Goal: Task Accomplishment & Management: Complete application form

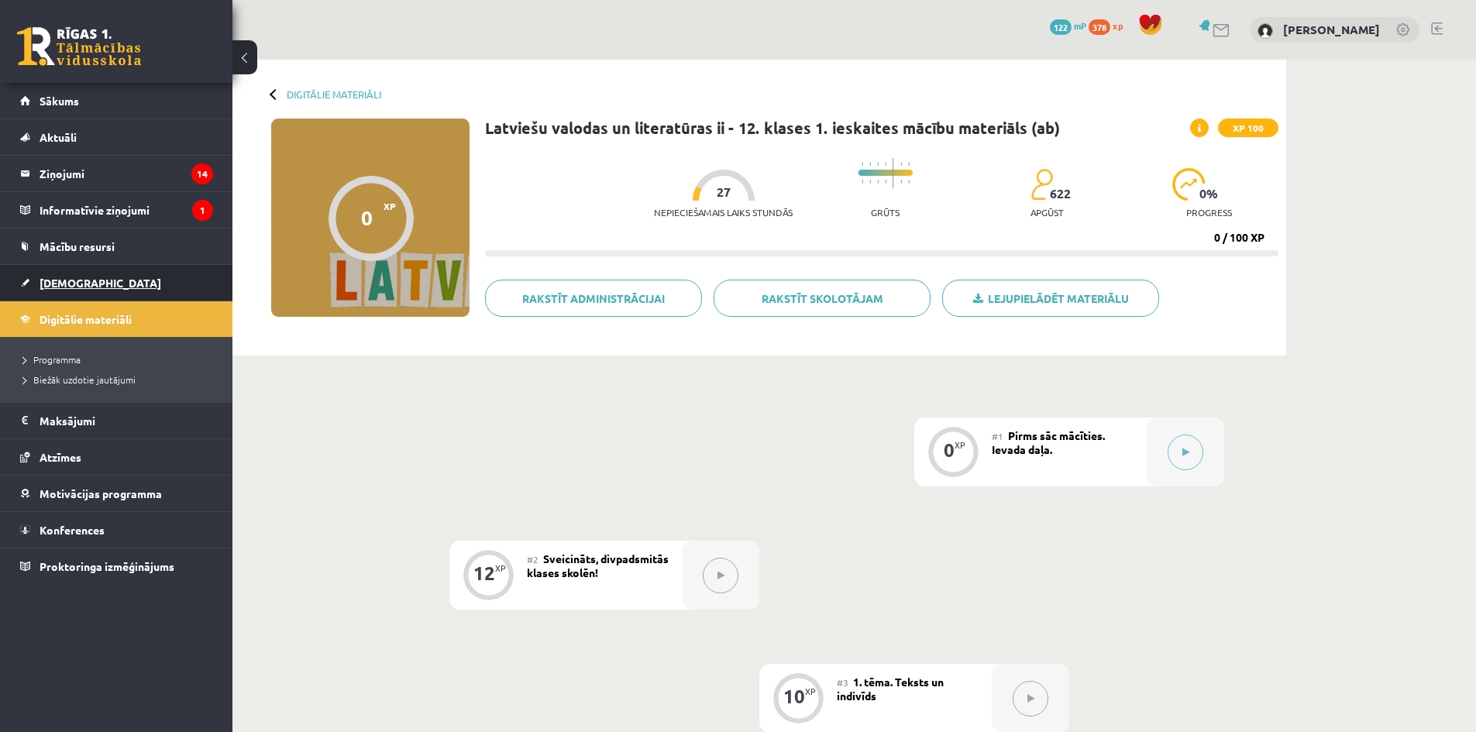
click at [132, 298] on link "[DEMOGRAPHIC_DATA]" at bounding box center [116, 283] width 193 height 36
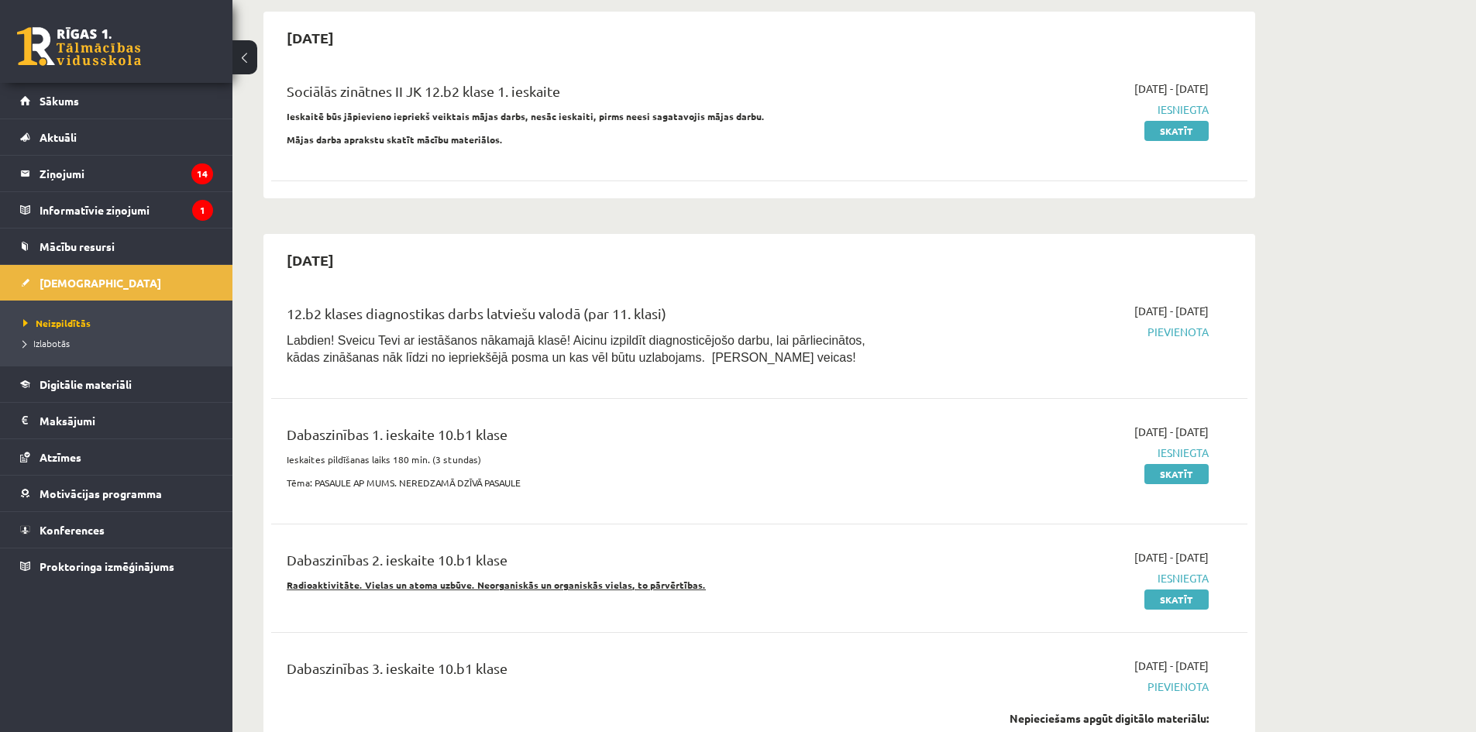
scroll to position [620, 0]
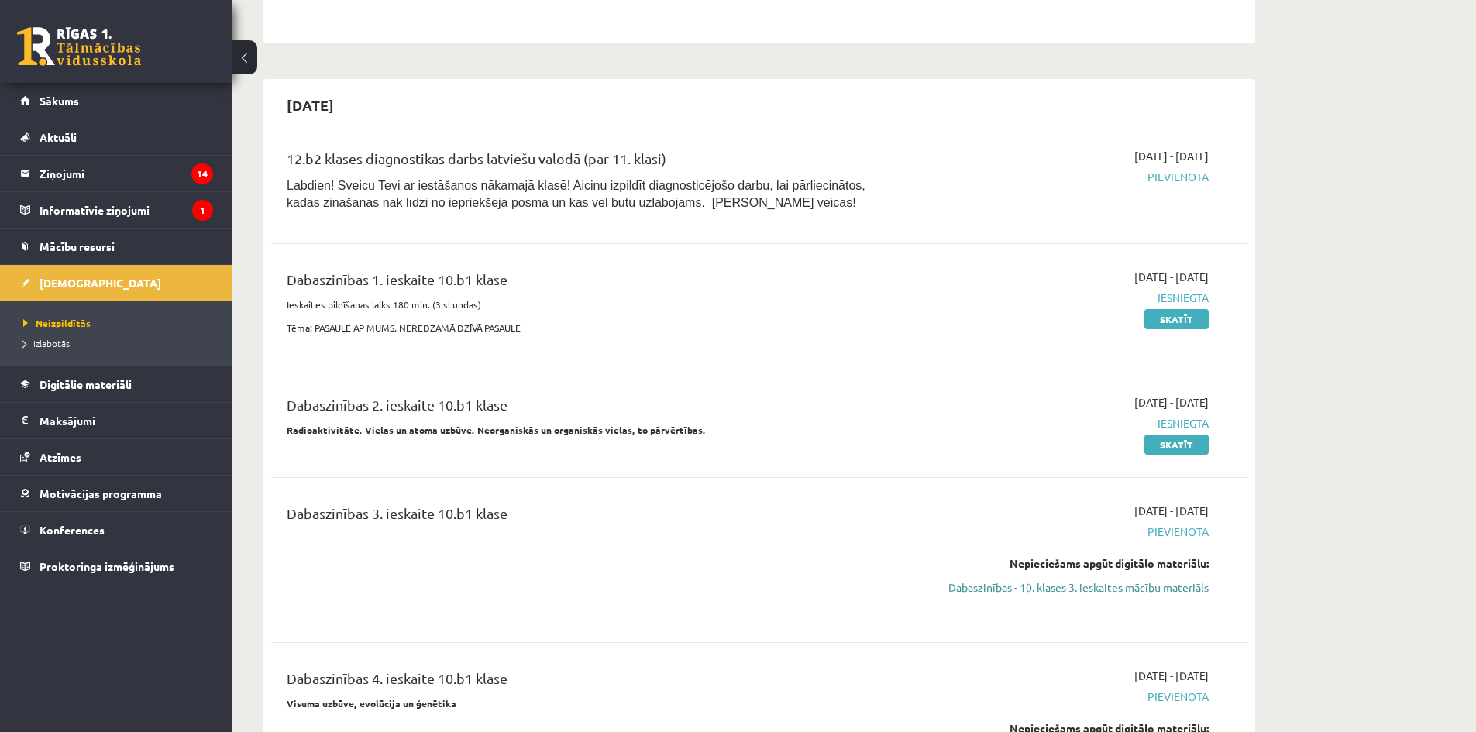
click at [1054, 588] on link "Dabaszinības - 10. klases 3. ieskaites mācību materiāls" at bounding box center [1063, 588] width 292 height 16
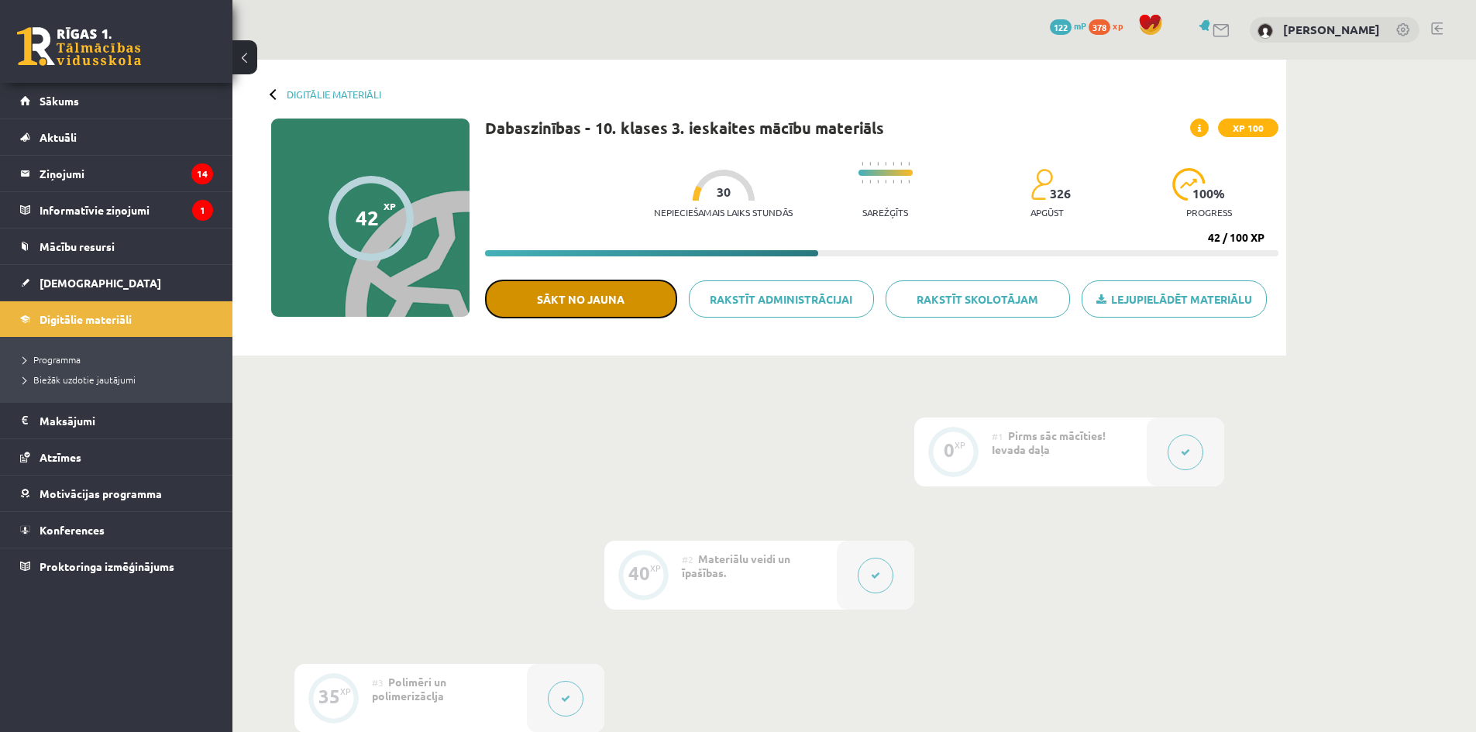
click at [624, 300] on button "Sākt no jauna" at bounding box center [581, 299] width 192 height 39
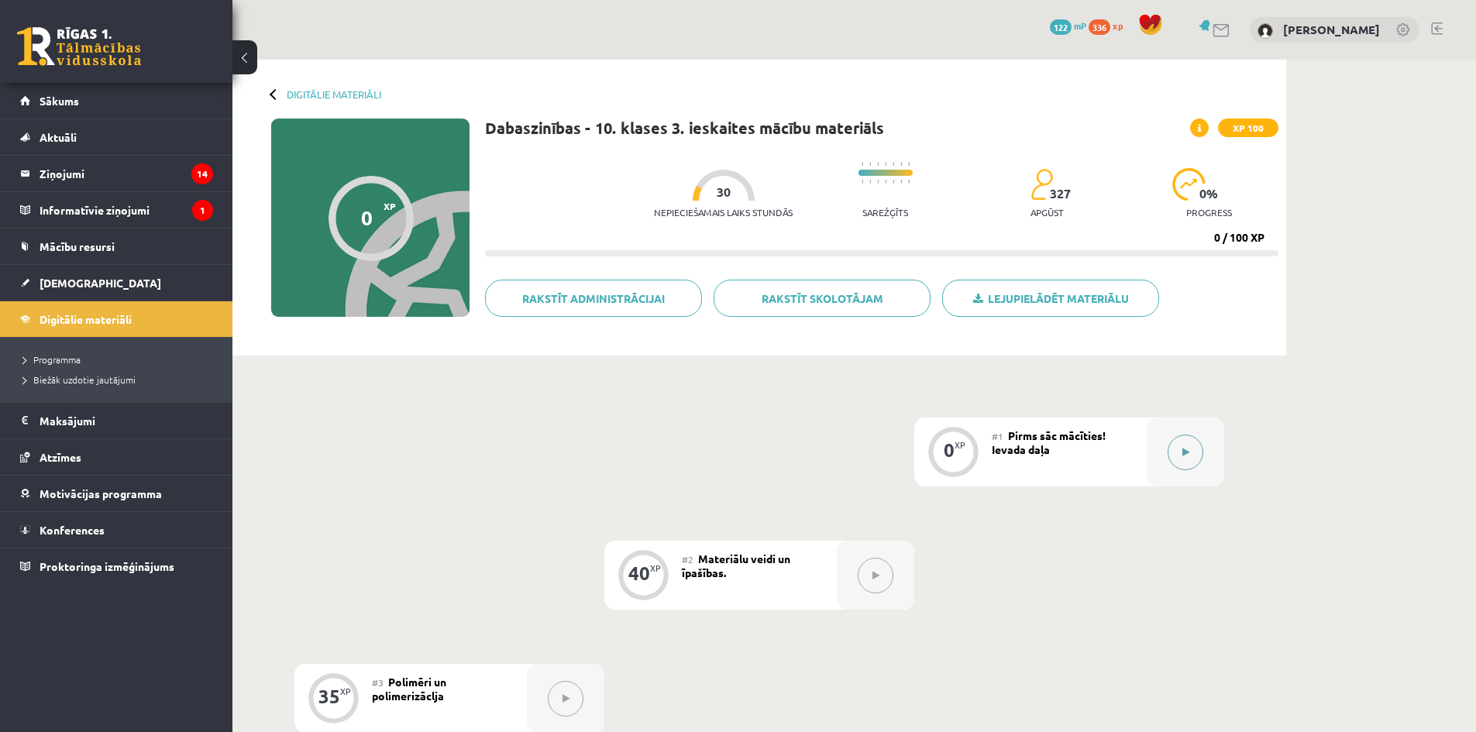
click at [1175, 447] on button at bounding box center [1186, 453] width 36 height 36
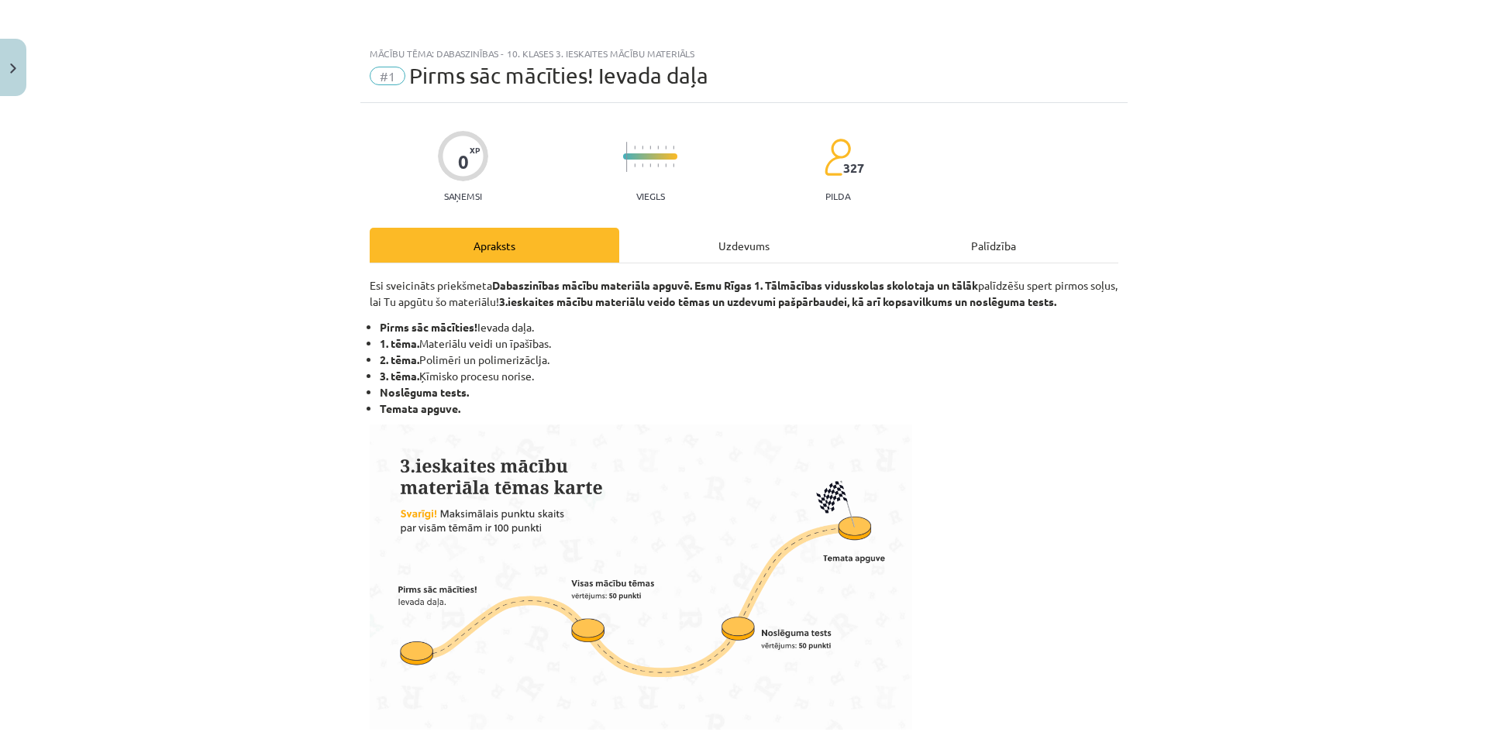
click at [690, 250] on div "Uzdevums" at bounding box center [743, 245] width 249 height 35
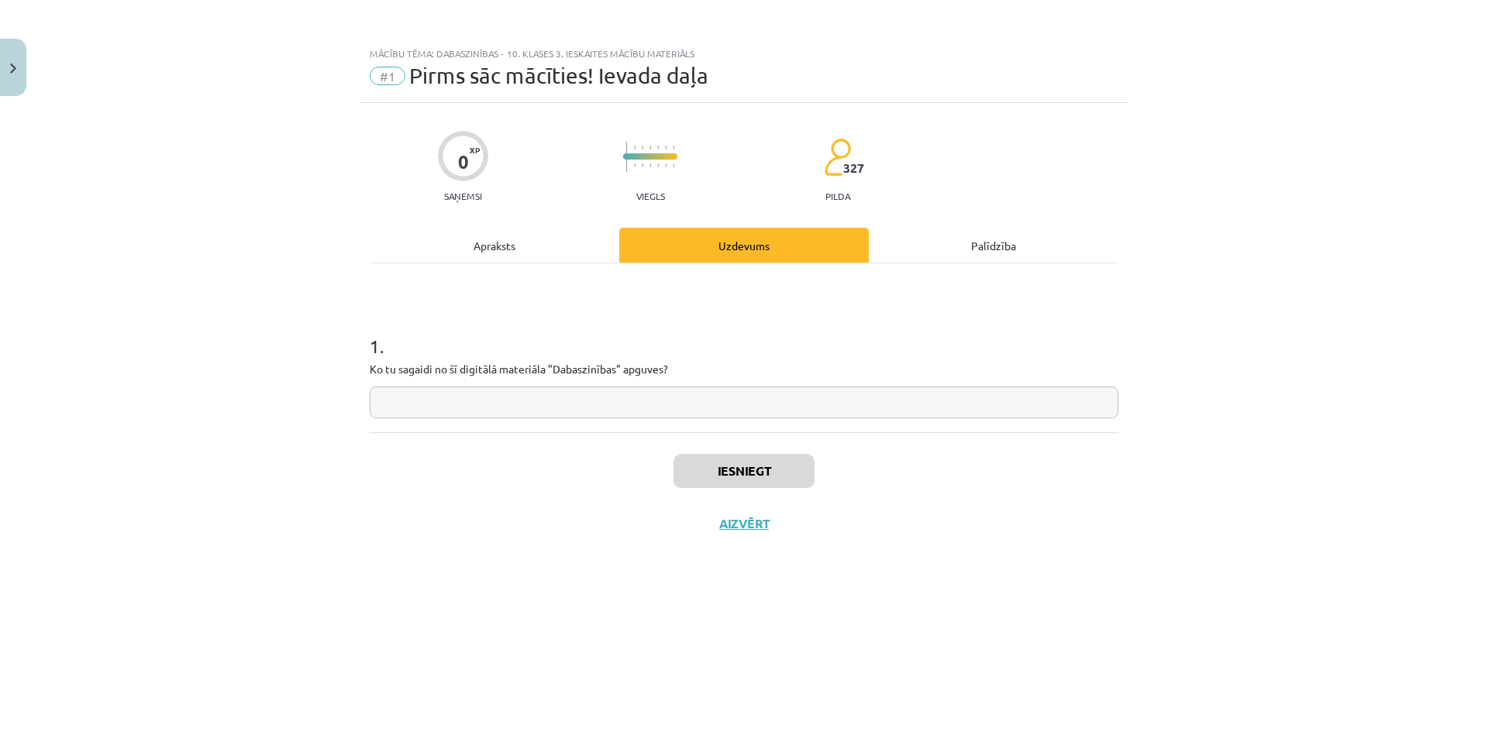
click at [730, 452] on div "Iesniegt Aizvērt" at bounding box center [744, 486] width 748 height 108
click at [721, 404] on input "text" at bounding box center [744, 403] width 748 height 32
click at [726, 477] on button "Iesniegt" at bounding box center [743, 471] width 141 height 34
click at [1055, 590] on div "Iesniegts Nākamā nodarbība Aizvērt" at bounding box center [744, 511] width 748 height 158
click at [763, 538] on button "Nākamā nodarbība" at bounding box center [744, 534] width 152 height 36
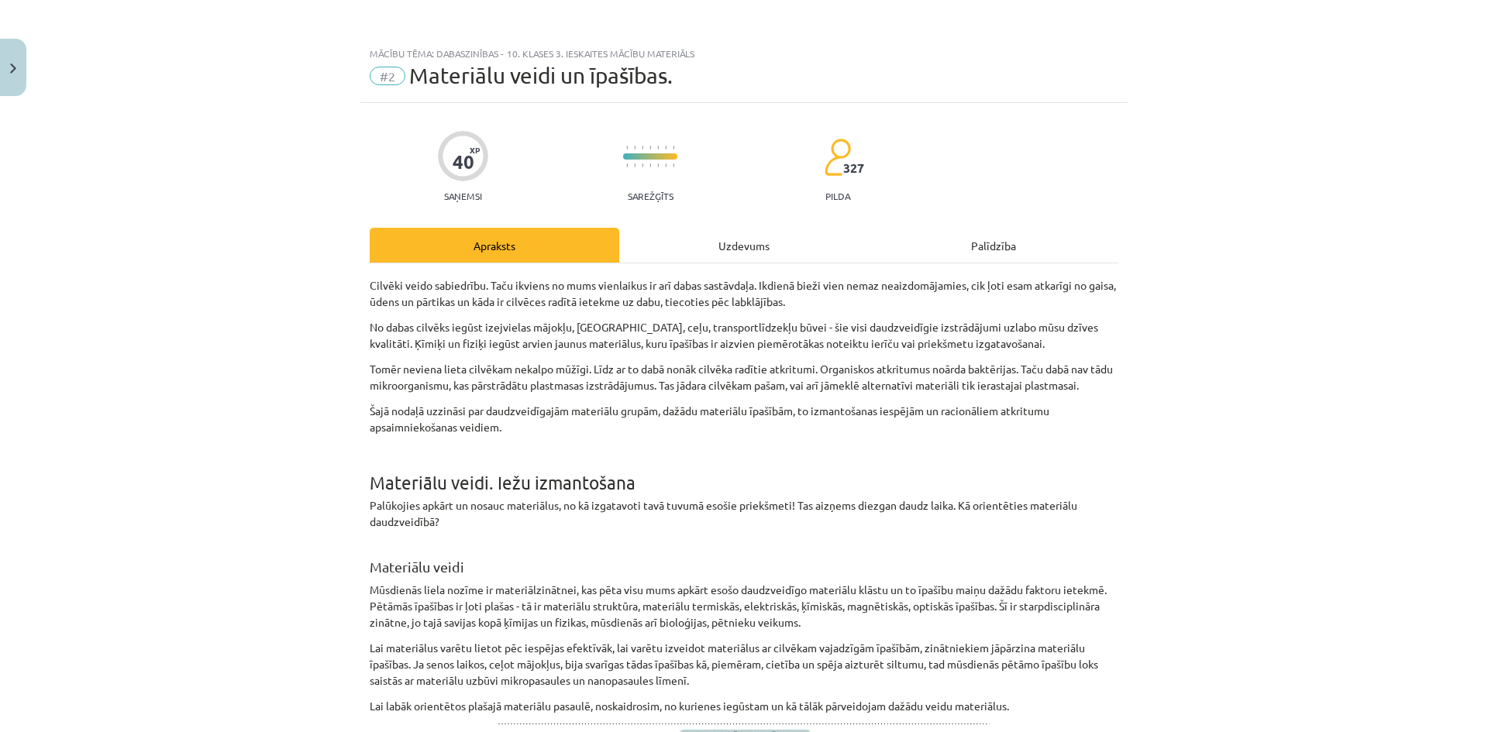
click at [709, 244] on div "Uzdevums" at bounding box center [743, 245] width 249 height 35
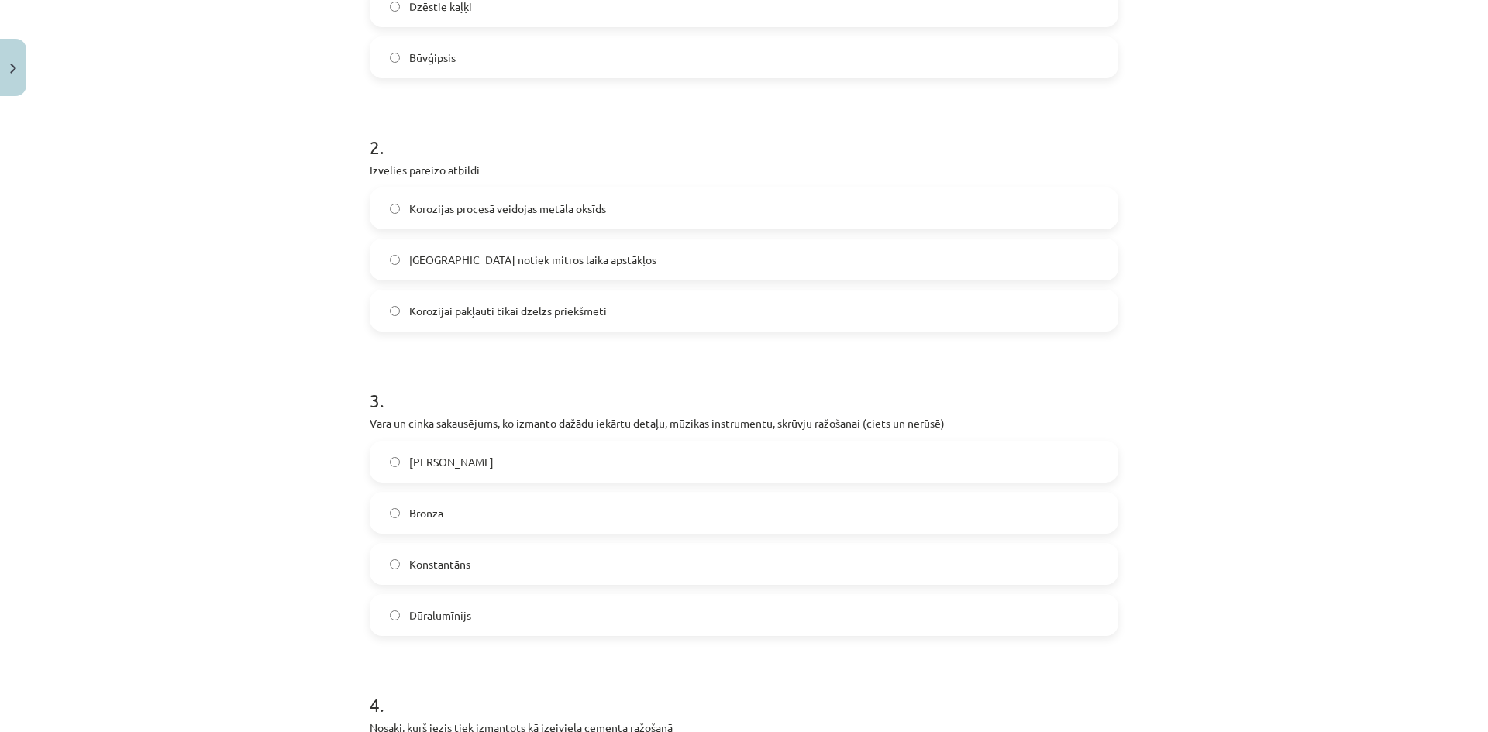
scroll to position [194, 0]
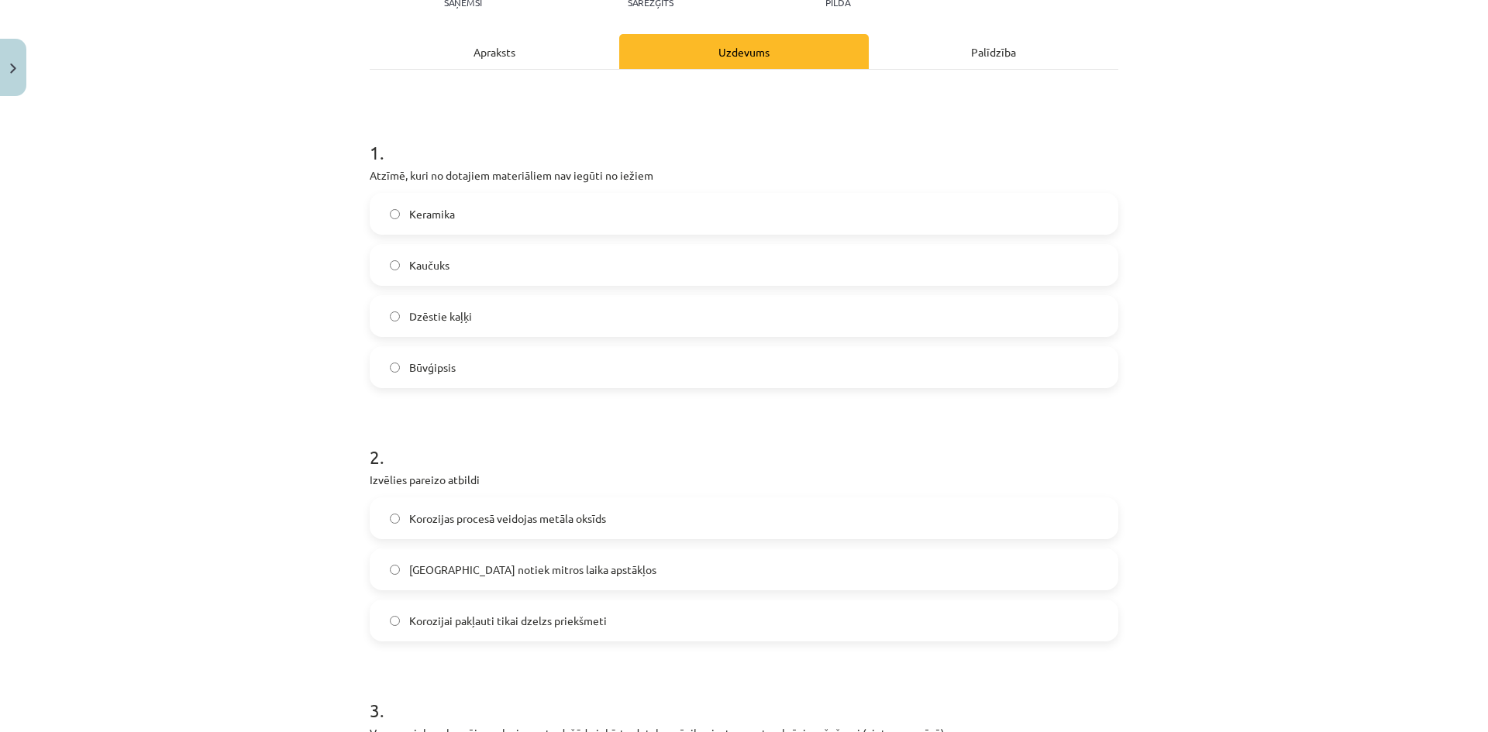
click at [484, 270] on label "Kaučuks" at bounding box center [743, 265] width 745 height 39
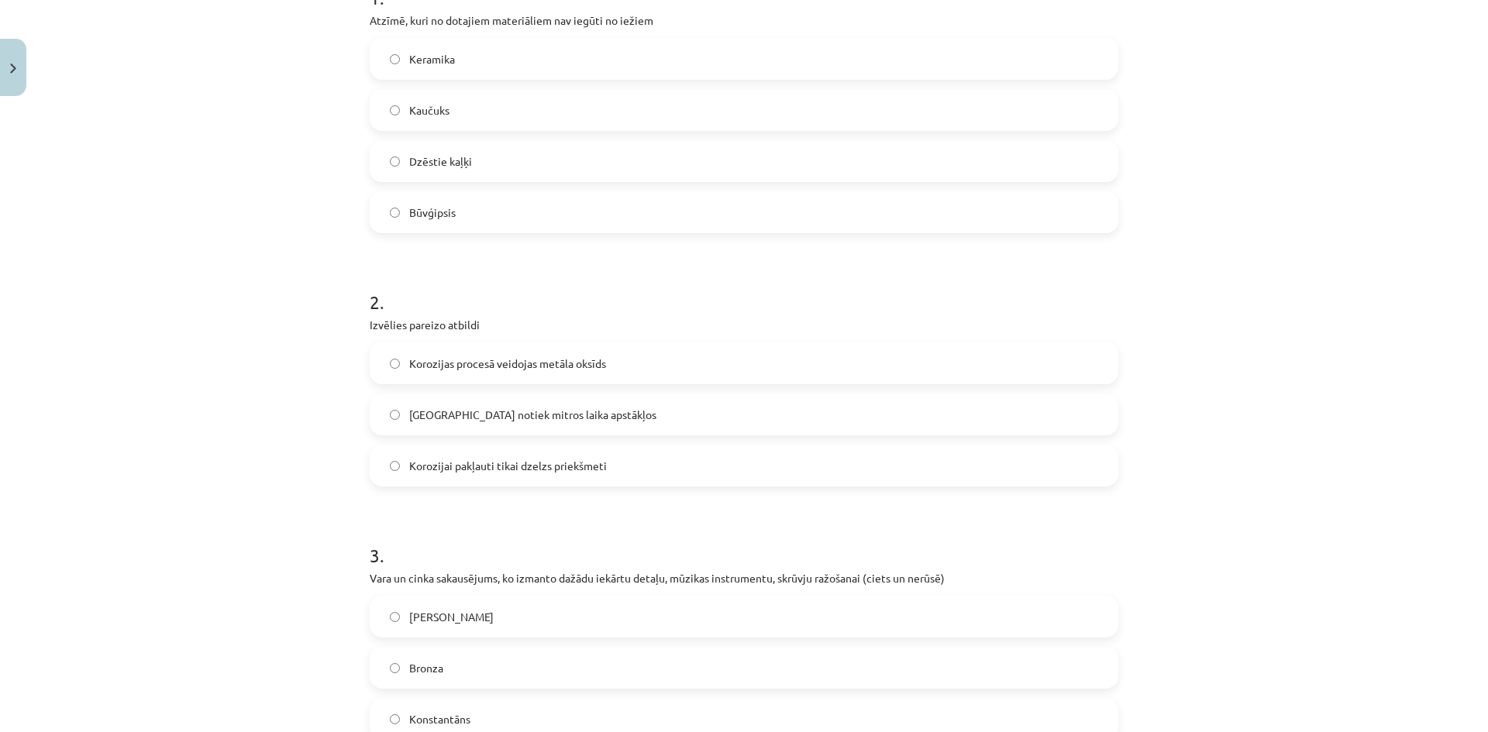
click at [607, 364] on label "Korozijas procesā veidojas metāla oksīds" at bounding box center [743, 363] width 745 height 39
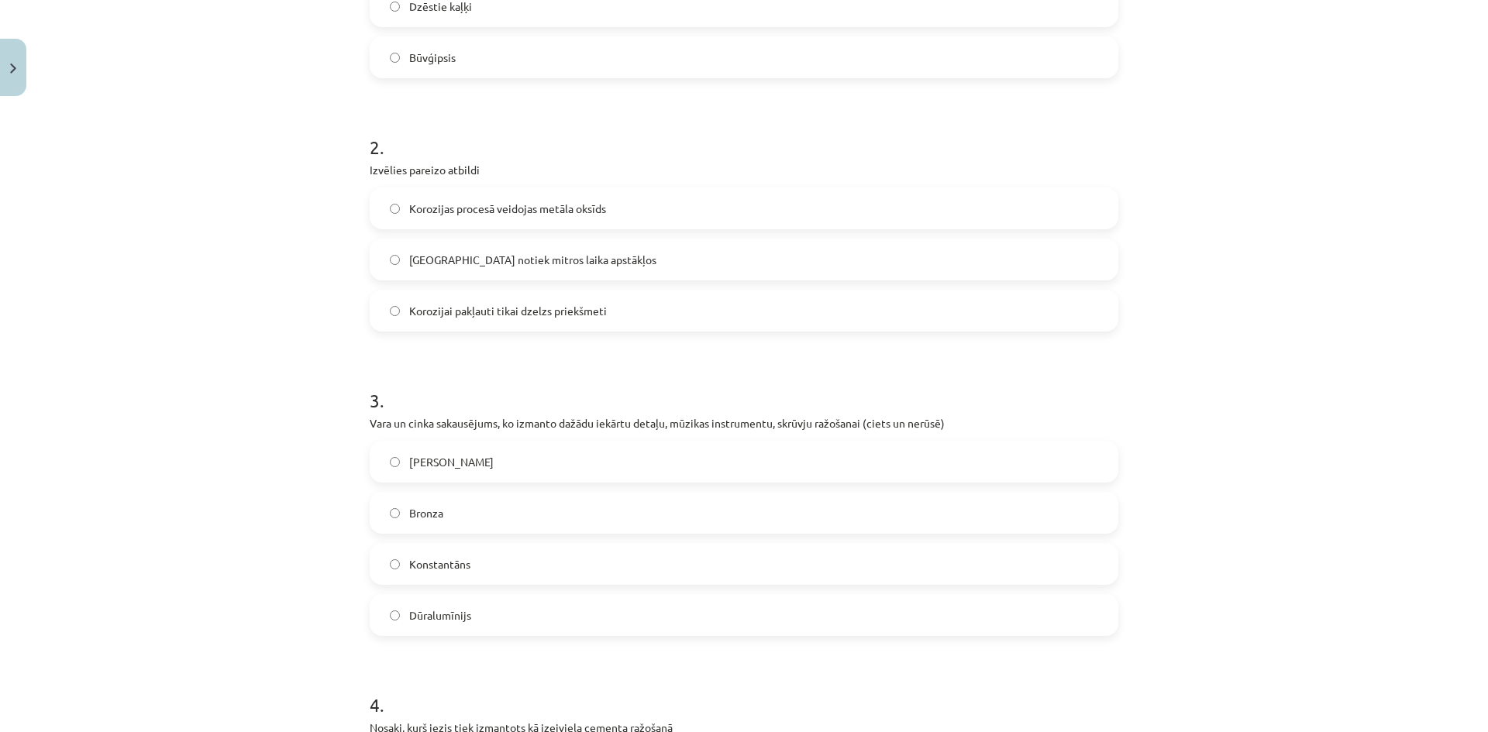
click at [530, 461] on label "Misiņš" at bounding box center [743, 461] width 745 height 39
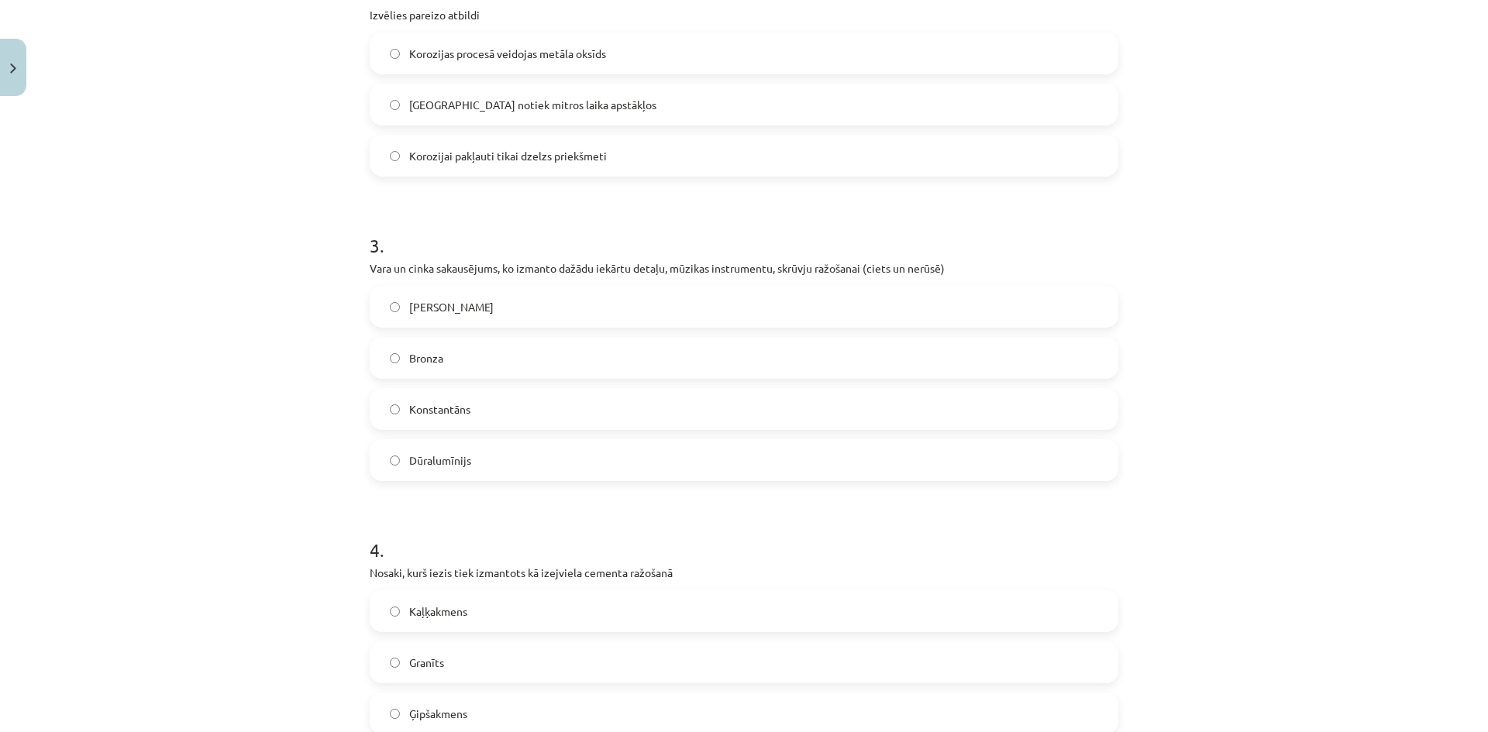
scroll to position [813, 0]
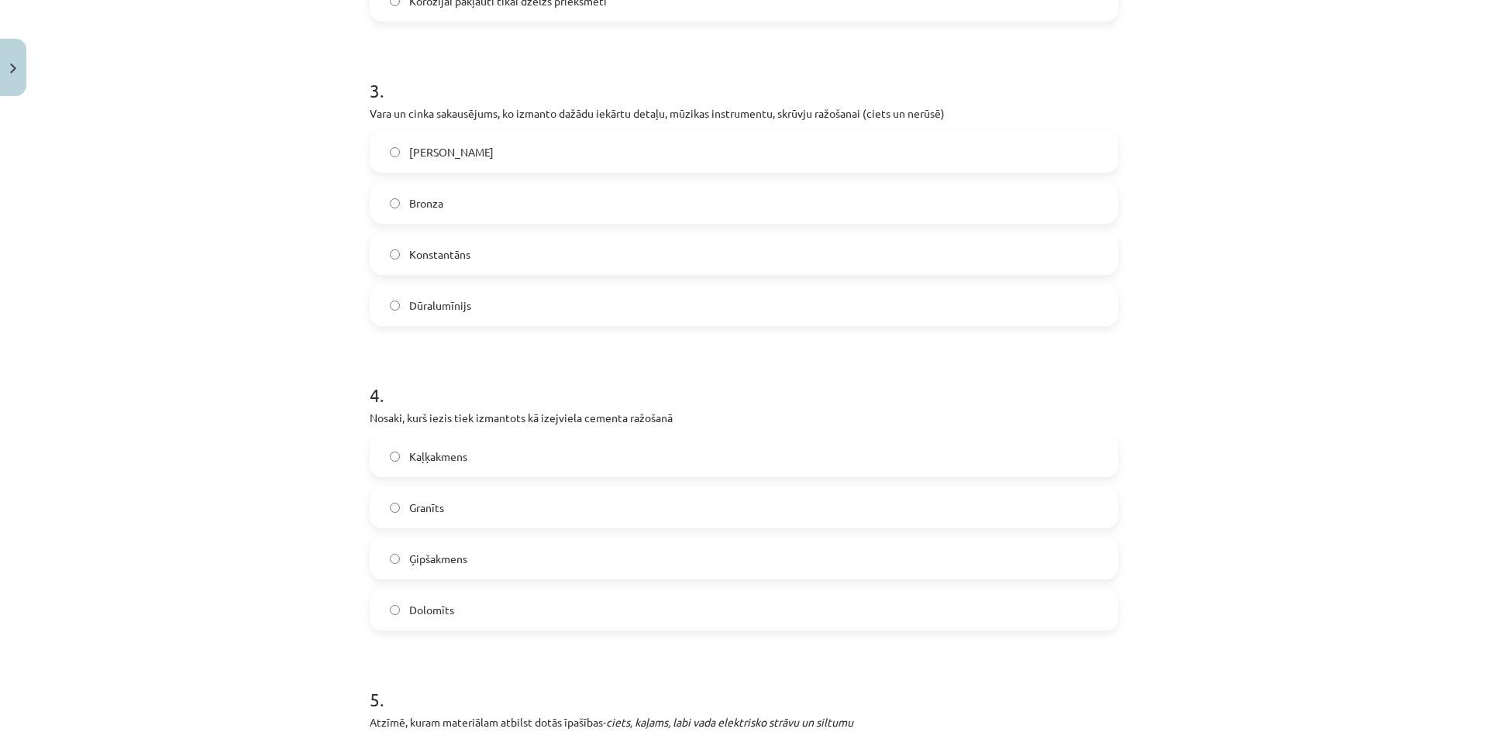
click at [409, 551] on span "Ģipšakmens" at bounding box center [438, 559] width 58 height 16
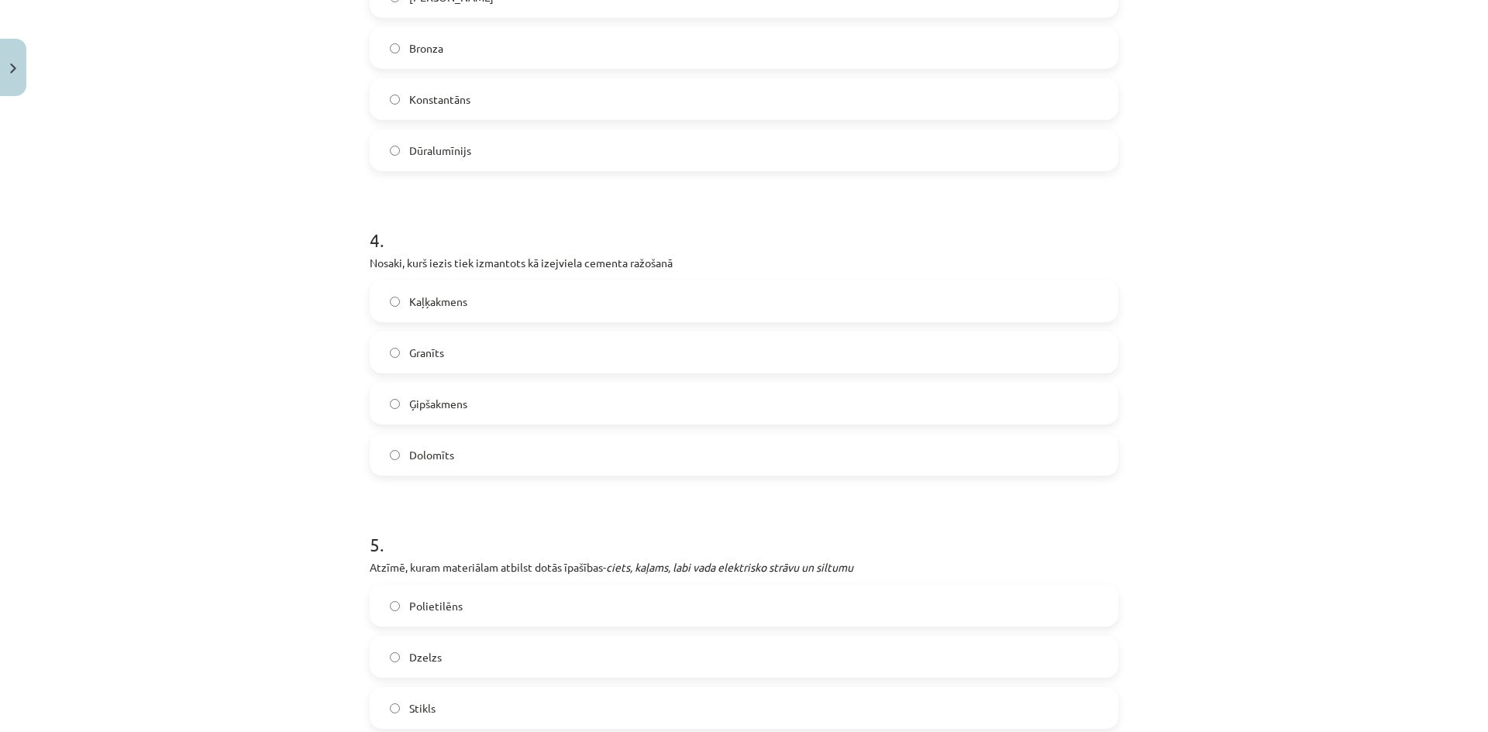
scroll to position [1123, 0]
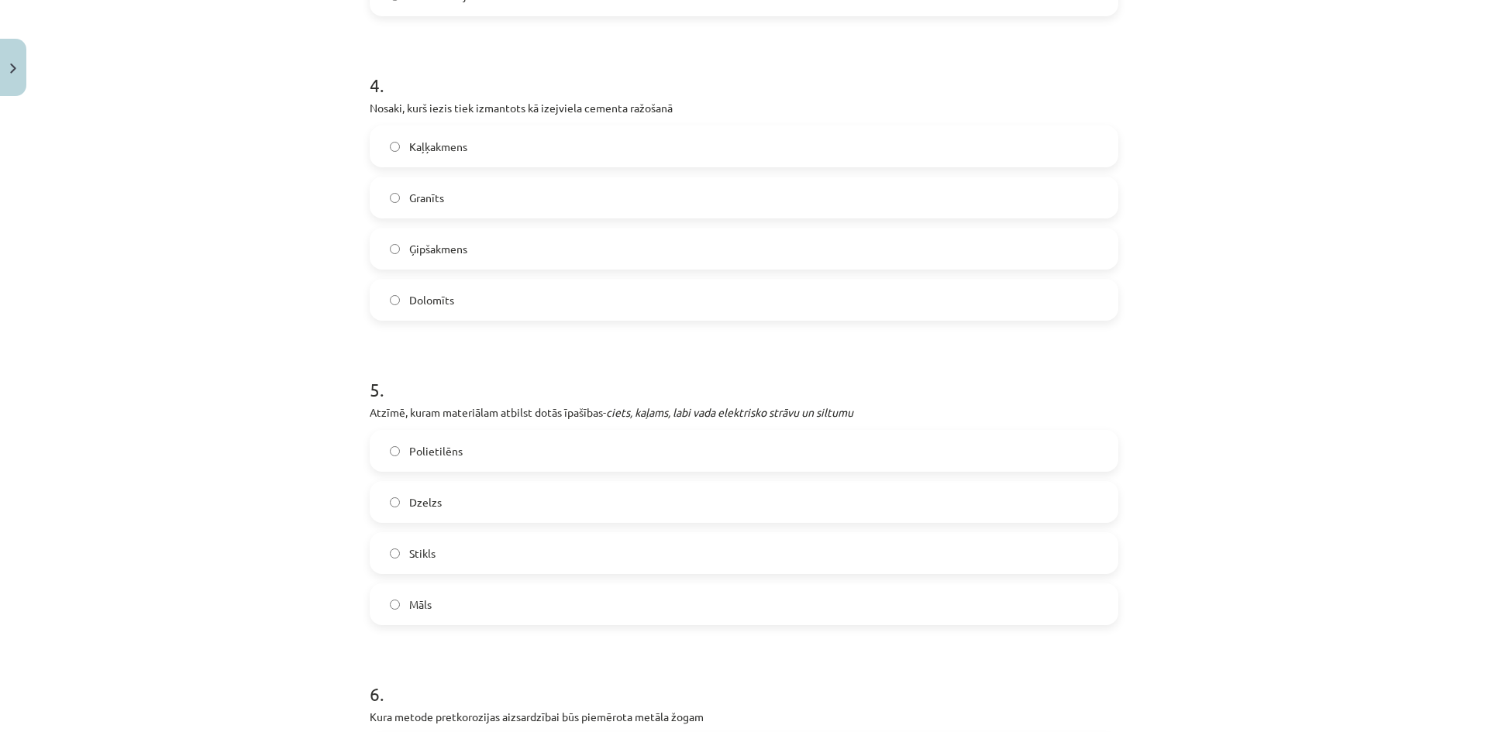
click at [466, 519] on label "Dzelzs" at bounding box center [743, 502] width 745 height 39
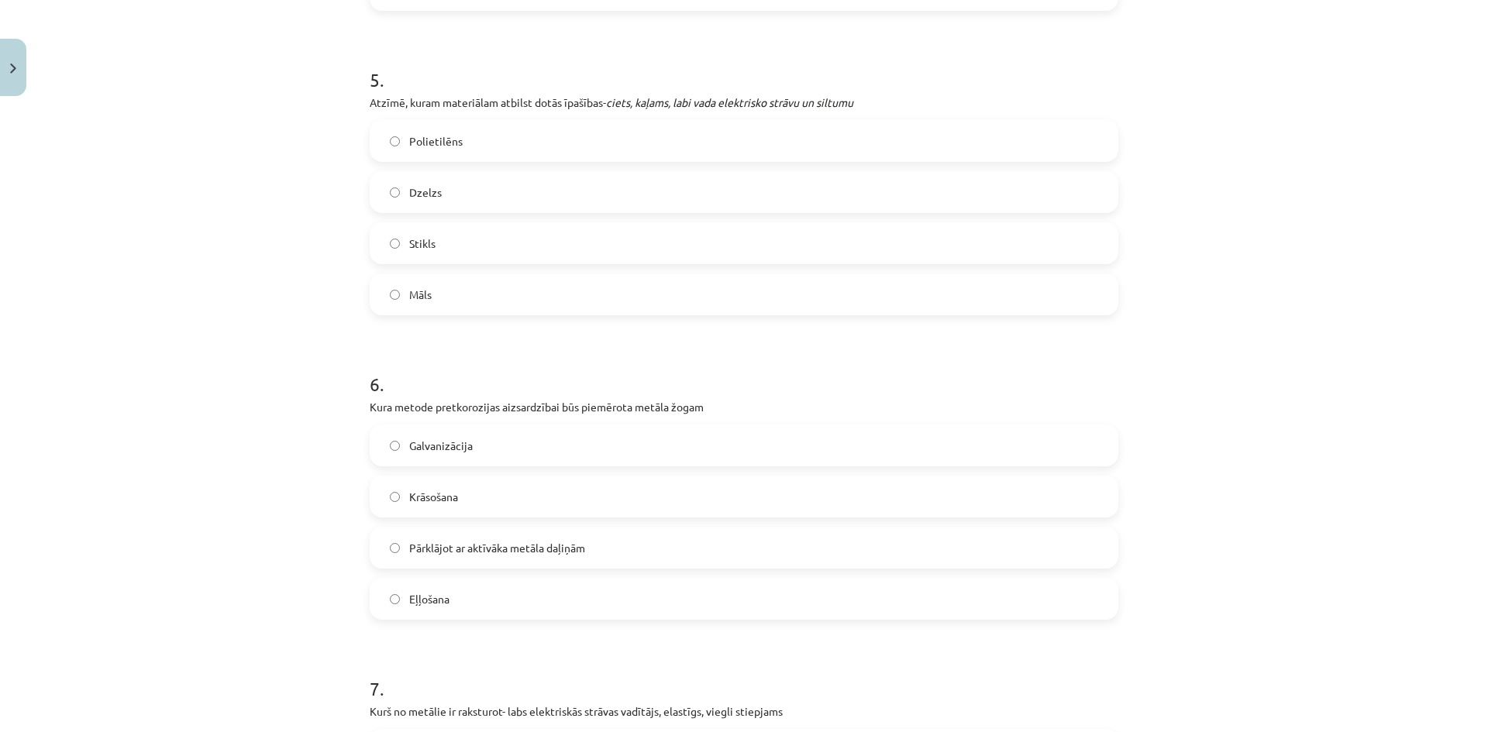
scroll to position [1588, 0]
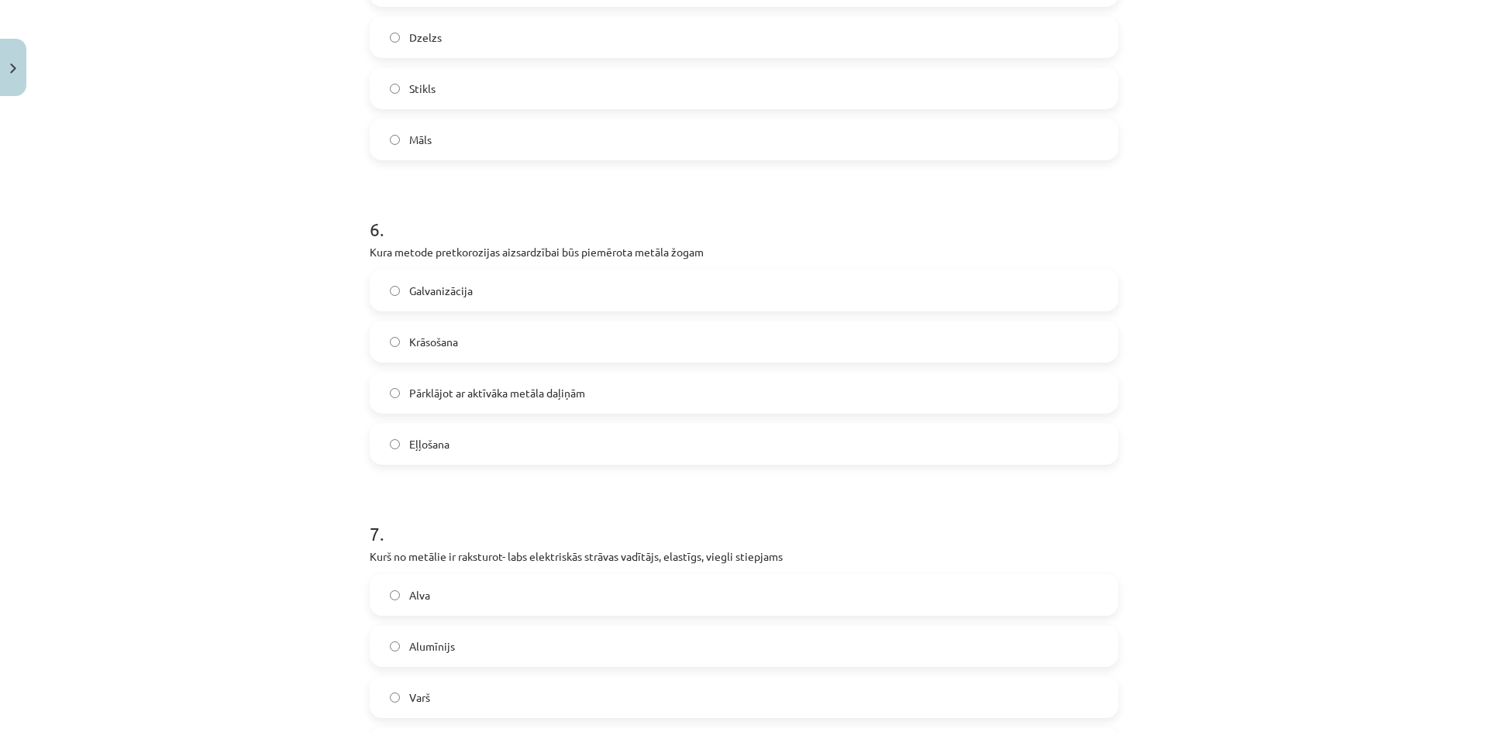
click at [470, 347] on label "Krāsošana" at bounding box center [743, 341] width 745 height 39
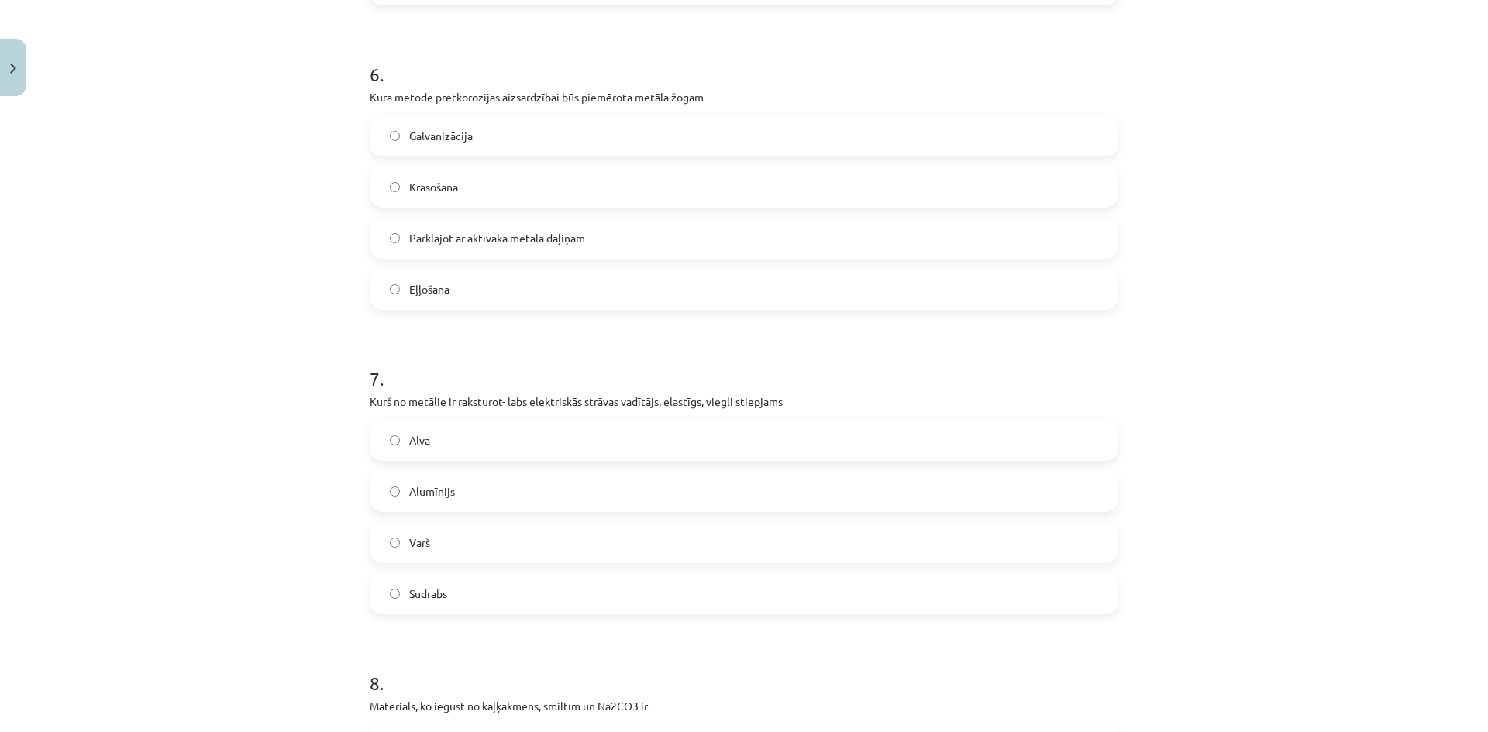
click at [380, 583] on label "Sudrabs" at bounding box center [743, 593] width 745 height 39
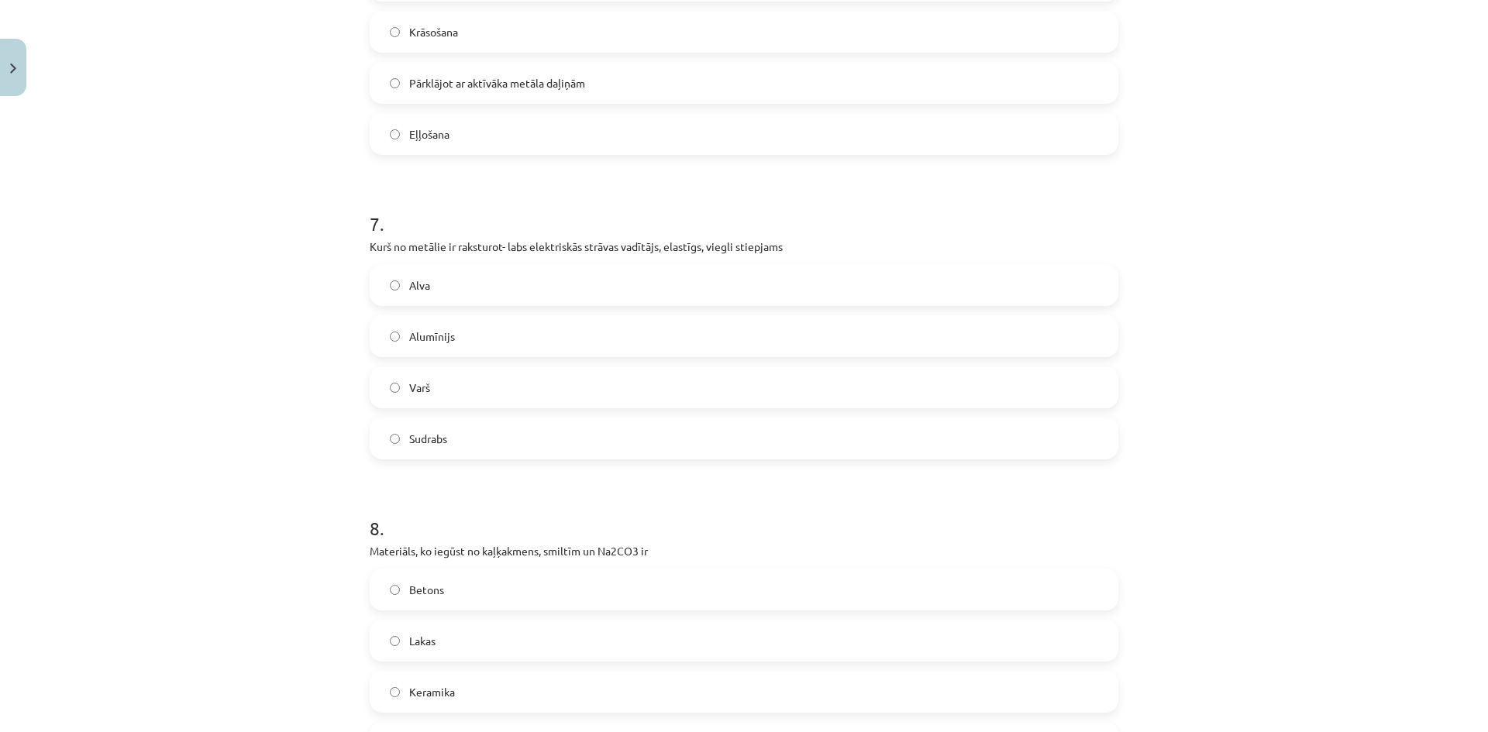
scroll to position [2053, 0]
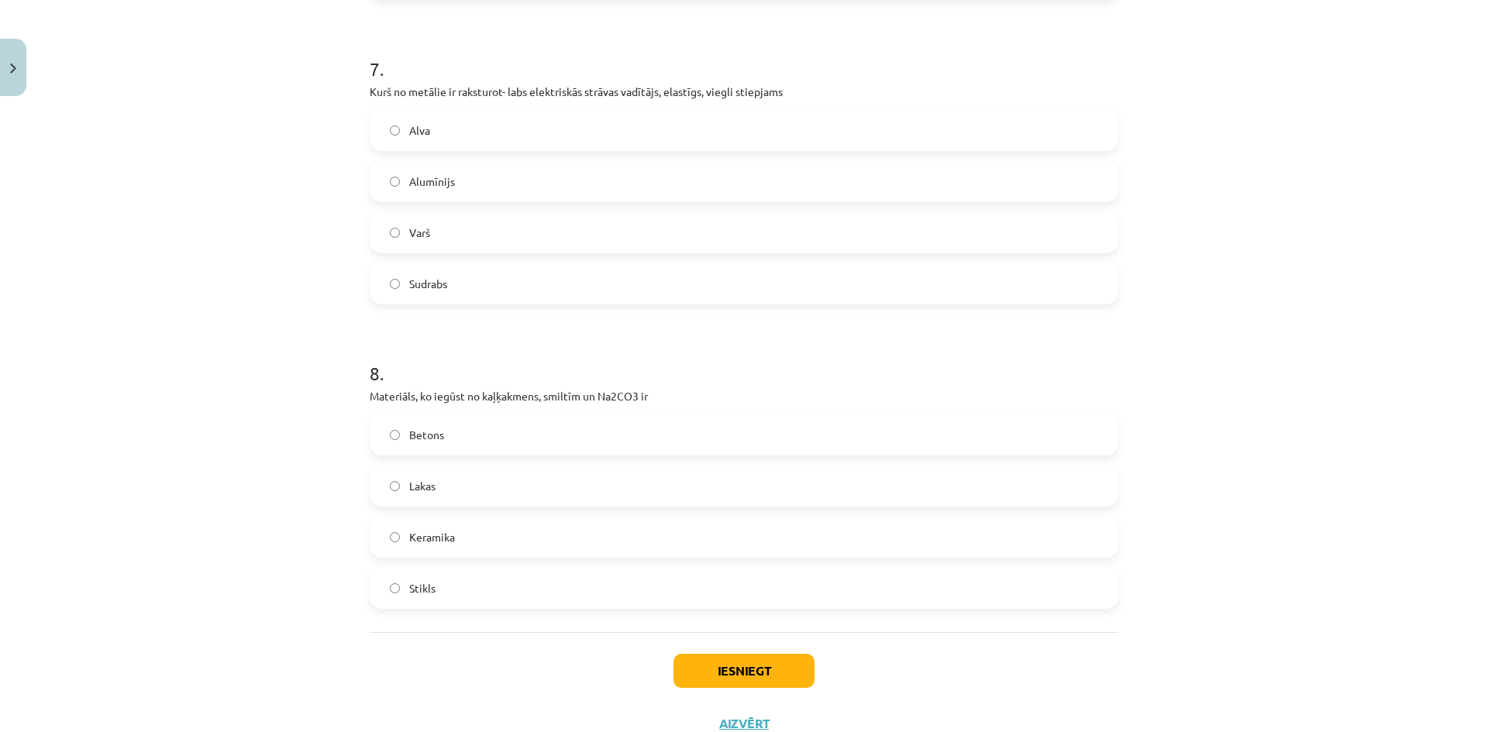
click at [559, 583] on label "Stikls" at bounding box center [743, 588] width 745 height 39
click at [720, 662] on button "Iesniegt" at bounding box center [743, 671] width 141 height 34
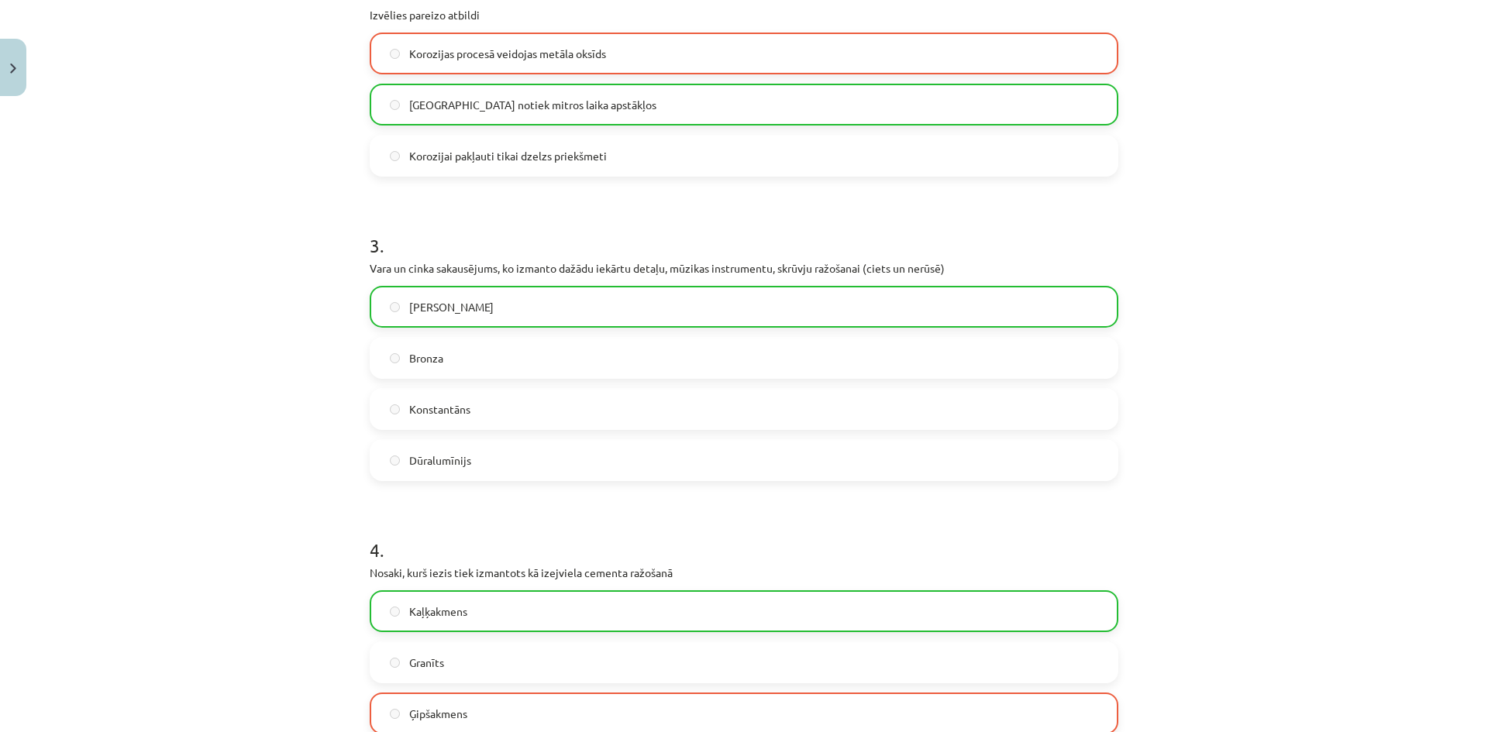
scroll to position [504, 0]
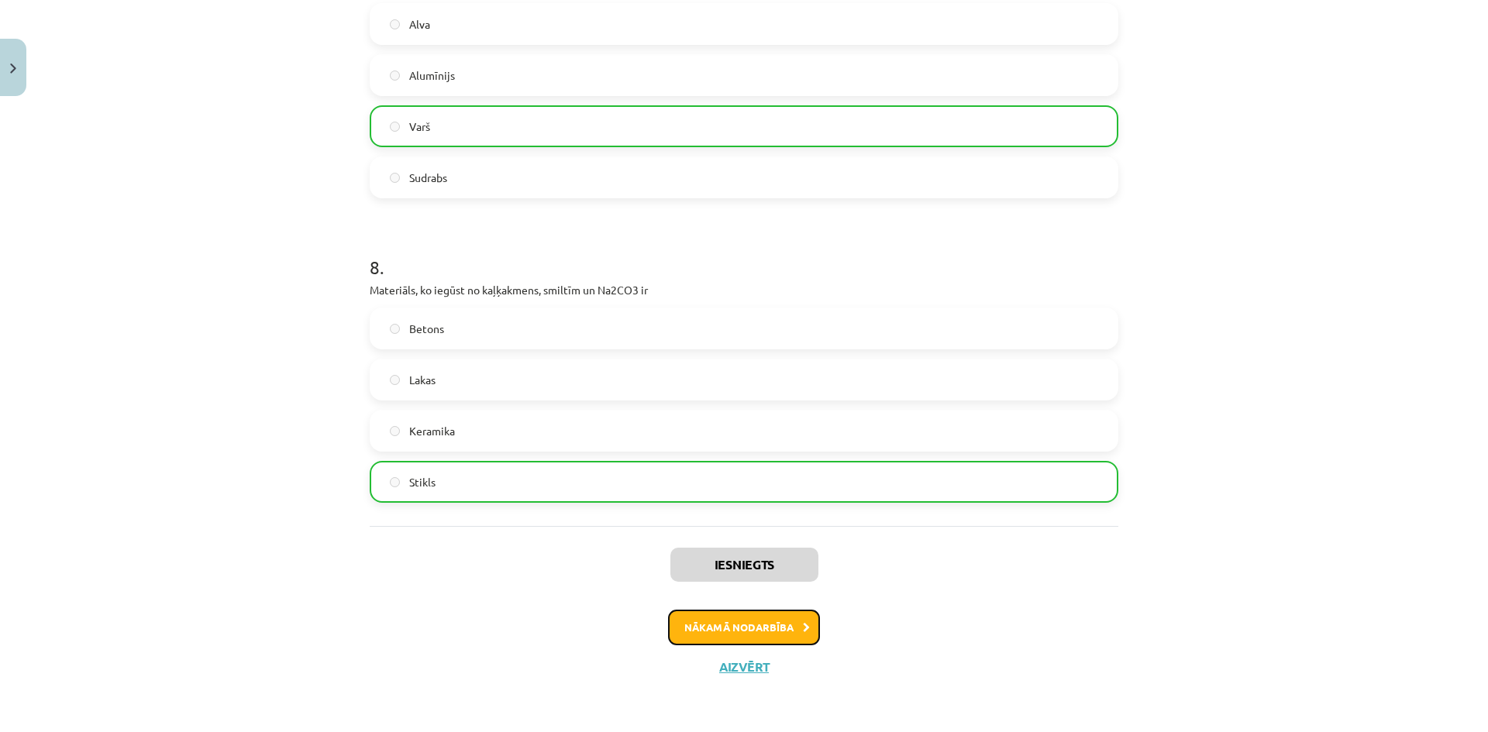
click at [772, 616] on button "Nākamā nodarbība" at bounding box center [744, 628] width 152 height 36
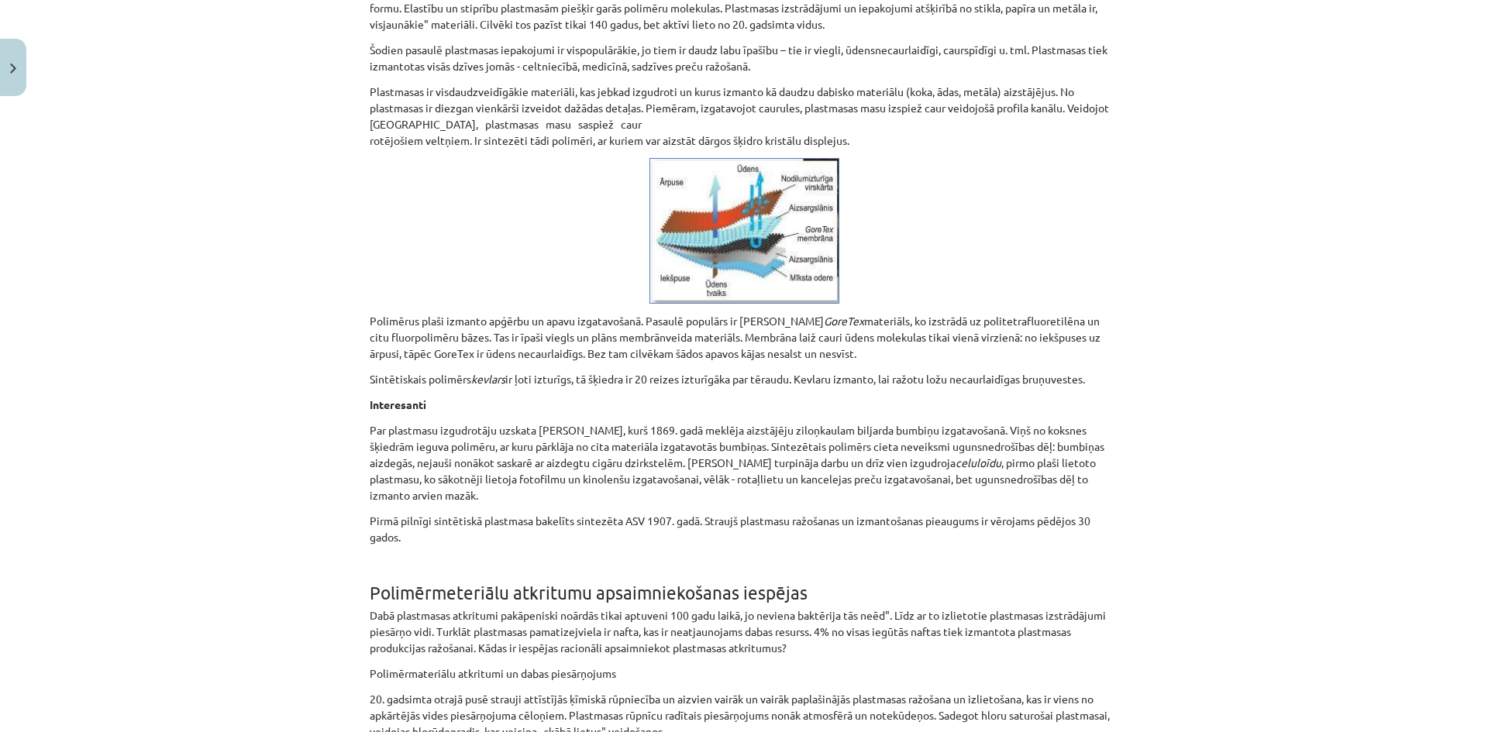
scroll to position [39, 0]
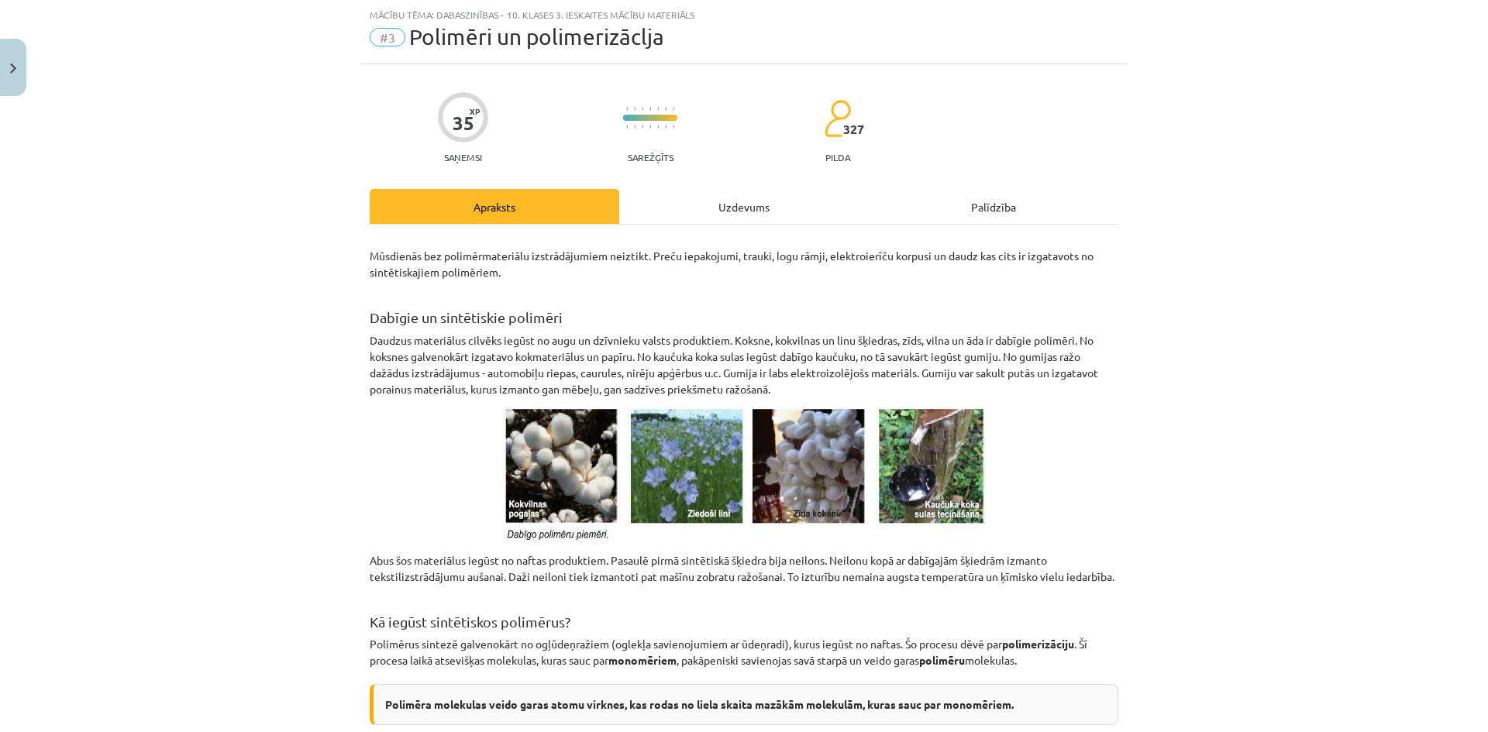
click at [690, 220] on div "Uzdevums" at bounding box center [743, 206] width 249 height 35
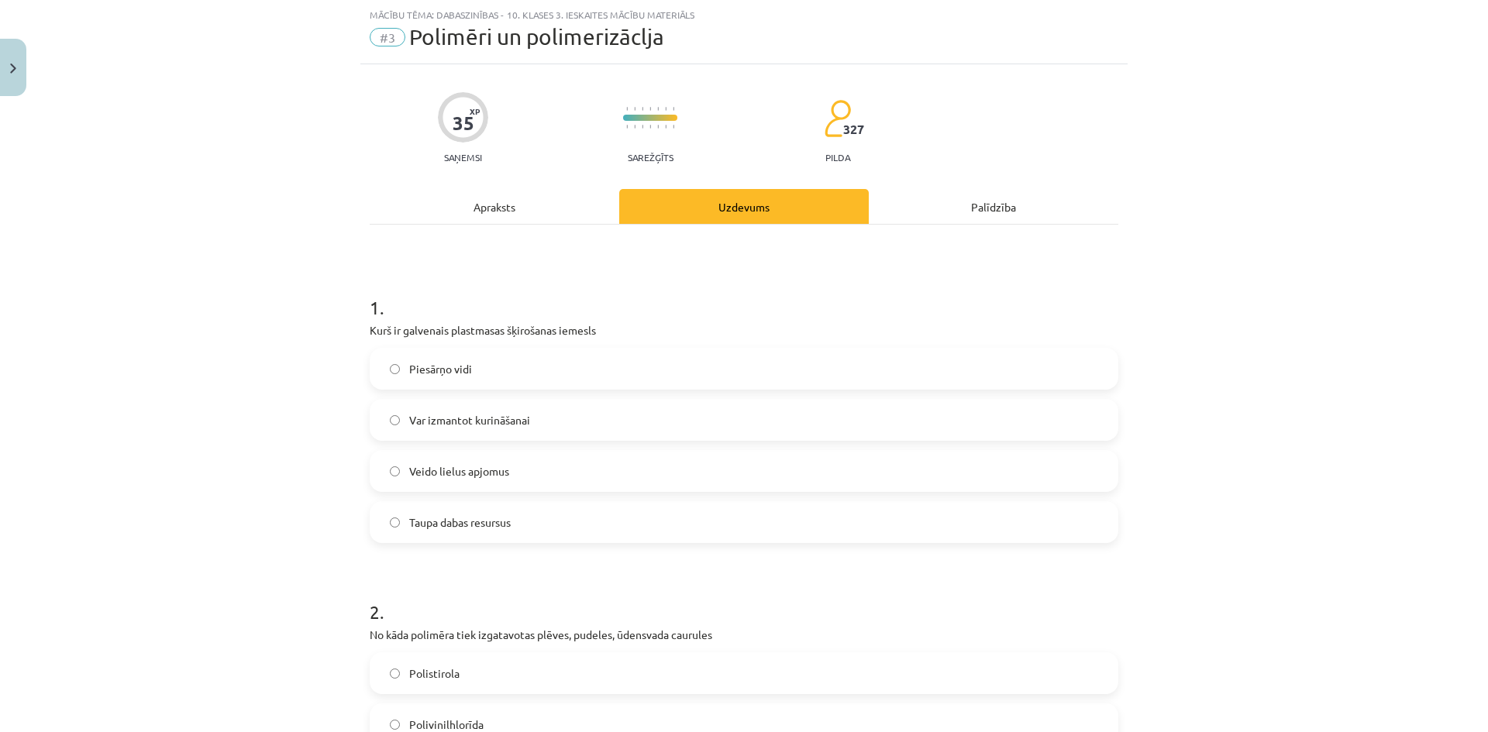
click at [495, 379] on label "Piesārņo vidi" at bounding box center [743, 368] width 745 height 39
click at [560, 517] on label "Taupa dabas resursus" at bounding box center [743, 522] width 745 height 39
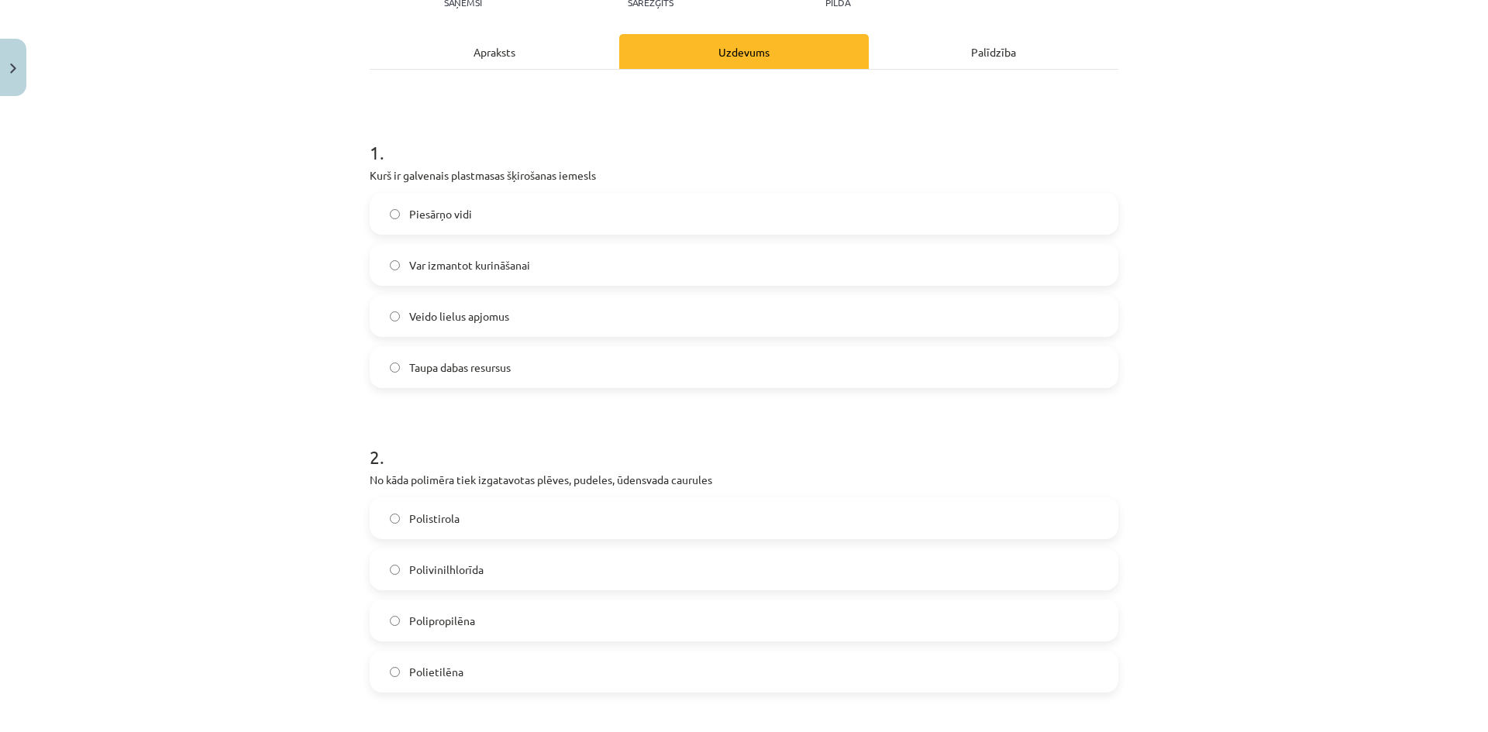
scroll to position [349, 0]
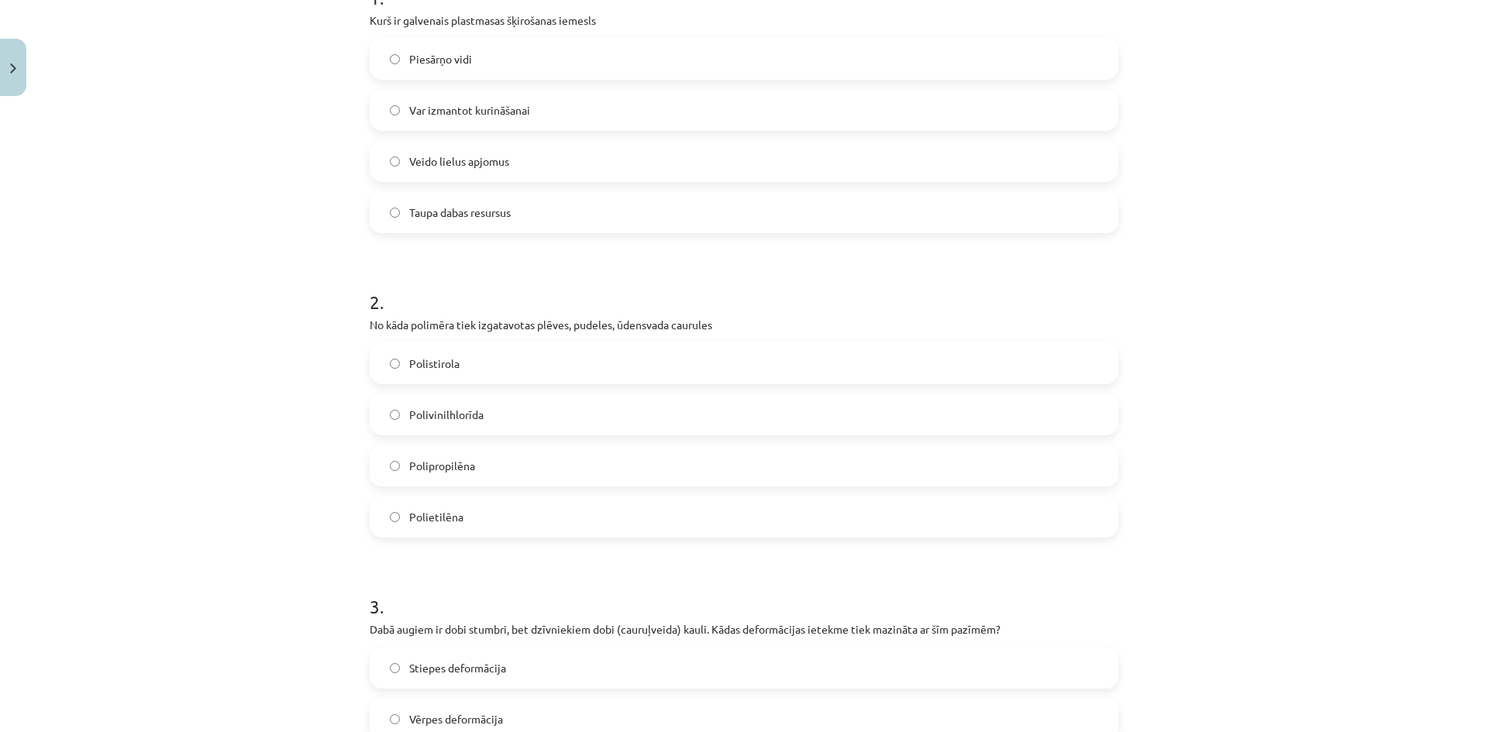
click at [528, 522] on label "Polietilēna" at bounding box center [743, 516] width 745 height 39
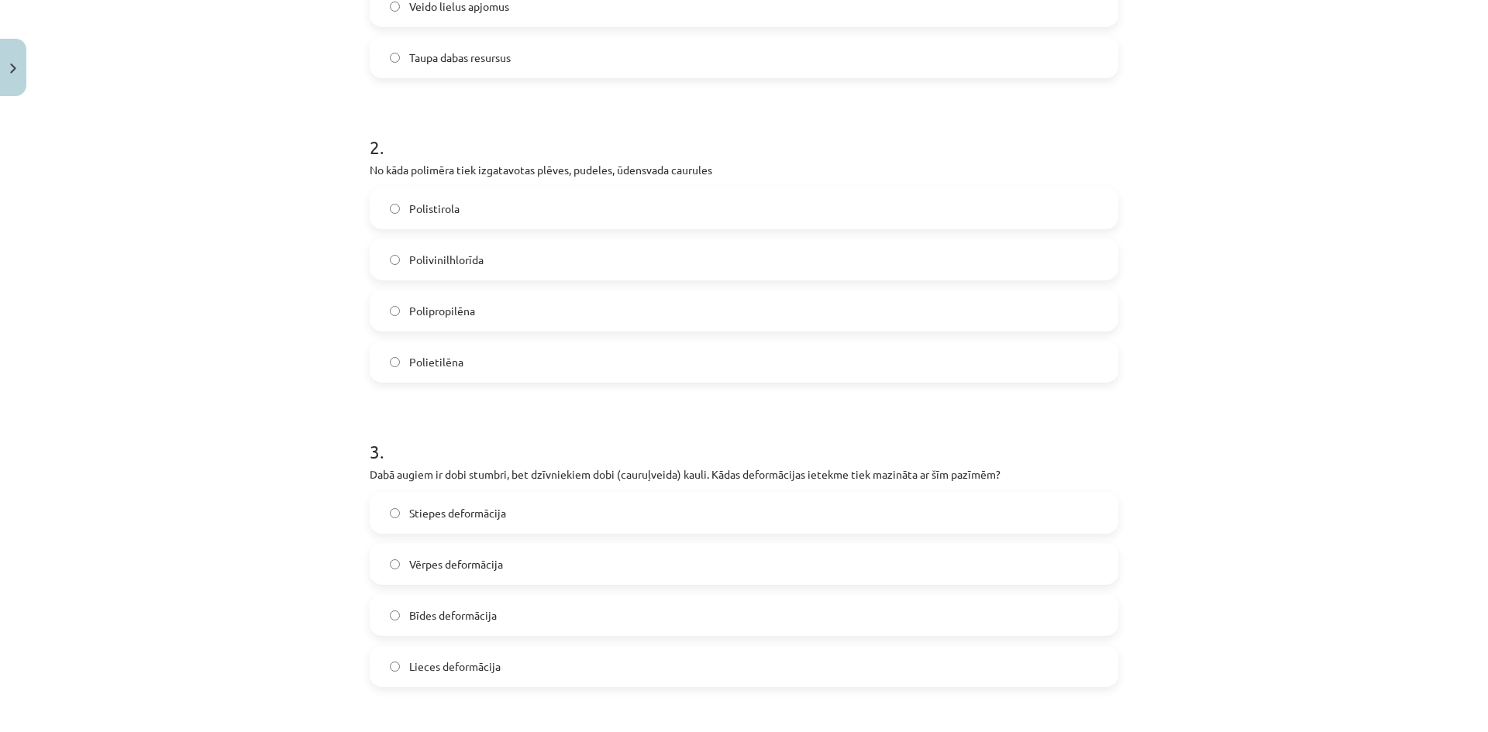
scroll to position [659, 0]
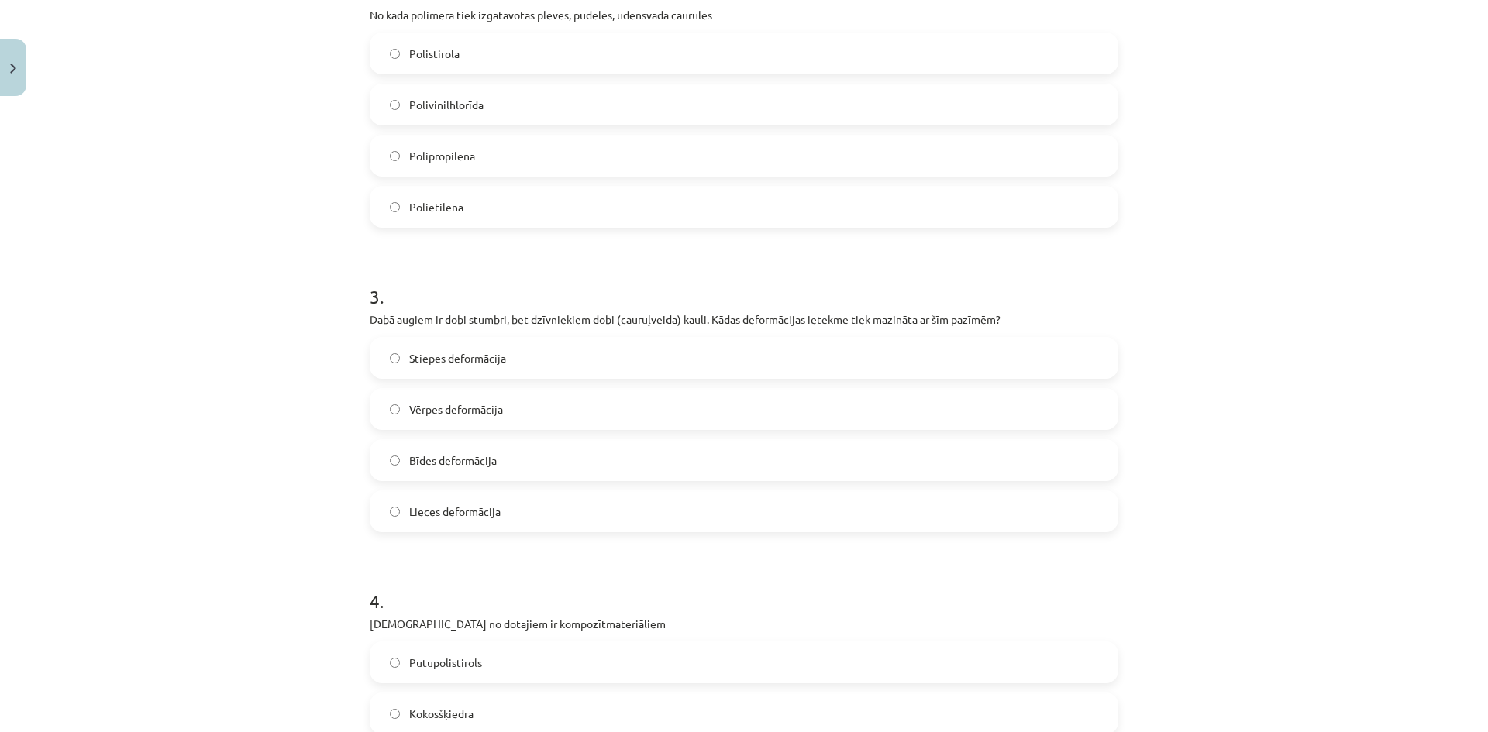
click at [511, 510] on label "Lieces deformācija" at bounding box center [743, 511] width 745 height 39
click at [556, 350] on label "Stiepes deformācija" at bounding box center [743, 358] width 745 height 39
click at [521, 510] on label "Lieces deformācija" at bounding box center [743, 511] width 745 height 39
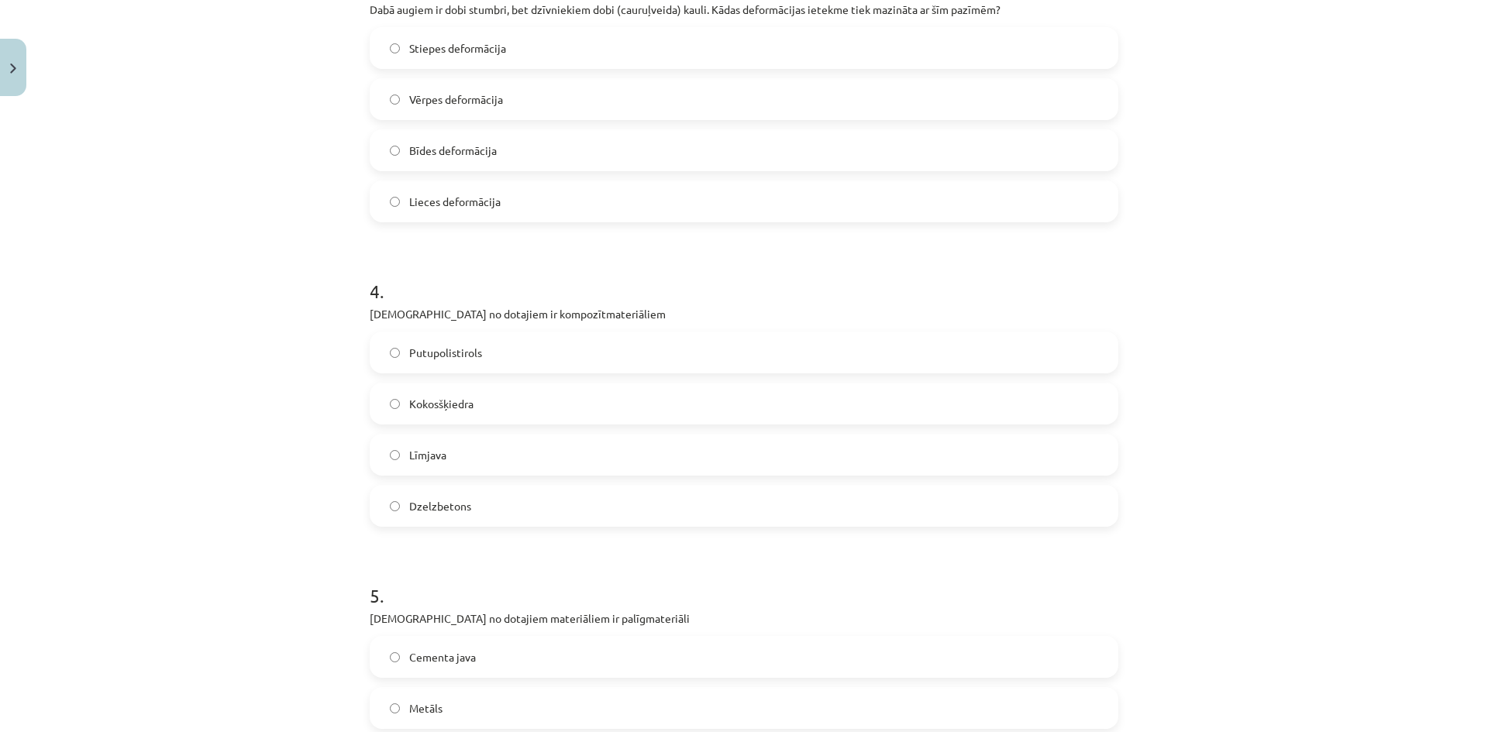
scroll to position [1123, 0]
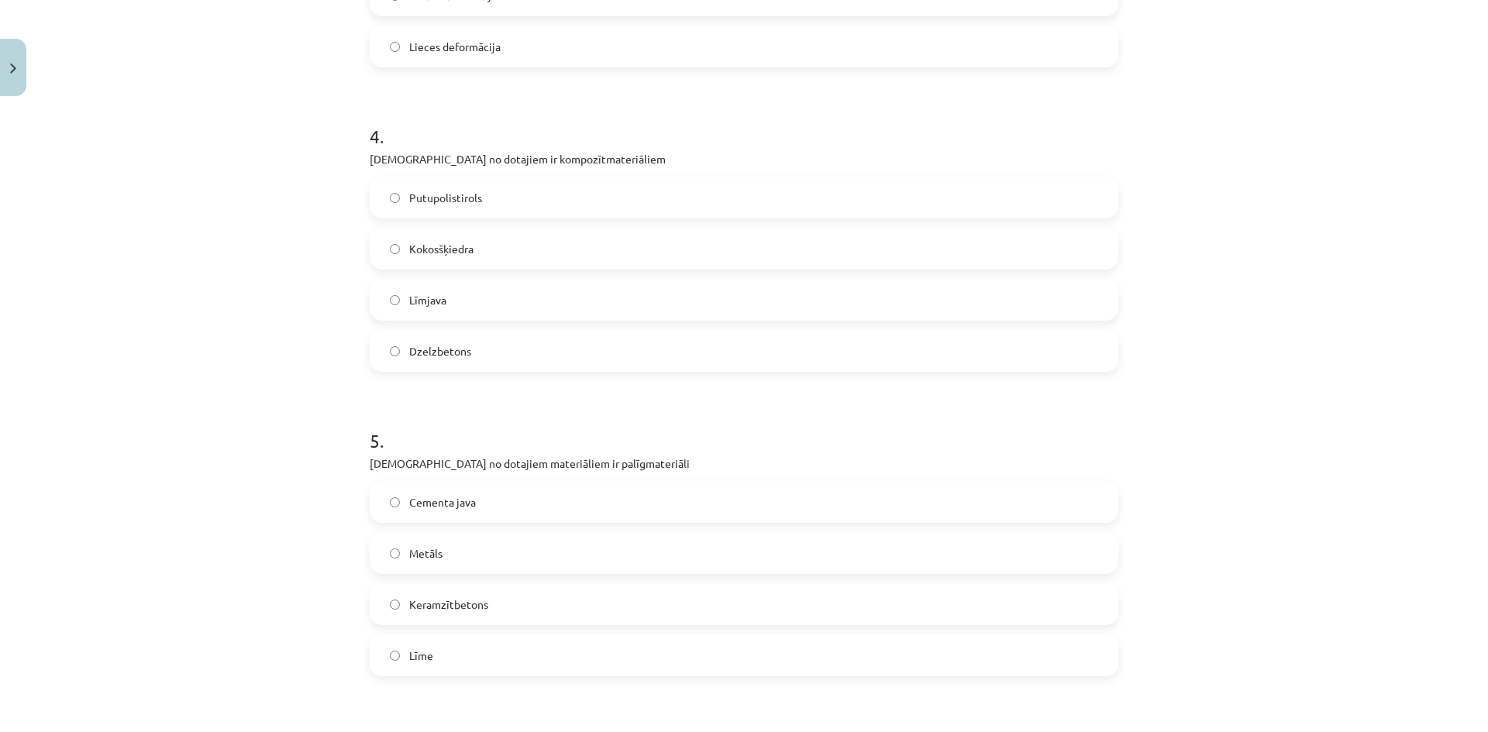
click at [544, 660] on label "Līme" at bounding box center [743, 655] width 745 height 39
drag, startPoint x: 576, startPoint y: 464, endPoint x: 517, endPoint y: 468, distance: 59.8
click at [517, 468] on p "Kuri no dotajiem materiāliem ir palīgmateriāli" at bounding box center [744, 464] width 748 height 16
copy p "palīgmateriāli"
click at [184, 442] on div "Mācību tēma: Dabaszinības - 10. klases 3. ieskaites mācību materiāls #3 Polimēr…" at bounding box center [744, 366] width 1488 height 732
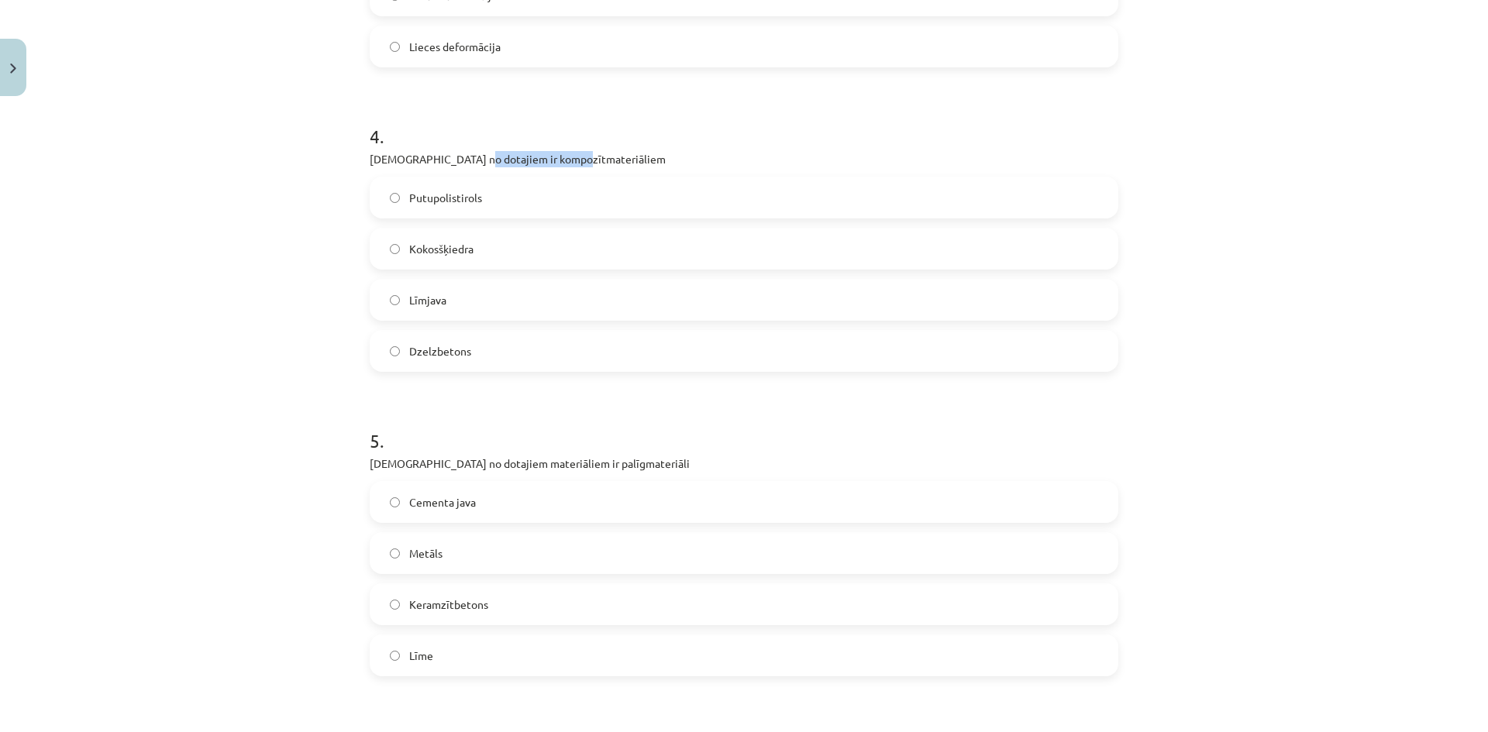
drag, startPoint x: 572, startPoint y: 160, endPoint x: 455, endPoint y: 164, distance: 117.1
click at [455, 164] on p "Kuri no dotajiem ir kompozītmateriāliem" at bounding box center [744, 159] width 748 height 16
copy p "kompozītmateriāliem"
click at [528, 353] on label "Dzelzbetons" at bounding box center [743, 351] width 745 height 39
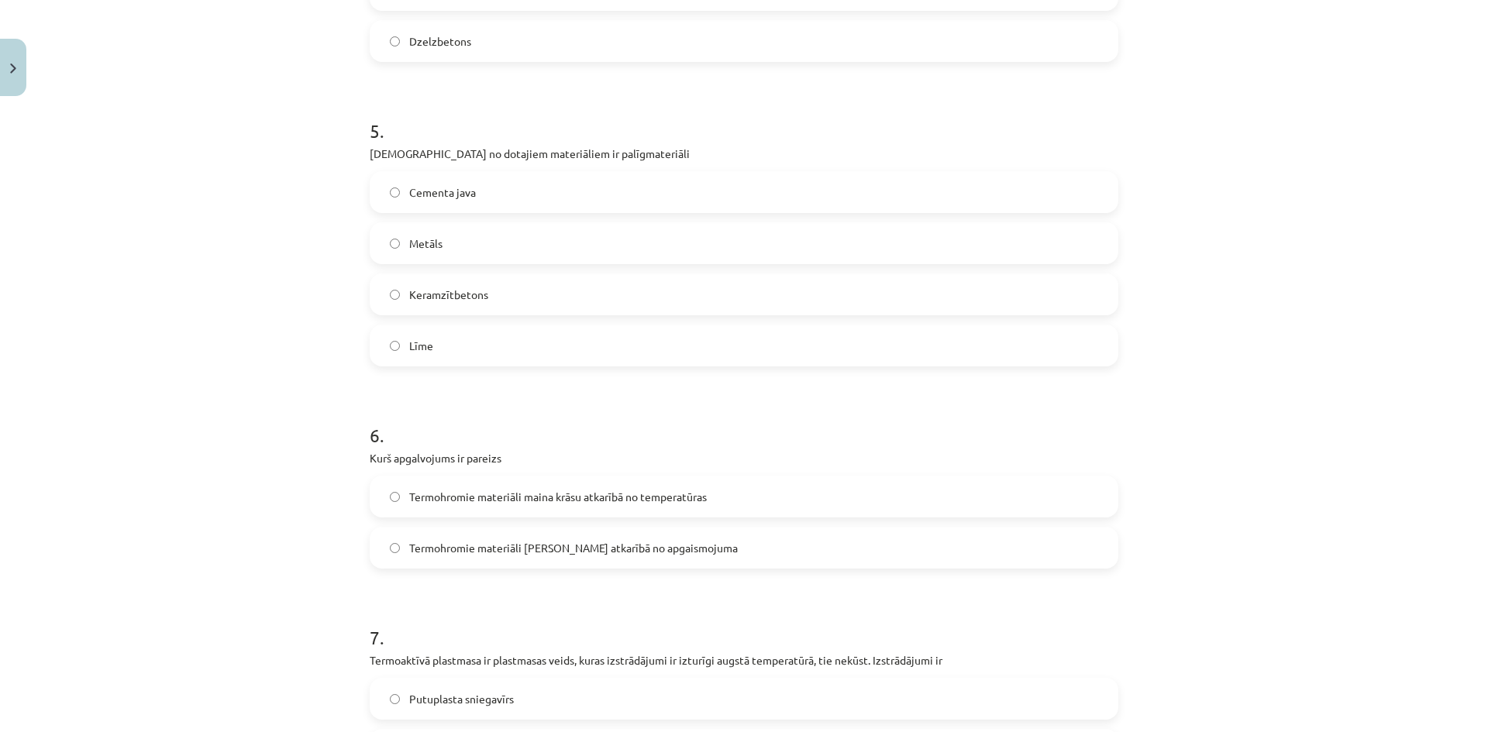
scroll to position [1588, 0]
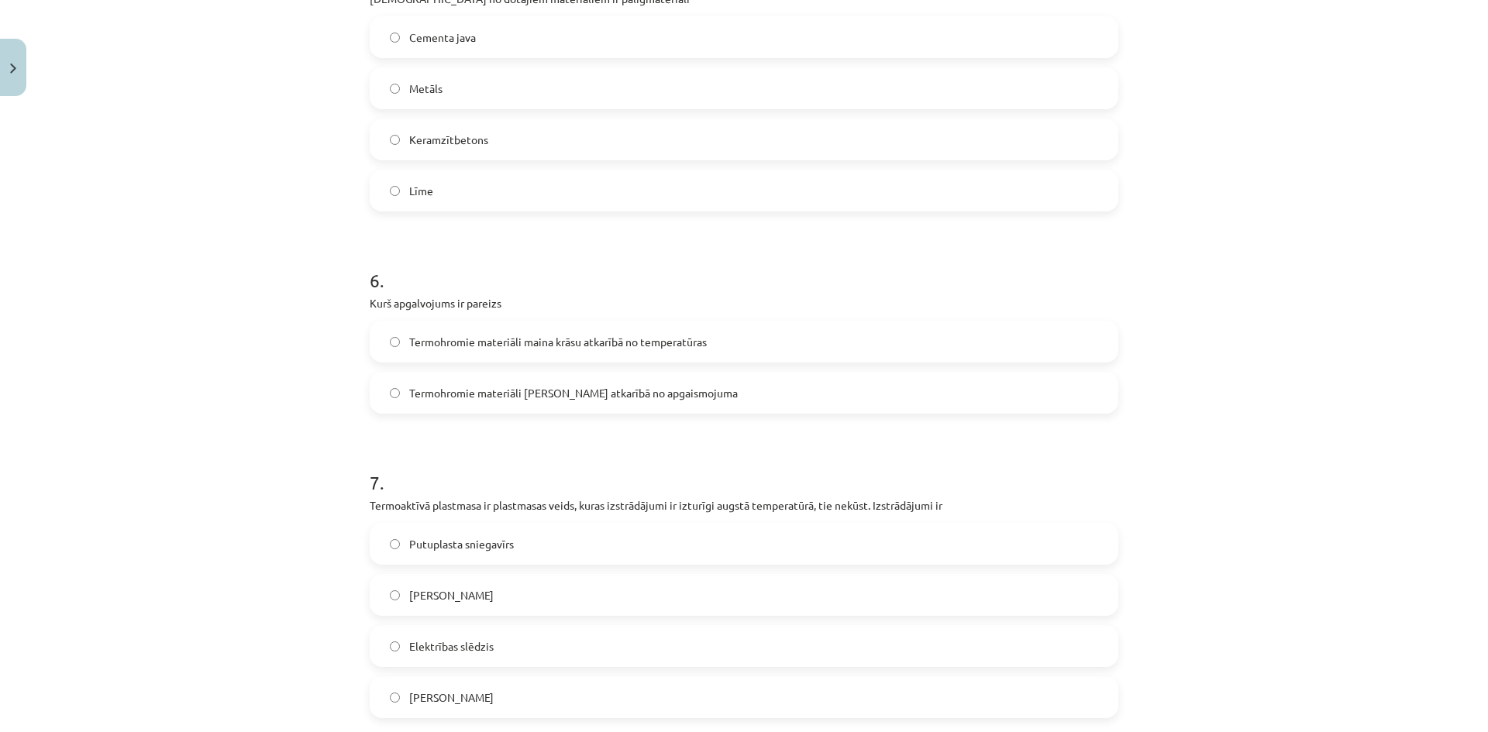
click at [674, 346] on span "Termohromie materiāli maina krāsu atkarībā no temperatūras" at bounding box center [558, 342] width 298 height 16
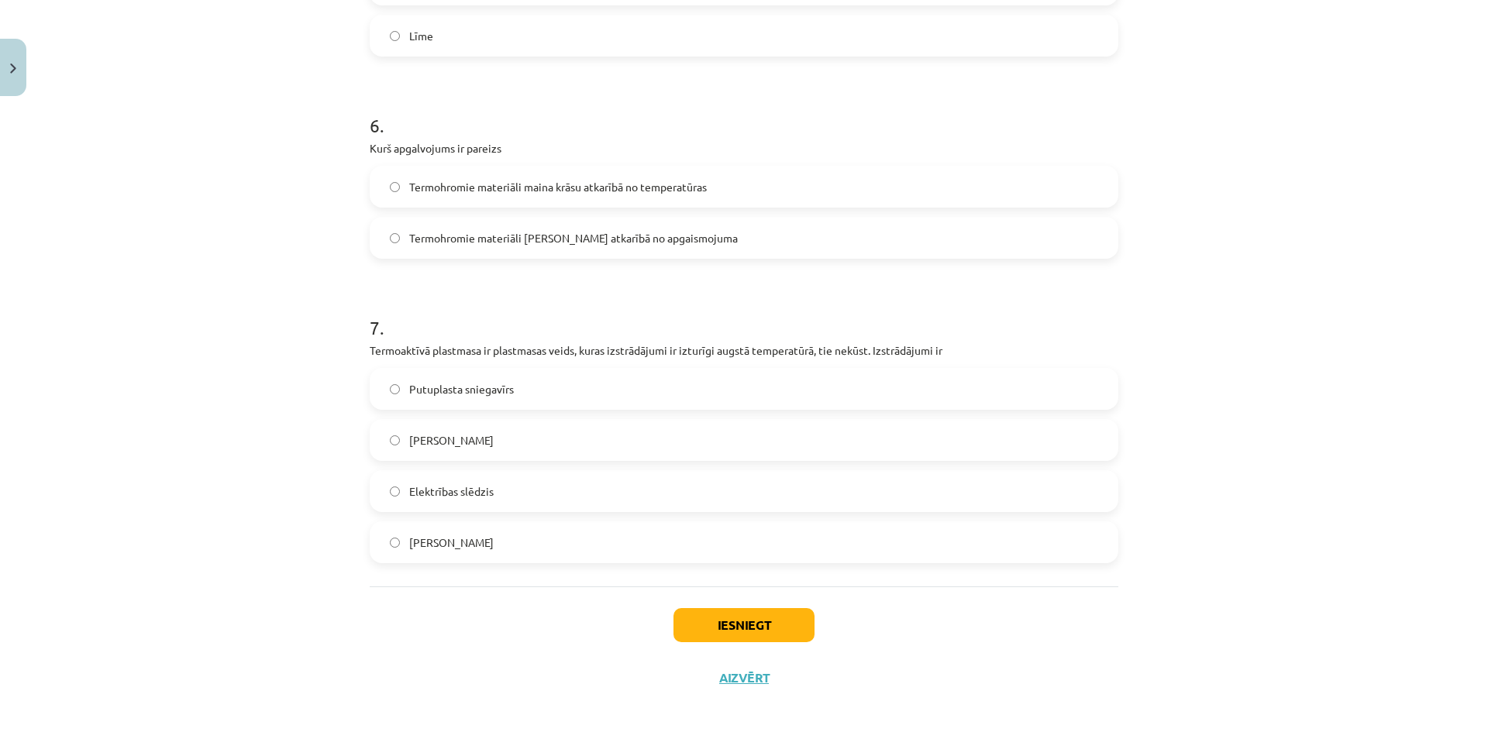
click at [553, 472] on label "Elektrības slēdzis" at bounding box center [743, 491] width 745 height 39
click at [716, 624] on button "Iesniegt" at bounding box center [743, 625] width 141 height 34
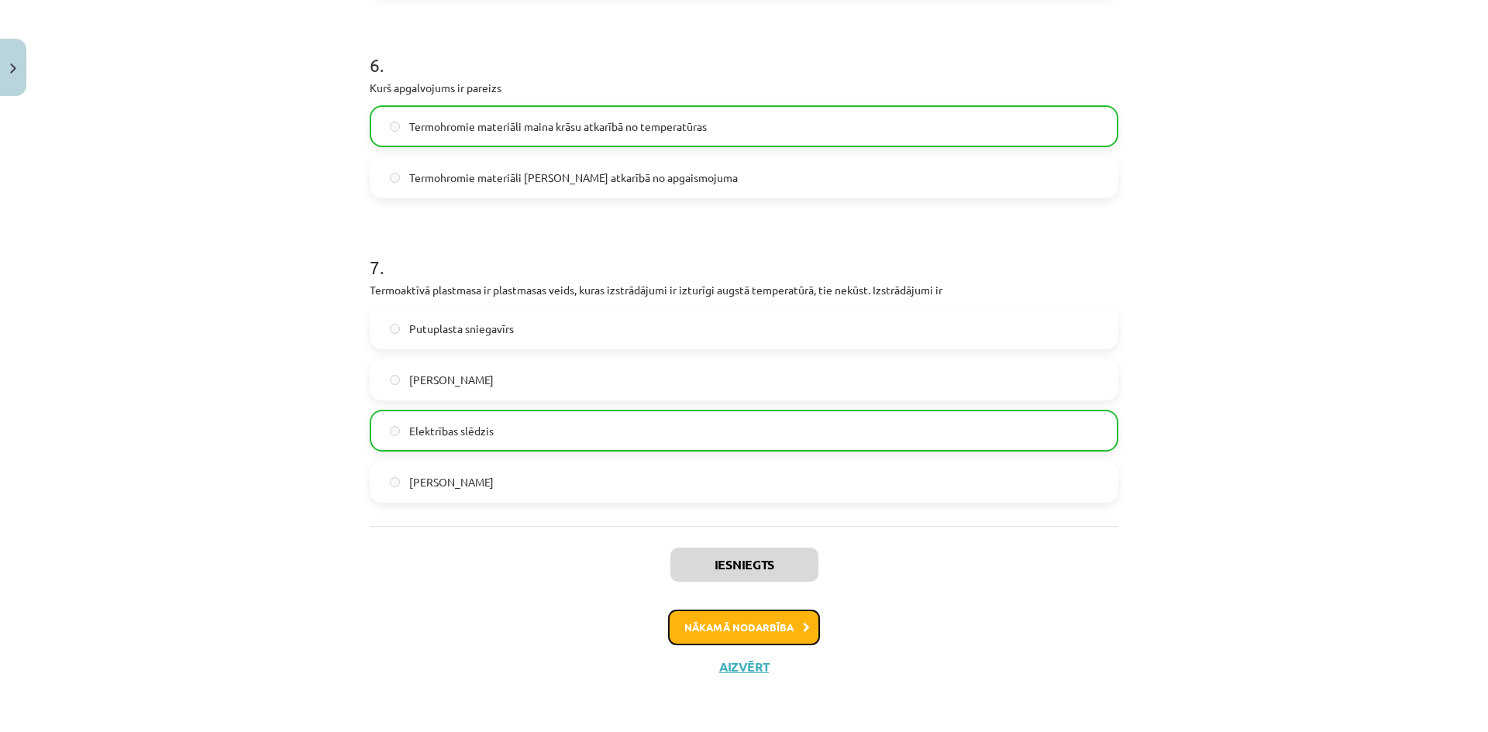
click at [784, 641] on button "Nākamā nodarbība" at bounding box center [744, 628] width 152 height 36
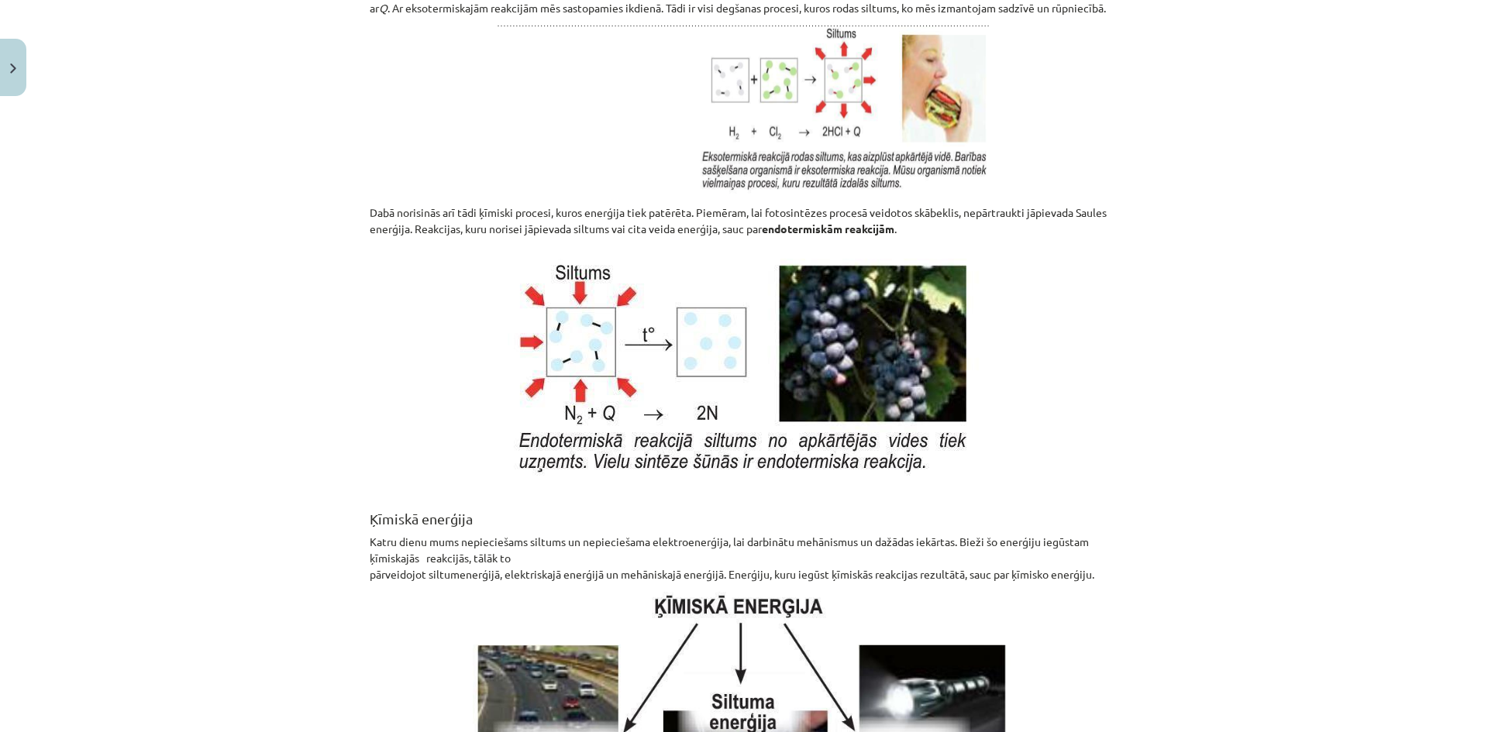
scroll to position [39, 0]
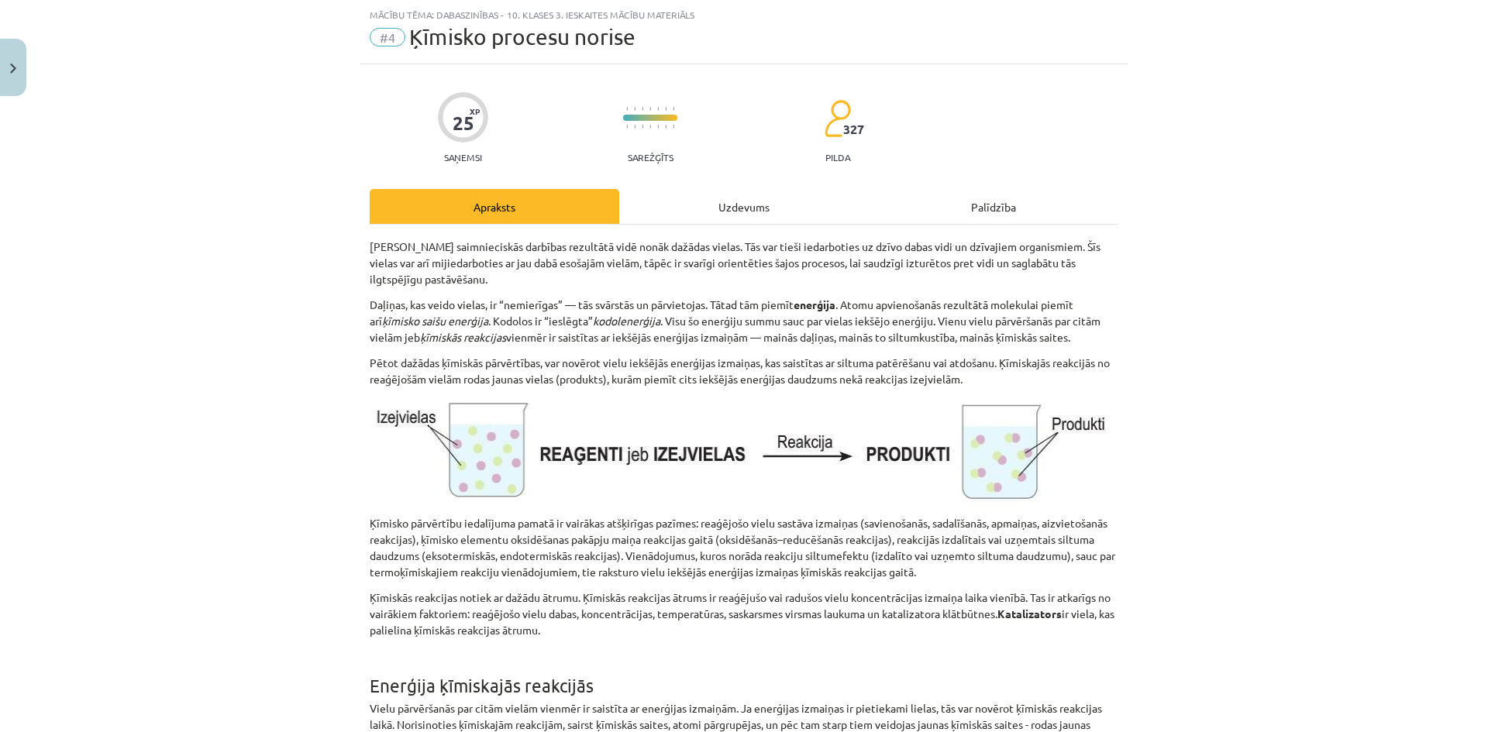
click at [666, 203] on div "Uzdevums" at bounding box center [743, 206] width 249 height 35
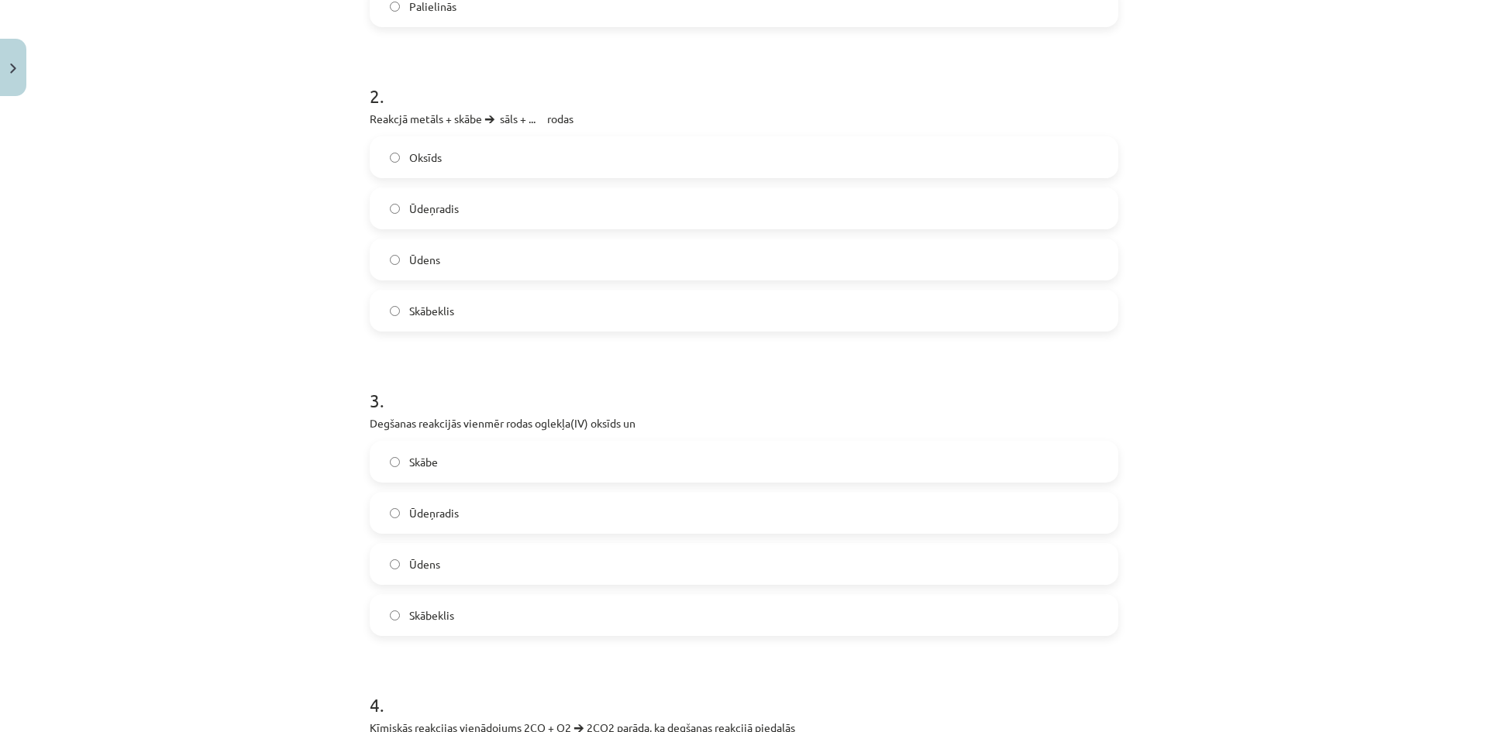
scroll to position [841, 0]
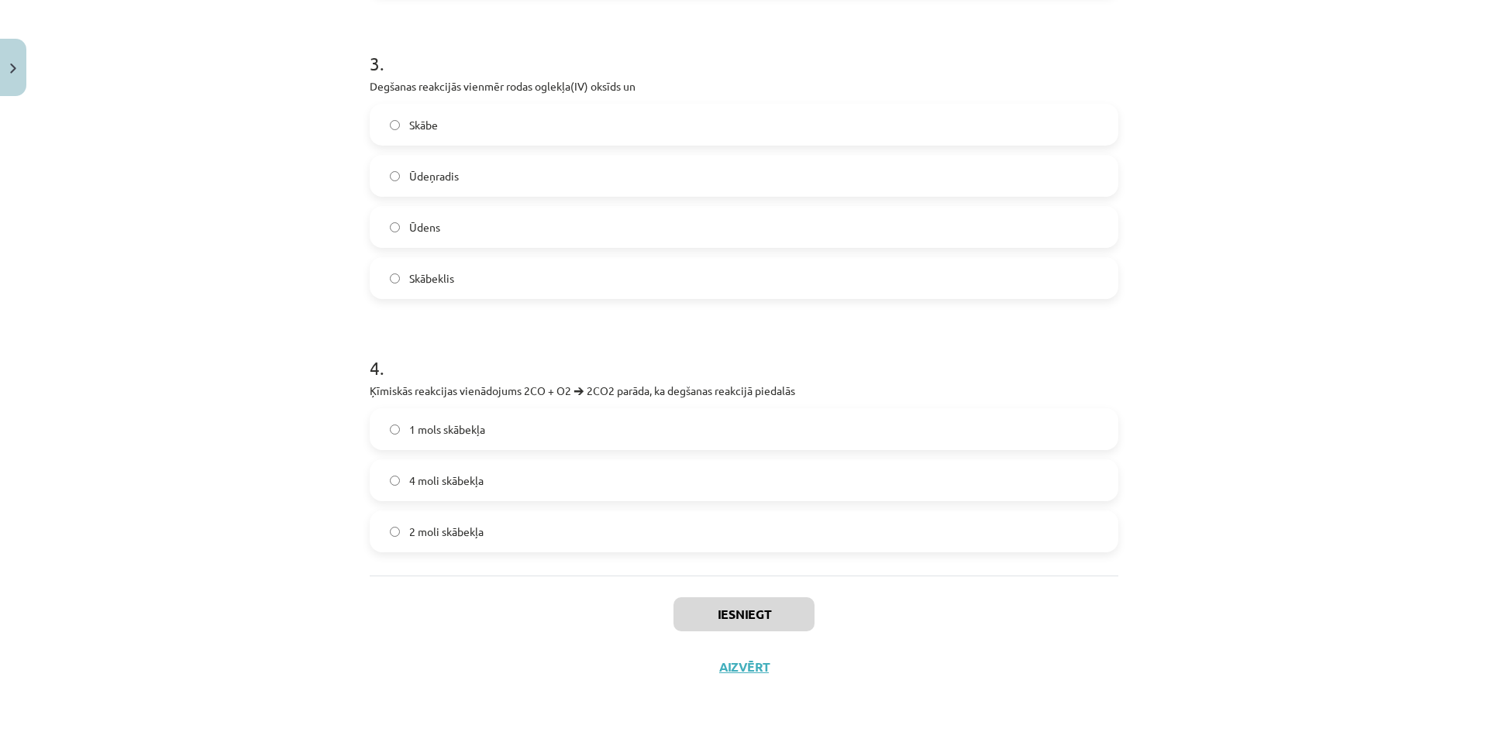
click at [493, 438] on label "1 mols skābekļa" at bounding box center [743, 429] width 745 height 39
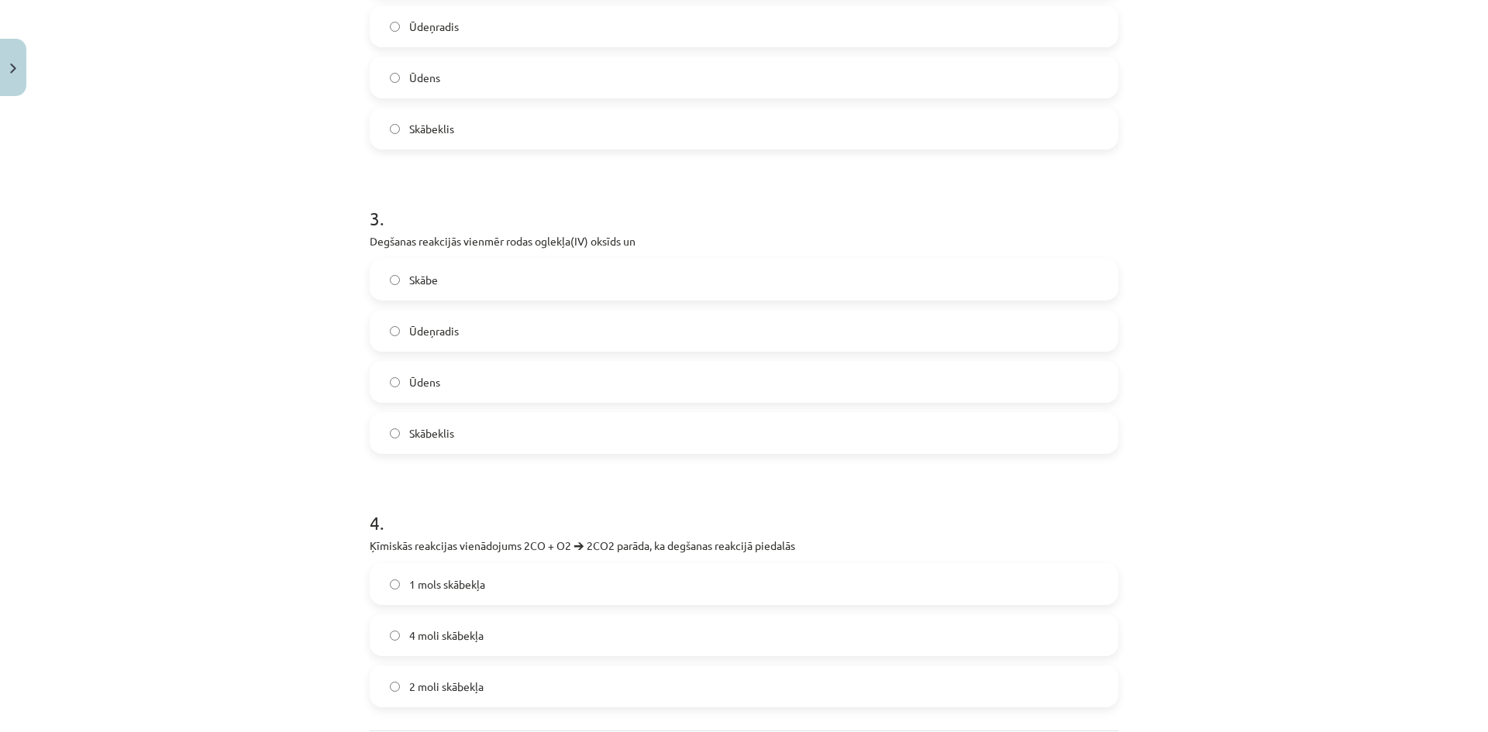
click at [529, 344] on label "Ūdeņradis" at bounding box center [743, 330] width 745 height 39
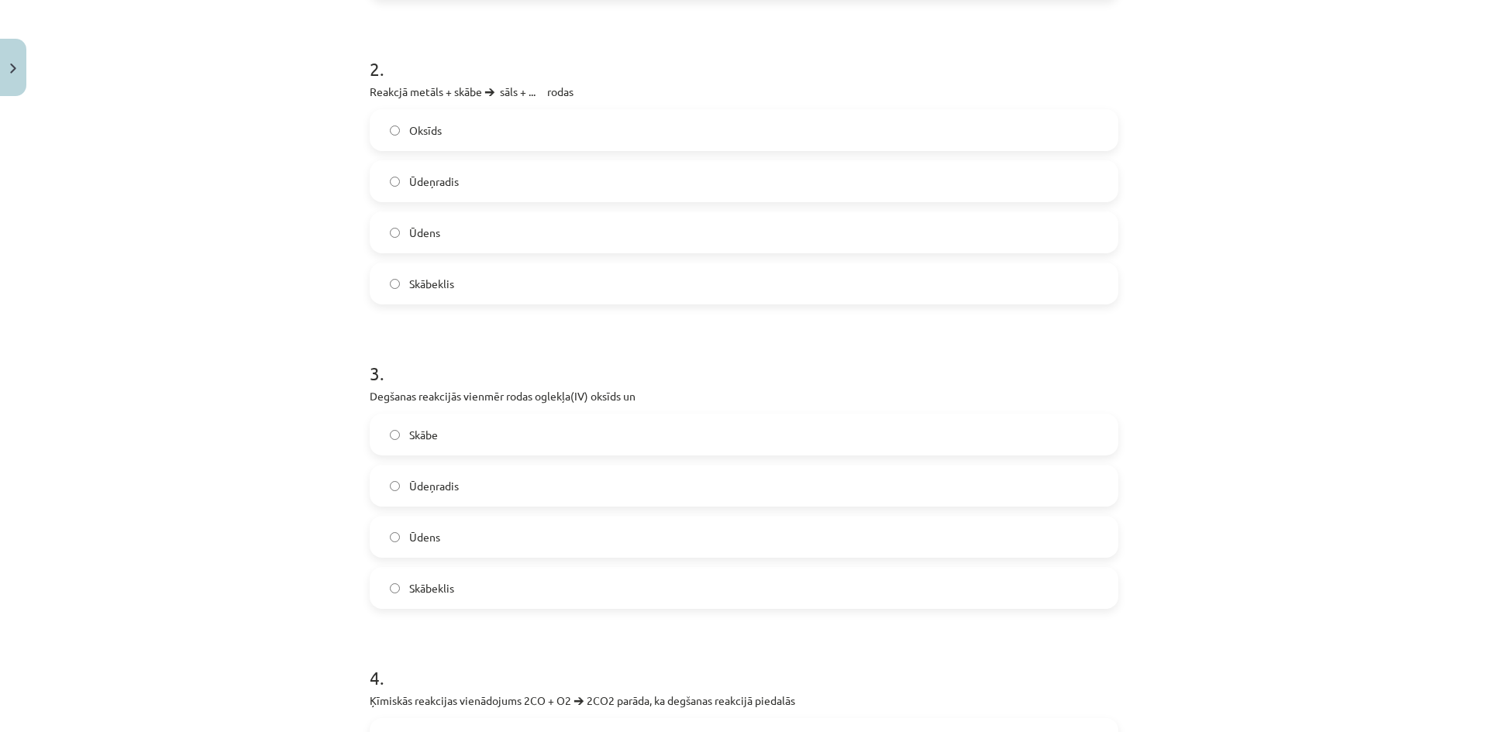
scroll to position [376, 0]
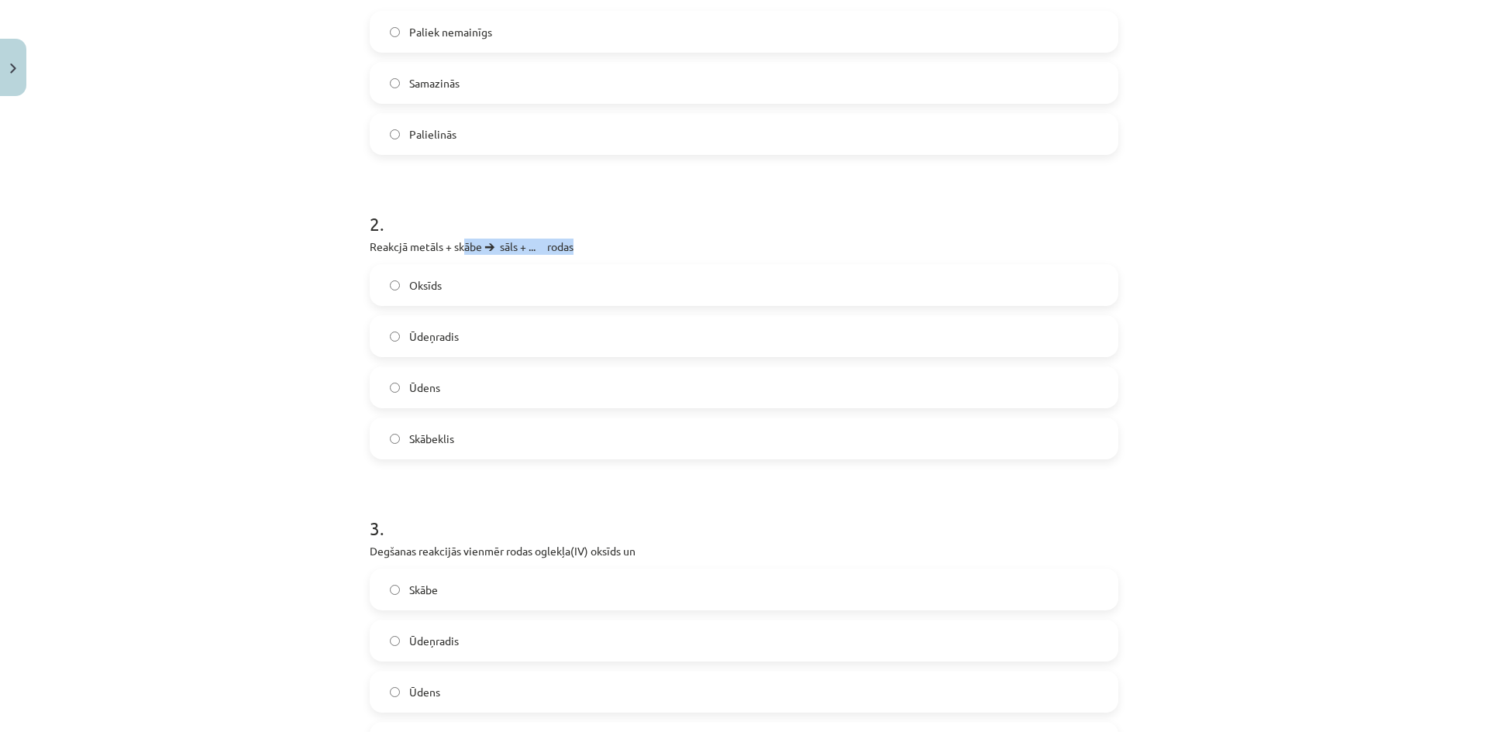
drag, startPoint x: 483, startPoint y: 249, endPoint x: 658, endPoint y: 245, distance: 174.4
click at [610, 242] on p "Reakcjā metāls + skābe 🡪 sāls + ... rodas" at bounding box center [744, 247] width 748 height 16
click at [666, 246] on p "Reakcjā metāls + skābe 🡪 sāls + ... rodas" at bounding box center [744, 247] width 748 height 16
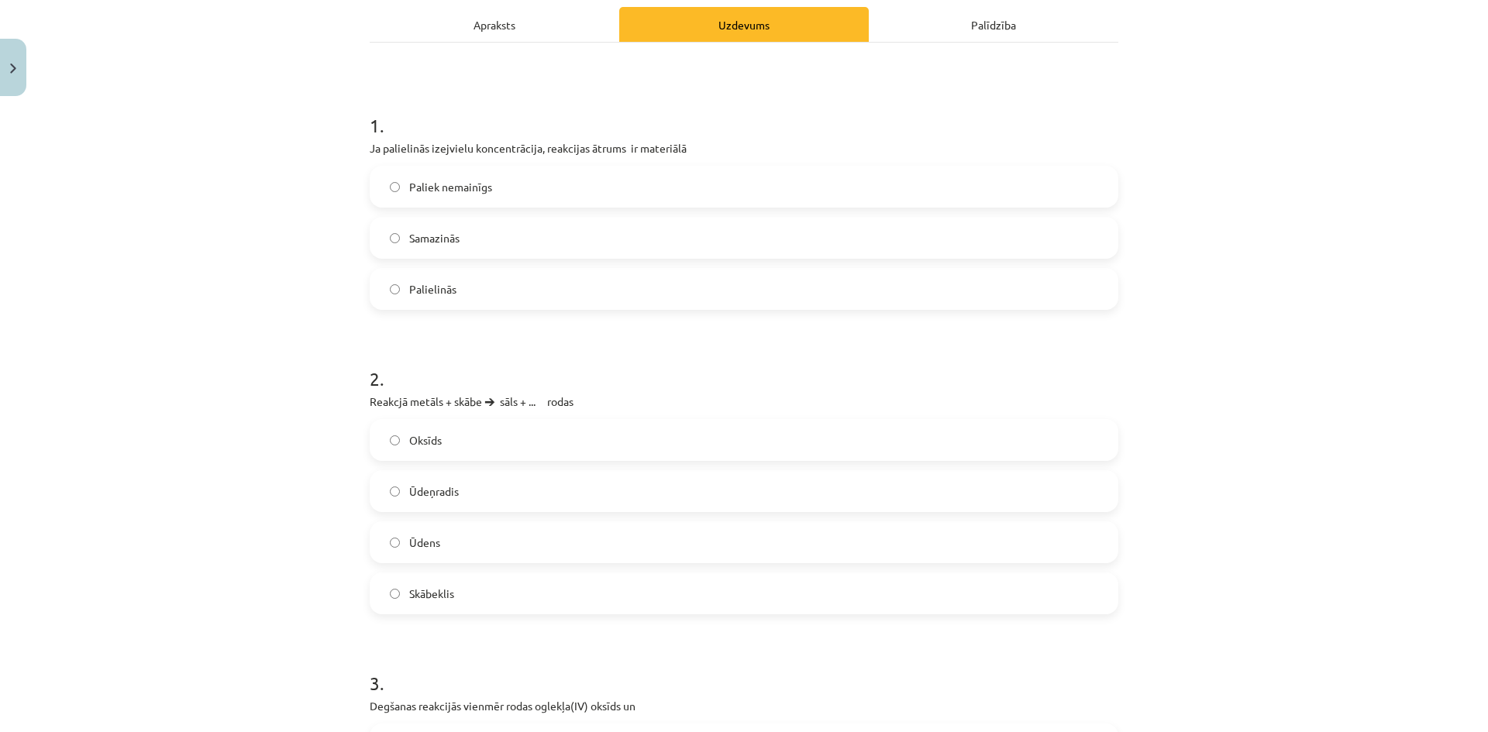
scroll to position [66, 0]
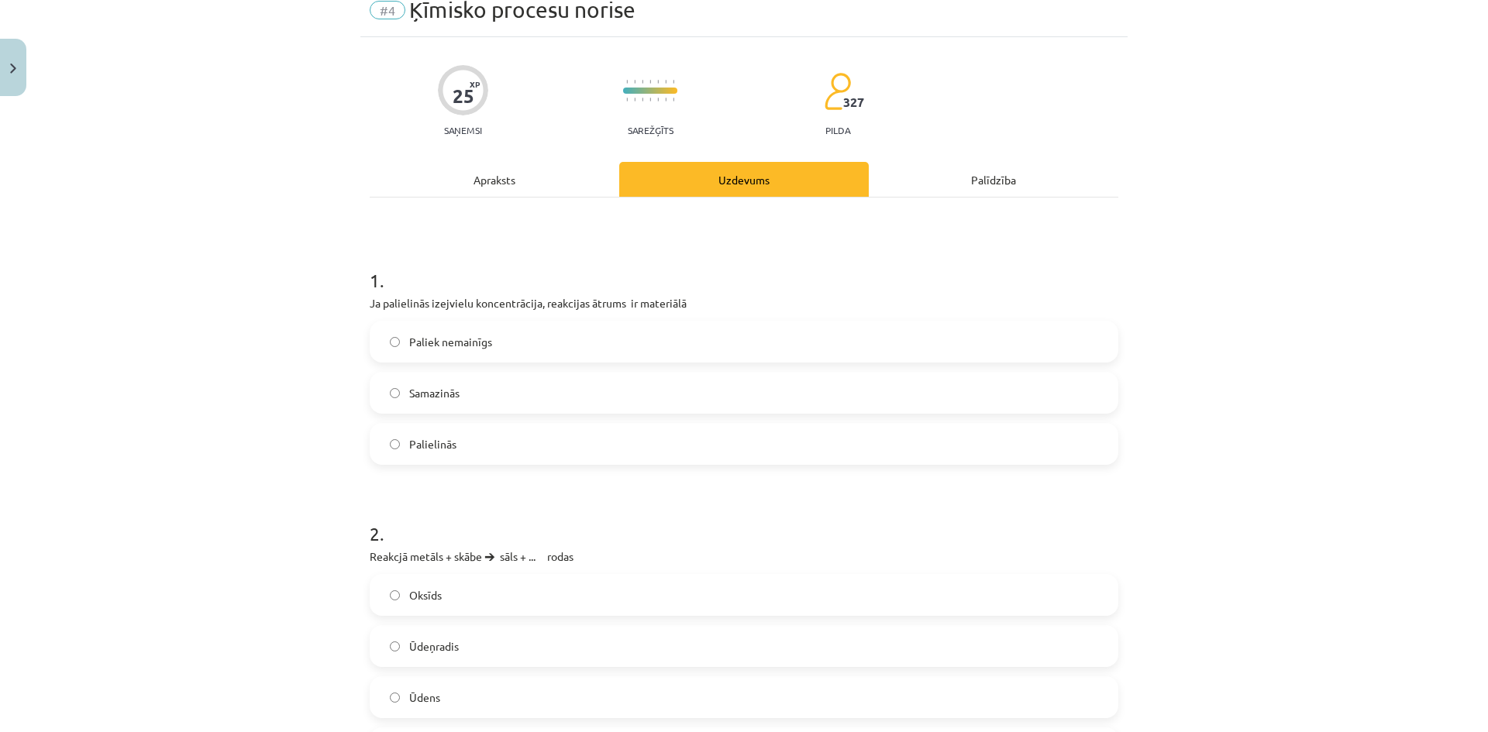
click at [491, 430] on label "Palielinās" at bounding box center [743, 444] width 745 height 39
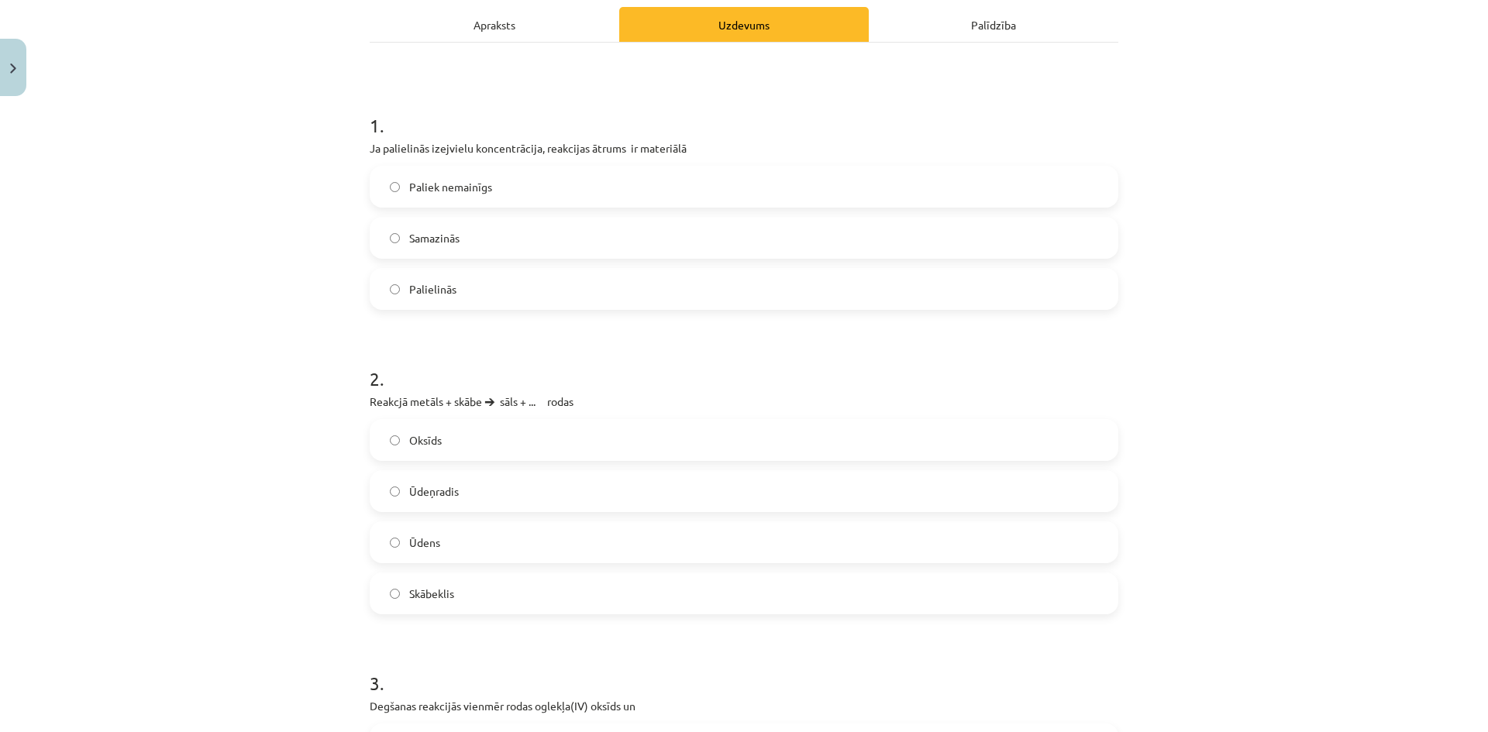
click at [566, 495] on label "Ūdeņradis" at bounding box center [743, 491] width 745 height 39
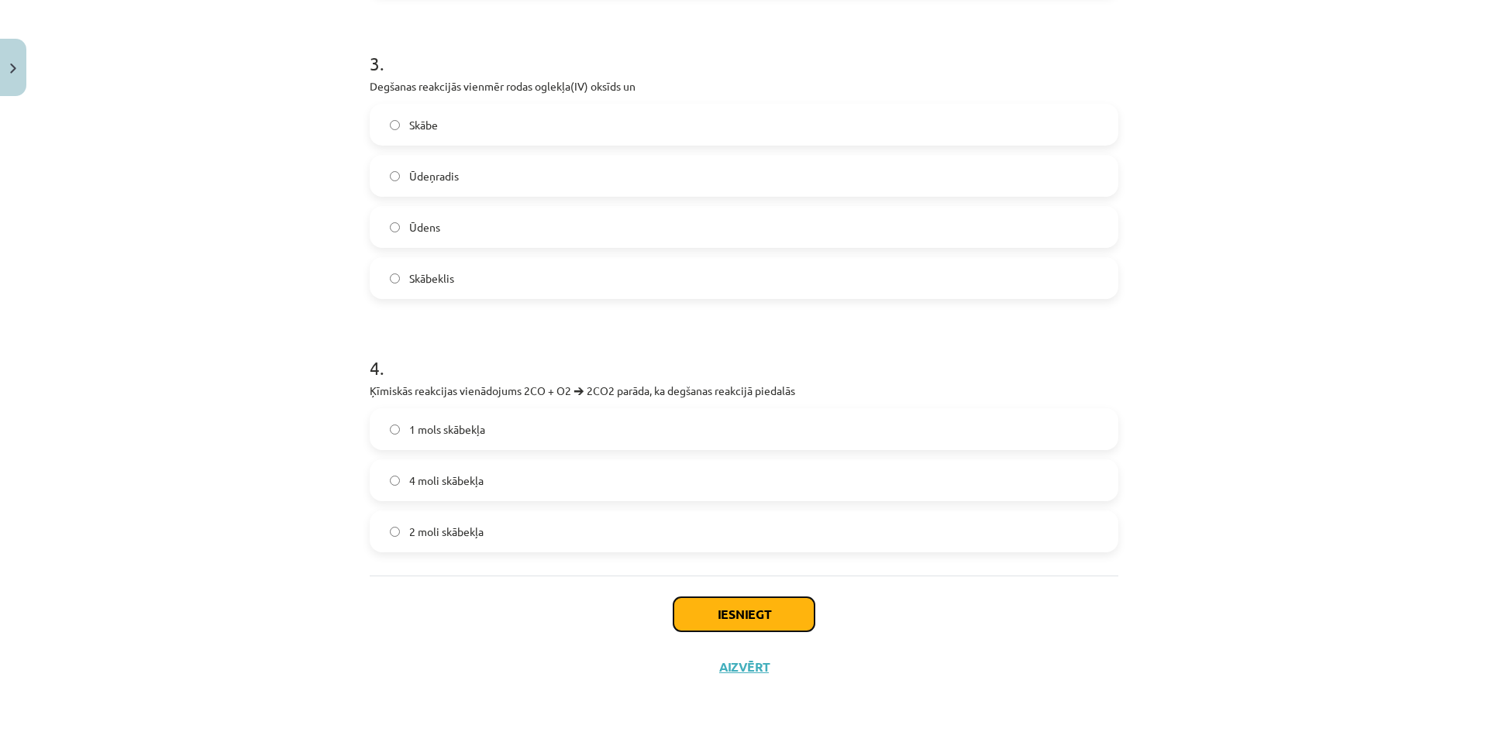
click at [716, 617] on button "Iesniegt" at bounding box center [743, 614] width 141 height 34
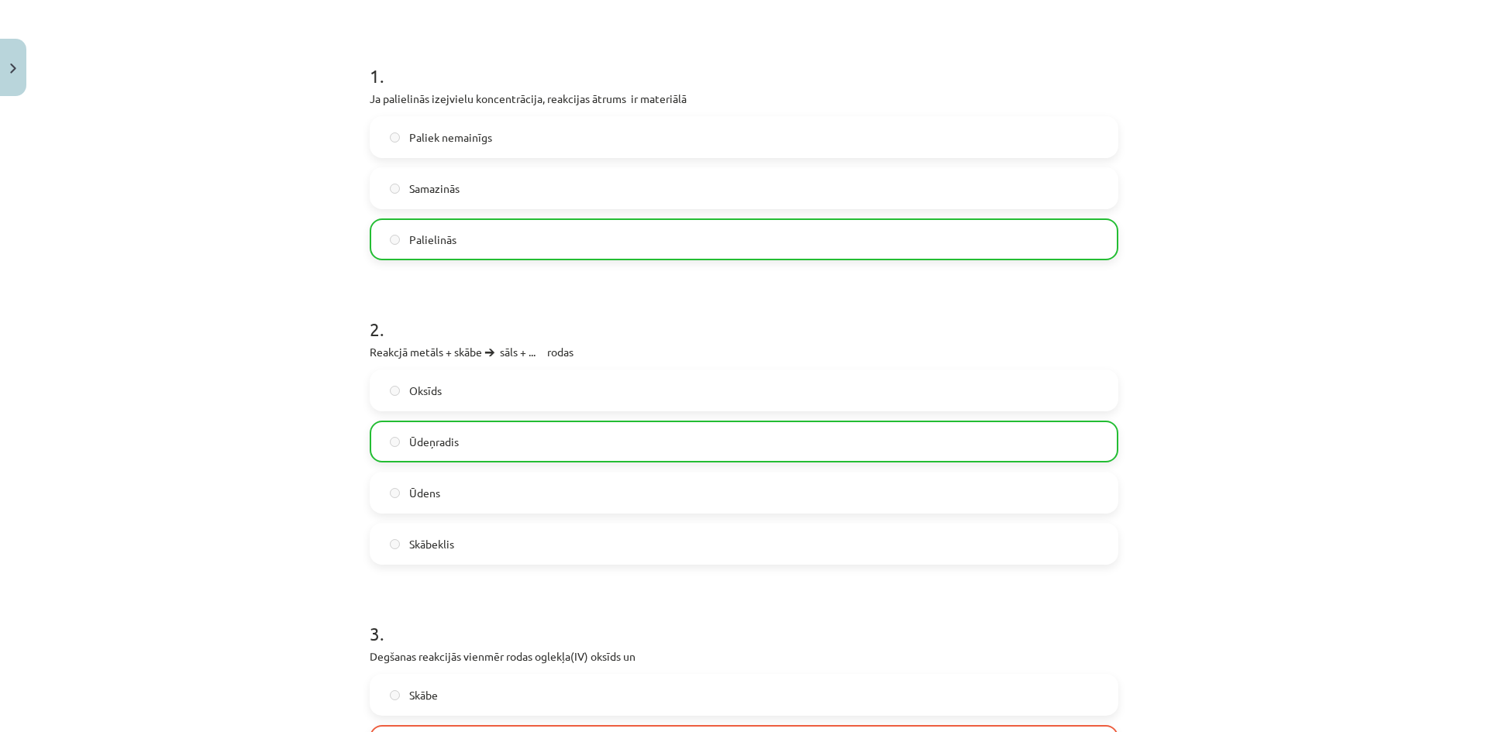
scroll to position [890, 0]
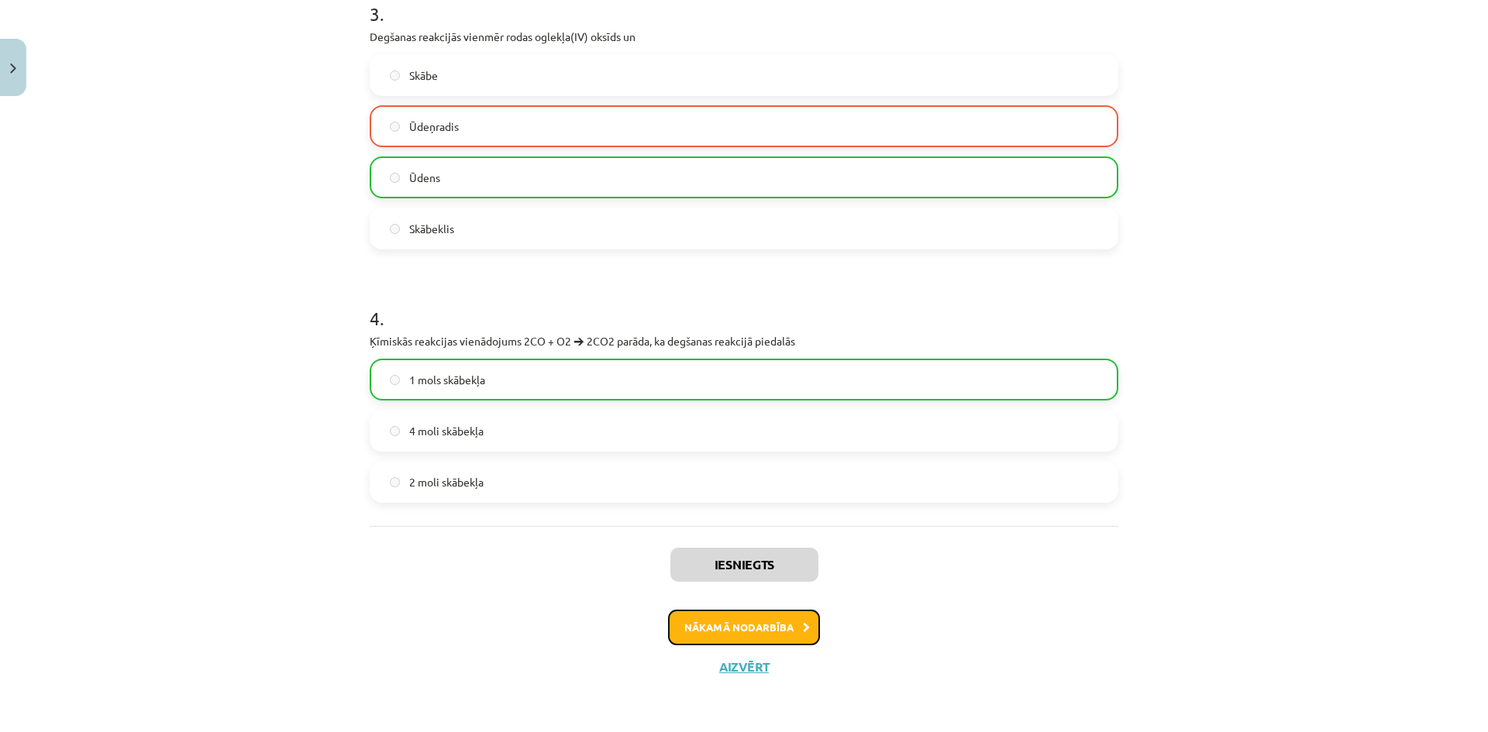
click at [778, 627] on button "Nākamā nodarbība" at bounding box center [744, 628] width 152 height 36
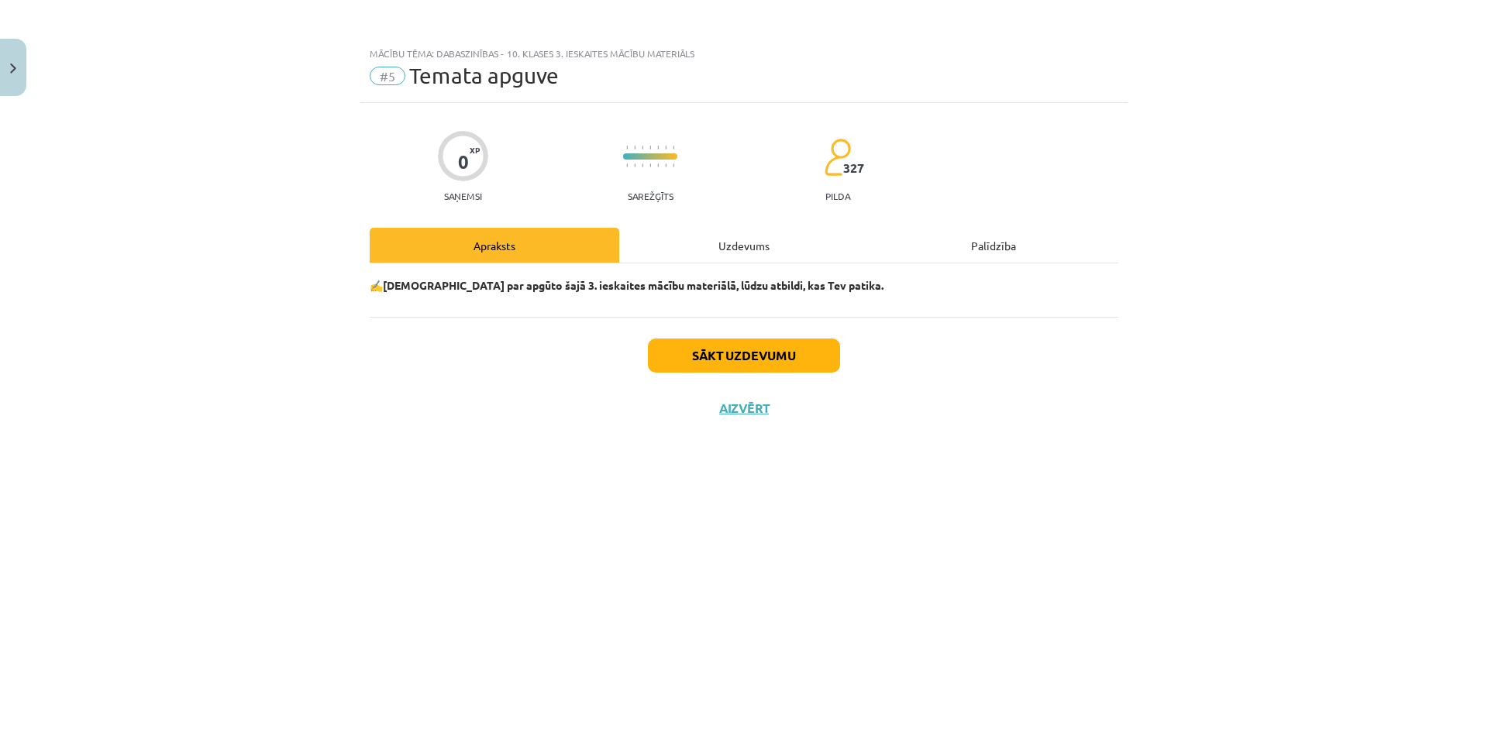
scroll to position [0, 0]
click at [721, 370] on button "Sākt uzdevumu" at bounding box center [744, 356] width 192 height 34
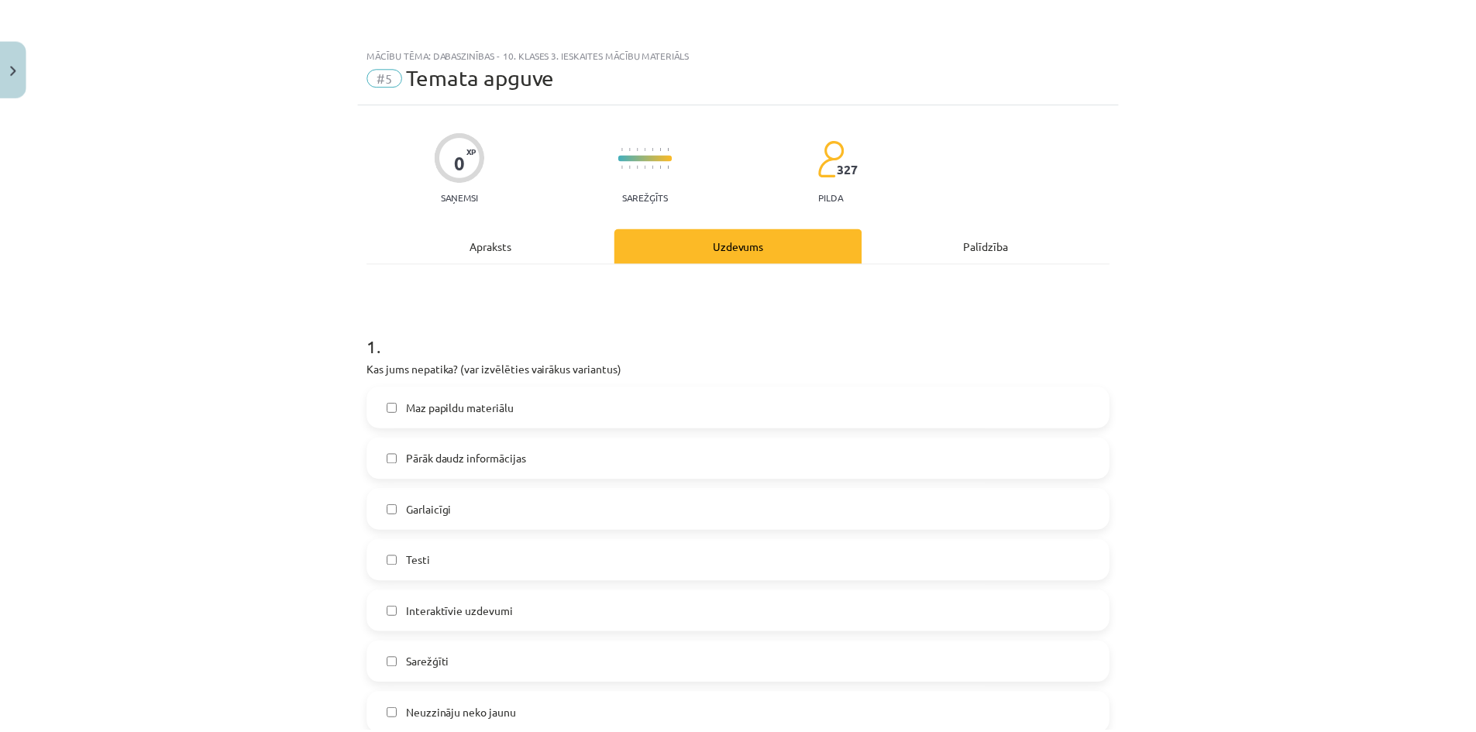
scroll to position [1208, 0]
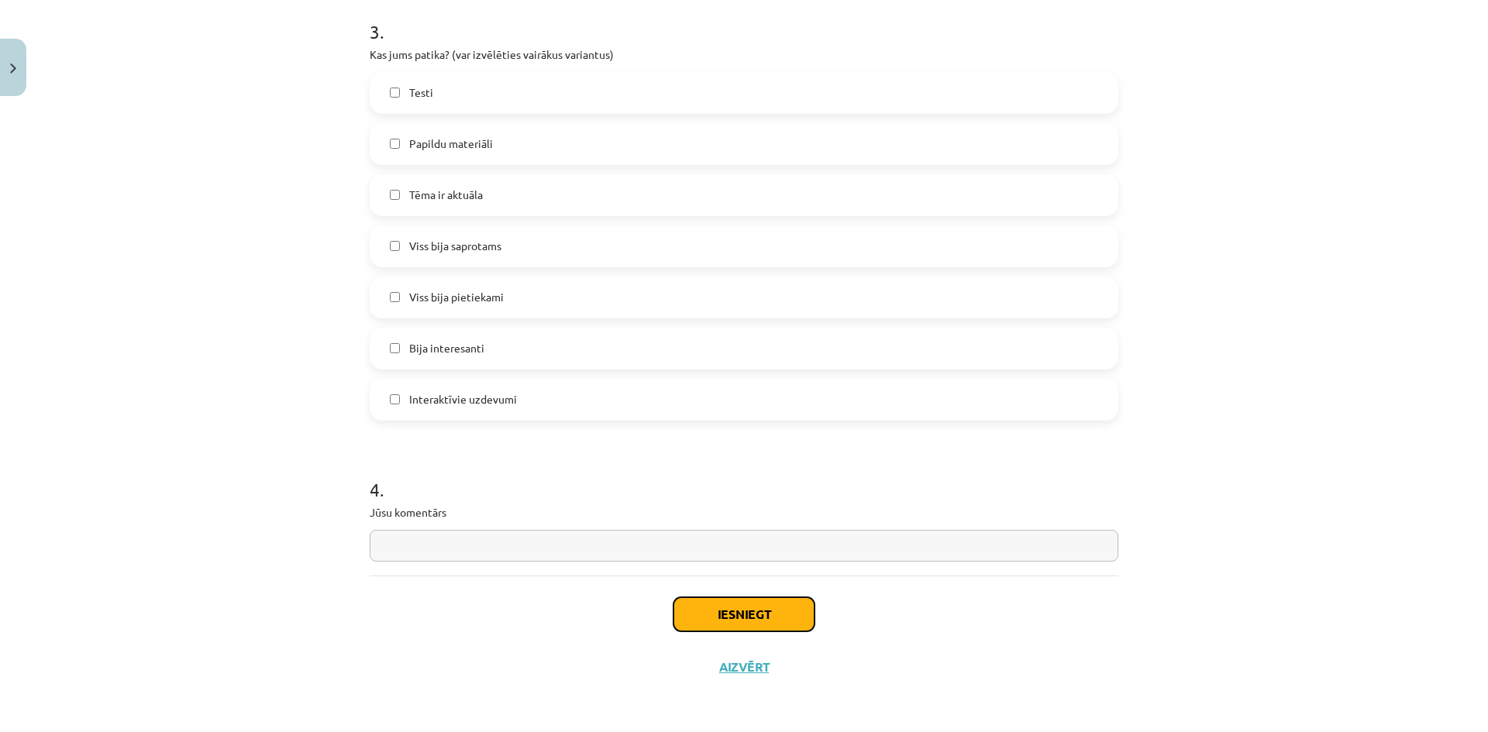
click at [692, 608] on button "Iesniegt" at bounding box center [743, 614] width 141 height 34
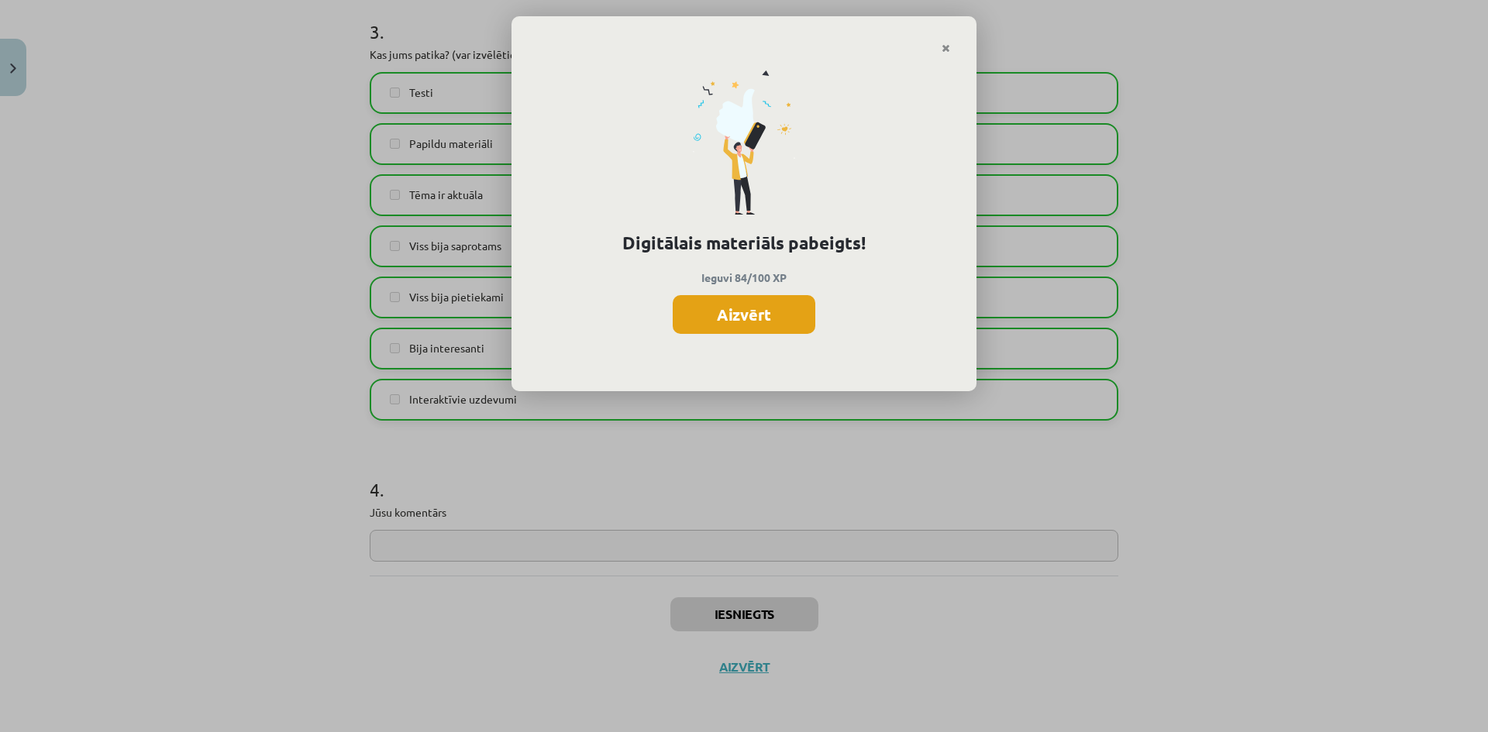
click at [754, 318] on button "Aizvērt" at bounding box center [743, 314] width 143 height 39
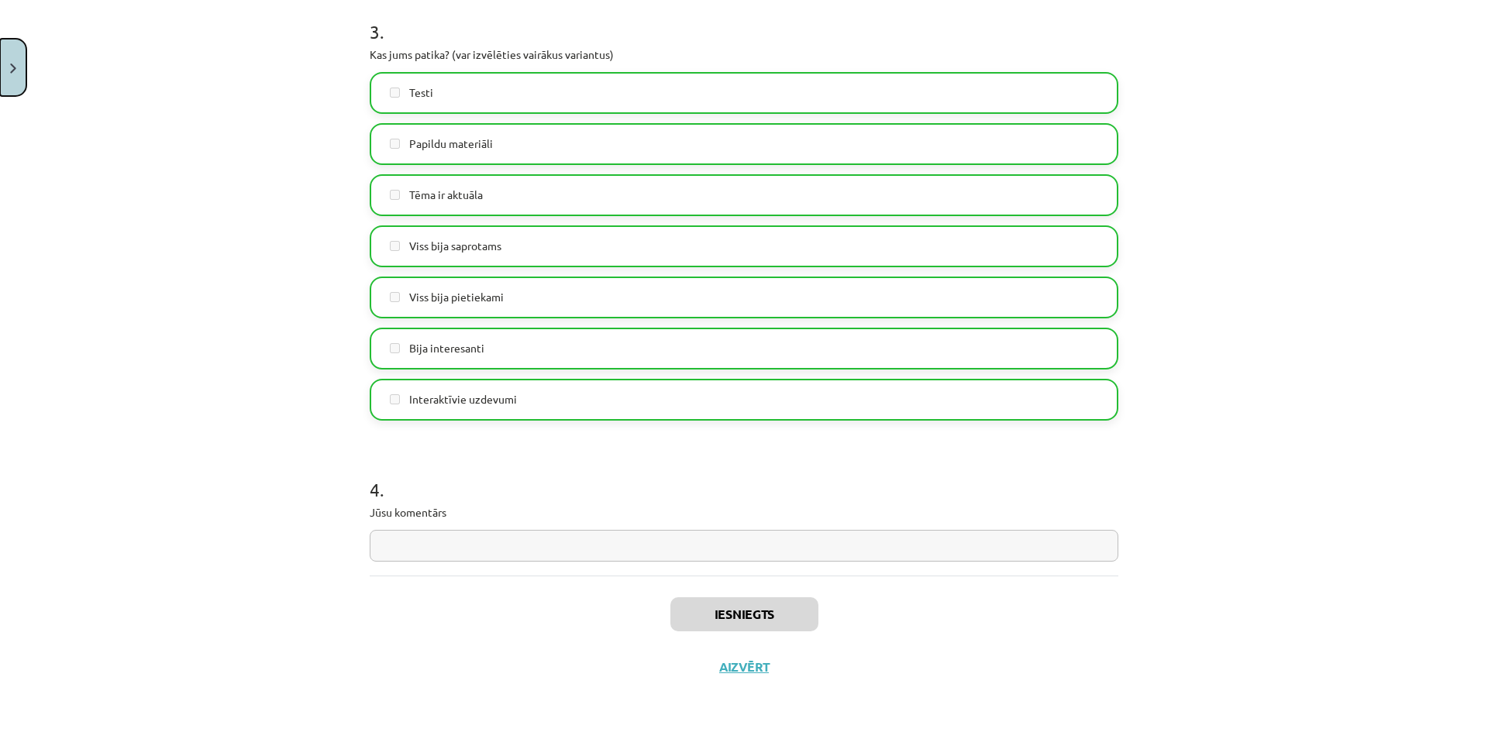
click at [7, 64] on button "Close" at bounding box center [13, 67] width 26 height 57
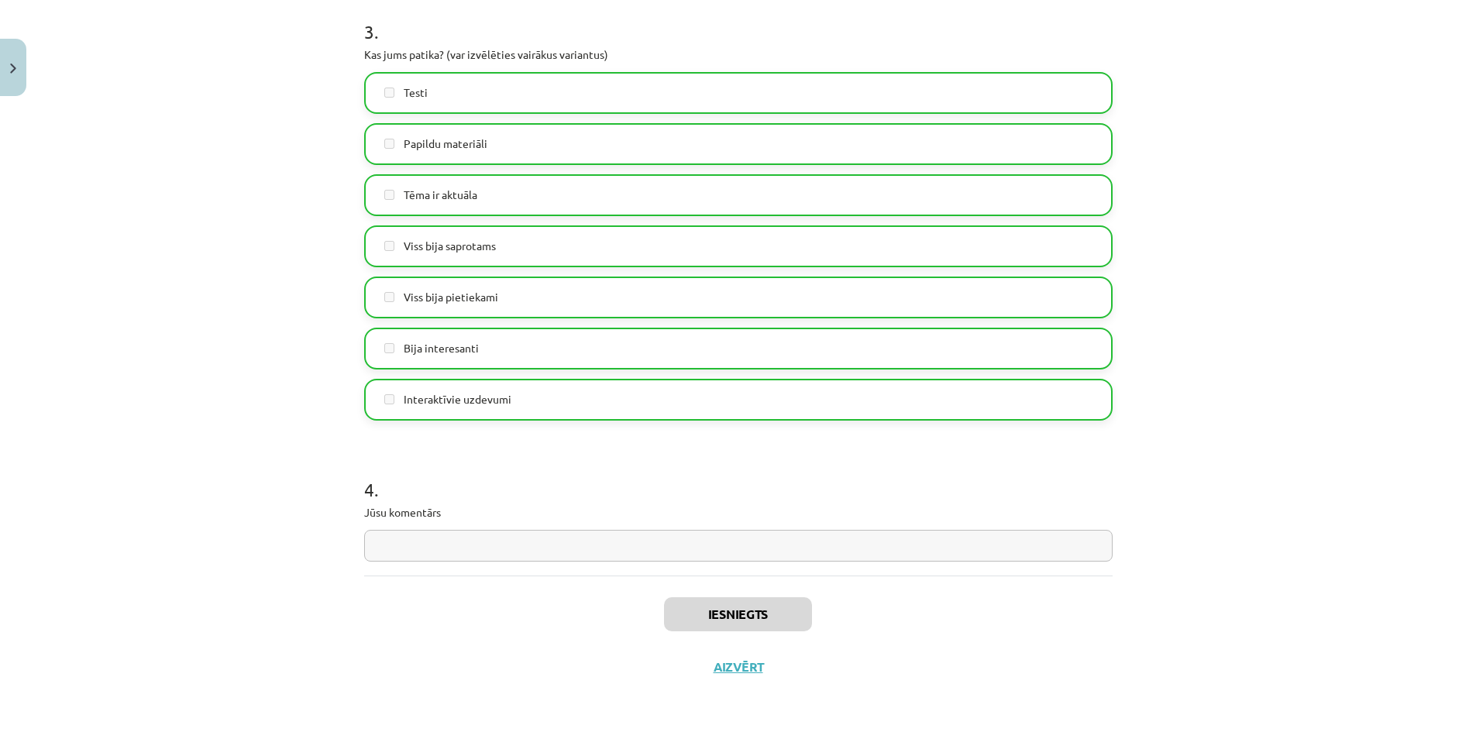
click at [100, 291] on link "[DEMOGRAPHIC_DATA]" at bounding box center [116, 283] width 193 height 36
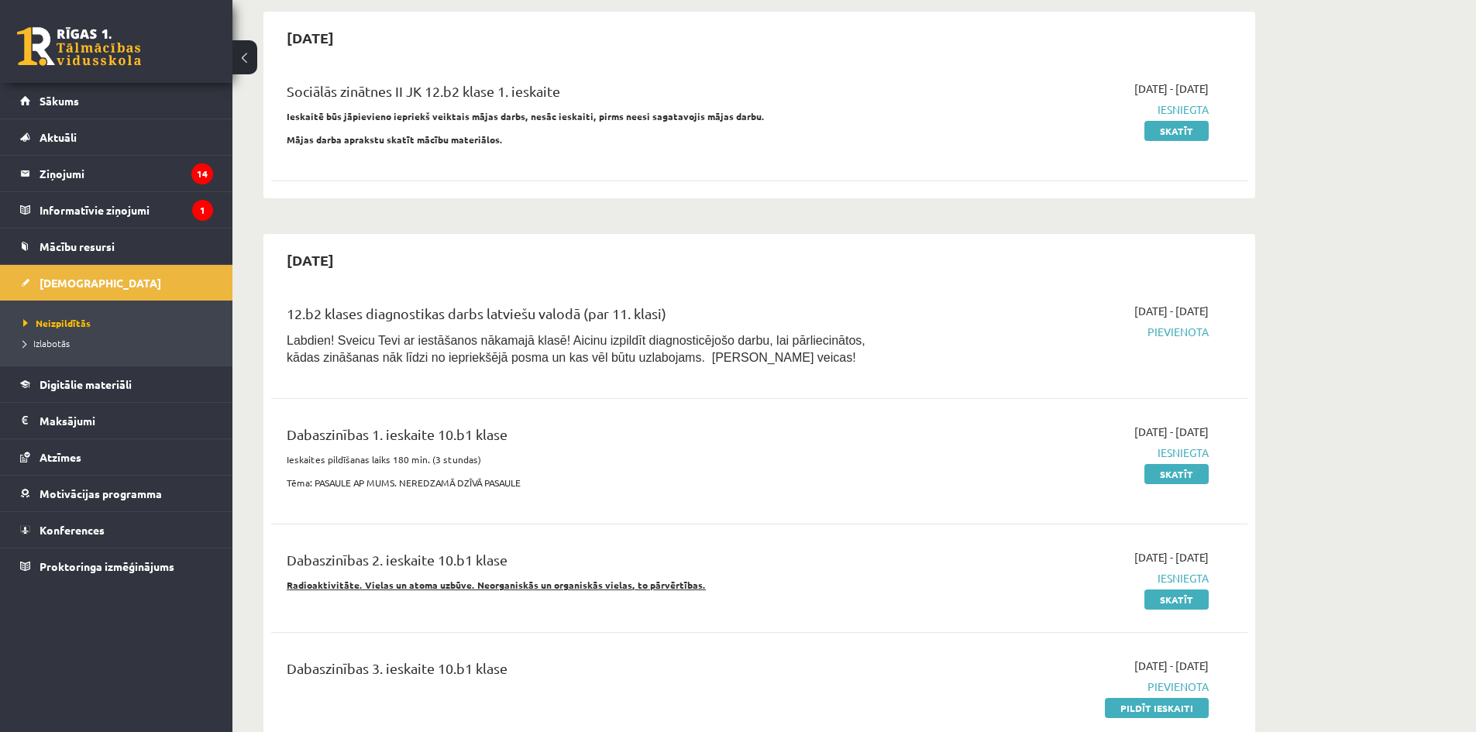
scroll to position [620, 0]
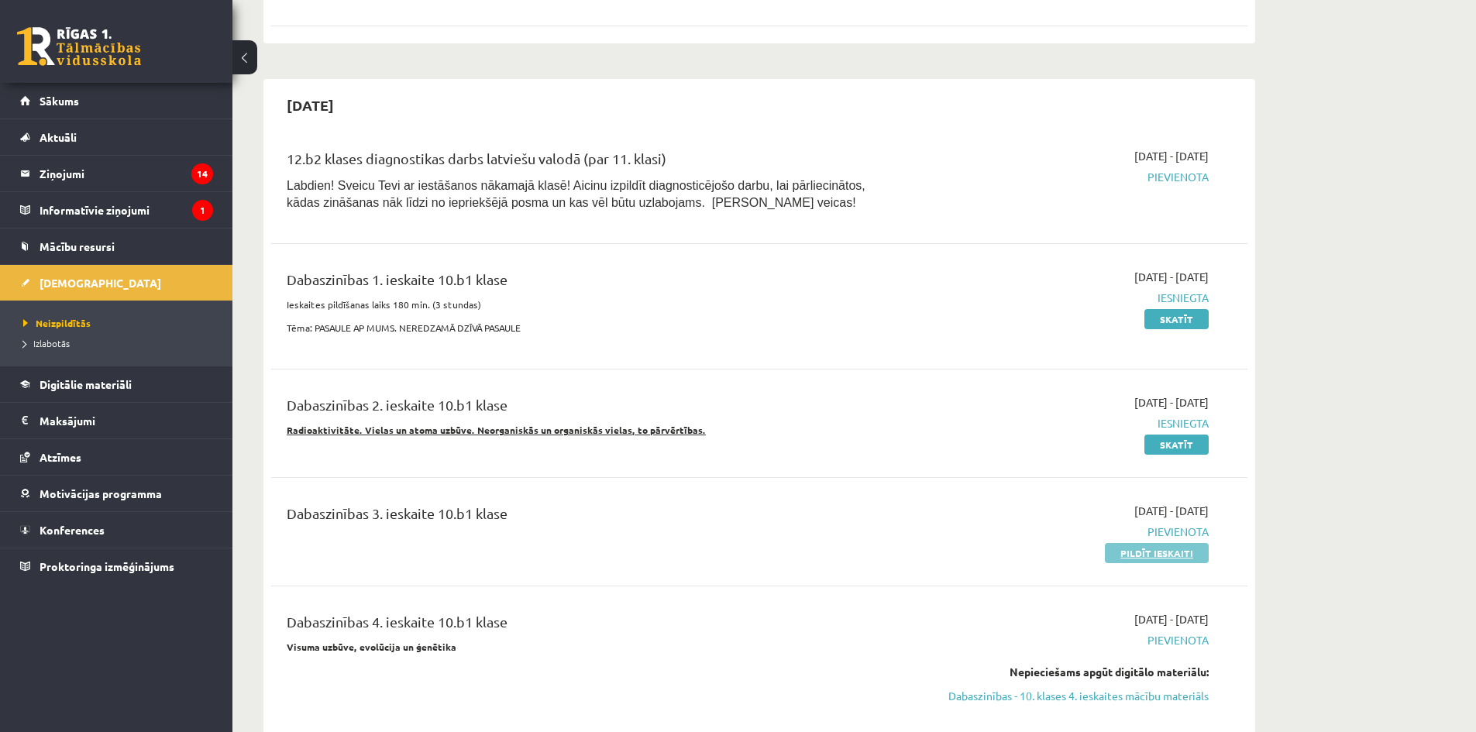
click at [1136, 548] on link "Pildīt ieskaiti" at bounding box center [1157, 553] width 104 height 20
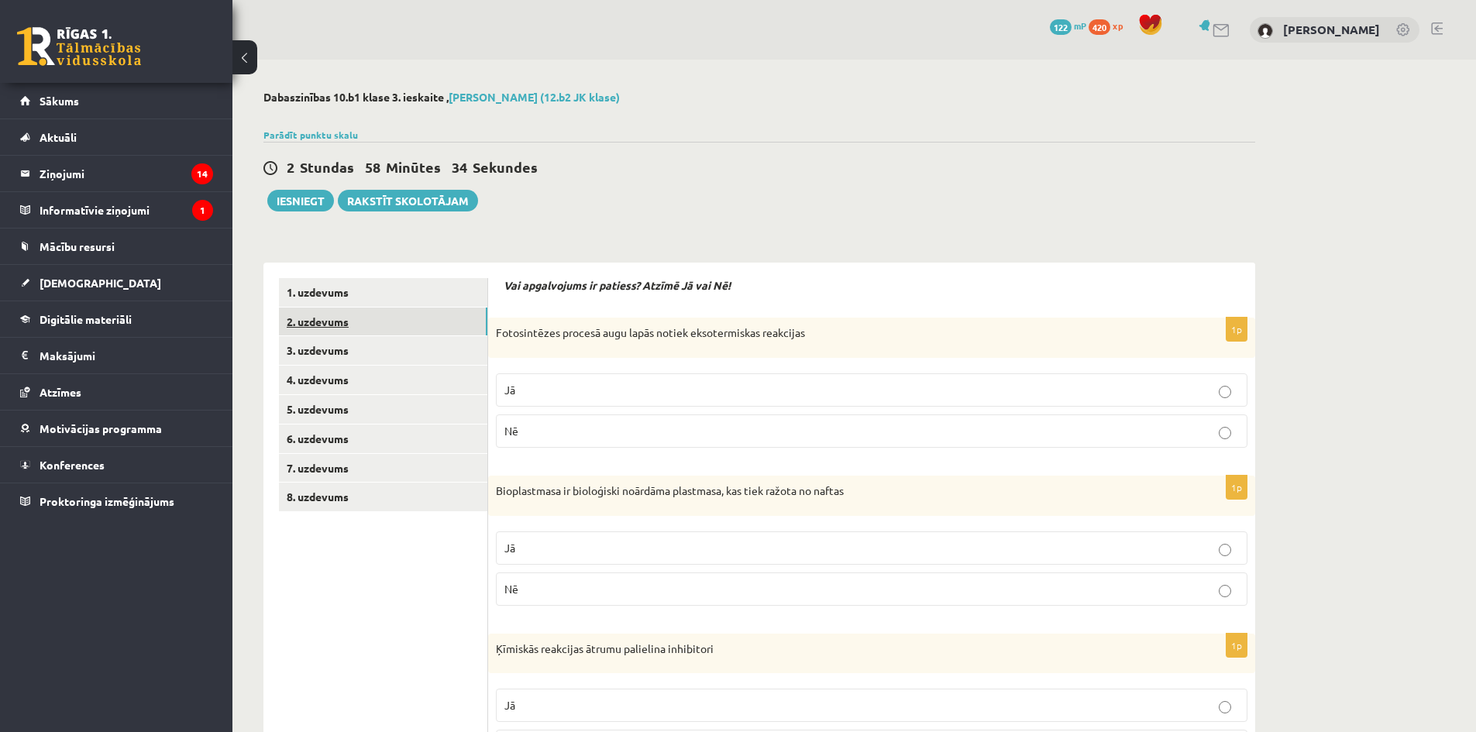
click at [386, 330] on link "2. uzdevums" at bounding box center [383, 322] width 208 height 29
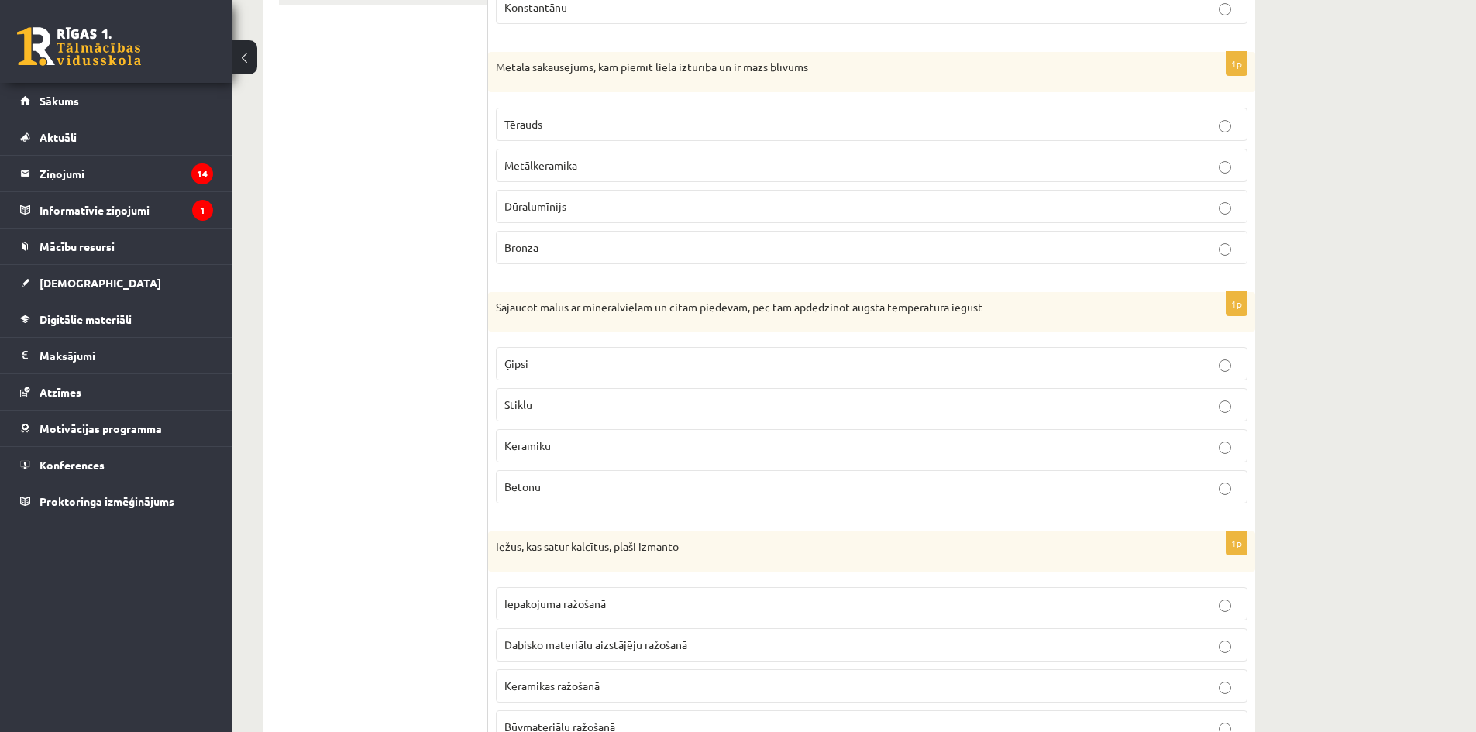
scroll to position [41, 0]
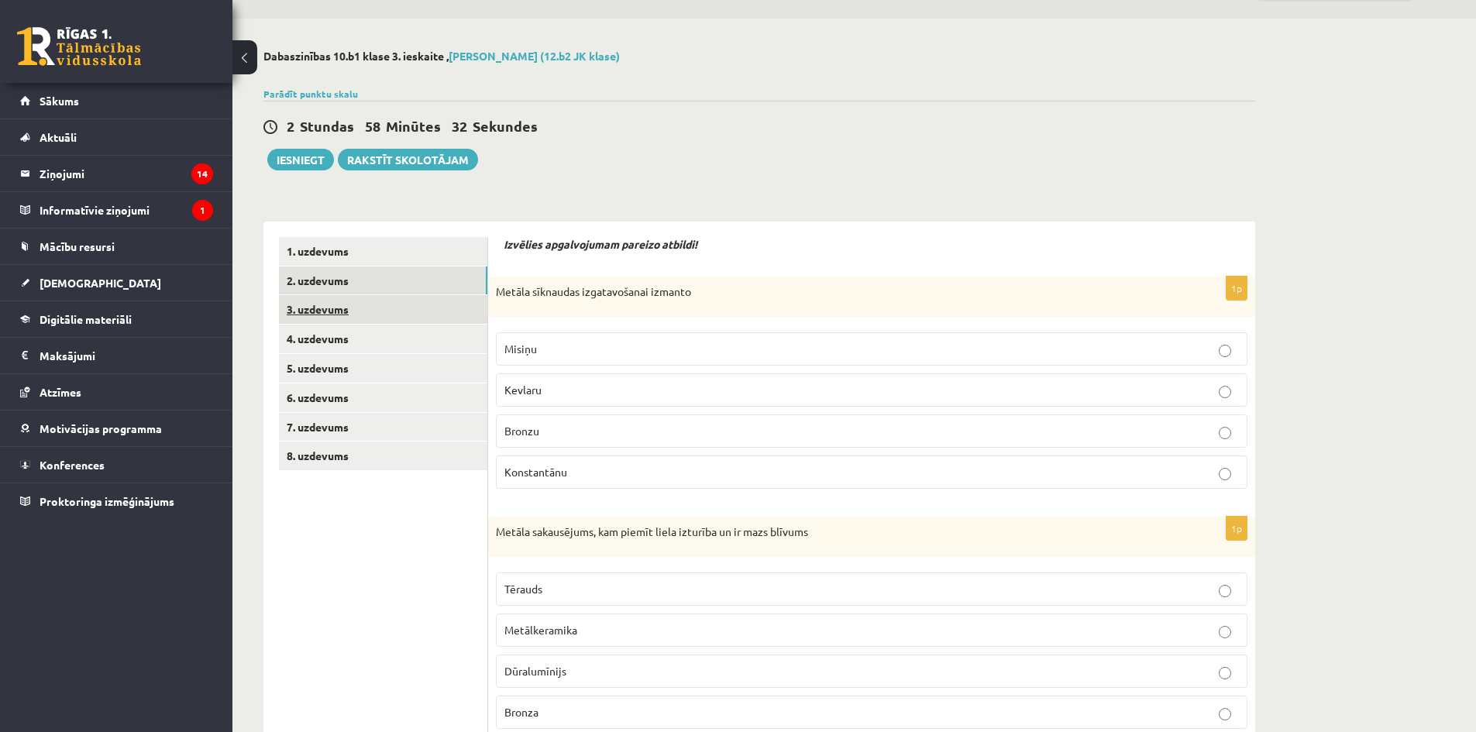
click at [356, 296] on link "3. uzdevums" at bounding box center [383, 309] width 208 height 29
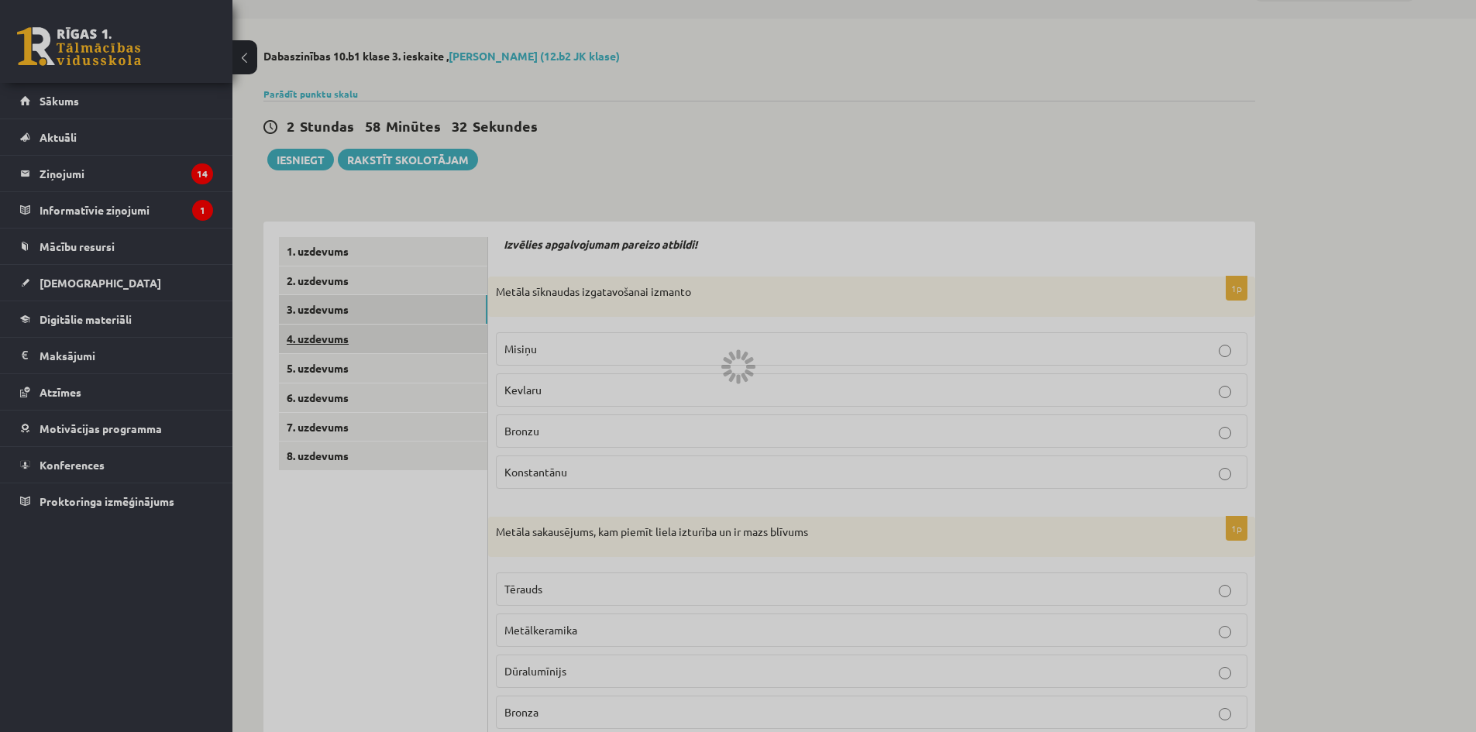
scroll to position [0, 0]
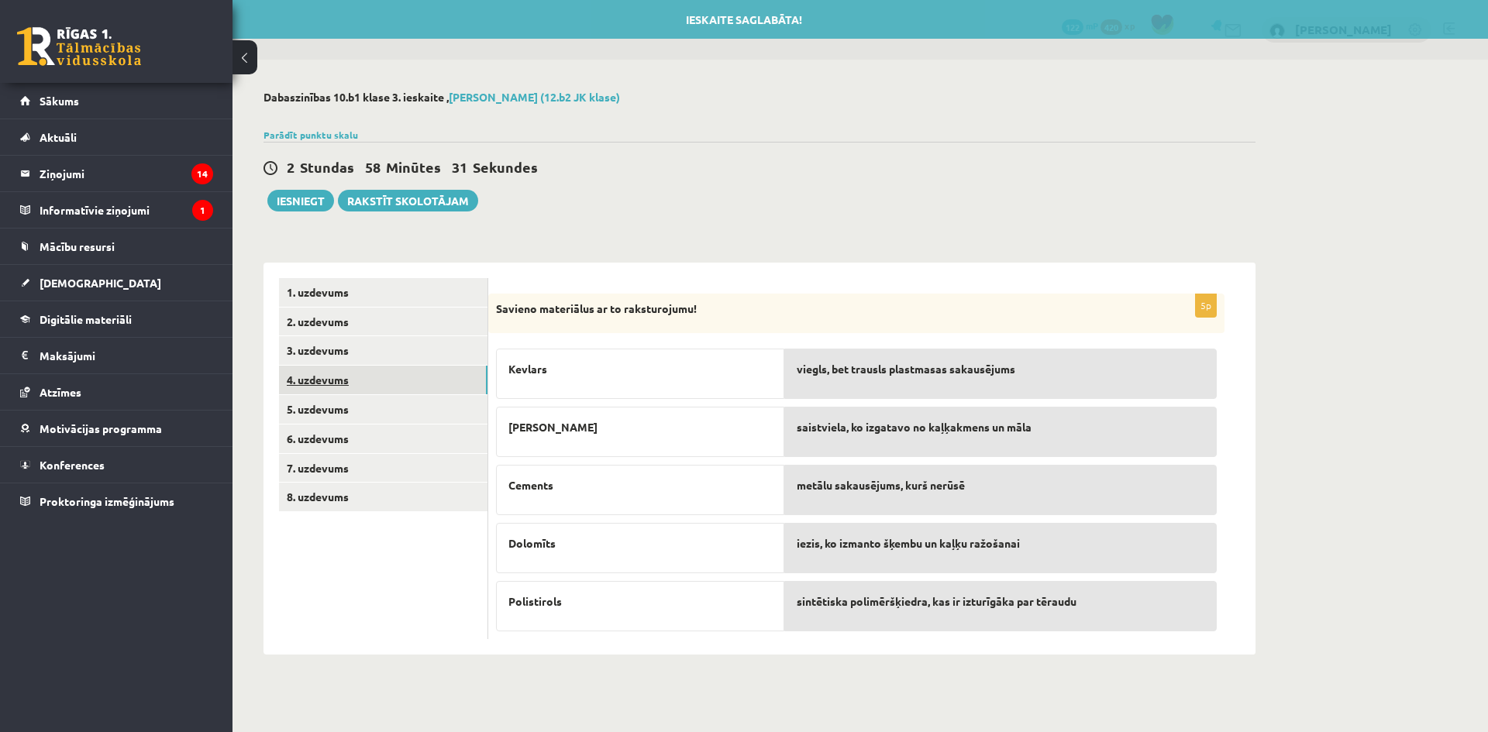
click at [429, 390] on link "4. uzdevums" at bounding box center [383, 380] width 208 height 29
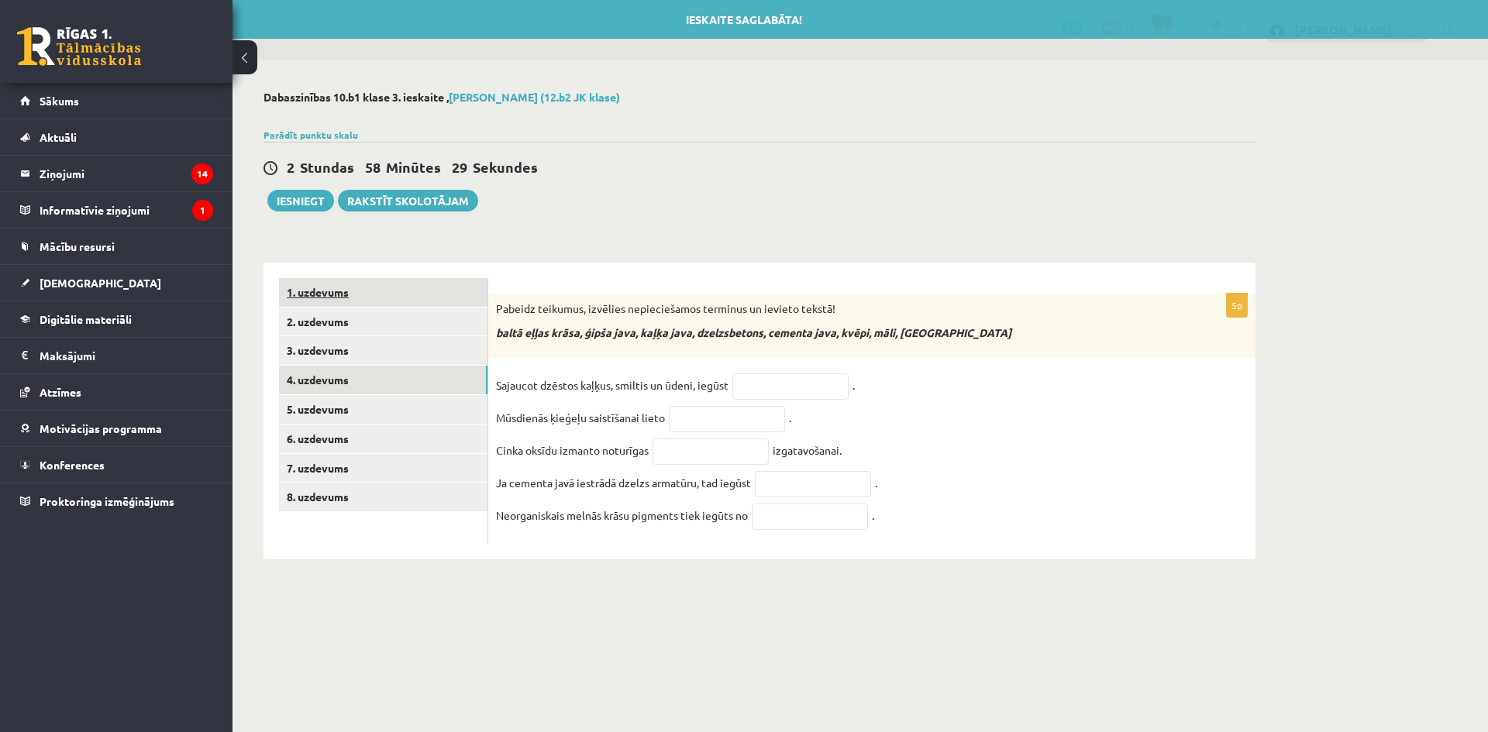
click at [406, 304] on link "1. uzdevums" at bounding box center [383, 292] width 208 height 29
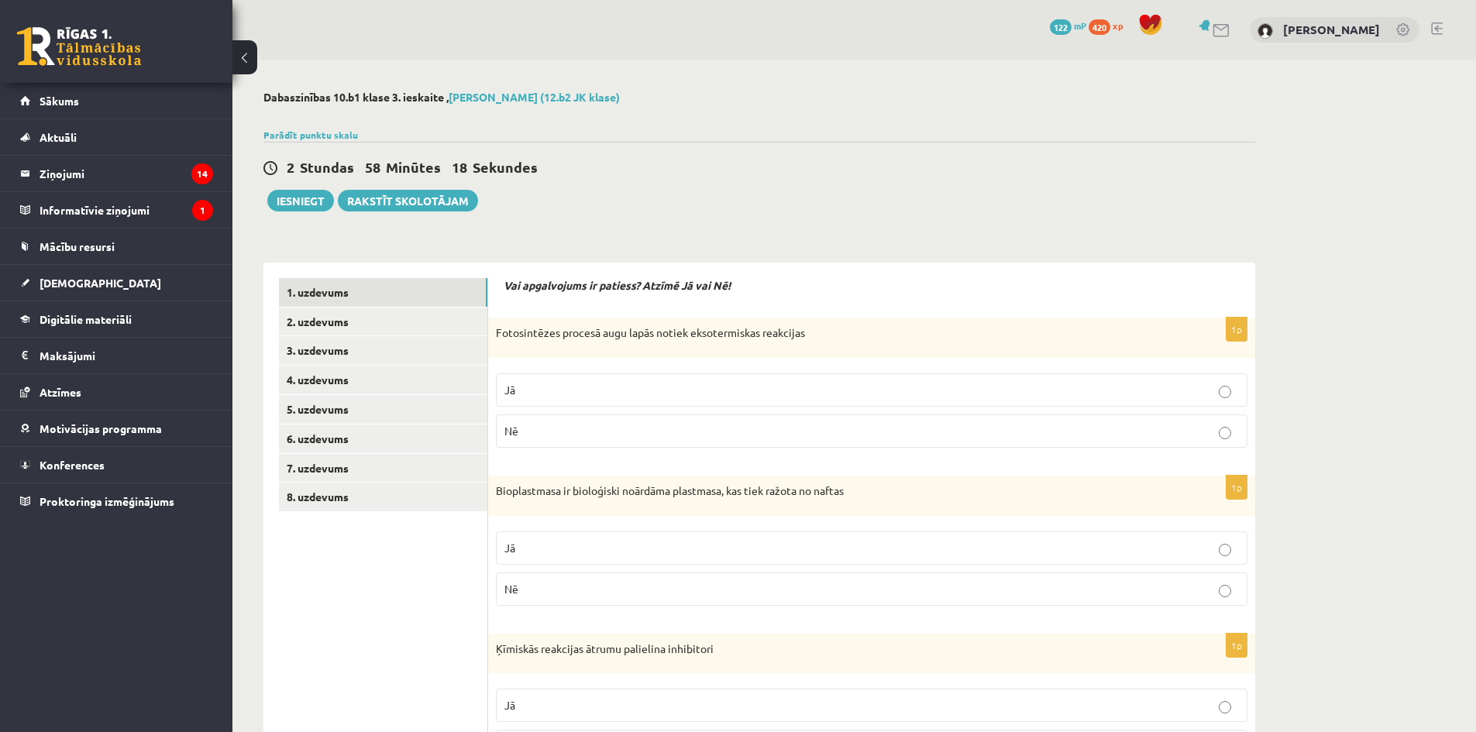
click at [758, 336] on p "Fotosintēzes procesā augu lapās notiek eksotermiskas reakcijas" at bounding box center [833, 332] width 674 height 15
click at [783, 423] on p "Nē" at bounding box center [871, 431] width 734 height 16
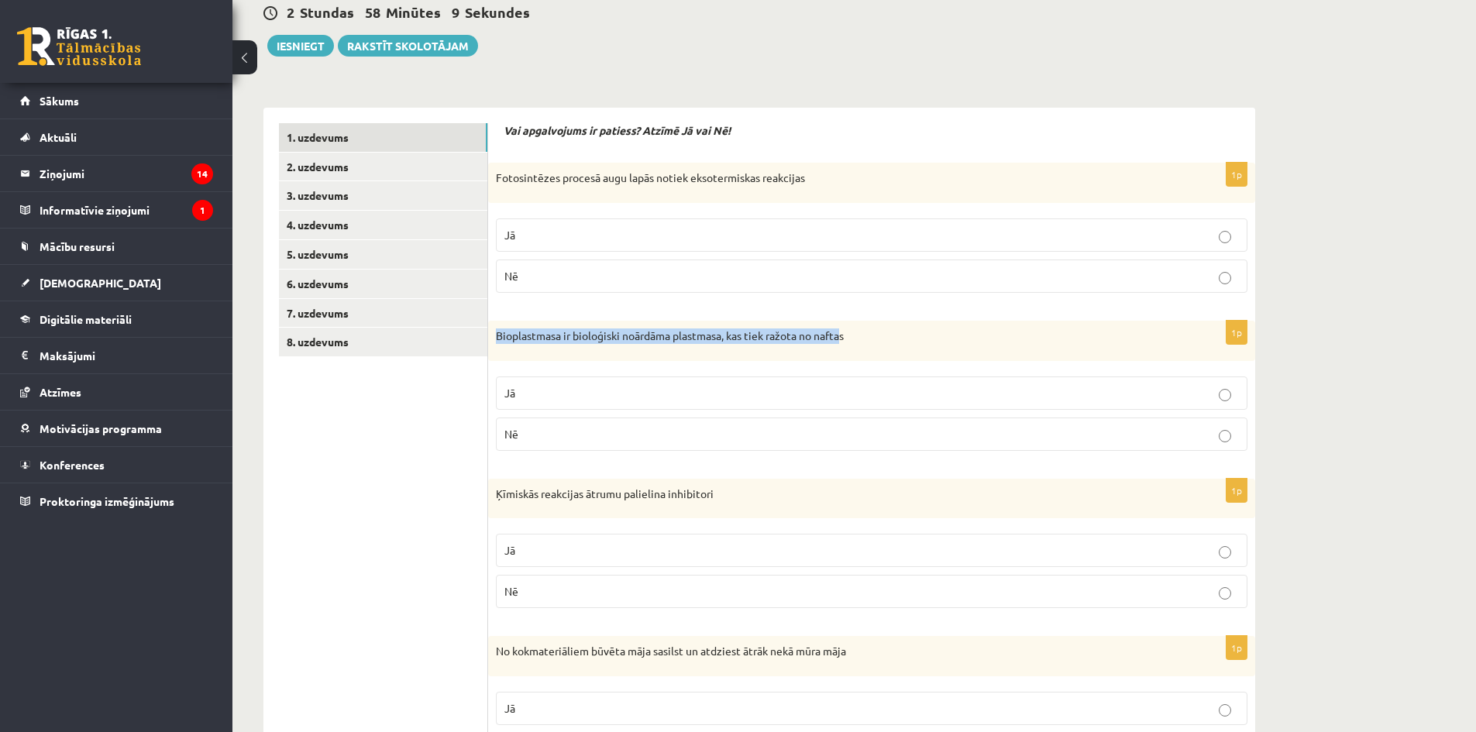
drag, startPoint x: 756, startPoint y: 332, endPoint x: 495, endPoint y: 336, distance: 261.1
click at [495, 336] on div "Bioplastmasa ir bioloģiski noārdāma plastmasa, kas tiek ražota no naftas" at bounding box center [871, 341] width 767 height 40
copy p "Bioplastmasa ir bioloģiski noārdāma plastmasa, kas tiek ražota no nafta"
click at [734, 440] on p "Nē" at bounding box center [871, 434] width 734 height 16
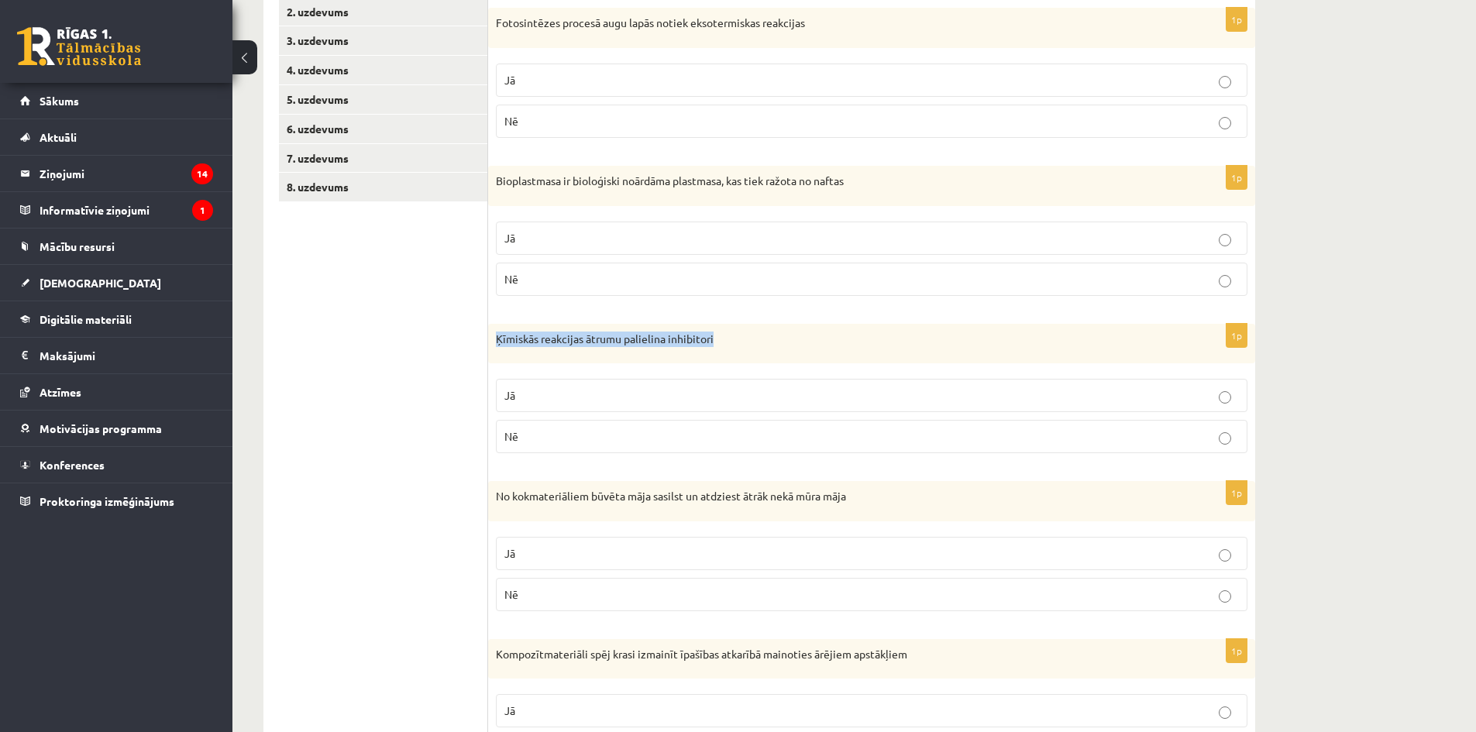
drag, startPoint x: 723, startPoint y: 342, endPoint x: 489, endPoint y: 349, distance: 234.1
click at [489, 349] on div "Ķīmiskās reakcijas ātrumu palielina inhibitori" at bounding box center [871, 344] width 767 height 40
copy p "Ķīmiskās reakcijas ātrumu palielina inhibitori"
click at [866, 439] on p "Nē" at bounding box center [871, 436] width 734 height 16
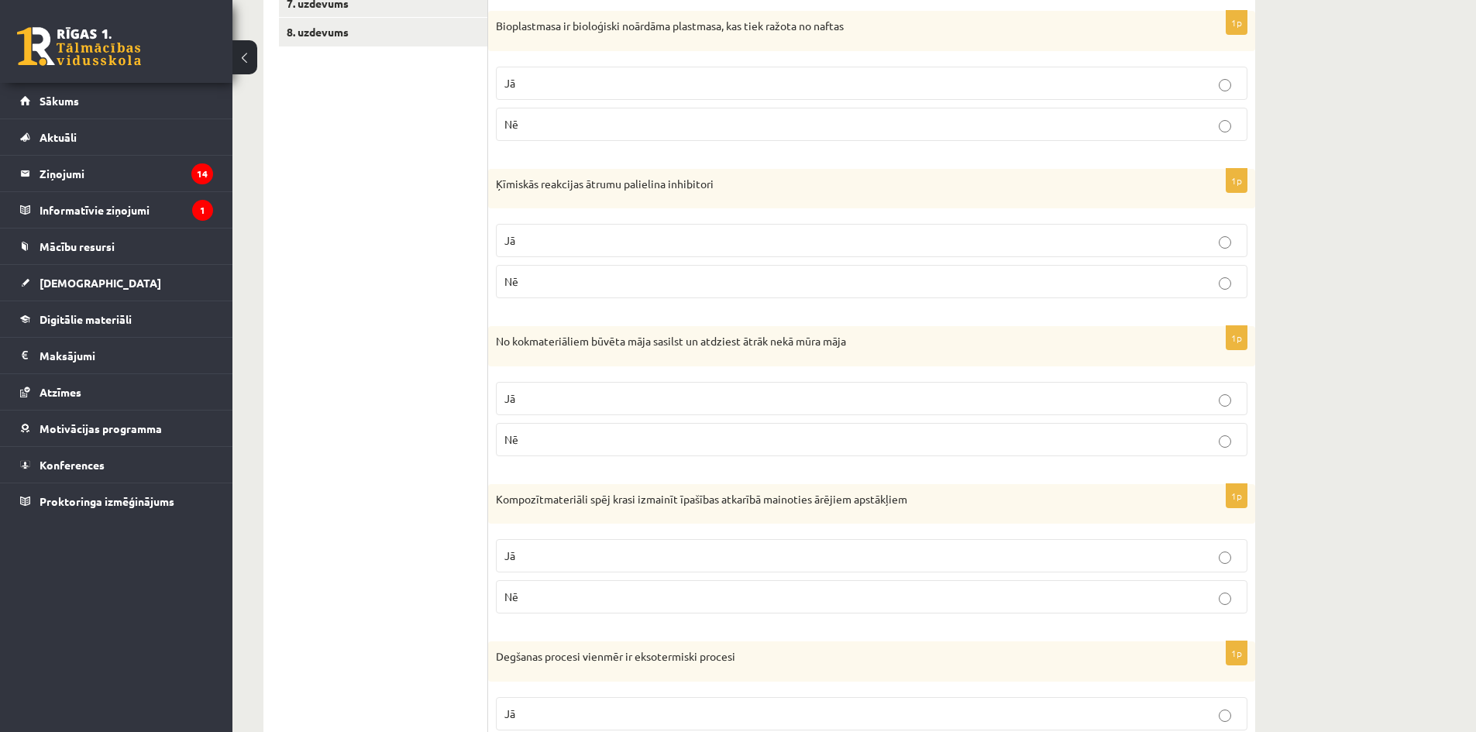
click at [801, 382] on label "Jā" at bounding box center [872, 398] width 752 height 33
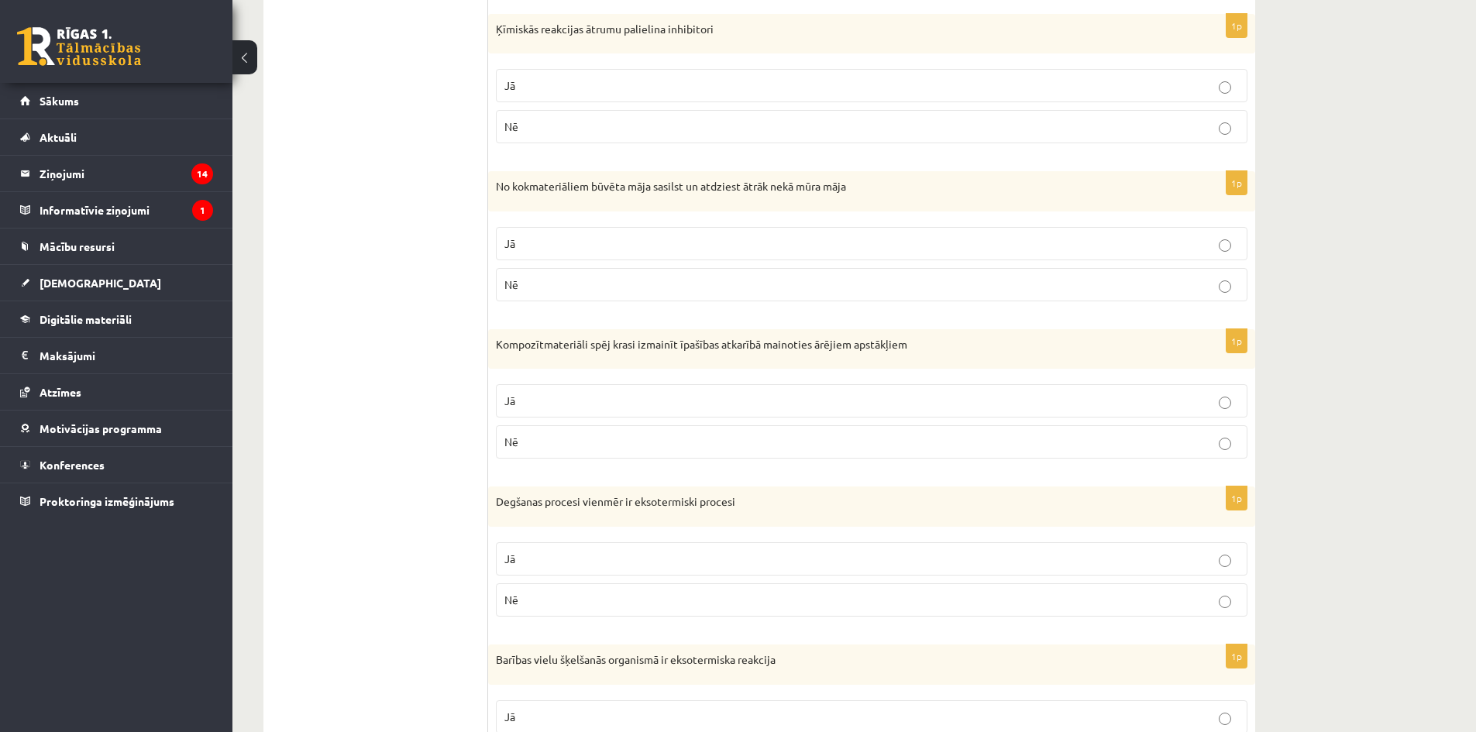
click at [545, 410] on label "Jā" at bounding box center [872, 400] width 752 height 33
click at [555, 427] on label "Nē" at bounding box center [872, 441] width 752 height 33
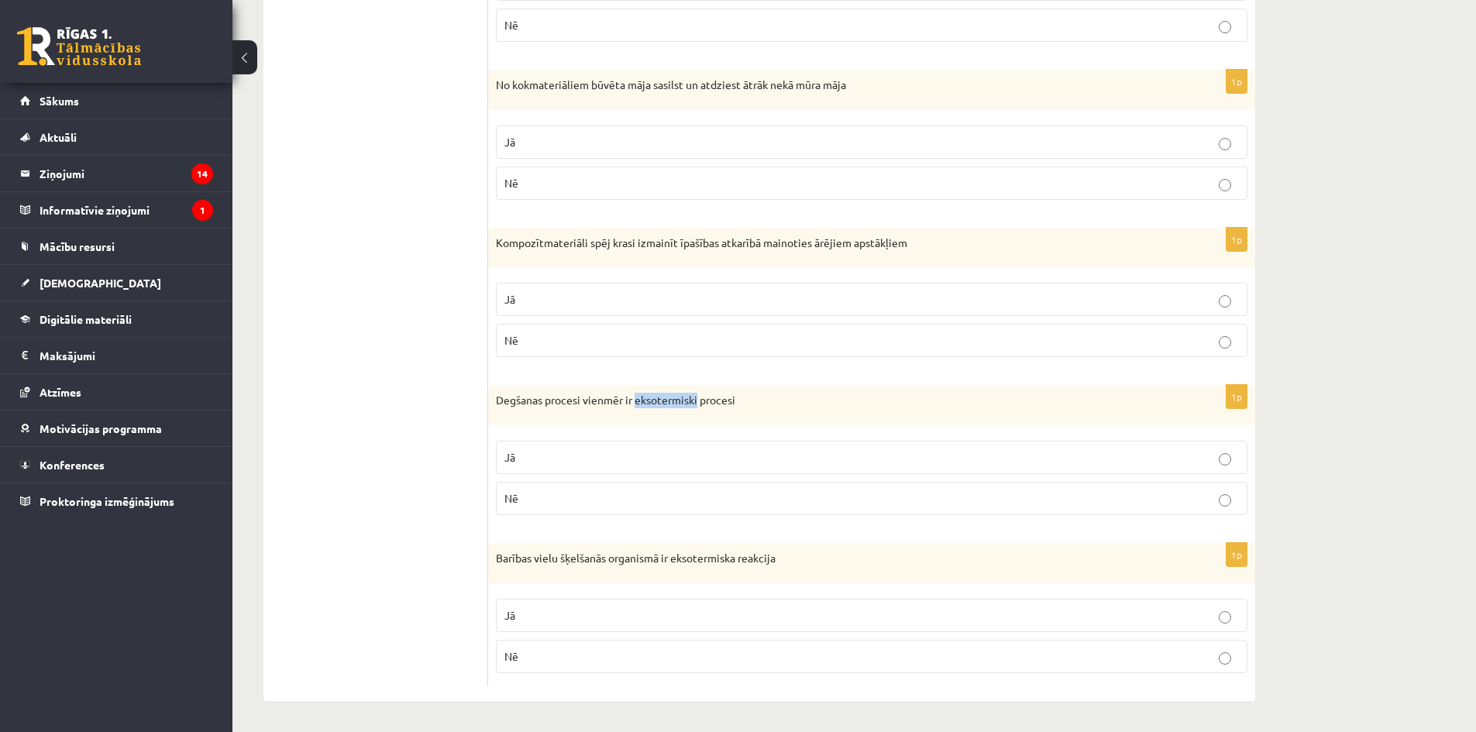
drag, startPoint x: 686, startPoint y: 404, endPoint x: 632, endPoint y: 407, distance: 54.3
click at [632, 407] on p "Degšanas procesi vienmēr ir eksotermiski procesi" at bounding box center [833, 400] width 674 height 15
copy p "eksotermiski"
drag, startPoint x: 561, startPoint y: 456, endPoint x: 593, endPoint y: 487, distance: 44.4
click at [565, 457] on p "Jā" at bounding box center [871, 457] width 734 height 16
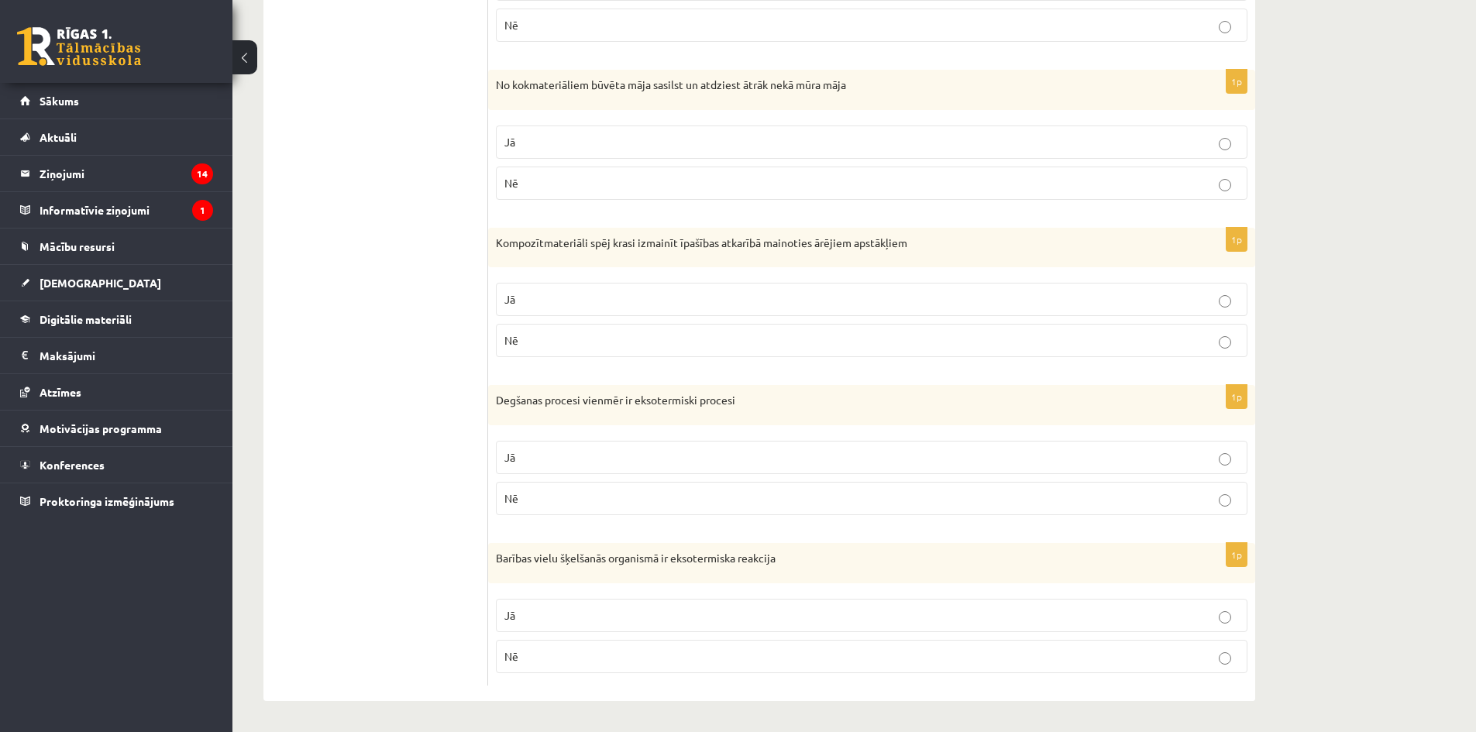
click at [588, 651] on p "Nē" at bounding box center [871, 656] width 734 height 16
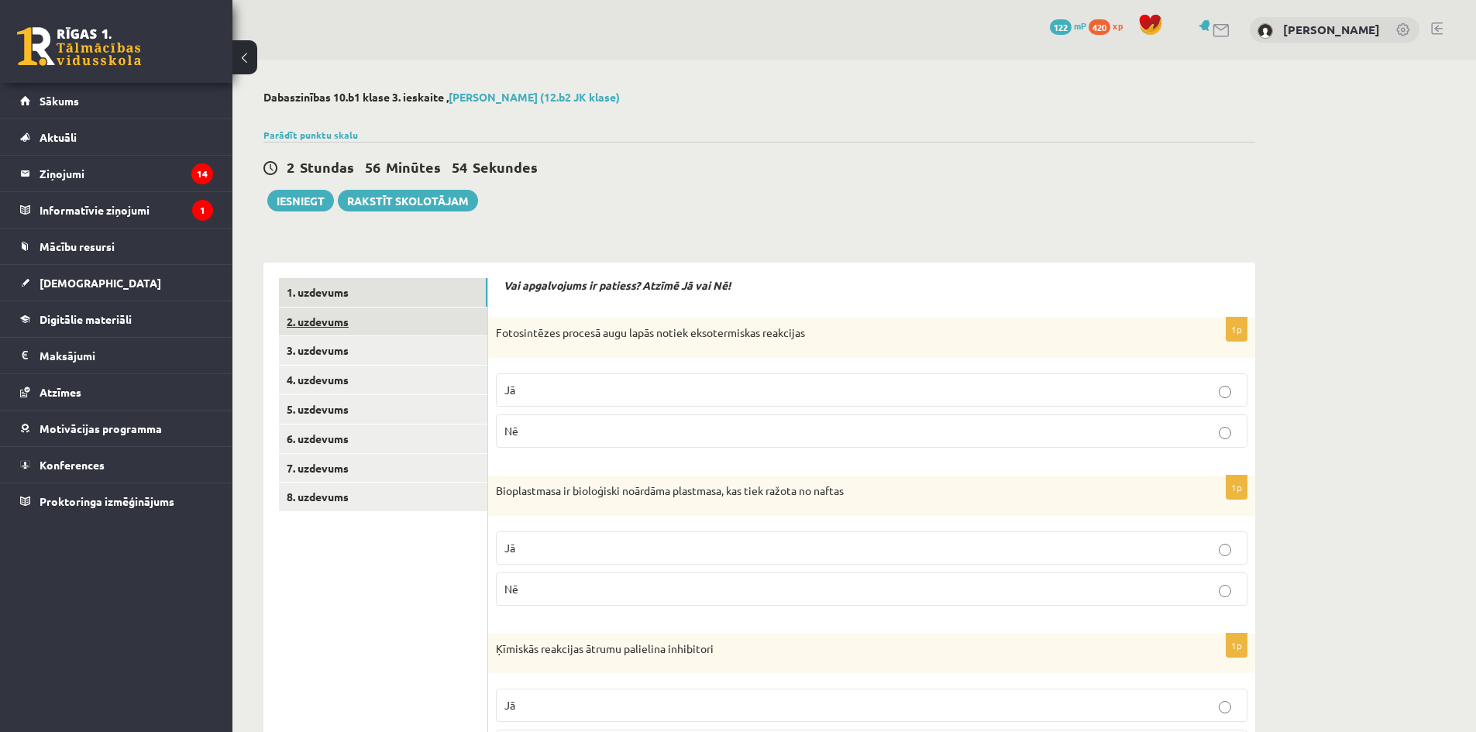
click at [419, 326] on link "2. uzdevums" at bounding box center [383, 322] width 208 height 29
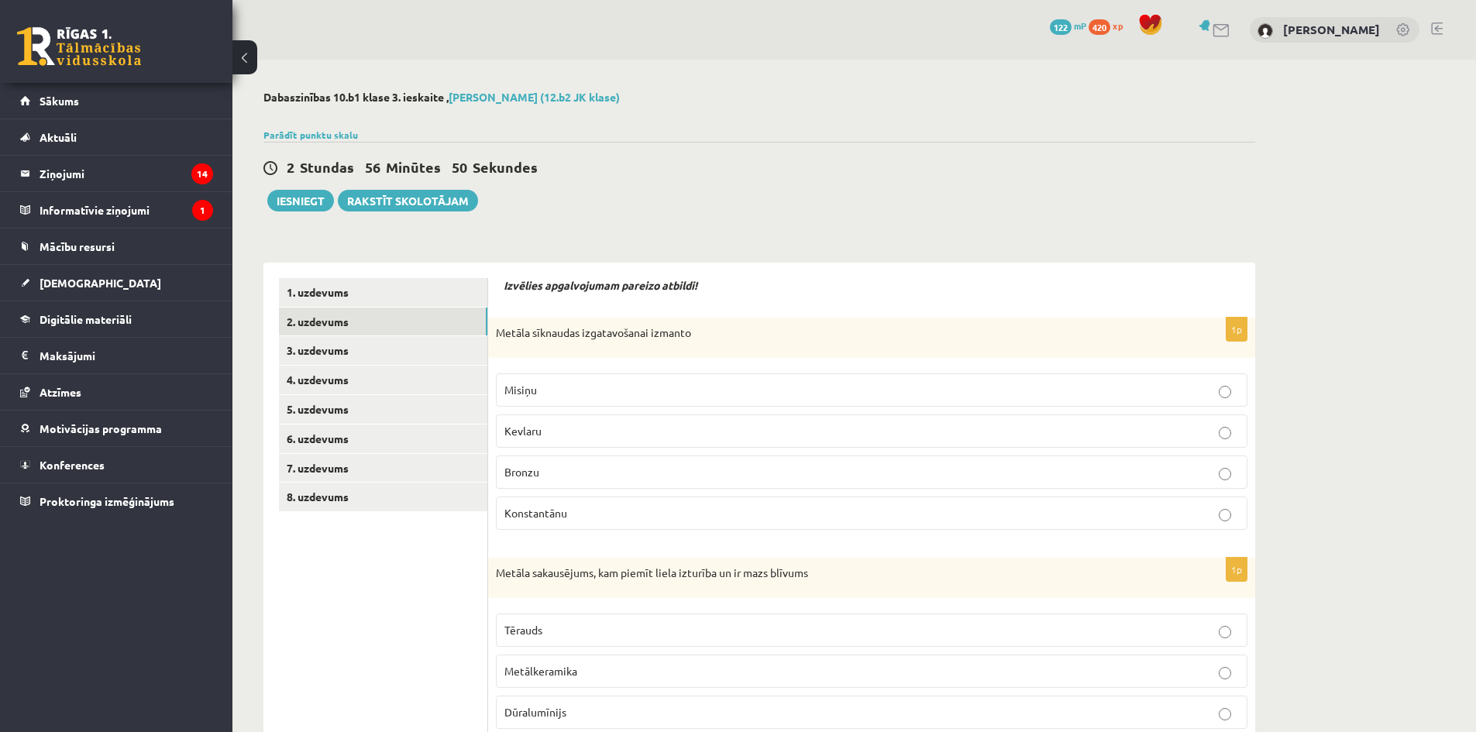
click at [728, 471] on p "Bronzu" at bounding box center [871, 472] width 734 height 16
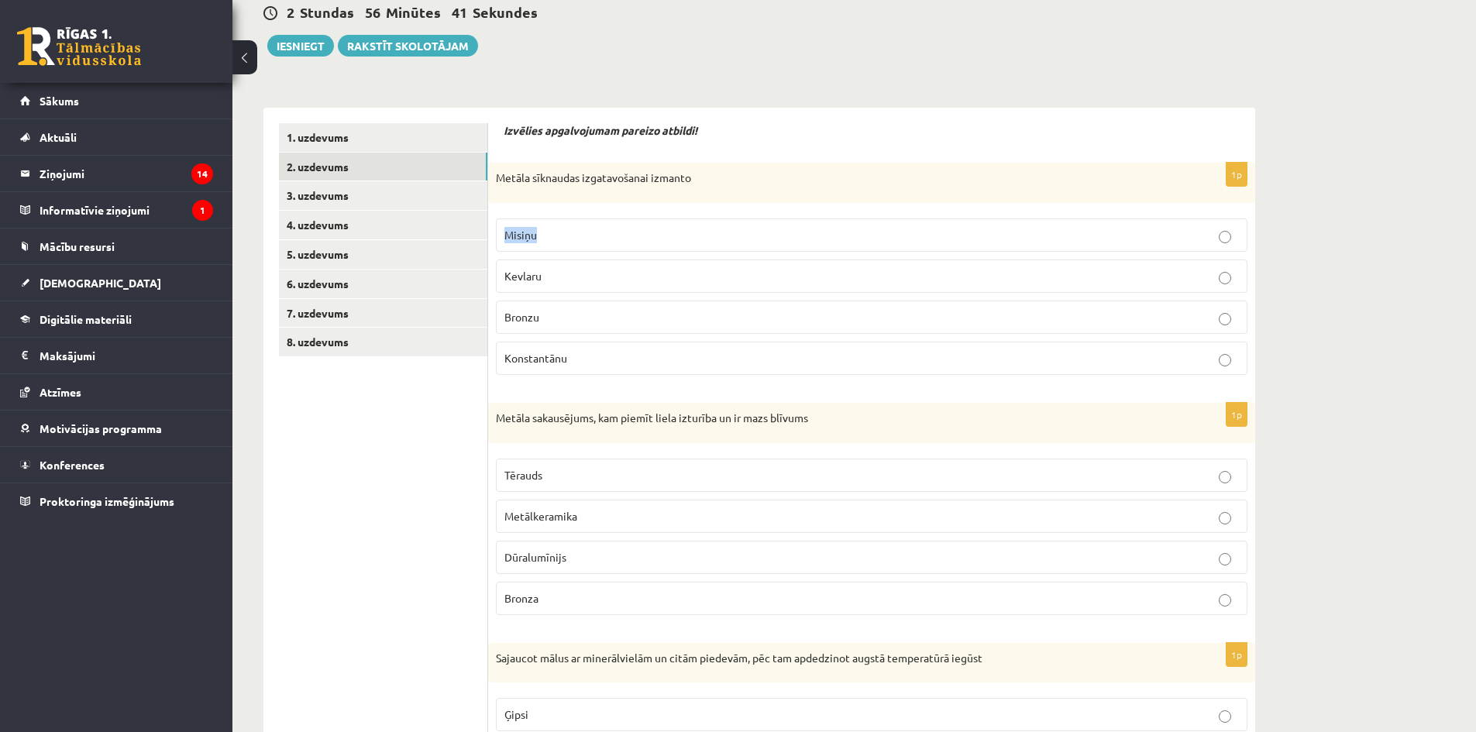
drag, startPoint x: 525, startPoint y: 246, endPoint x: 506, endPoint y: 243, distance: 19.5
click at [506, 243] on label "Misiņu" at bounding box center [872, 234] width 752 height 33
copy span "Misiņu"
drag, startPoint x: 703, startPoint y: 173, endPoint x: 500, endPoint y: 174, distance: 203.8
click at [494, 174] on div "Metāla sīknaudas izgatavošanai izmanto" at bounding box center [871, 183] width 767 height 40
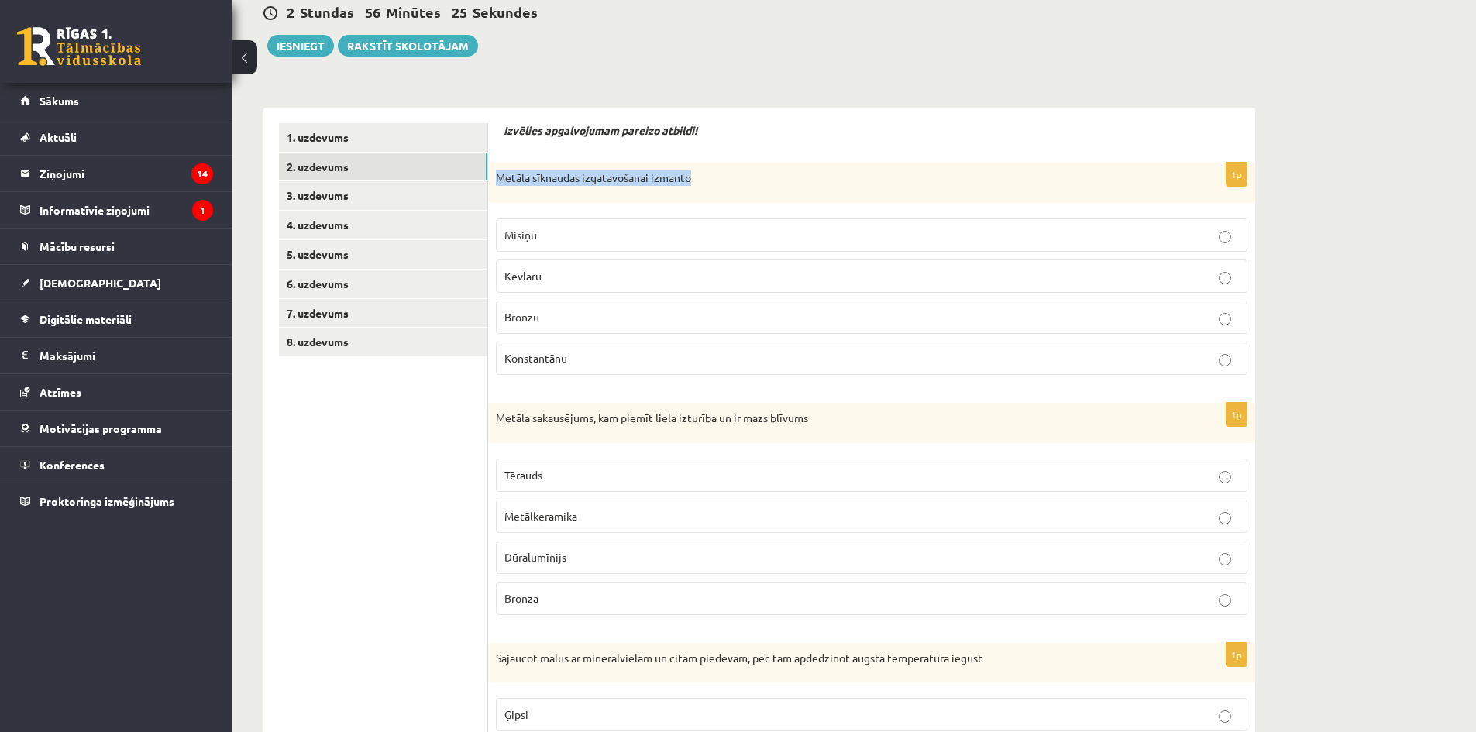
copy p "Metāla sīknaudas izgatavošanai izmanto"
click at [322, 445] on ul "1. uzdevums 2. uzdevums 3. uzdevums 4. uzdevums 5. uzdevums 6. uzdevums 7. uzde…" at bounding box center [383, 735] width 209 height 1224
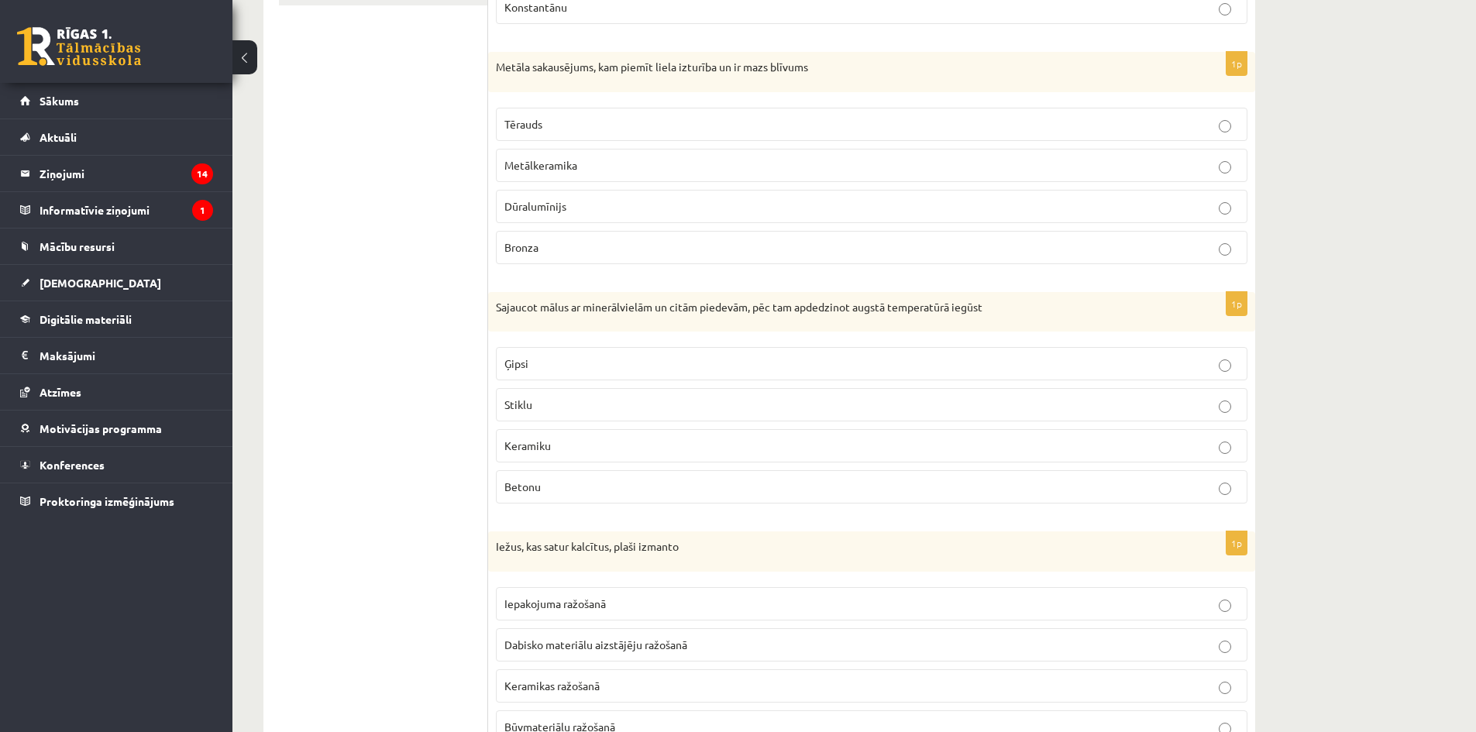
scroll to position [351, 0]
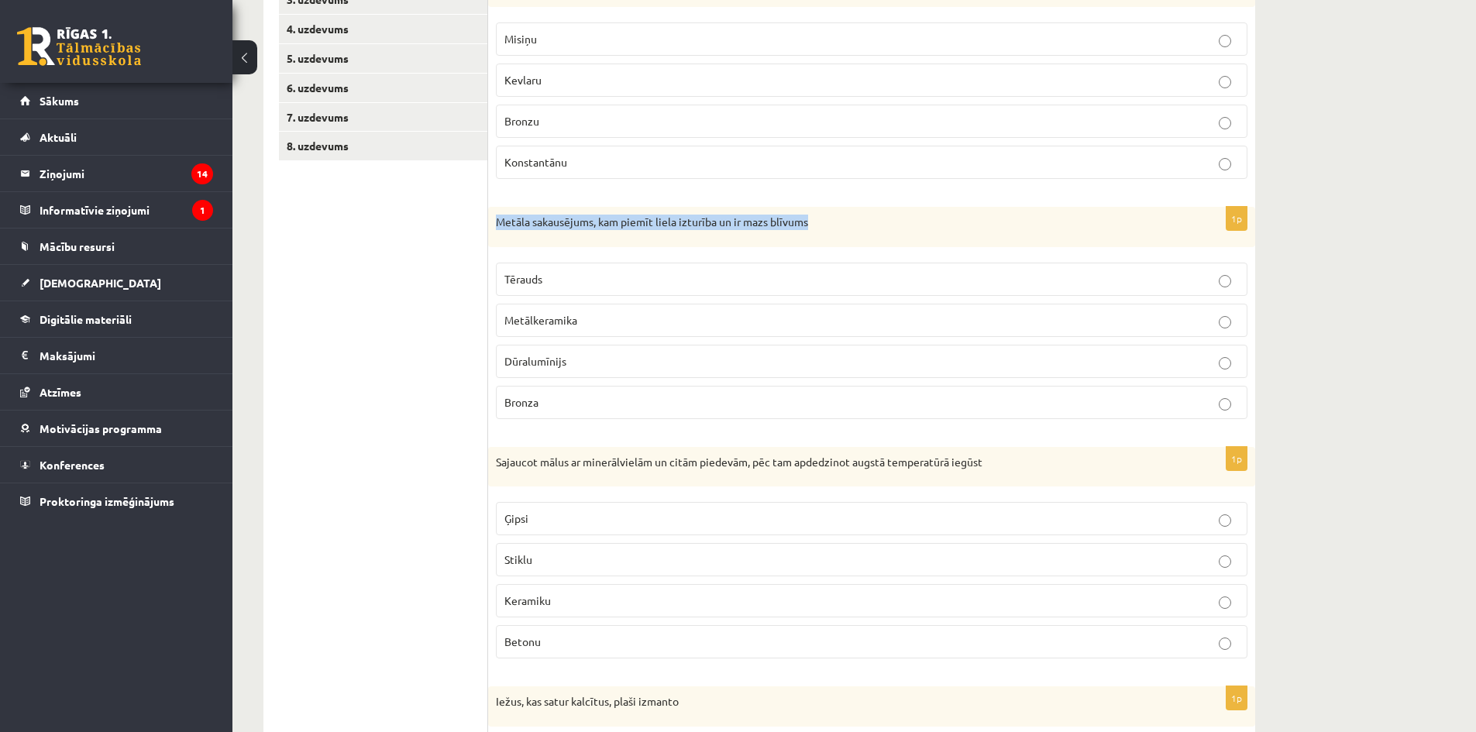
drag, startPoint x: 511, startPoint y: 224, endPoint x: 796, endPoint y: 225, distance: 284.3
click at [805, 227] on p "Metāla sakausējums, kam piemīt liela izturība un ir mazs blīvums" at bounding box center [833, 222] width 674 height 15
copy p "Metāla sakausējums, kam piemīt liela izturība un ir mazs blīvums"
drag, startPoint x: 567, startPoint y: 317, endPoint x: 507, endPoint y: 322, distance: 59.8
click at [504, 327] on label "Metālkeramika" at bounding box center [872, 320] width 752 height 33
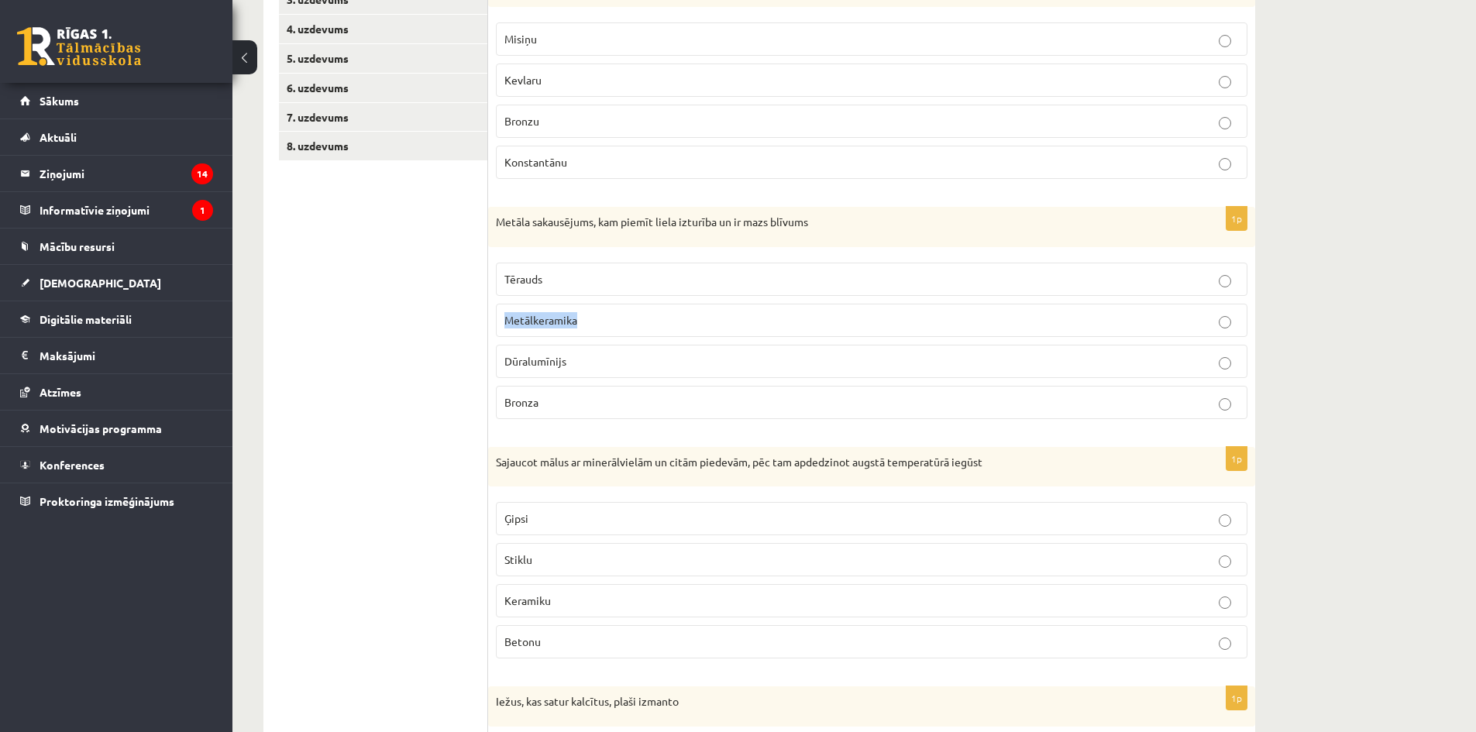
copy span "Metālkeramika"
drag, startPoint x: 564, startPoint y: 393, endPoint x: 531, endPoint y: 380, distance: 34.8
click at [531, 380] on fieldset "Tērauds Metālkeramika Dūralumīnijs Bronza" at bounding box center [872, 339] width 752 height 169
drag, startPoint x: 569, startPoint y: 358, endPoint x: 500, endPoint y: 359, distance: 69.0
click at [500, 359] on label "Dūralumīnijs" at bounding box center [872, 361] width 752 height 33
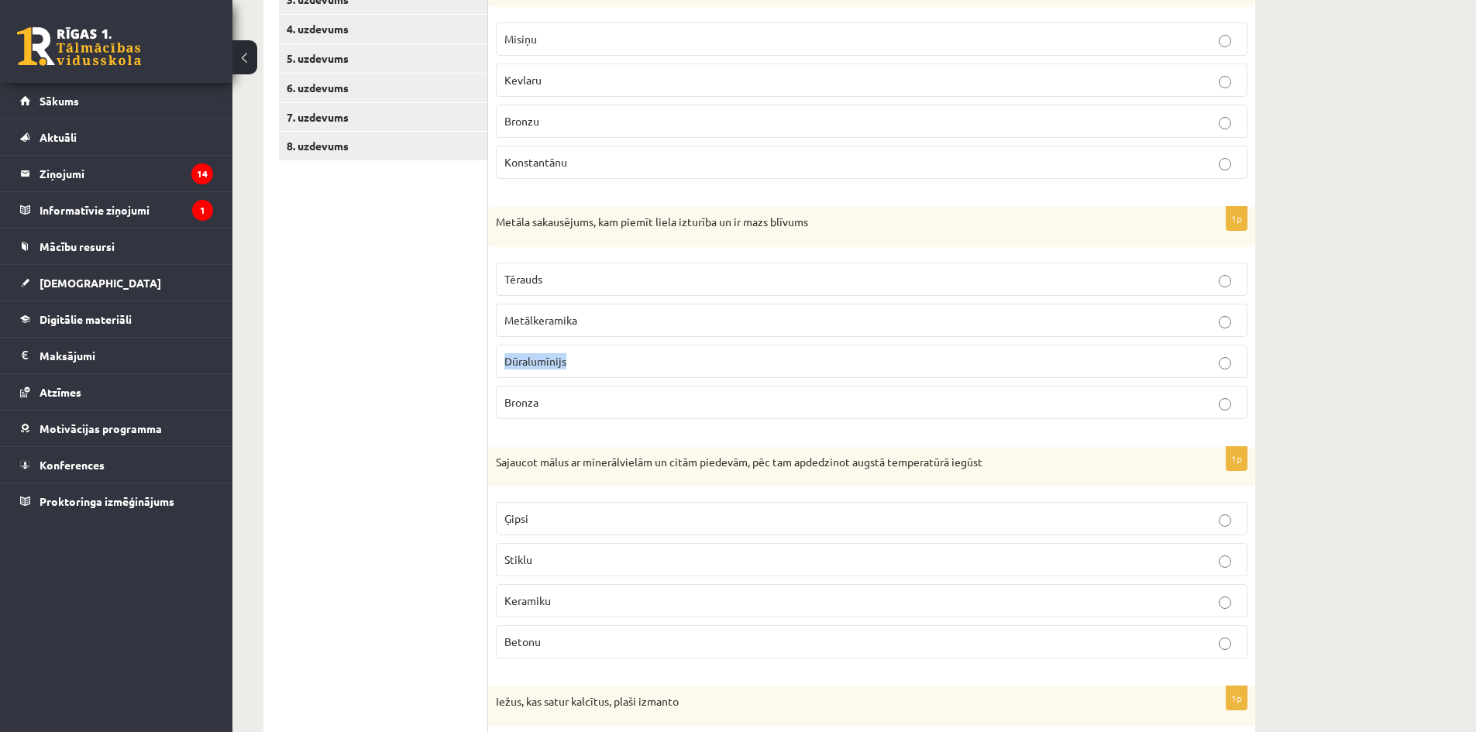
copy span "Dūralumīnijs"
drag, startPoint x: 411, startPoint y: 312, endPoint x: 473, endPoint y: 335, distance: 65.5
click at [411, 312] on ul "1. uzdevums 2. uzdevums 3. uzdevums 4. uzdevums 5. uzdevums 6. uzdevums 7. uzde…" at bounding box center [383, 539] width 209 height 1224
click at [552, 367] on span "Dūralumīnijs" at bounding box center [535, 361] width 62 height 14
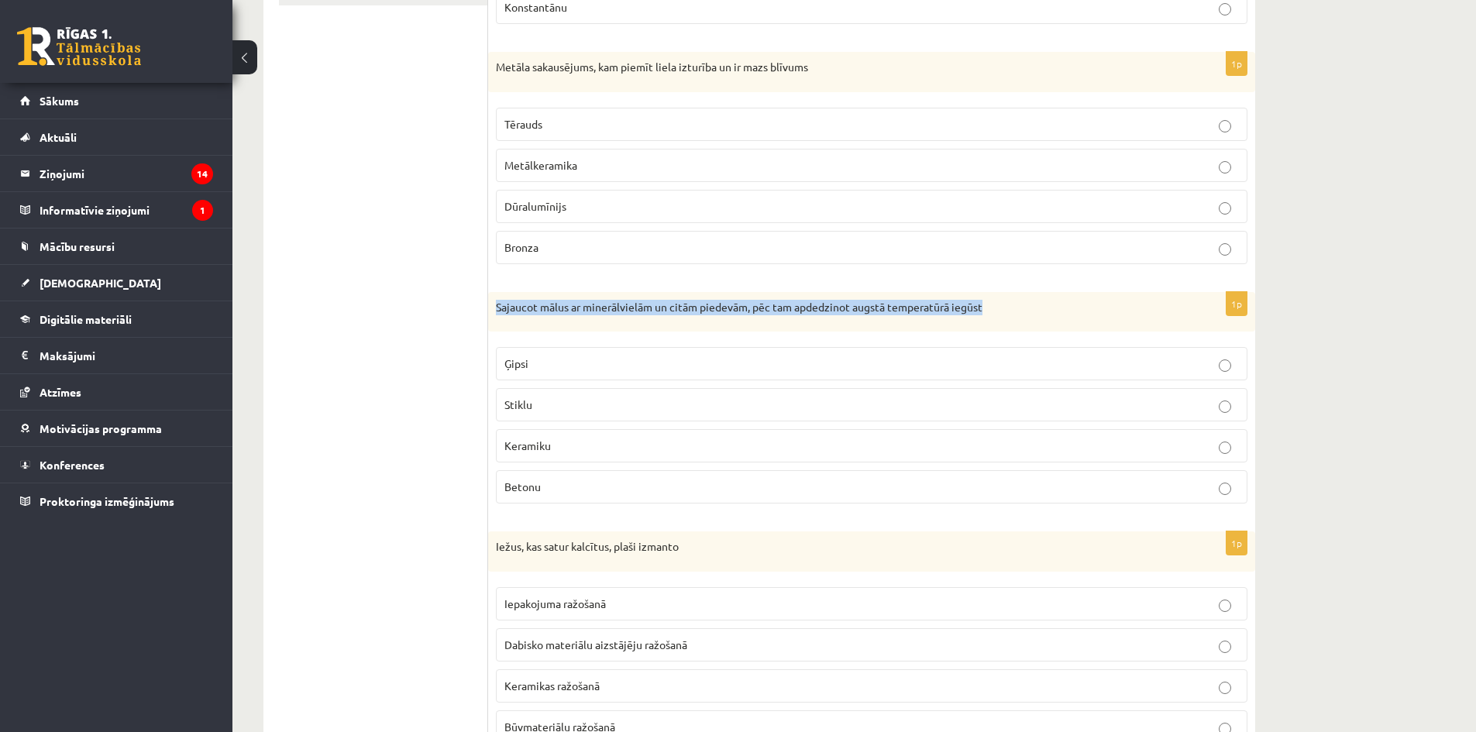
drag, startPoint x: 495, startPoint y: 311, endPoint x: 989, endPoint y: 322, distance: 494.4
click at [991, 322] on div "Sajaucot mālus ar minerālvielām un citām piedevām, pēc tam apdedzinot augstā te…" at bounding box center [871, 312] width 767 height 40
copy p "Sajaucot mālus ar minerālvielām un citām piedevām, pēc tam apdedzinot augstā te…"
click at [565, 448] on p "Keramiku" at bounding box center [871, 446] width 734 height 16
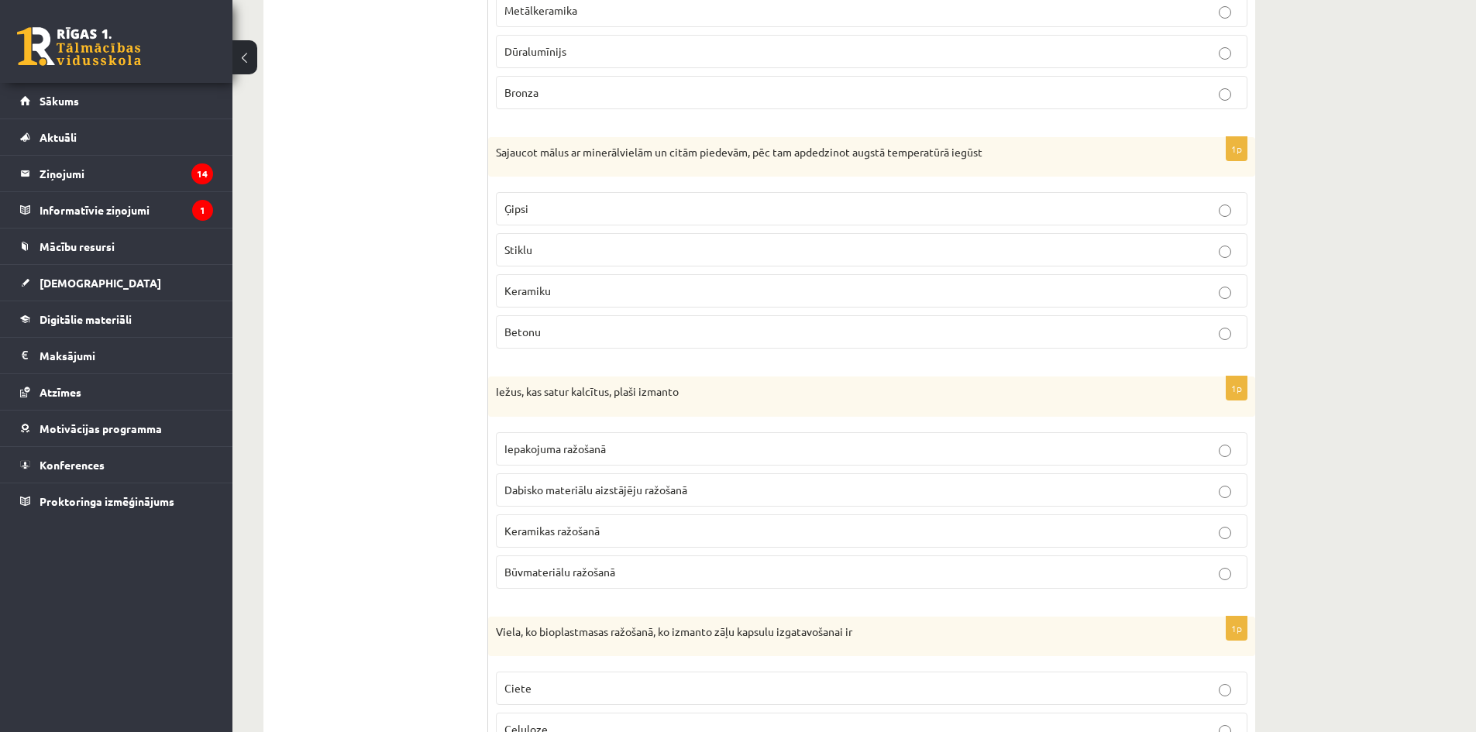
scroll to position [816, 0]
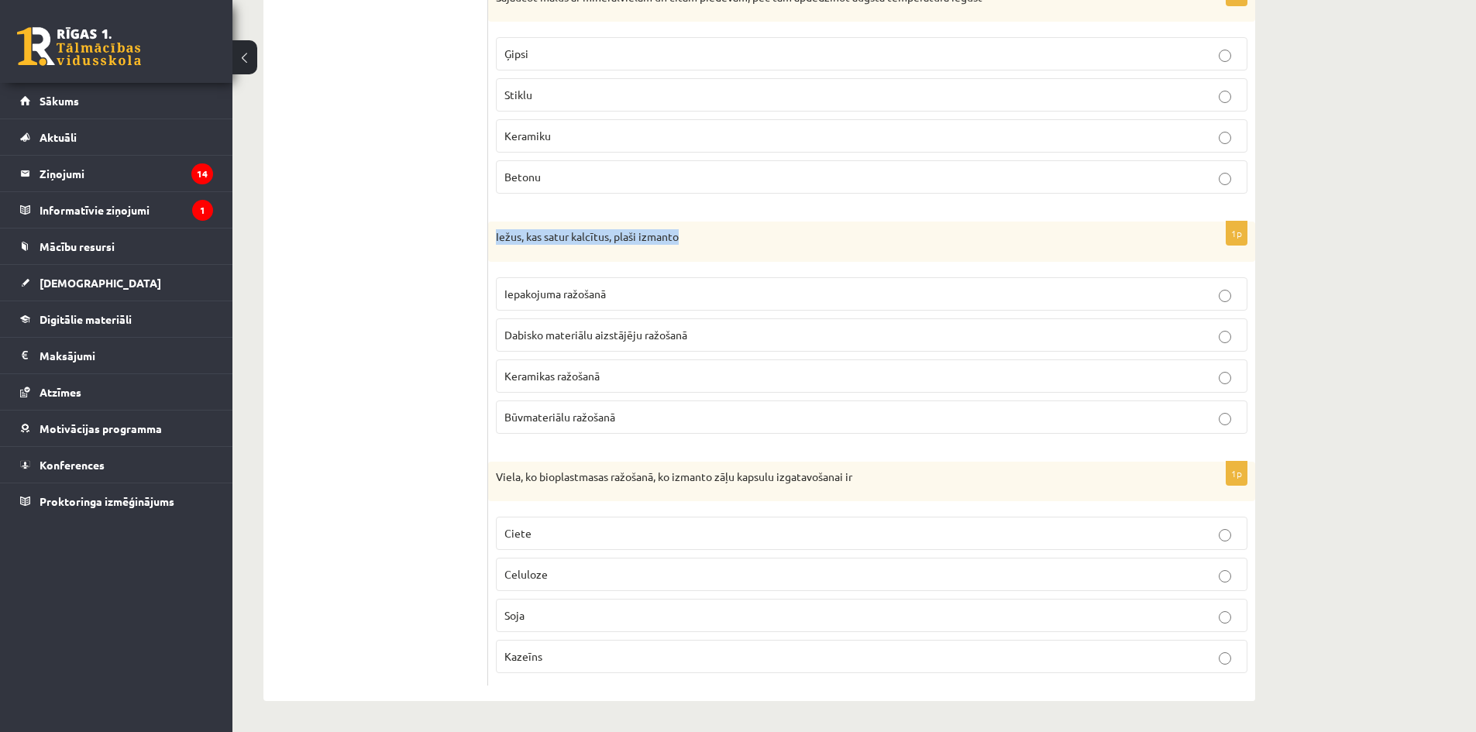
drag, startPoint x: 694, startPoint y: 248, endPoint x: 516, endPoint y: 239, distance: 178.4
click at [495, 239] on div "Iežus, kas satur kalcītus, plaši izmanto" at bounding box center [871, 242] width 767 height 40
copy p "Iežus, kas satur kalcītus, plaši izmanto"
click at [545, 396] on fieldset "Iepakojuma ražošanā Dabisko materiālu aizstājēju ražošanā Keramikas ražošanā Bū…" at bounding box center [872, 354] width 752 height 169
click at [545, 407] on label "Būvmateriālu ražošanā" at bounding box center [872, 417] width 752 height 33
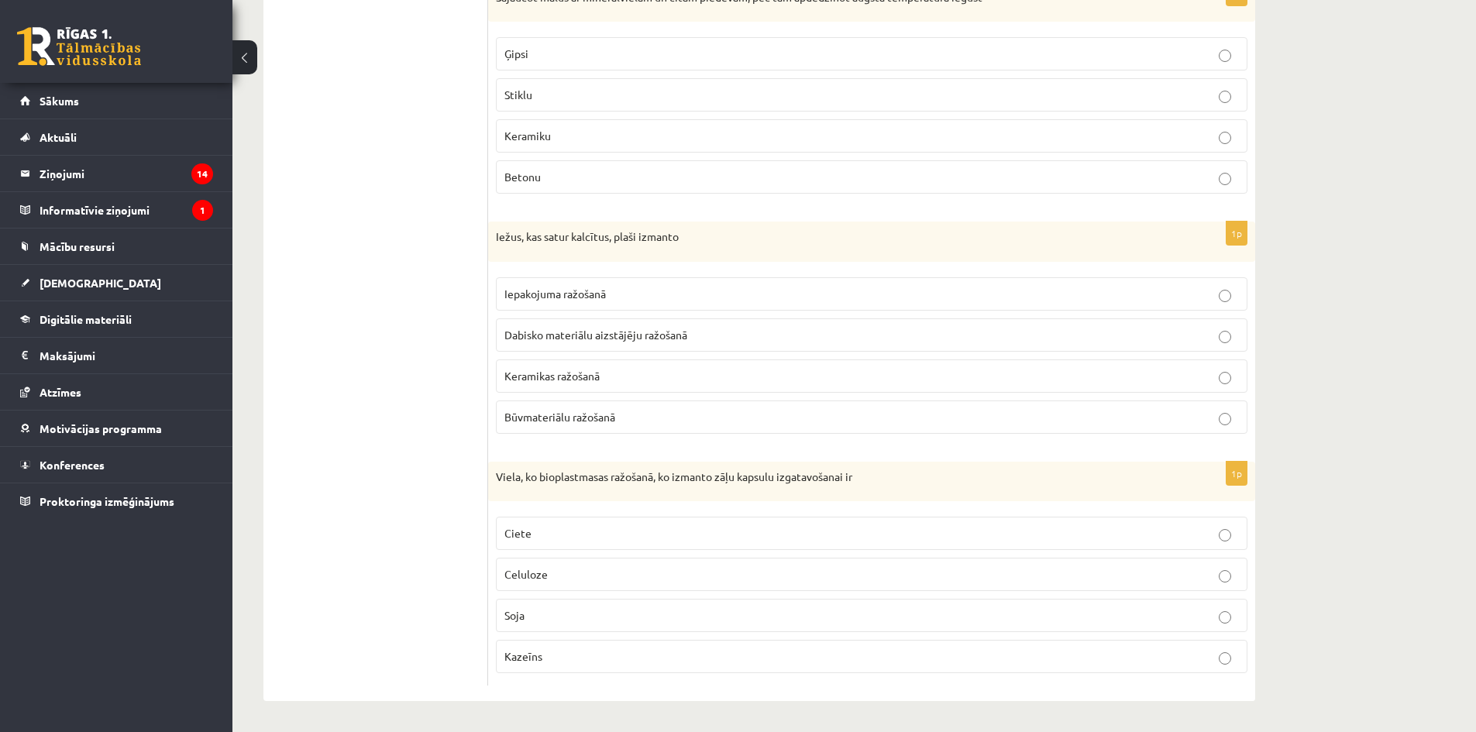
click at [516, 529] on span "Ciete" at bounding box center [517, 533] width 27 height 14
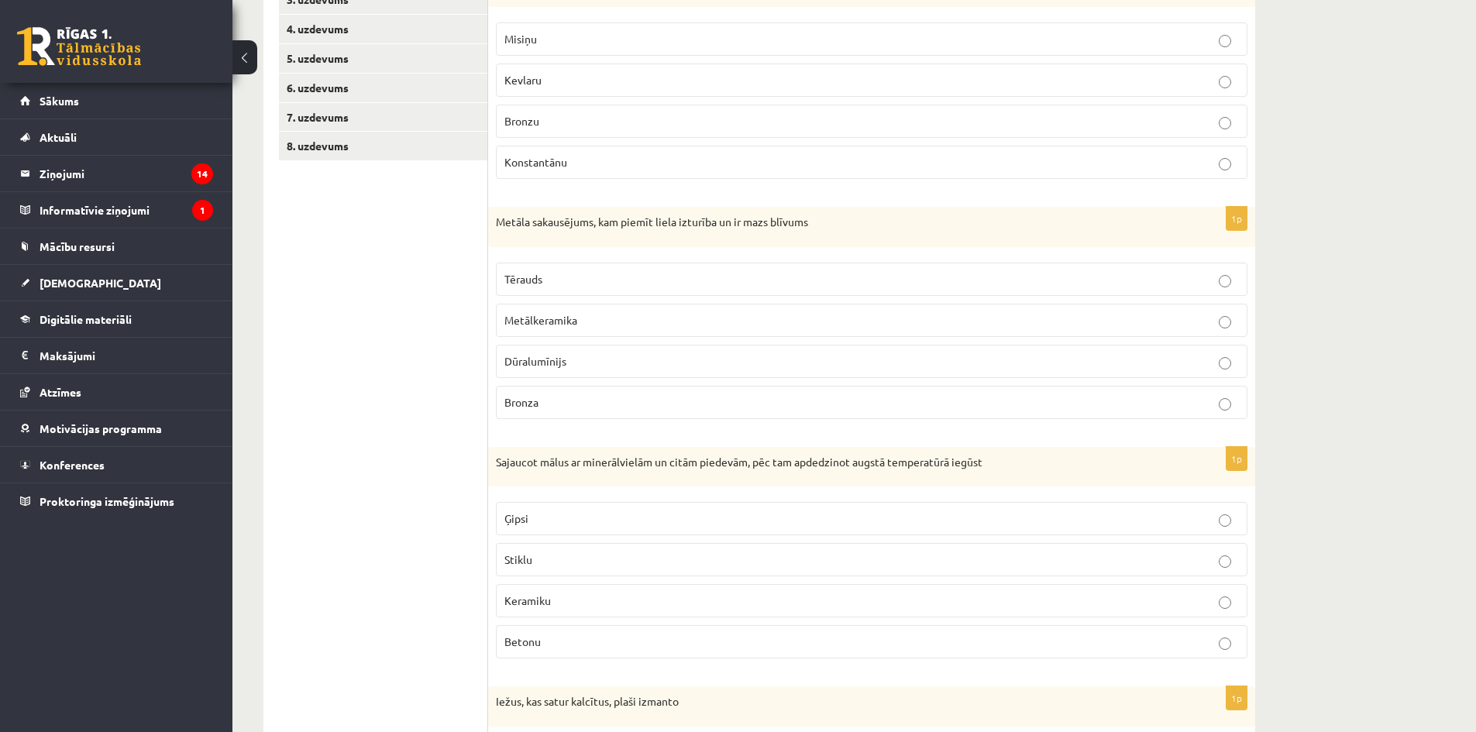
scroll to position [41, 0]
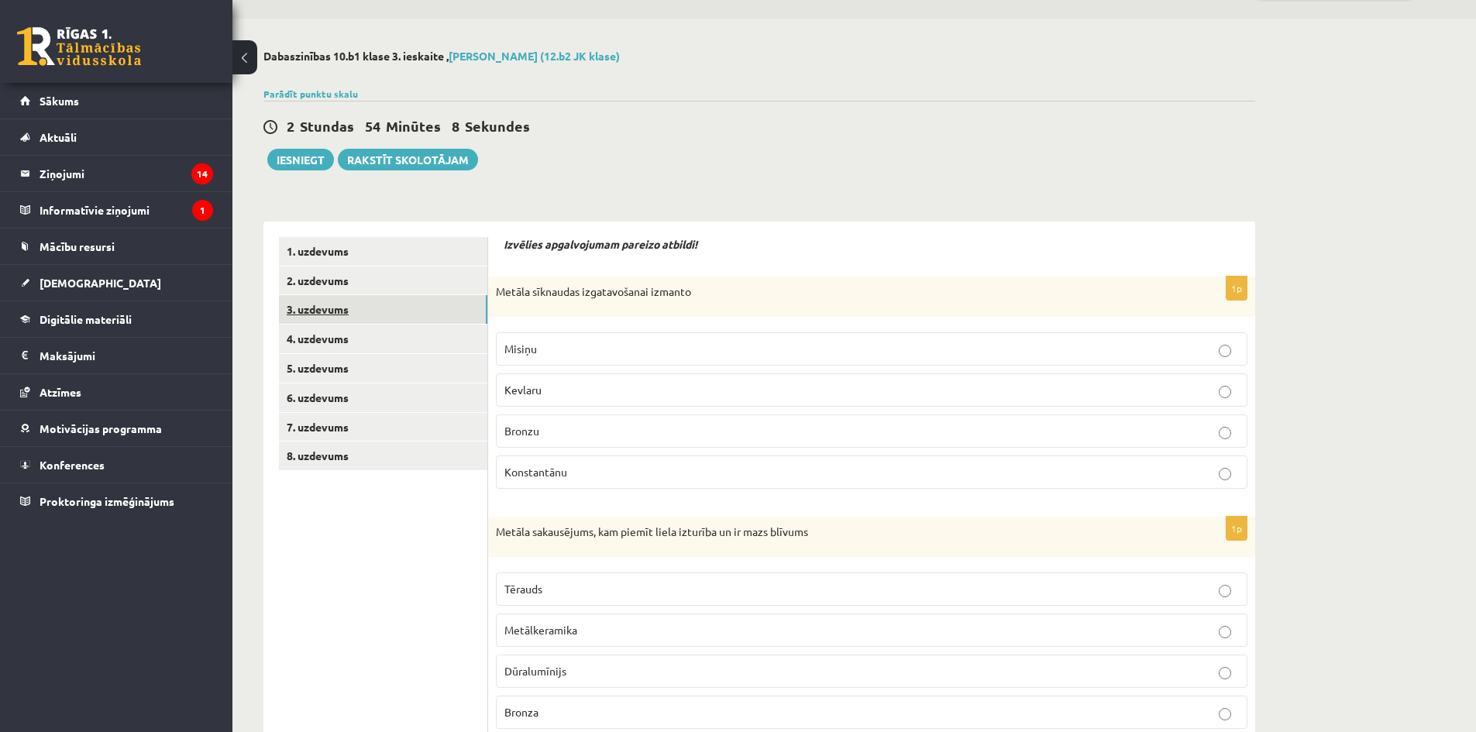
click at [371, 324] on link "3. uzdevums" at bounding box center [383, 309] width 208 height 29
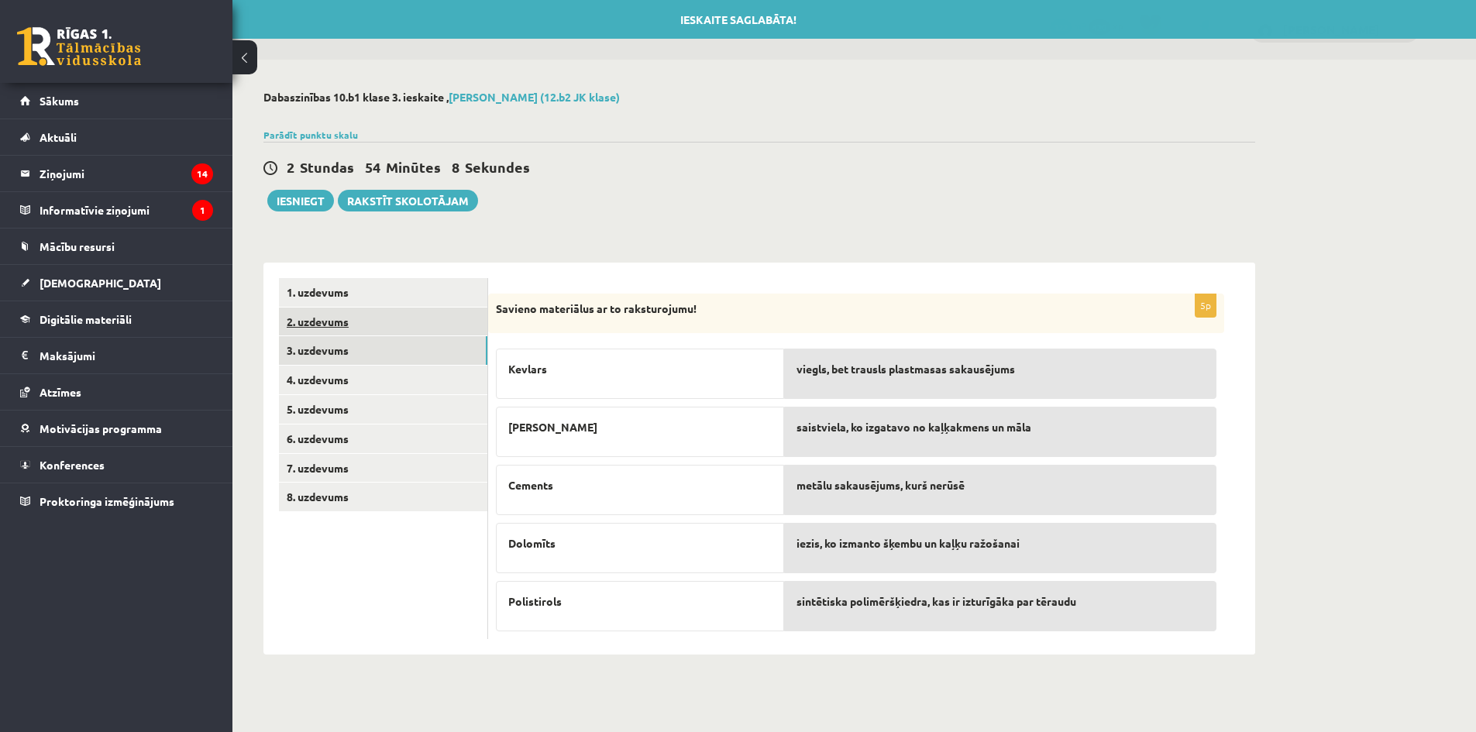
scroll to position [0, 0]
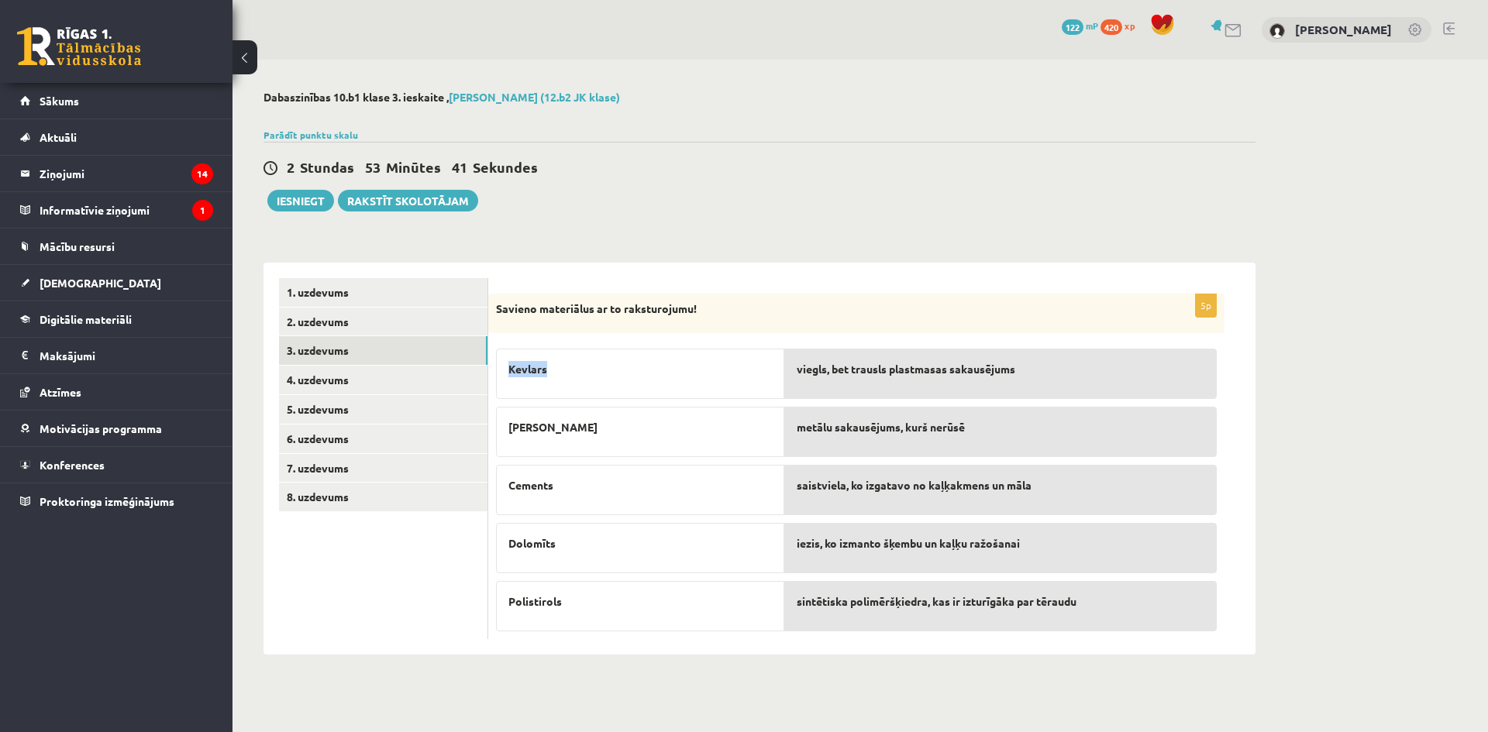
drag, startPoint x: 566, startPoint y: 373, endPoint x: 507, endPoint y: 373, distance: 59.7
click at [507, 373] on div "Kevlars" at bounding box center [640, 374] width 288 height 50
click at [616, 381] on div "Kevlars" at bounding box center [640, 374] width 288 height 50
drag, startPoint x: 561, startPoint y: 366, endPoint x: 509, endPoint y: 369, distance: 52.0
click at [504, 368] on div "Kevlars" at bounding box center [640, 374] width 288 height 50
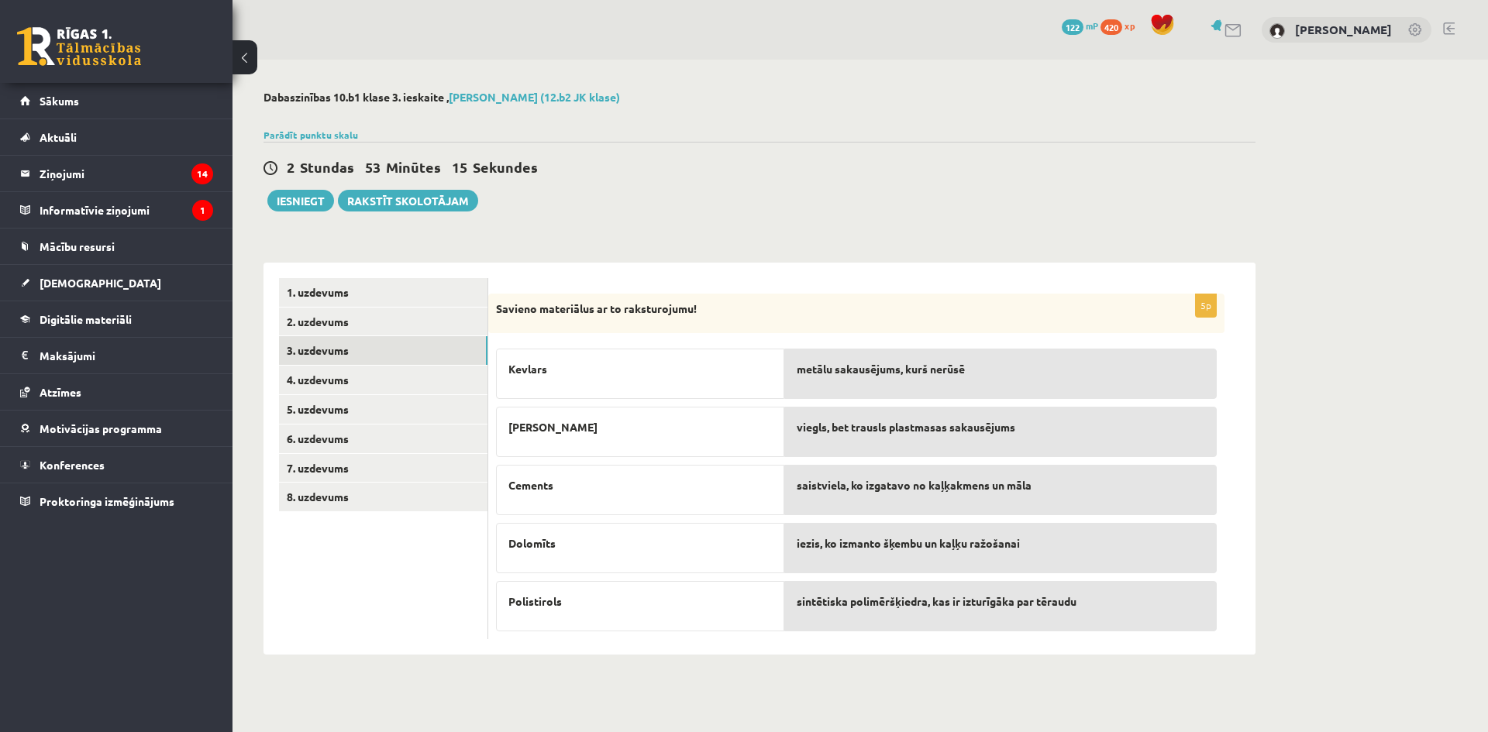
click at [676, 466] on div "Cements" at bounding box center [640, 490] width 288 height 50
drag, startPoint x: 580, startPoint y: 483, endPoint x: 513, endPoint y: 483, distance: 67.4
click at [511, 481] on p "Cements" at bounding box center [639, 485] width 263 height 16
click at [611, 521] on div "Kevlars Misiņš Cements Dolomīts Polistirols" at bounding box center [640, 486] width 288 height 291
click at [862, 500] on div "saistviela, ko izgatavo no kaļķakmens un māla" at bounding box center [1000, 490] width 432 height 50
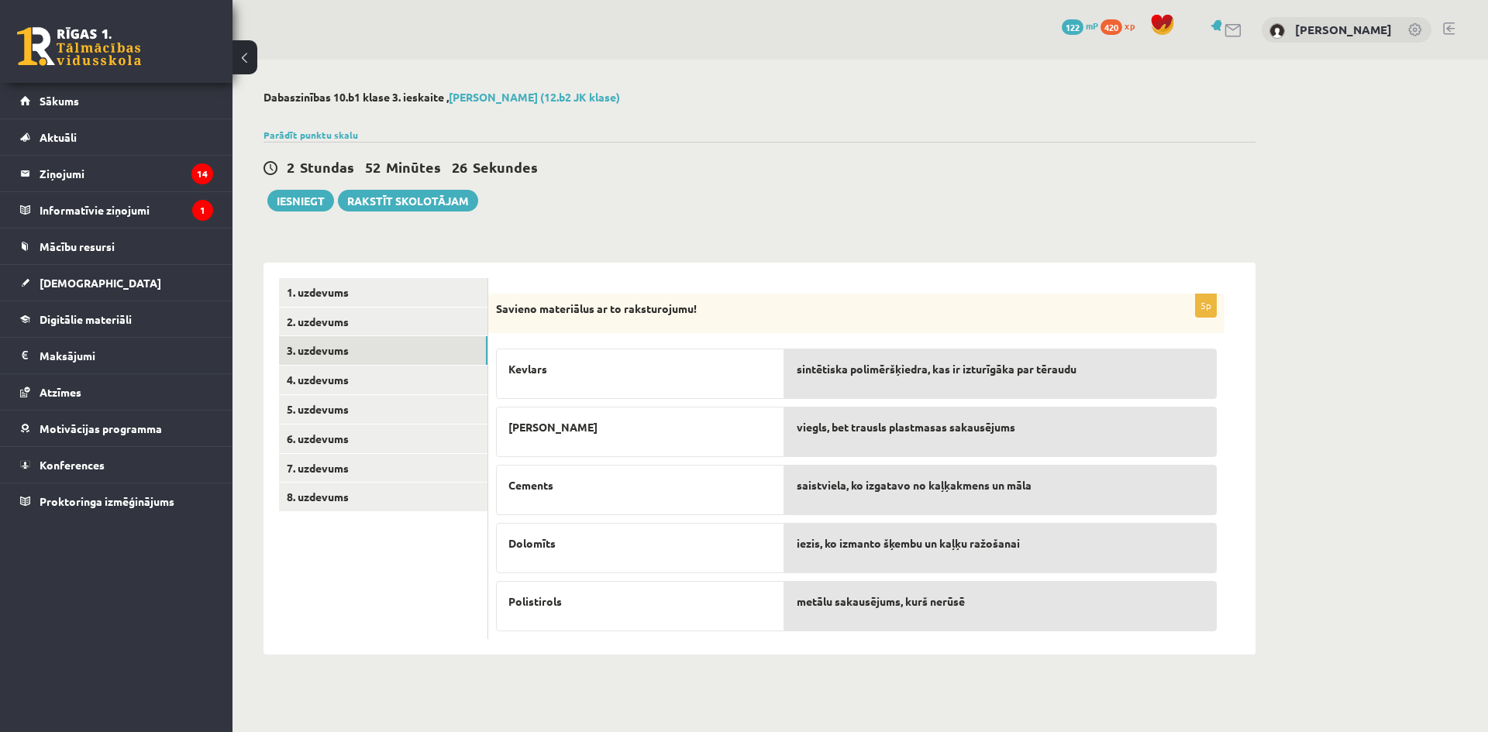
click at [915, 611] on div "metālu sakausējums, kurš nerūsē" at bounding box center [1000, 606] width 432 height 50
drag, startPoint x: 575, startPoint y: 593, endPoint x: 483, endPoint y: 610, distance: 93.8
click at [483, 610] on div "**********" at bounding box center [759, 459] width 992 height 393
click at [578, 597] on p "Polistirols" at bounding box center [639, 601] width 263 height 16
drag, startPoint x: 574, startPoint y: 600, endPoint x: 507, endPoint y: 599, distance: 67.4
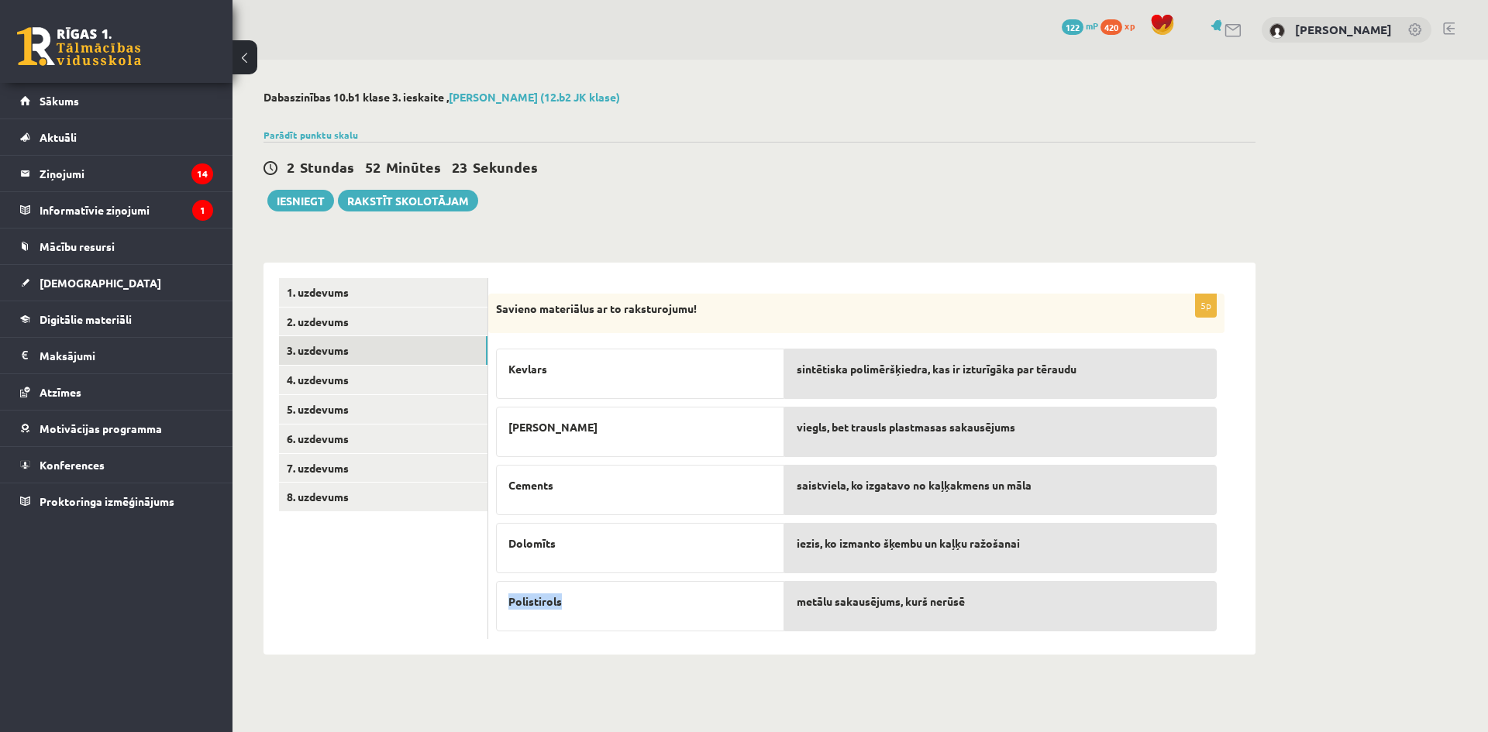
click at [507, 599] on div "Polistirols" at bounding box center [640, 606] width 288 height 50
click at [658, 535] on p "Dolomīts" at bounding box center [639, 543] width 263 height 16
click at [412, 379] on link "4. uzdevums" at bounding box center [383, 380] width 208 height 29
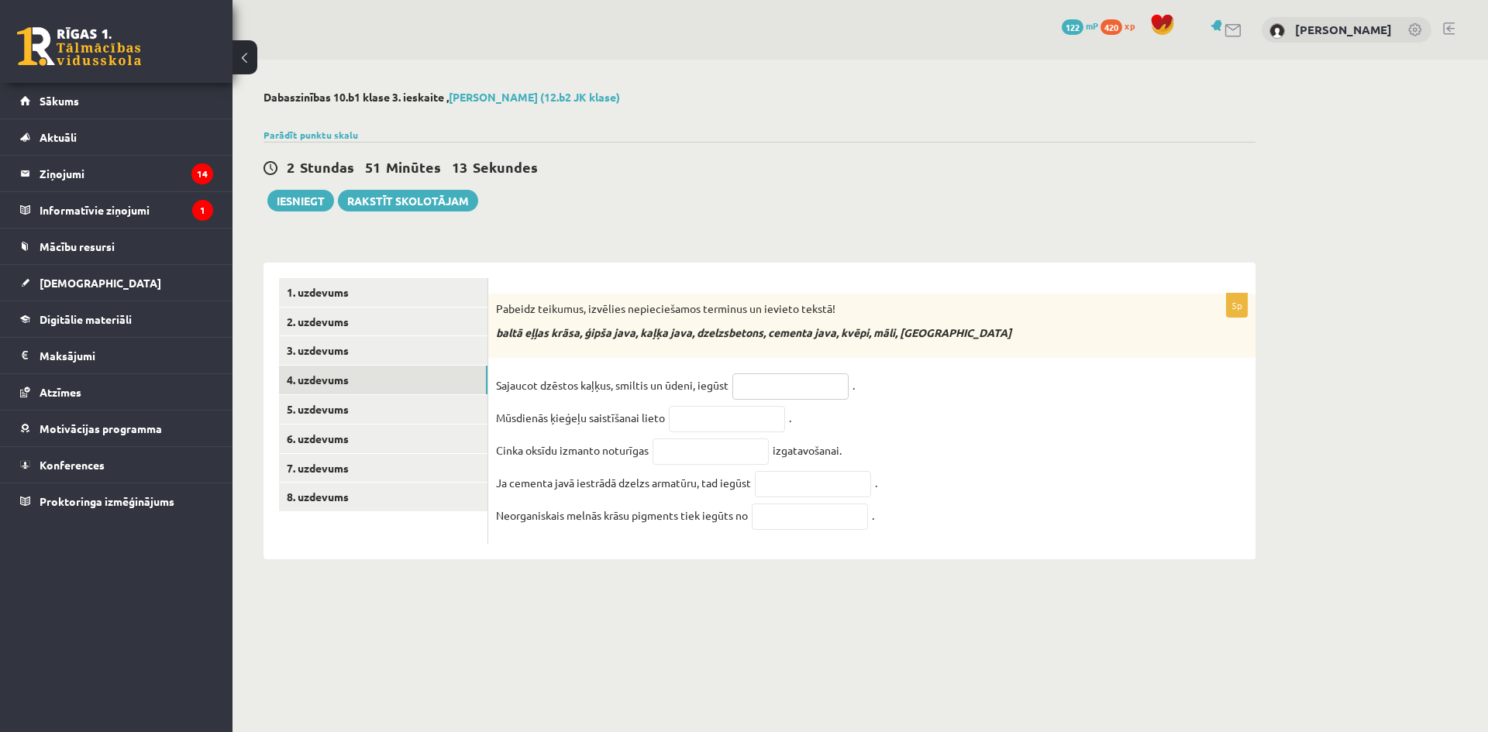
click at [775, 394] on input "text" at bounding box center [790, 386] width 116 height 26
drag, startPoint x: 629, startPoint y: 335, endPoint x: 598, endPoint y: 345, distance: 32.6
click at [589, 344] on div "Pabeidz teikumus, izvēlies nepieciešamos terminus un ievieto tekstā! baltā eļļa…" at bounding box center [871, 326] width 767 height 64
click at [791, 389] on input "text" at bounding box center [790, 386] width 116 height 26
paste input "**********"
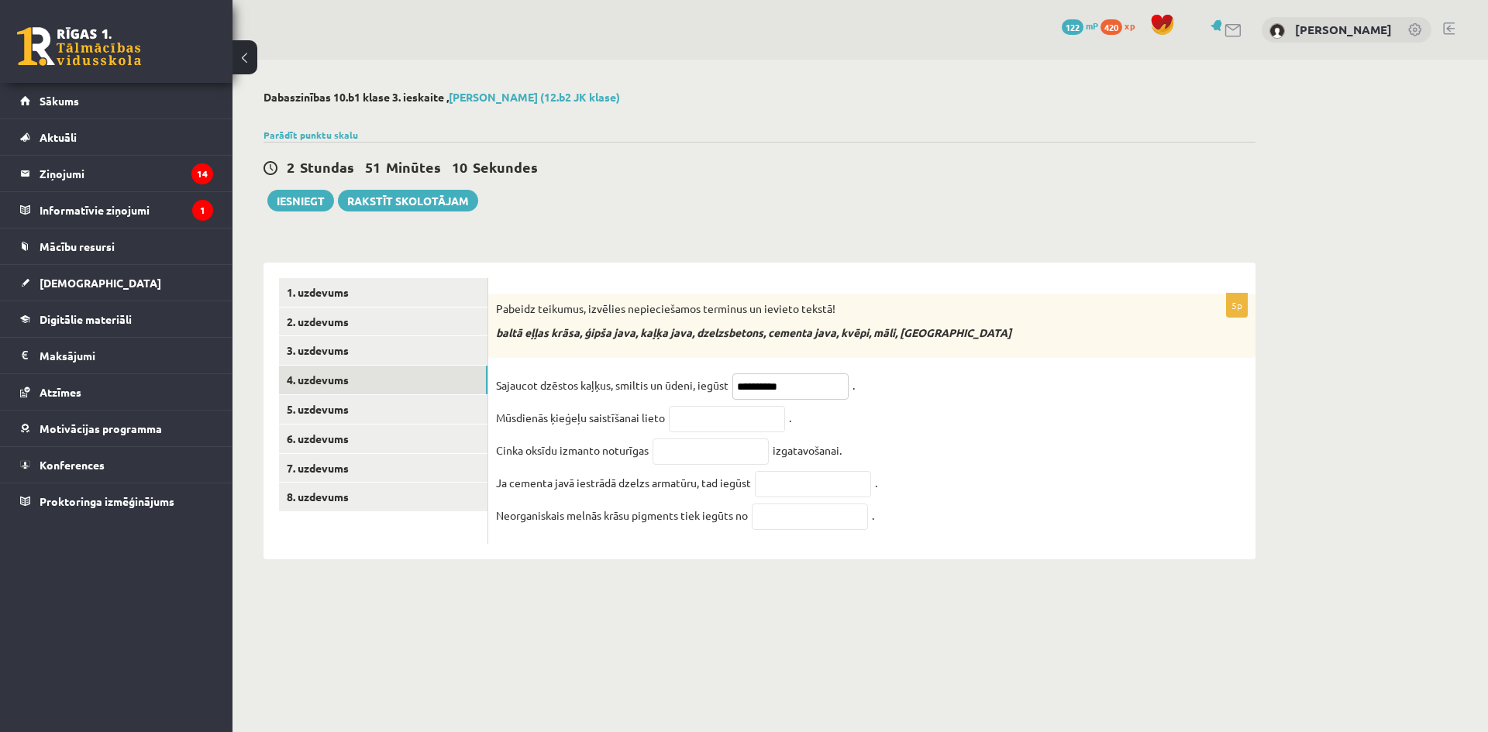
type input "**********"
click at [991, 434] on fieldset "**********" at bounding box center [872, 454] width 752 height 163
click at [807, 392] on input "**********" at bounding box center [790, 386] width 116 height 26
click at [734, 429] on input "text" at bounding box center [727, 419] width 116 height 26
click at [846, 373] on fieldset "**********" at bounding box center [872, 454] width 752 height 163
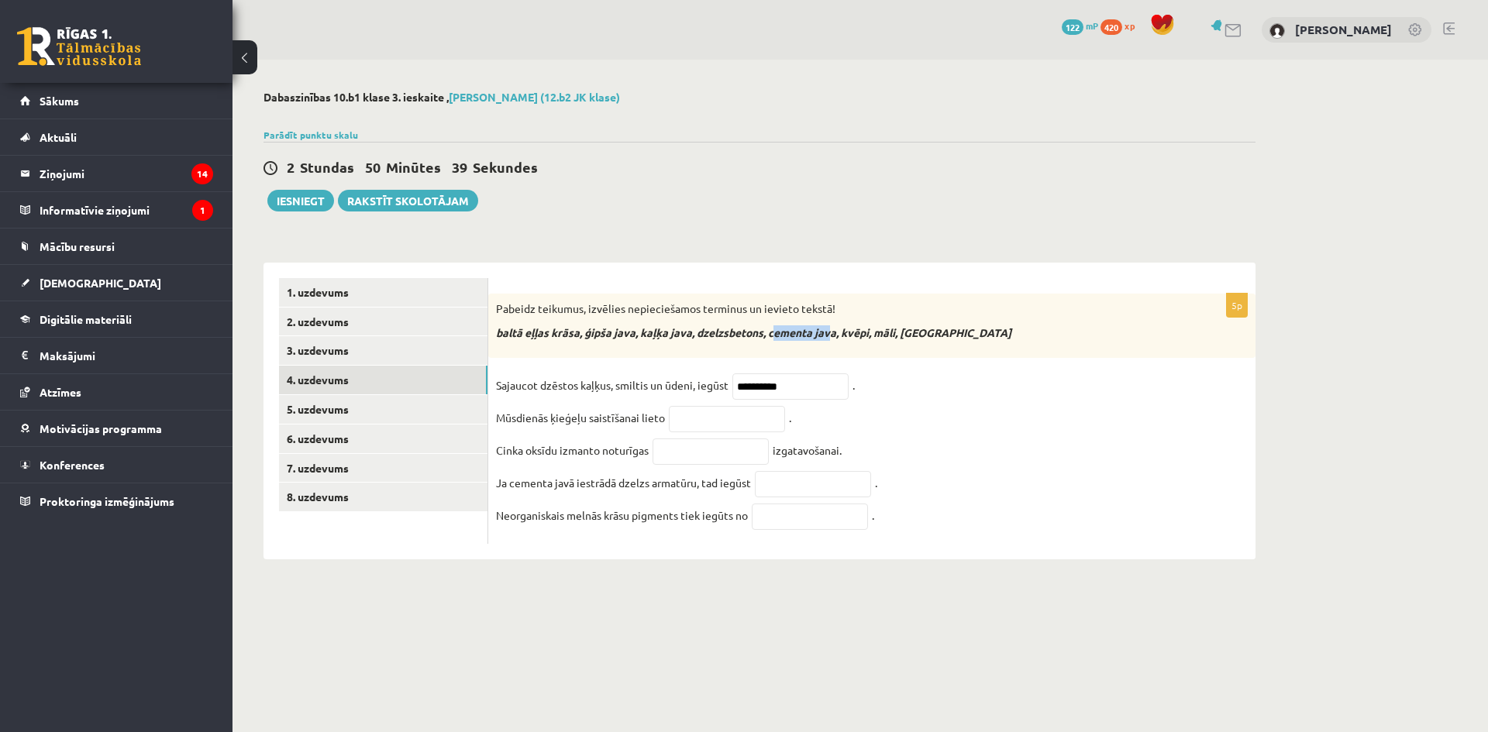
drag, startPoint x: 776, startPoint y: 339, endPoint x: 836, endPoint y: 340, distance: 60.5
click at [836, 340] on p "baltā eļļas krāsa, ģipša java, kaļķa java, dzelzsbetons, cementa java, kvēpi, m…" at bounding box center [833, 332] width 674 height 15
drag, startPoint x: 838, startPoint y: 335, endPoint x: 771, endPoint y: 340, distance: 67.6
click at [771, 340] on p "baltā eļļas krāsa, ģipša java, kaļķa java, dzelzsbetons, cementa java, kvēpi, m…" at bounding box center [833, 332] width 674 height 15
click at [710, 424] on input "text" at bounding box center [727, 419] width 116 height 26
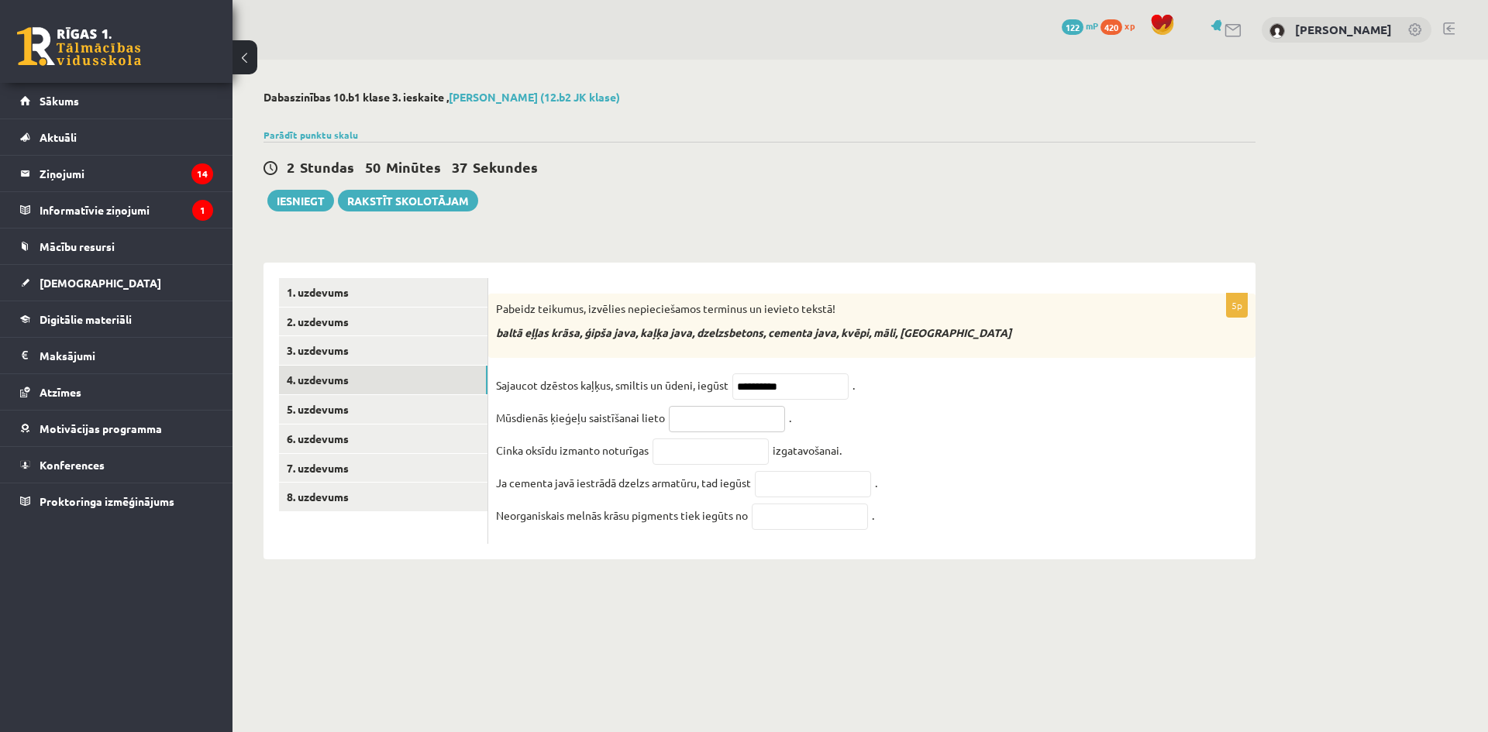
paste input "**********"
type input "**********"
click at [863, 443] on fieldset "**********" at bounding box center [872, 454] width 752 height 163
click at [734, 459] on input "text" at bounding box center [710, 452] width 116 height 26
click at [888, 436] on fieldset "**********" at bounding box center [872, 454] width 752 height 163
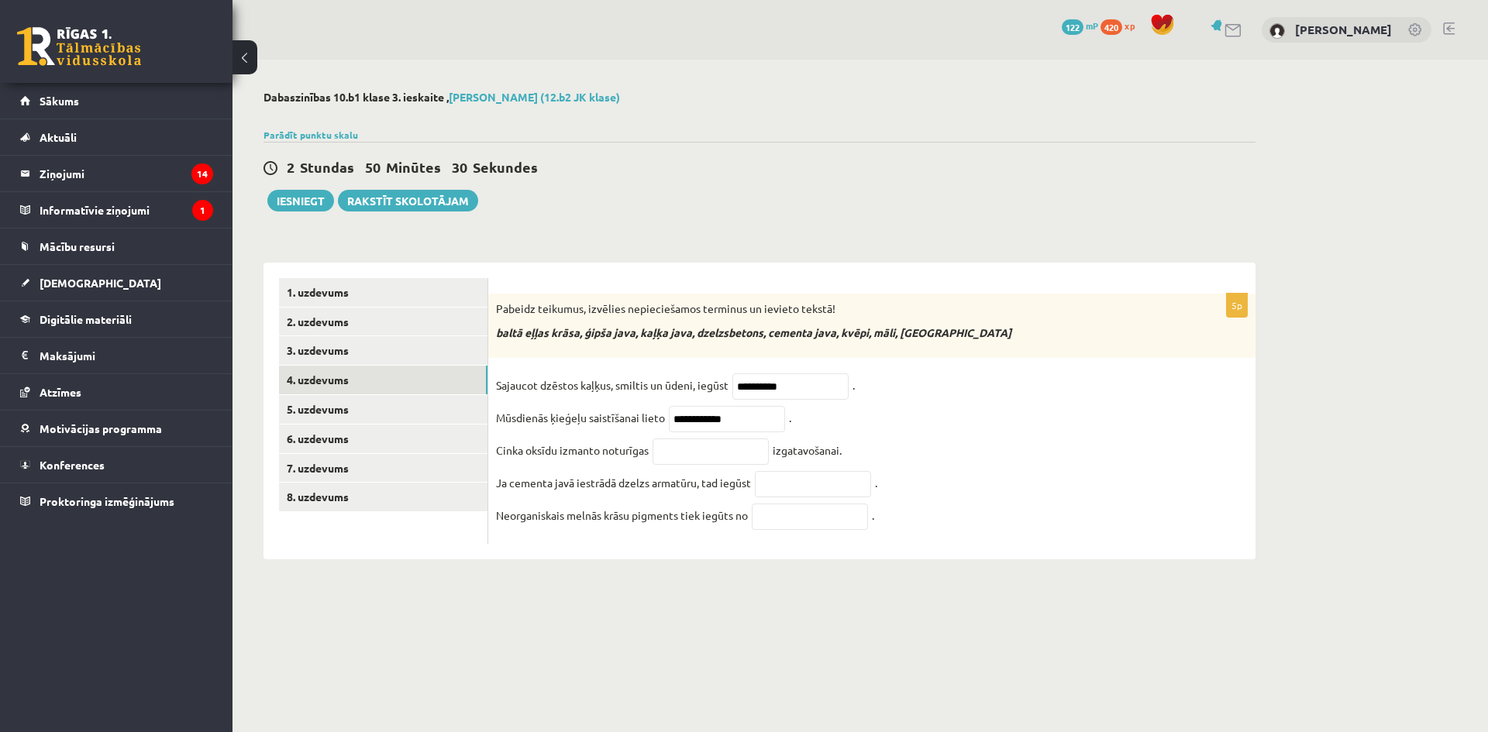
click at [872, 435] on fieldset "**********" at bounding box center [872, 454] width 752 height 163
drag, startPoint x: 500, startPoint y: 335, endPoint x: 581, endPoint y: 342, distance: 81.6
click at [581, 342] on div "Pabeidz teikumus, izvēlies nepieciešamos terminus un ievieto tekstā! baltā eļļa…" at bounding box center [871, 326] width 767 height 64
click at [730, 459] on input "text" at bounding box center [710, 452] width 116 height 26
paste input "**********"
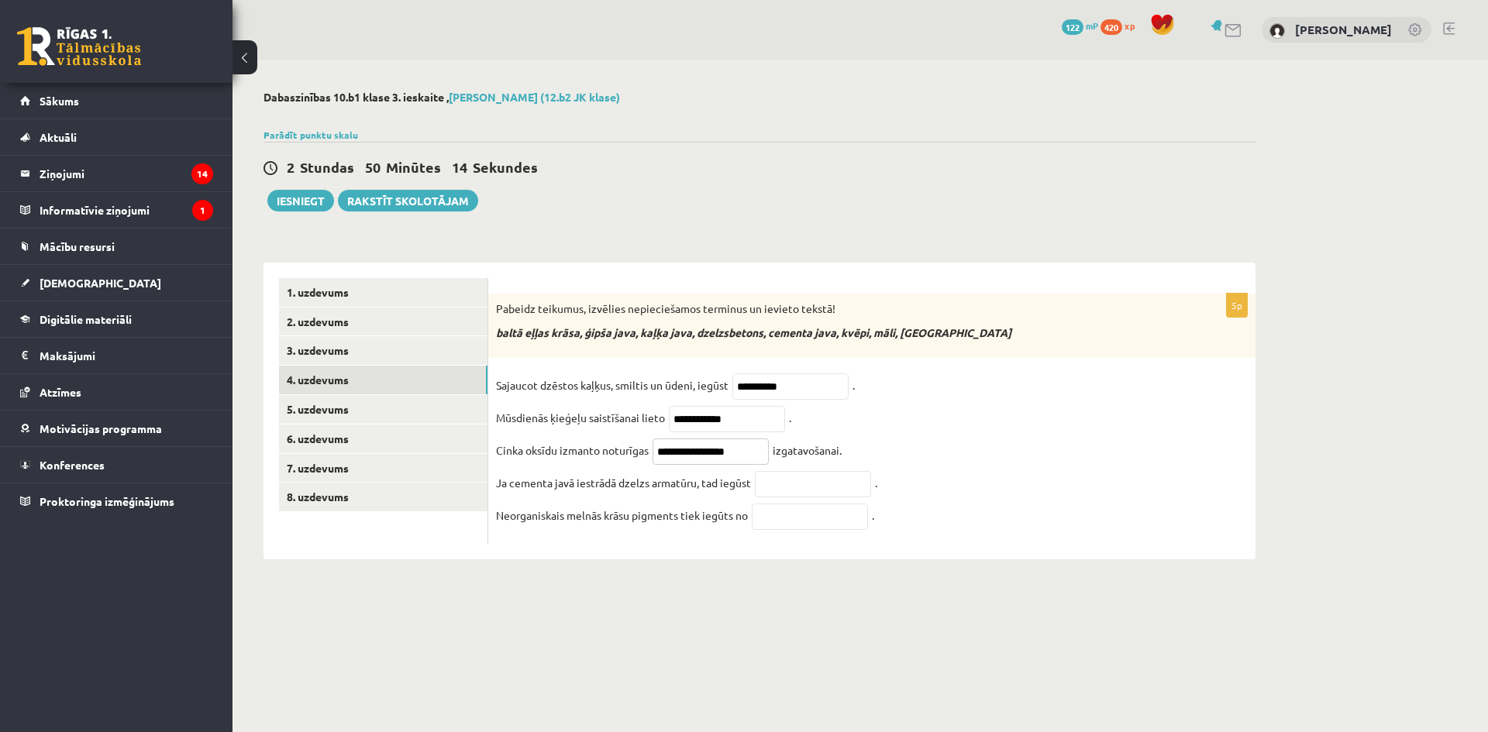
type input "**********"
click at [875, 468] on fieldset "**********" at bounding box center [872, 454] width 752 height 163
click at [854, 486] on input "text" at bounding box center [813, 484] width 116 height 26
click at [941, 482] on fieldset "**********" at bounding box center [872, 454] width 752 height 163
drag, startPoint x: 700, startPoint y: 337, endPoint x: 765, endPoint y: 343, distance: 64.6
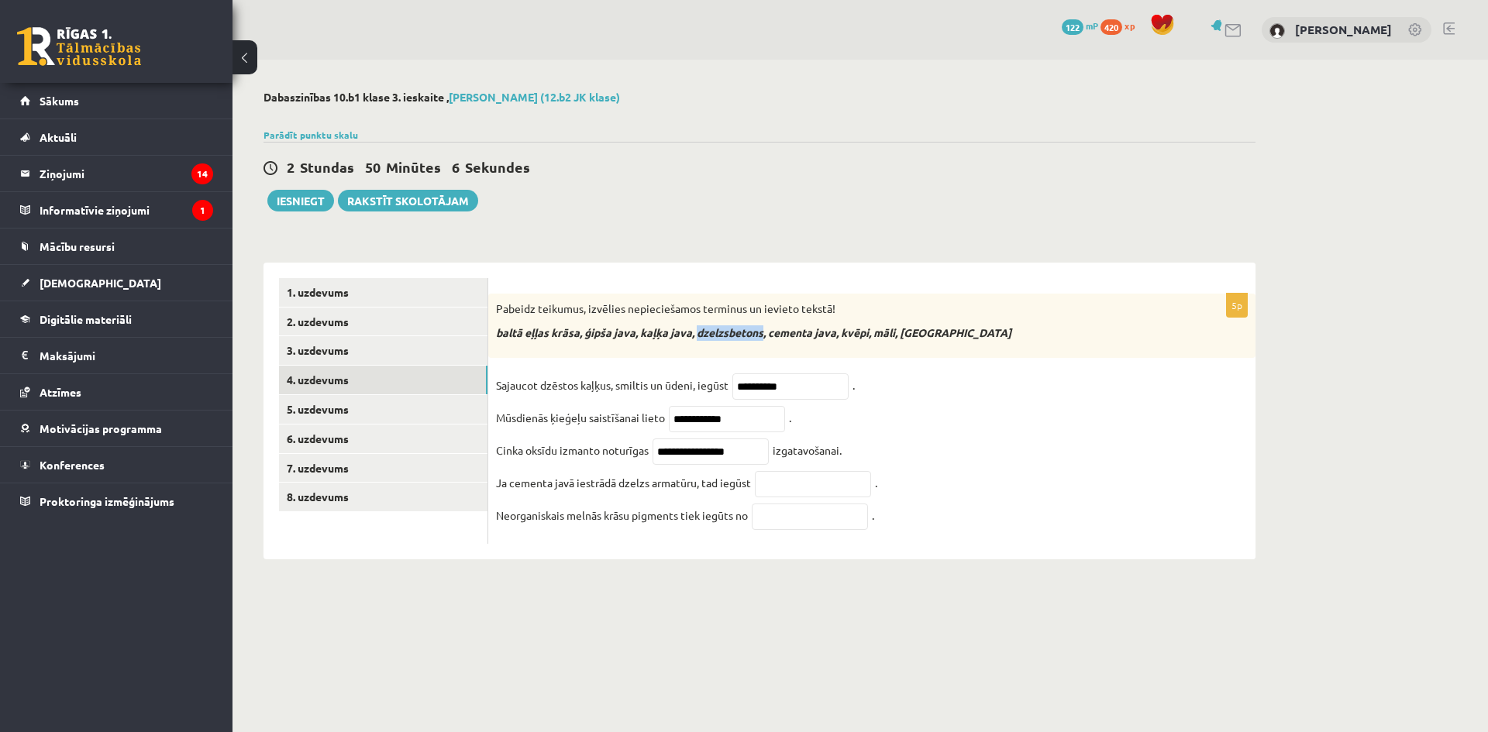
click at [765, 343] on div "Pabeidz teikumus, izvēlies nepieciešamos terminus un ievieto tekstā! baltā eļļa…" at bounding box center [871, 326] width 767 height 64
click at [816, 487] on input "text" at bounding box center [813, 484] width 116 height 26
paste input "**********"
type input "**********"
drag, startPoint x: 897, startPoint y: 504, endPoint x: 882, endPoint y: 507, distance: 15.8
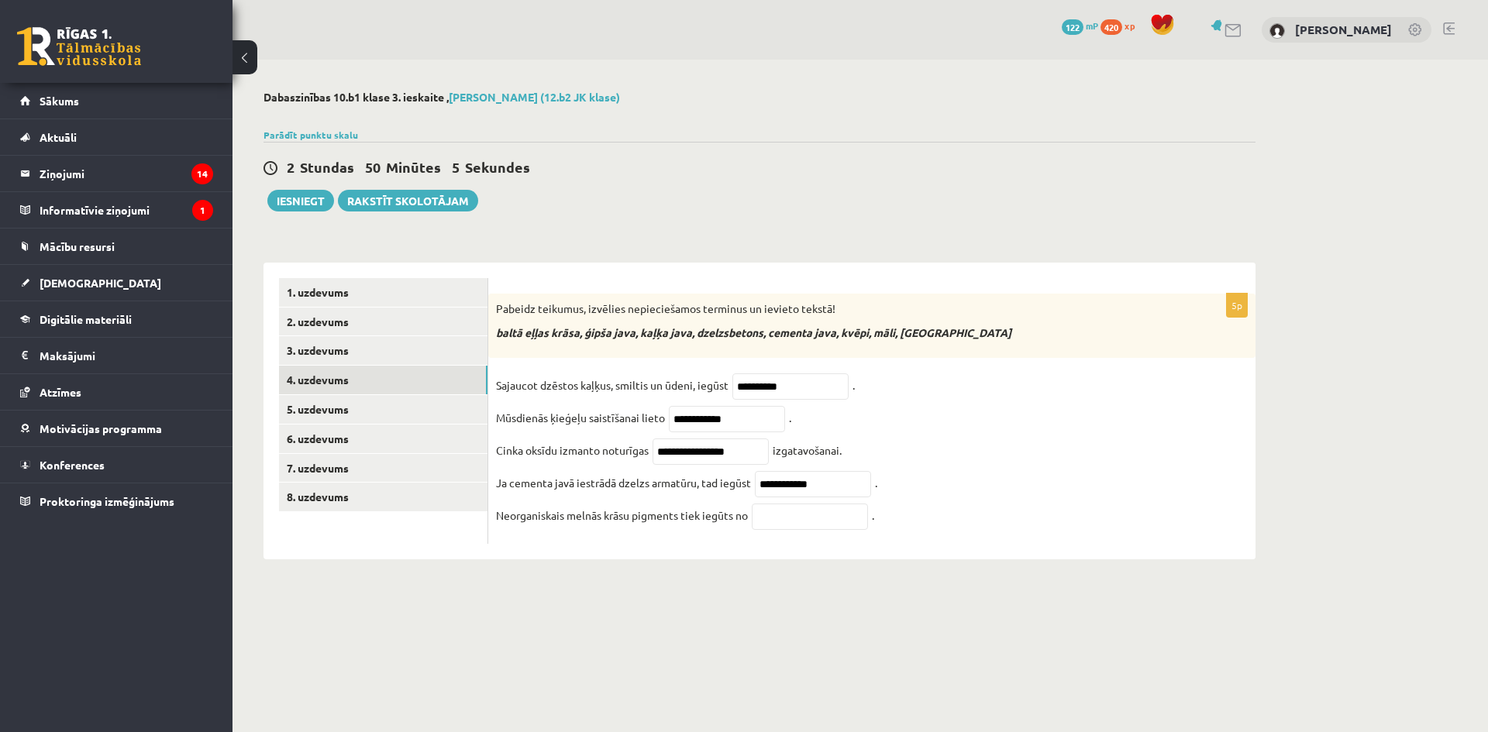
click at [896, 504] on fieldset "**********" at bounding box center [872, 454] width 752 height 163
click at [823, 511] on input "text" at bounding box center [810, 517] width 116 height 26
drag, startPoint x: 873, startPoint y: 335, endPoint x: 848, endPoint y: 337, distance: 25.7
click at [848, 337] on em "baltā eļļas krāsa, ģipša java, kaļķa java, dzelzsbetons, cementa java, kvēpi, m…" at bounding box center [753, 332] width 515 height 14
click at [793, 524] on input "text" at bounding box center [810, 517] width 116 height 26
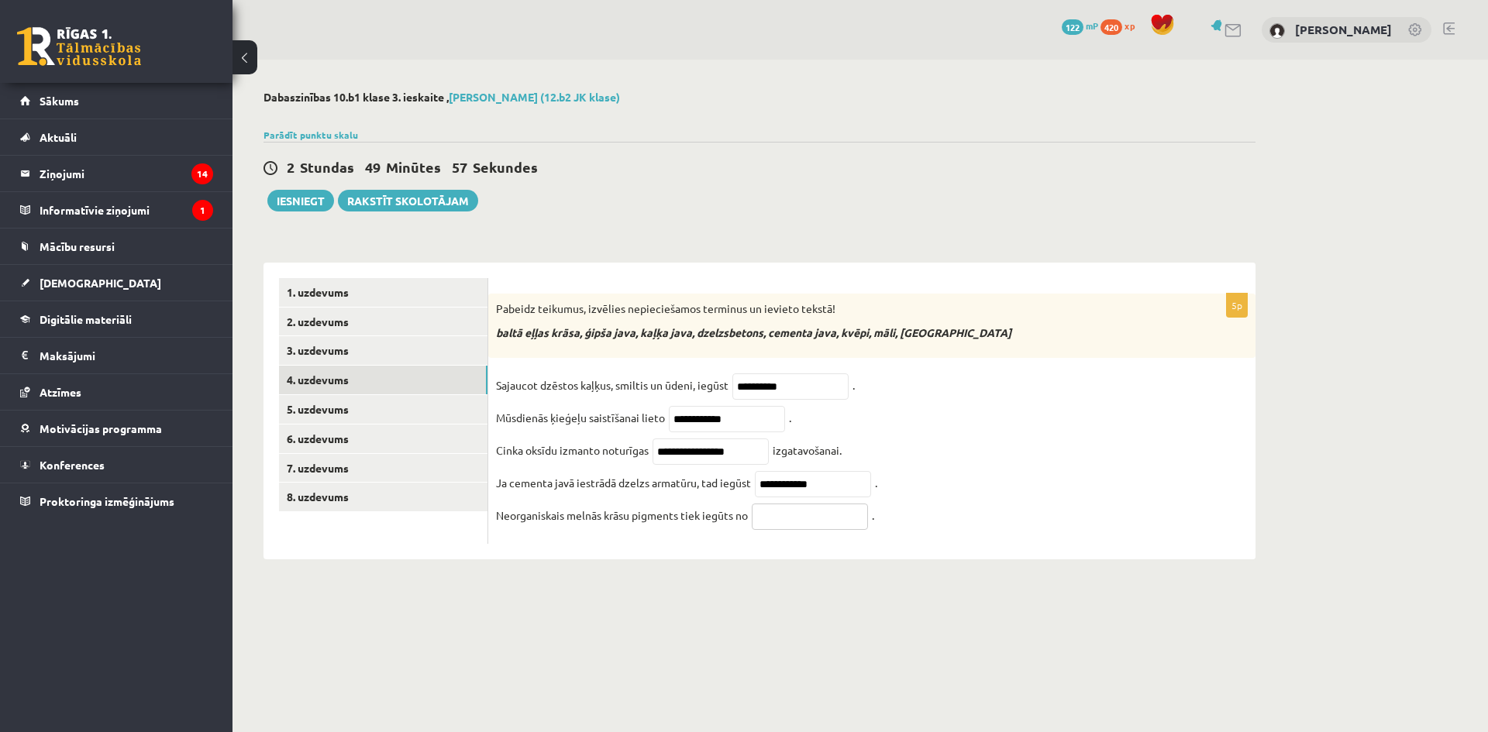
paste input "*****"
type input "*******"
click at [829, 478] on input "**********" at bounding box center [813, 484] width 116 height 26
type input "**********"
click at [807, 384] on input "**********" at bounding box center [790, 386] width 116 height 26
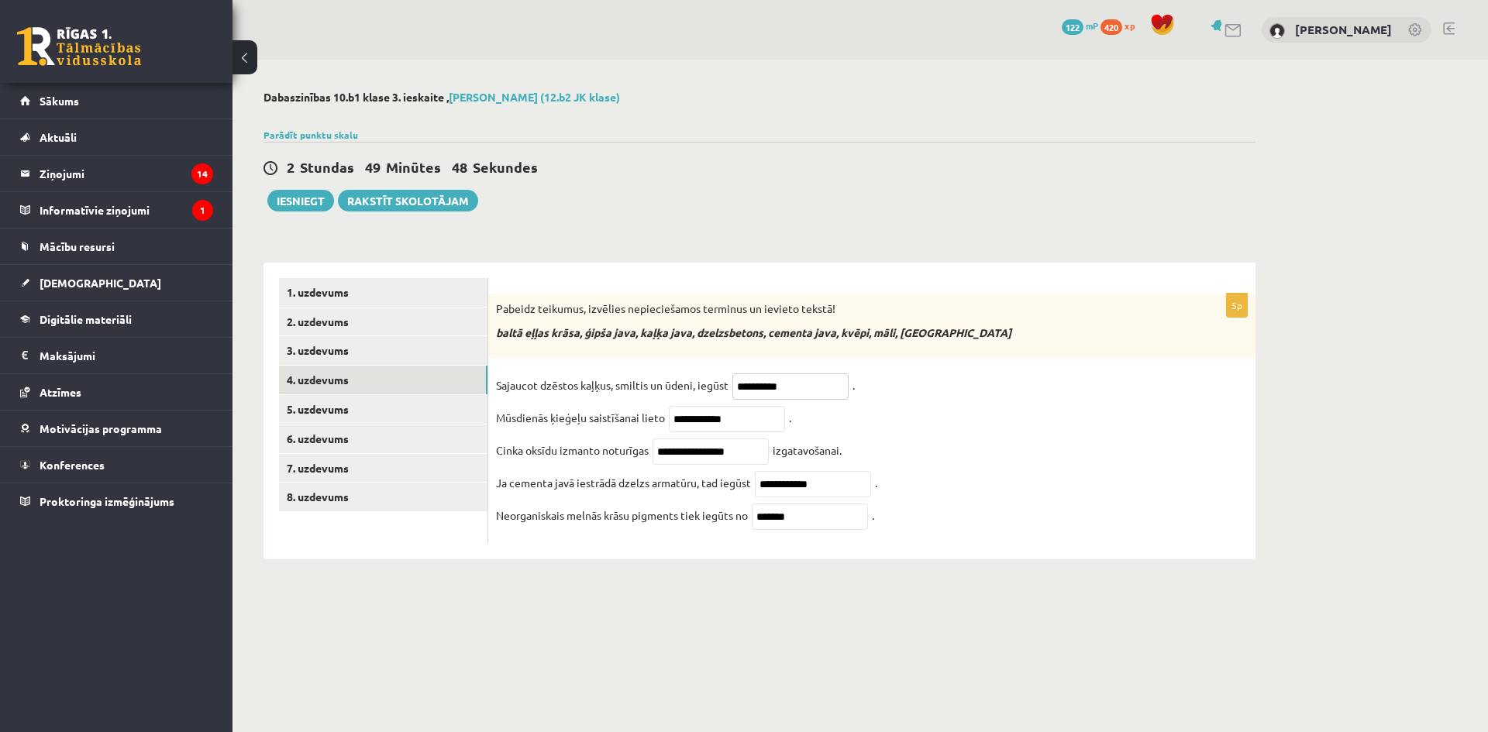
type input "**********"
click at [769, 425] on input "**********" at bounding box center [727, 419] width 116 height 26
type input "**********"
click at [748, 460] on input "**********" at bounding box center [710, 452] width 116 height 26
type input "**********"
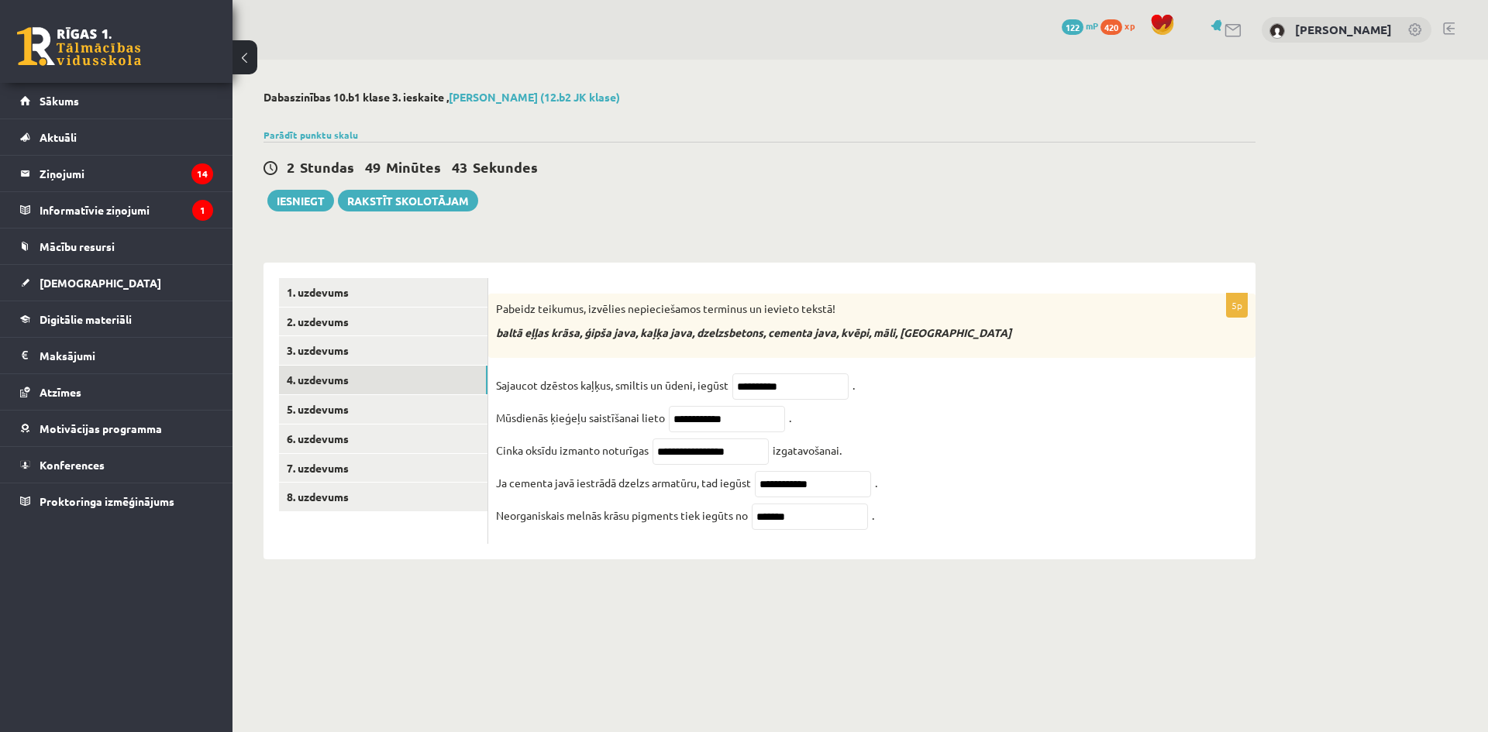
click at [924, 487] on fieldset "**********" at bounding box center [872, 454] width 752 height 163
click at [354, 395] on link "5. uzdevums" at bounding box center [383, 409] width 208 height 29
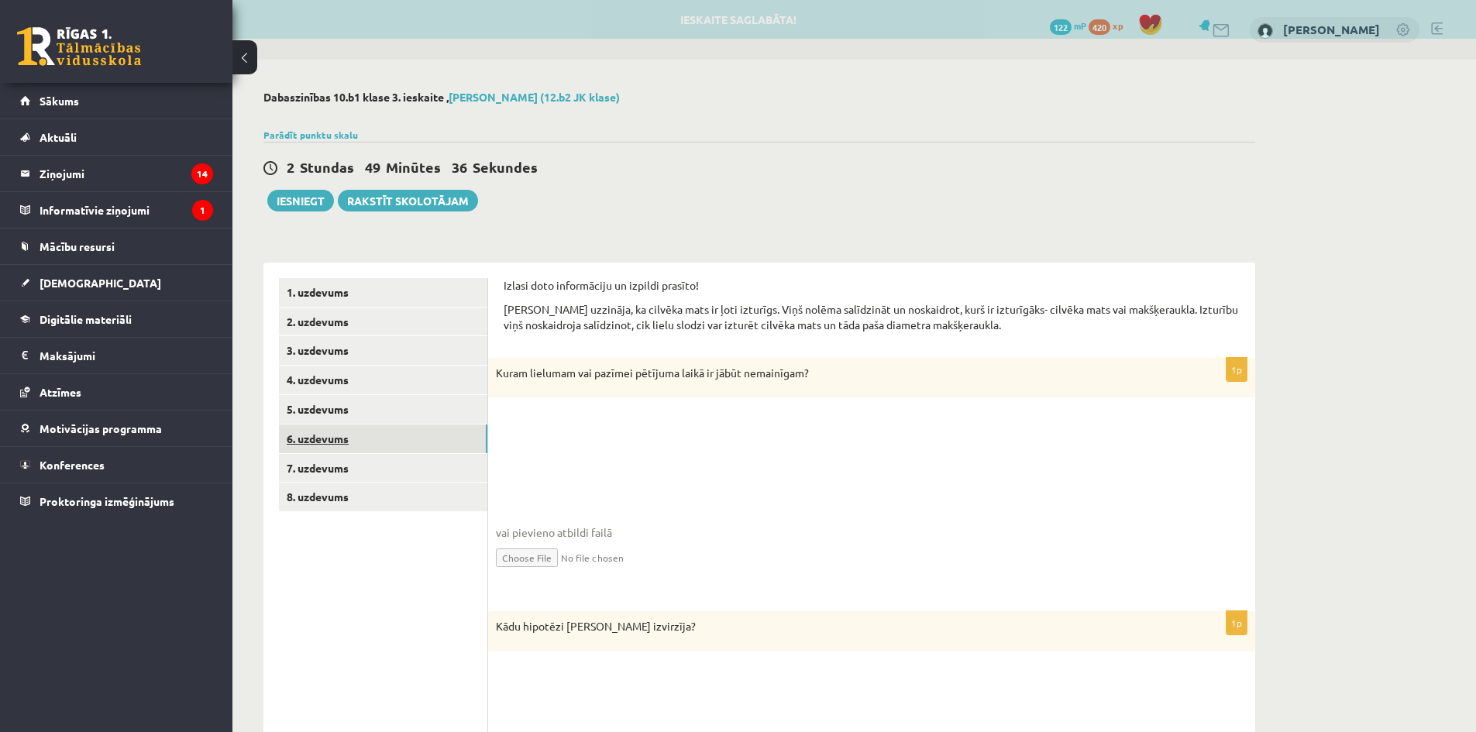
click at [390, 436] on link "6. uzdevums" at bounding box center [383, 439] width 208 height 29
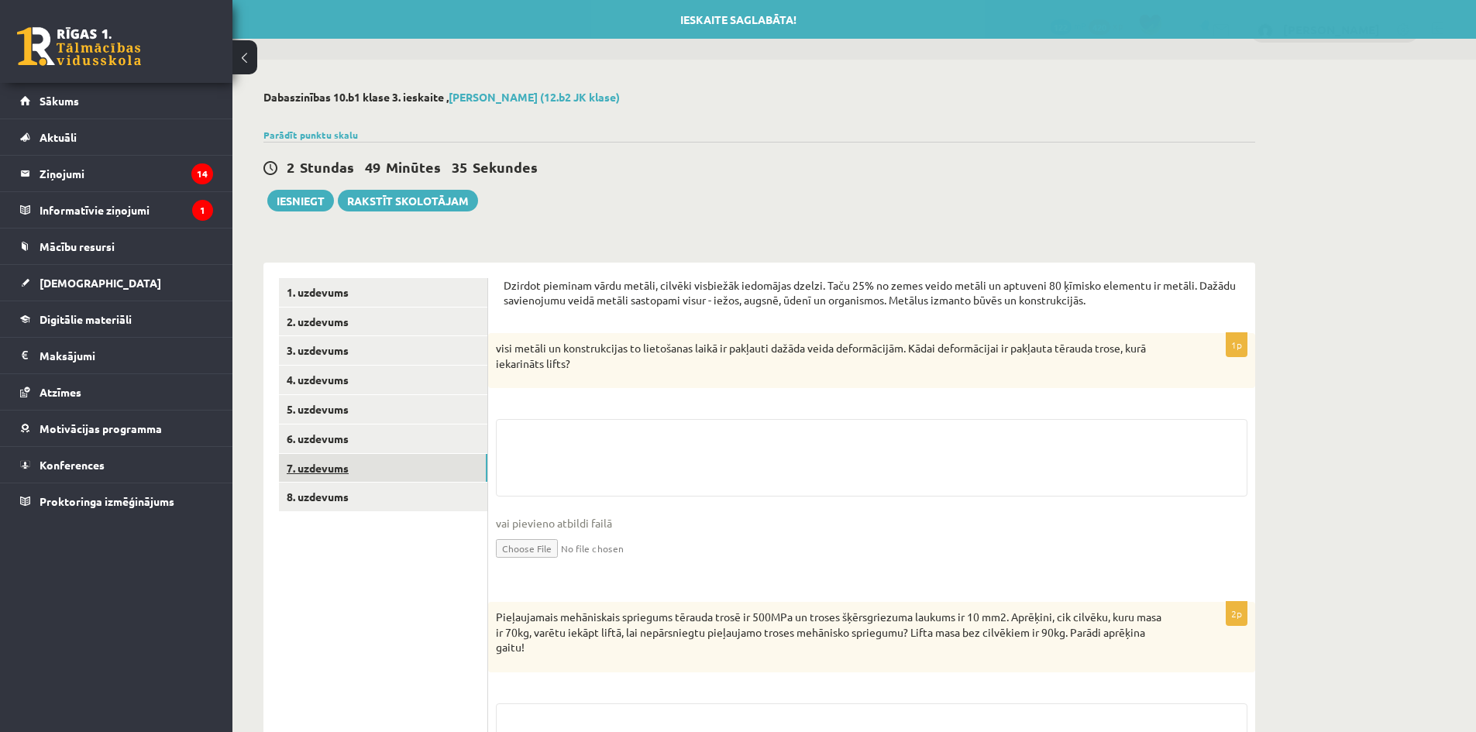
click at [376, 463] on link "7. uzdevums" at bounding box center [383, 468] width 208 height 29
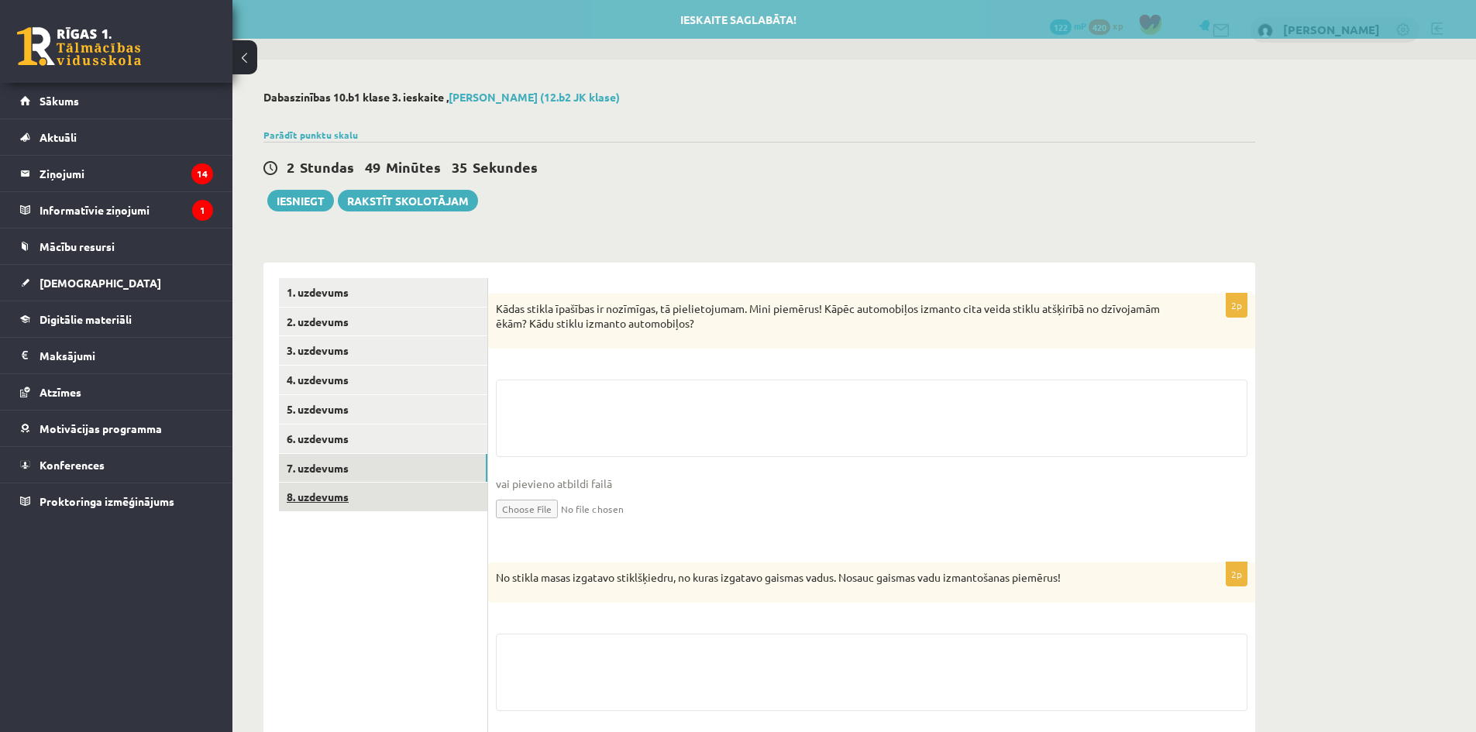
click at [349, 511] on link "8. uzdevums" at bounding box center [383, 497] width 208 height 29
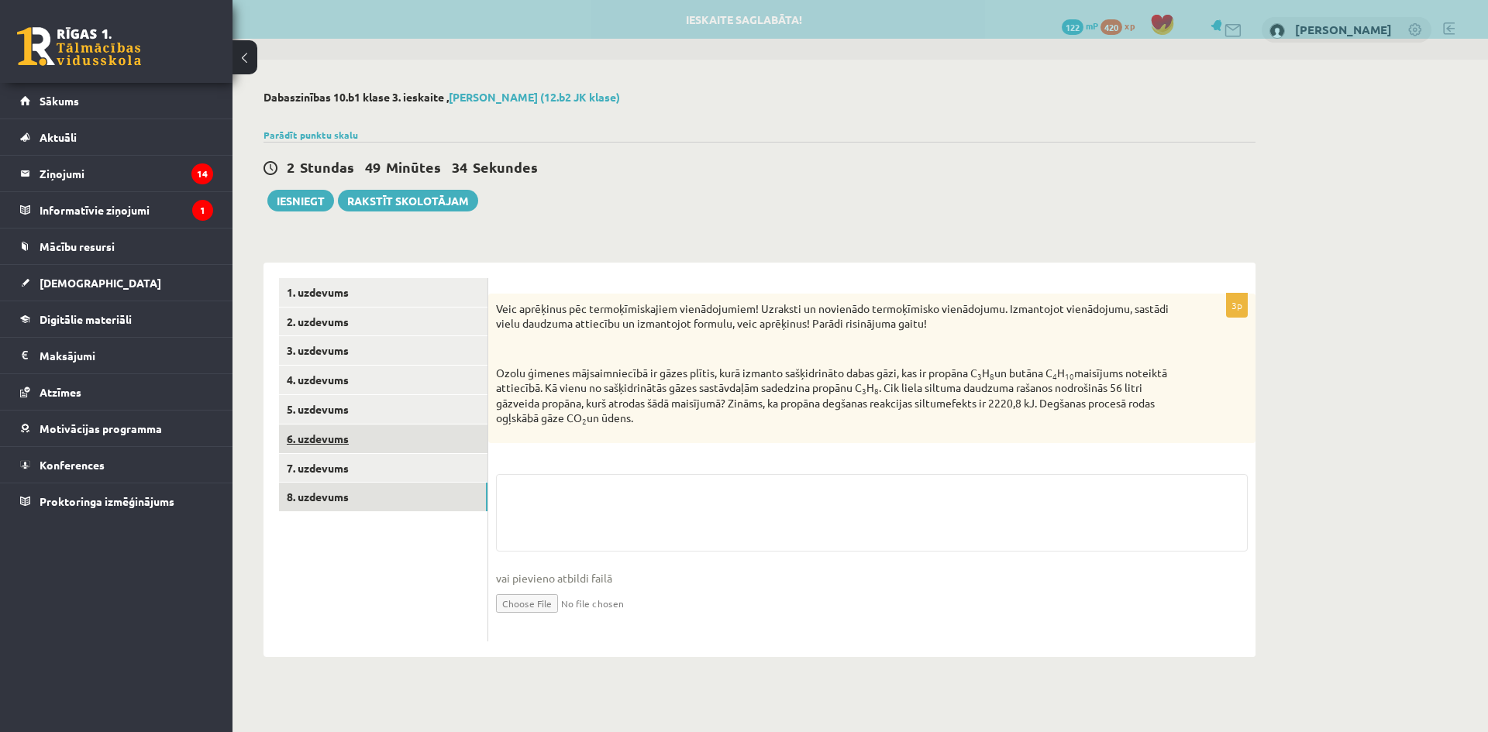
click at [367, 432] on link "6. uzdevums" at bounding box center [383, 439] width 208 height 29
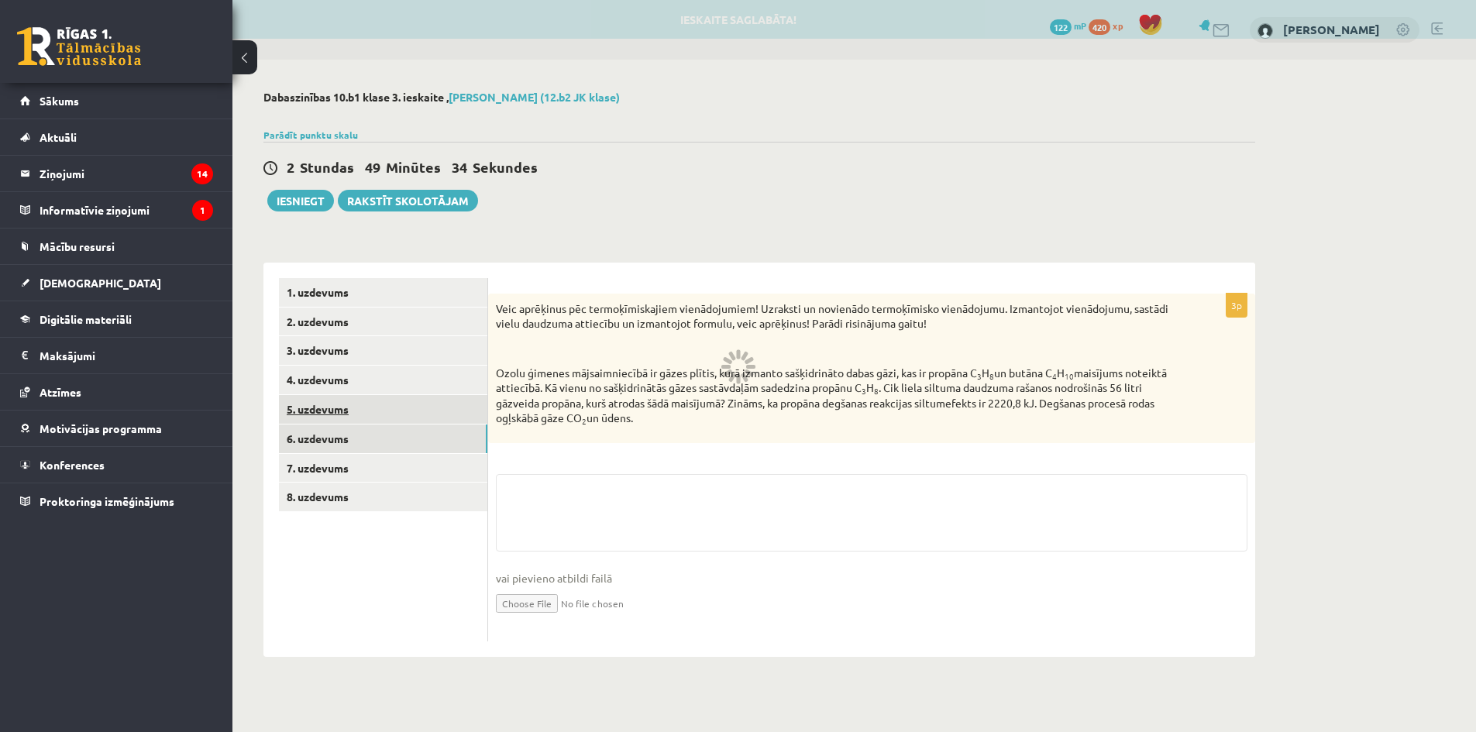
click at [363, 414] on link "5. uzdevums" at bounding box center [383, 409] width 208 height 29
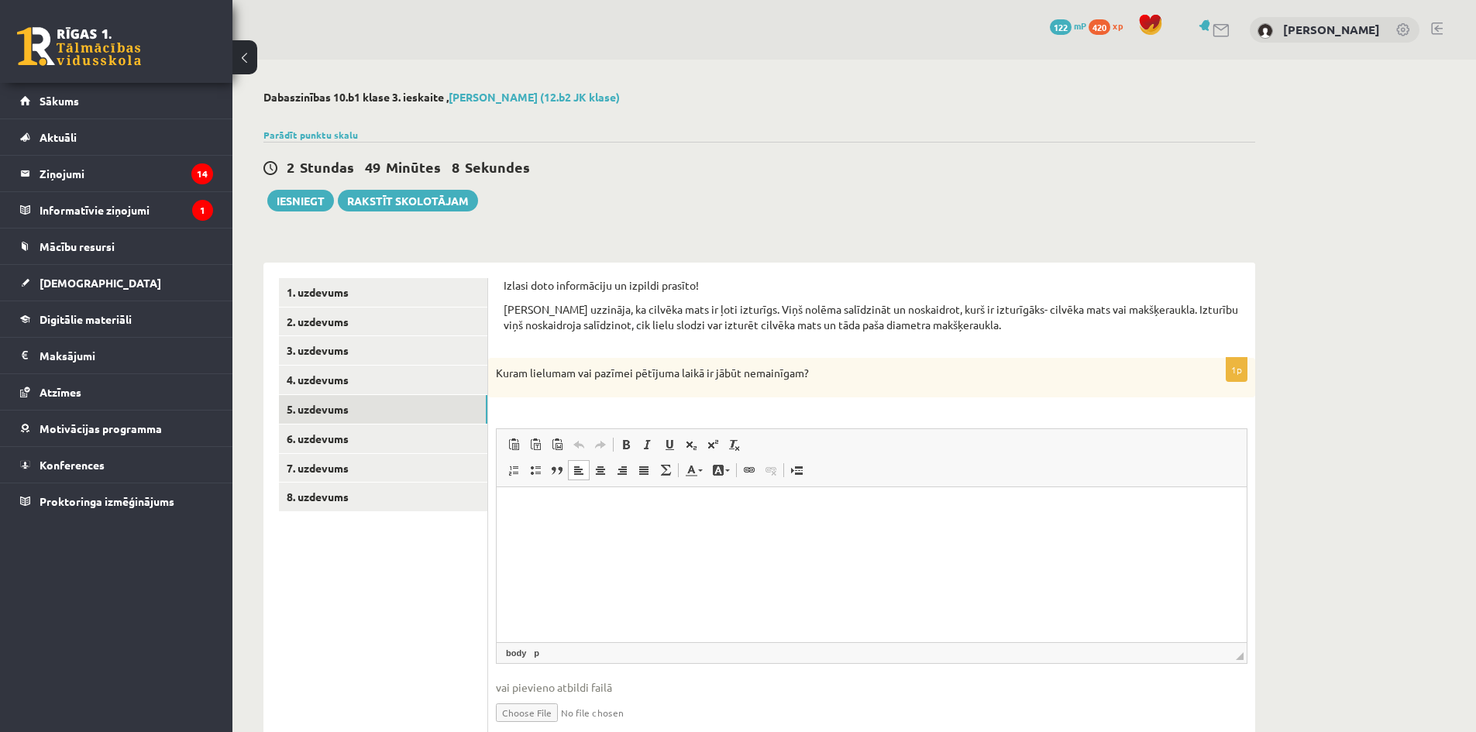
click at [658, 535] on html at bounding box center [872, 510] width 750 height 47
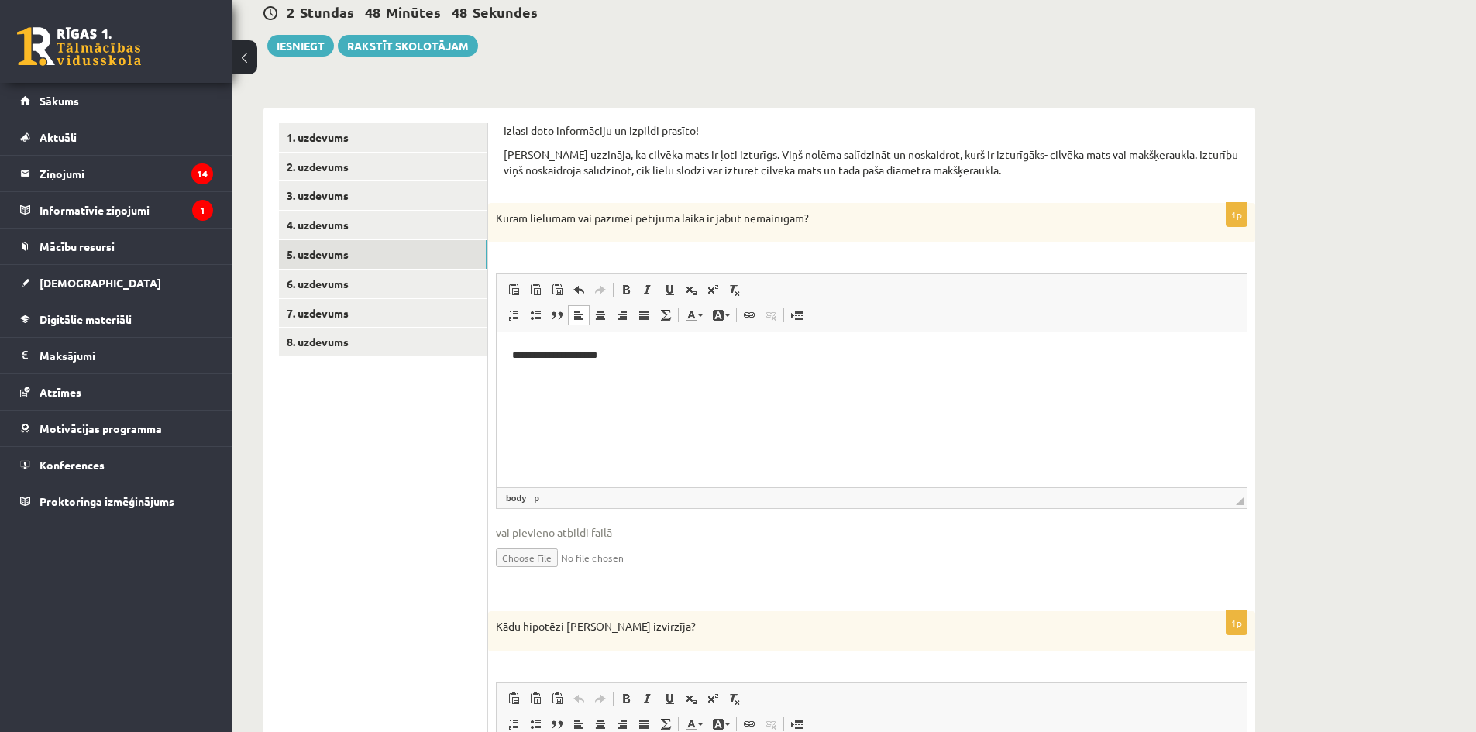
scroll to position [310, 0]
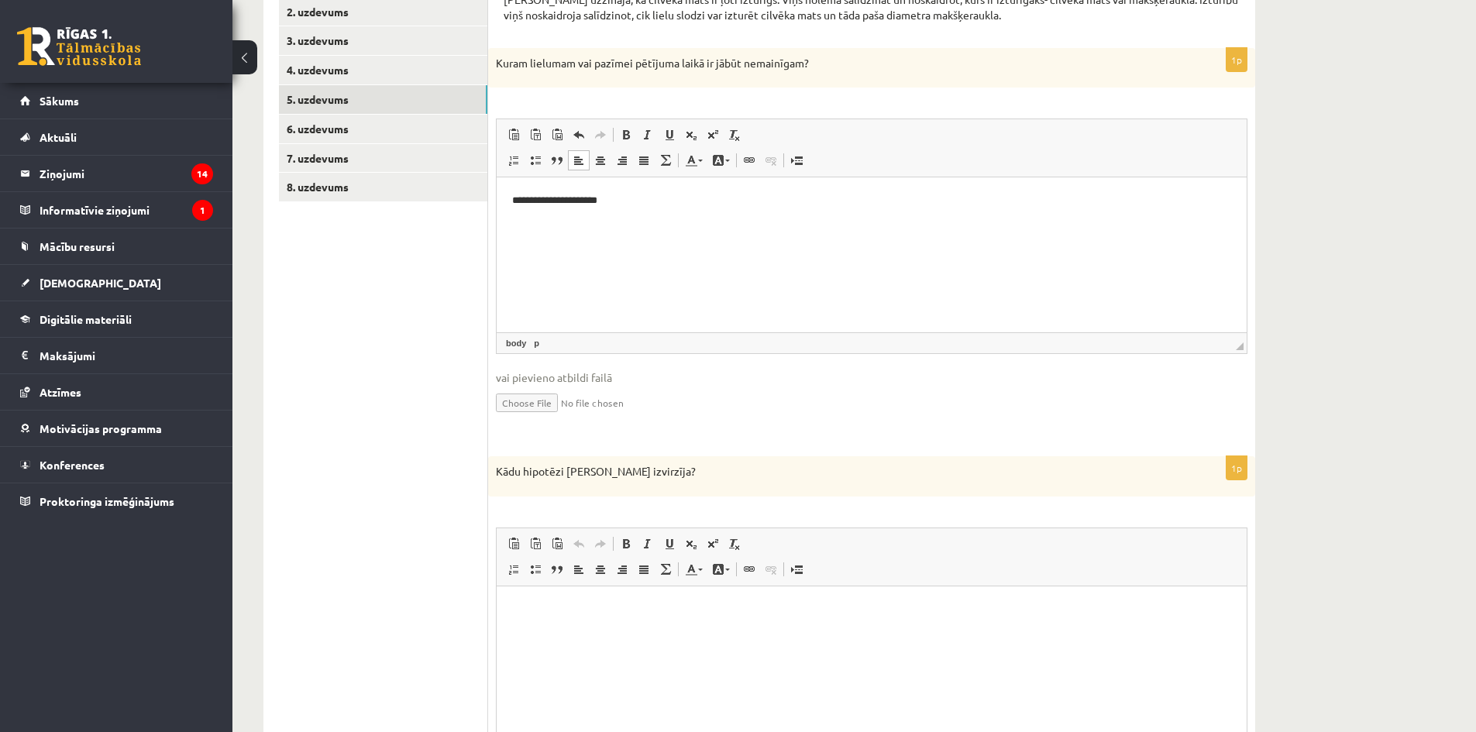
click at [702, 494] on div "Kādu hipotēzi Kārlis izvirzīja?" at bounding box center [871, 476] width 767 height 40
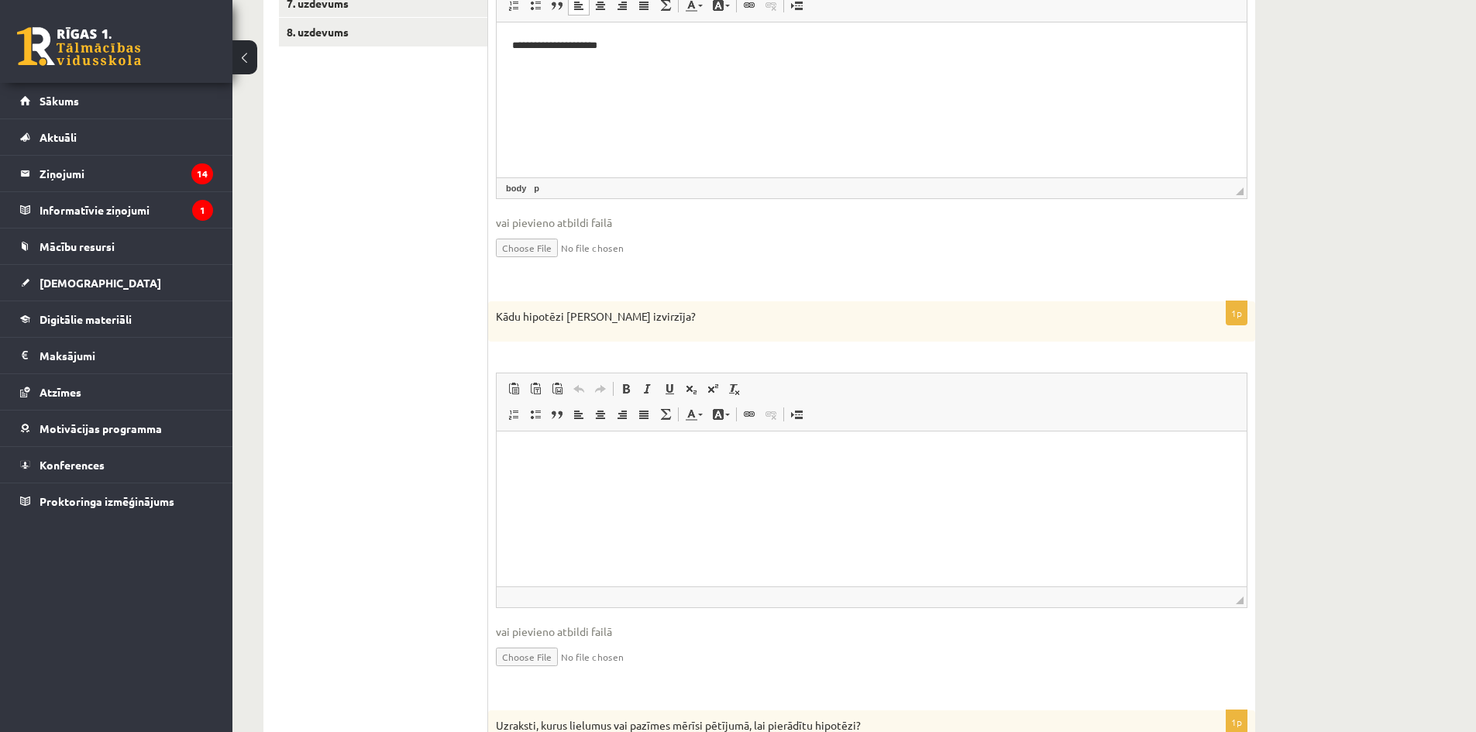
click at [703, 478] on html at bounding box center [872, 454] width 750 height 47
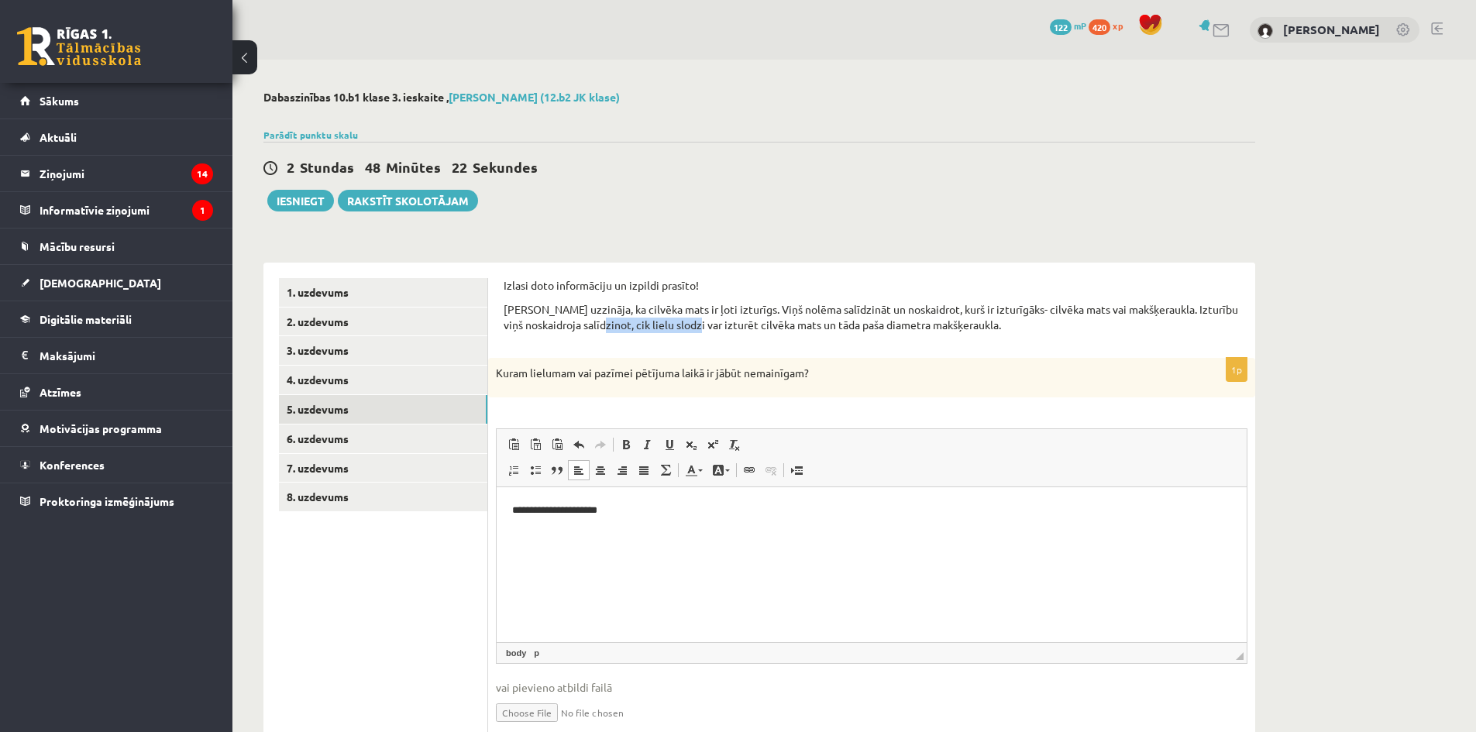
drag, startPoint x: 613, startPoint y: 326, endPoint x: 702, endPoint y: 335, distance: 89.6
click at [702, 335] on div "Izlasi doto informāciju un izpildi prasīto! Kārlis uzzināja, ka cilvēka mats ir…" at bounding box center [872, 310] width 736 height 64
click at [705, 337] on div "Izlasi doto informāciju un izpildi prasīto! Kārlis uzzināja, ka cilvēka mats ir…" at bounding box center [872, 310] width 736 height 64
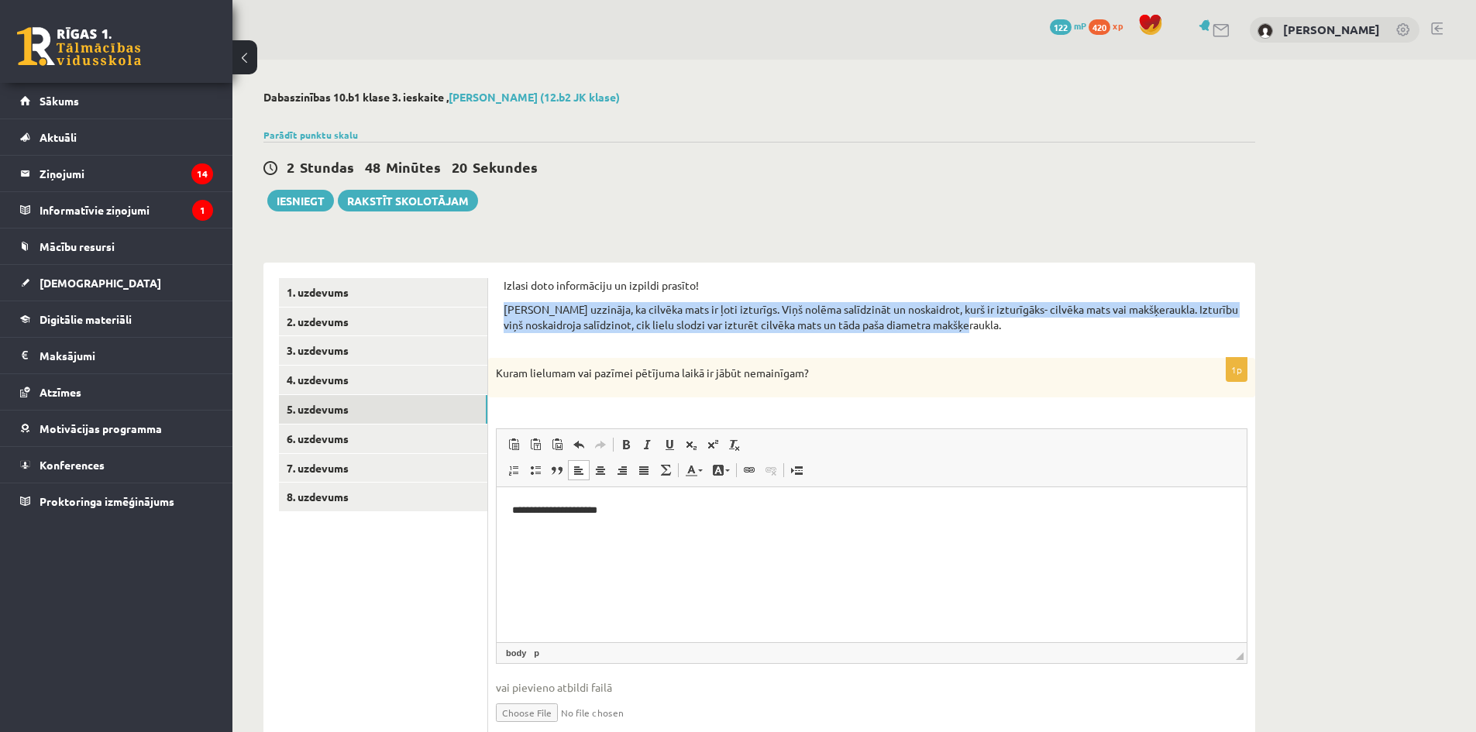
drag, startPoint x: 1024, startPoint y: 329, endPoint x: 497, endPoint y: 311, distance: 527.1
click at [583, 335] on div "Izlasi doto informāciju un izpildi prasīto! Kārlis uzzināja, ka cilvēka mats ir…" at bounding box center [872, 310] width 736 height 64
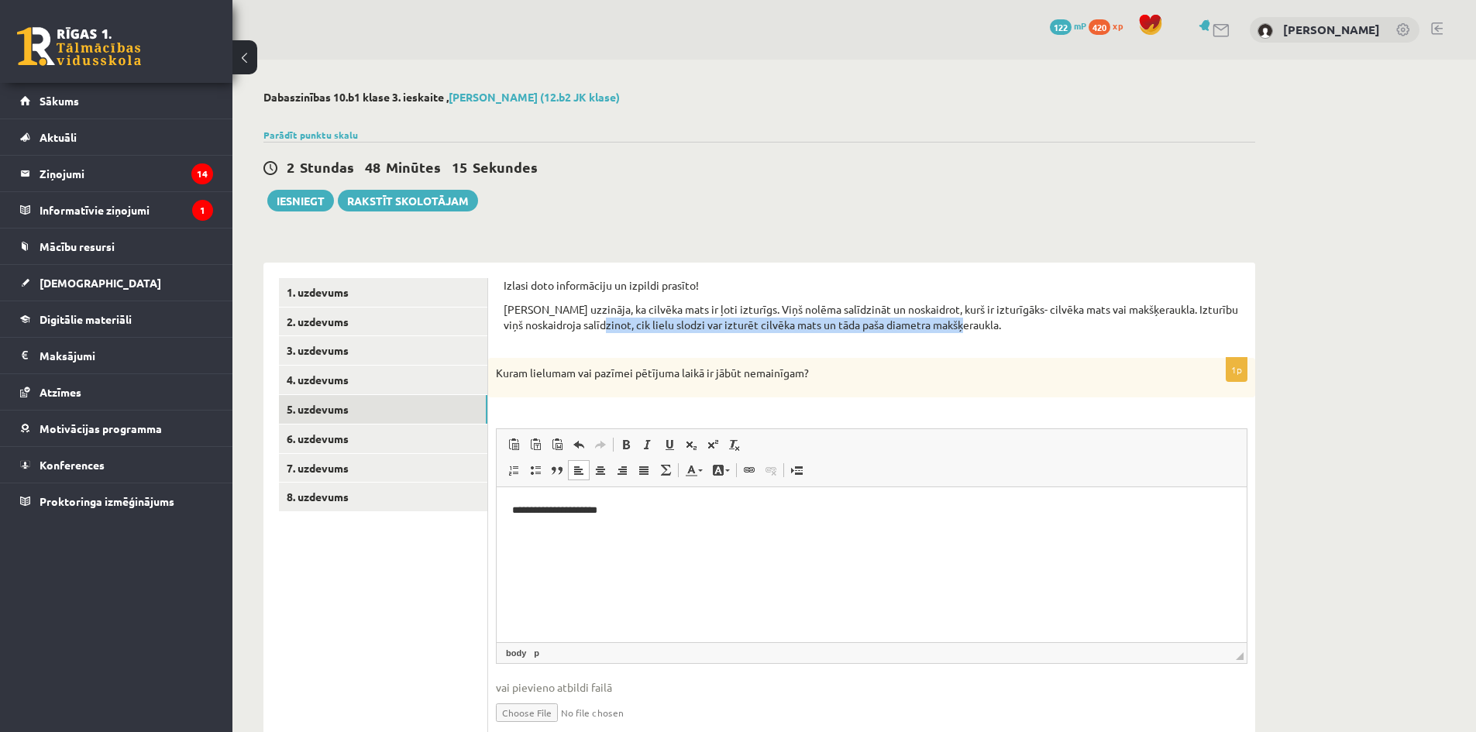
drag, startPoint x: 613, startPoint y: 330, endPoint x: 971, endPoint y: 333, distance: 357.9
click at [971, 333] on div "Izlasi doto informāciju un izpildi prasīto! Kārlis uzzināja, ka cilvēka mats ir…" at bounding box center [872, 310] width 736 height 64
click at [986, 342] on div "Izlasi doto informāciju un izpildi prasīto! Kārlis uzzināja, ka cilvēka mats ir…" at bounding box center [872, 310] width 736 height 64
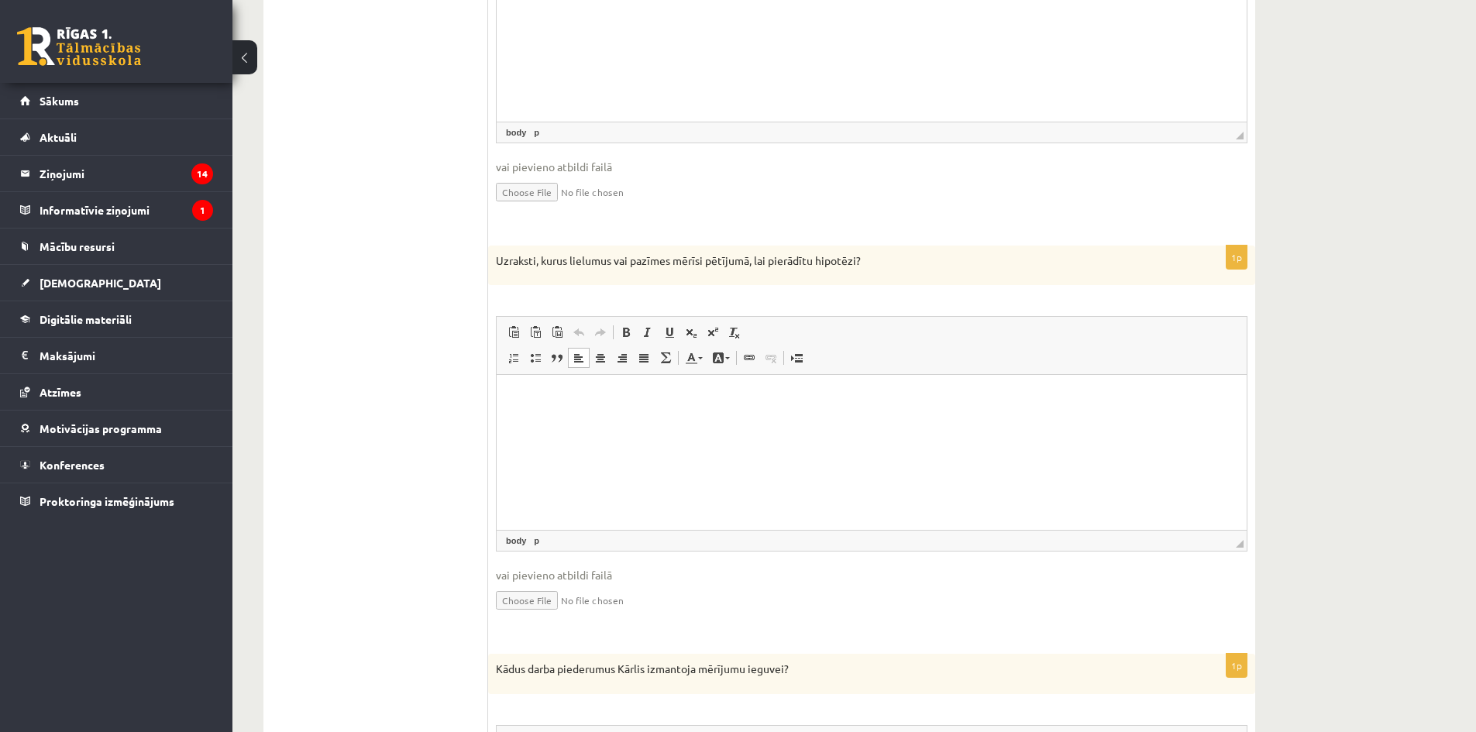
click at [637, 392] on p "Rich Text Editor, wiswyg-editor-user-answer-47433819646360" at bounding box center [871, 398] width 719 height 16
paste body "Rich Text Editor, wiswyg-editor-user-answer-47433819646360"
click at [518, 396] on p "**********" at bounding box center [871, 398] width 719 height 16
drag, startPoint x: 378, startPoint y: 314, endPoint x: 394, endPoint y: 315, distance: 15.6
click at [380, 312] on ul "1. uzdevums 2. uzdevums 3. uzdevums 4. uzdevums 5. uzdevums 6. uzdevums 7. uzde…" at bounding box center [383, 402] width 209 height 2108
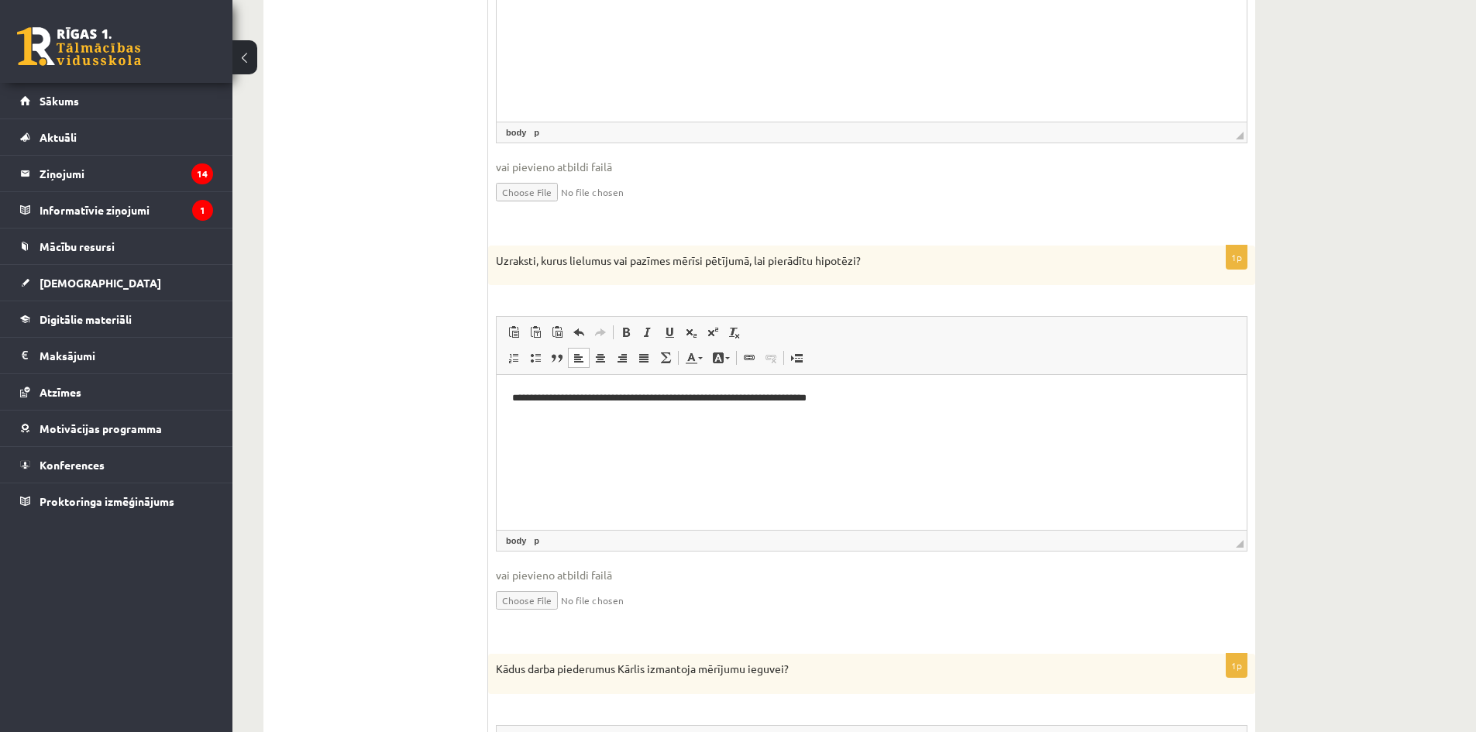
drag, startPoint x: 902, startPoint y: 393, endPoint x: 913, endPoint y: 394, distance: 11.0
click at [903, 393] on p "**********" at bounding box center [871, 398] width 719 height 16
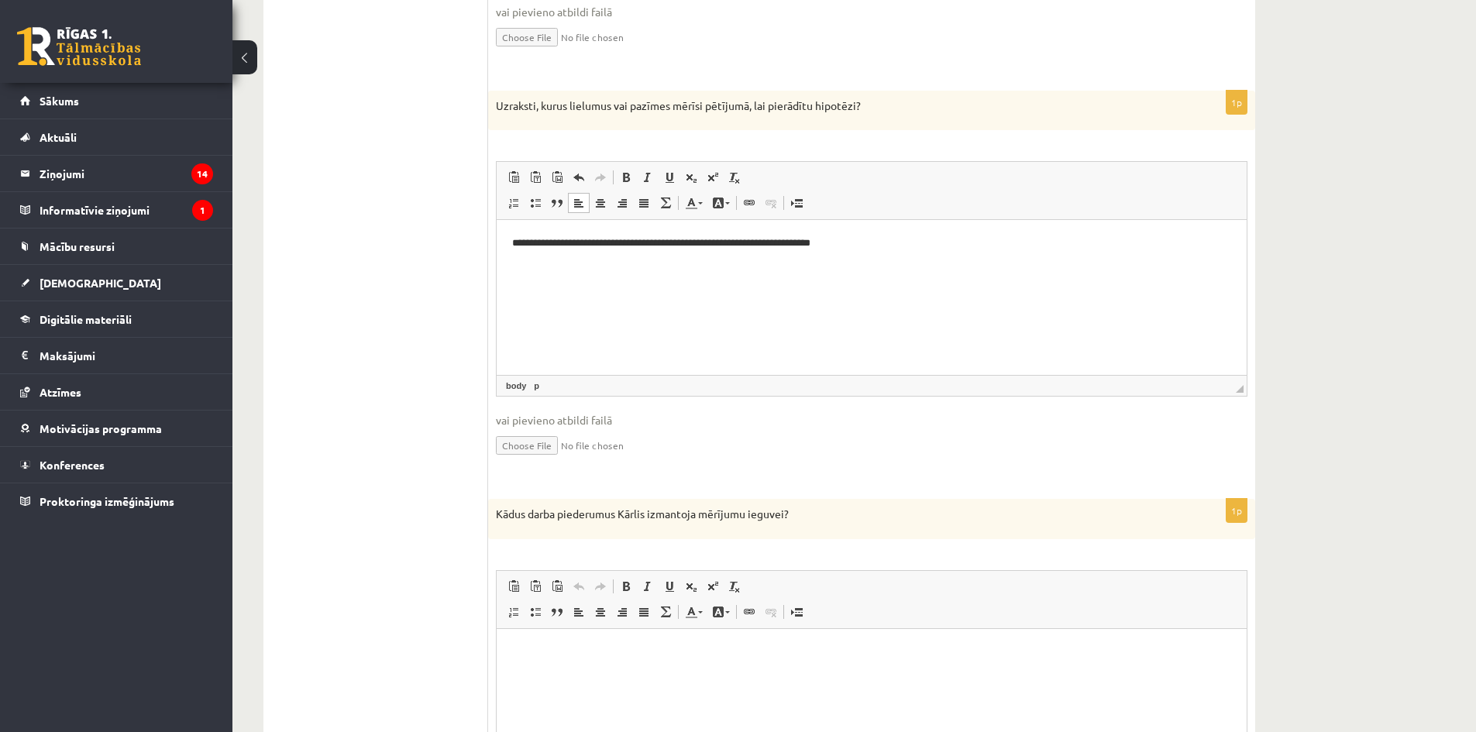
click at [834, 457] on input "file" at bounding box center [872, 444] width 752 height 32
click at [1390, 405] on div "**********" at bounding box center [853, 161] width 1243 height 2373
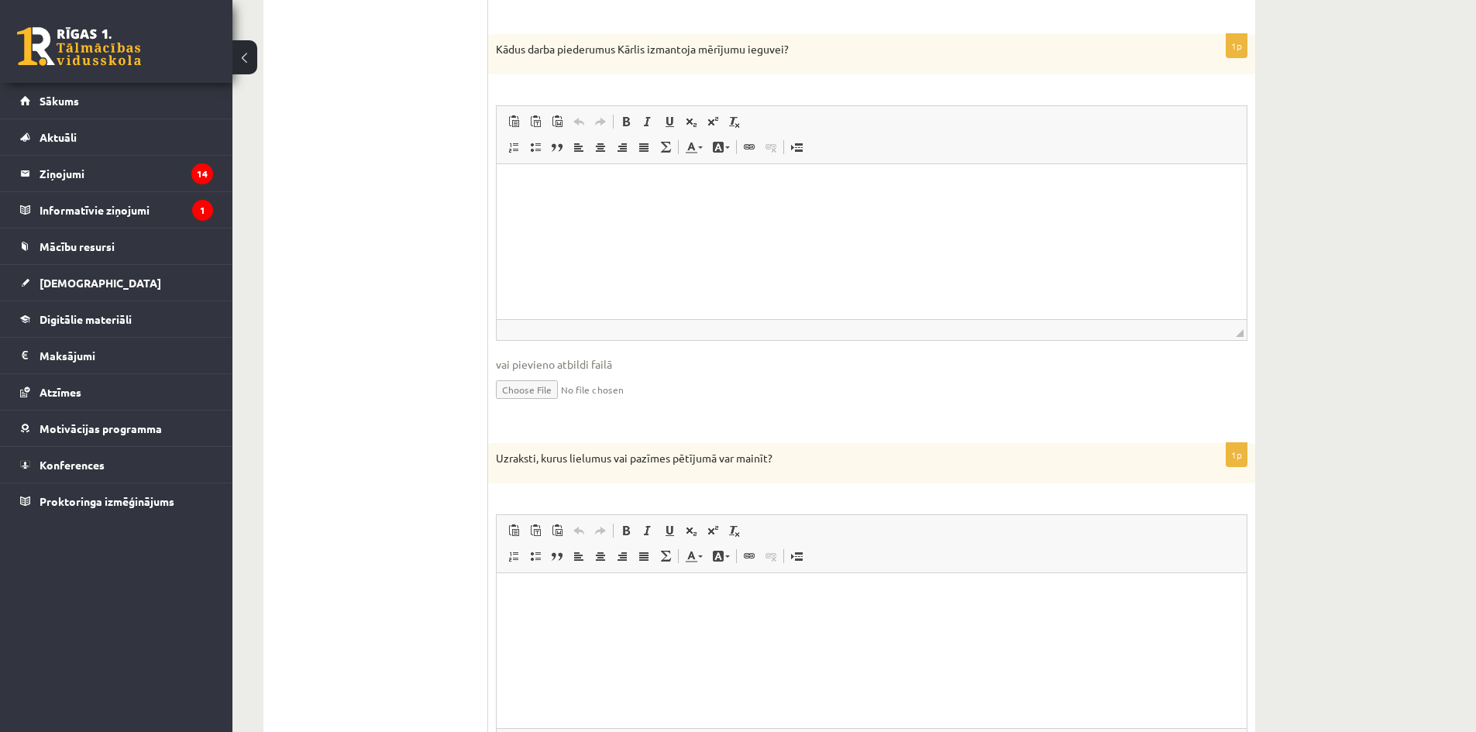
click at [669, 199] on html at bounding box center [872, 186] width 750 height 47
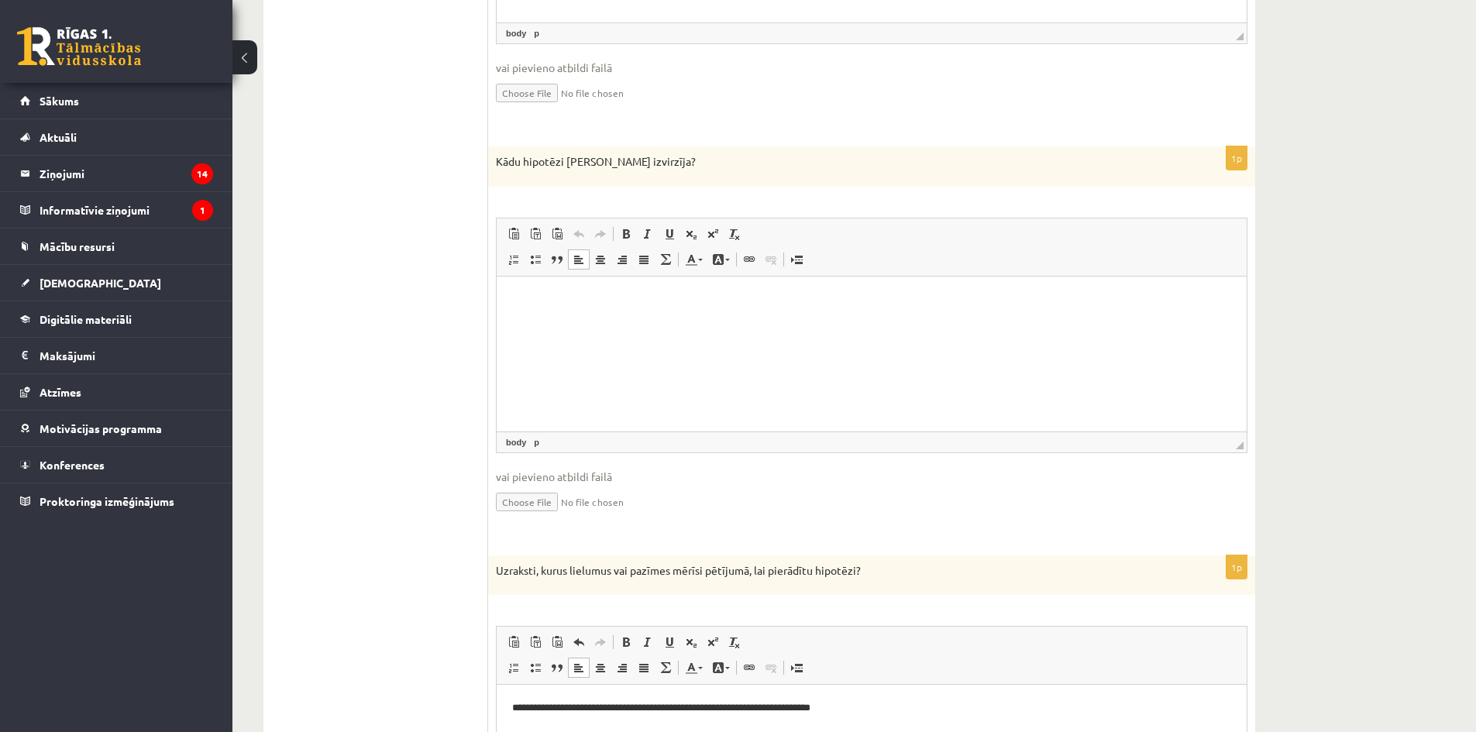
scroll to position [0, 0]
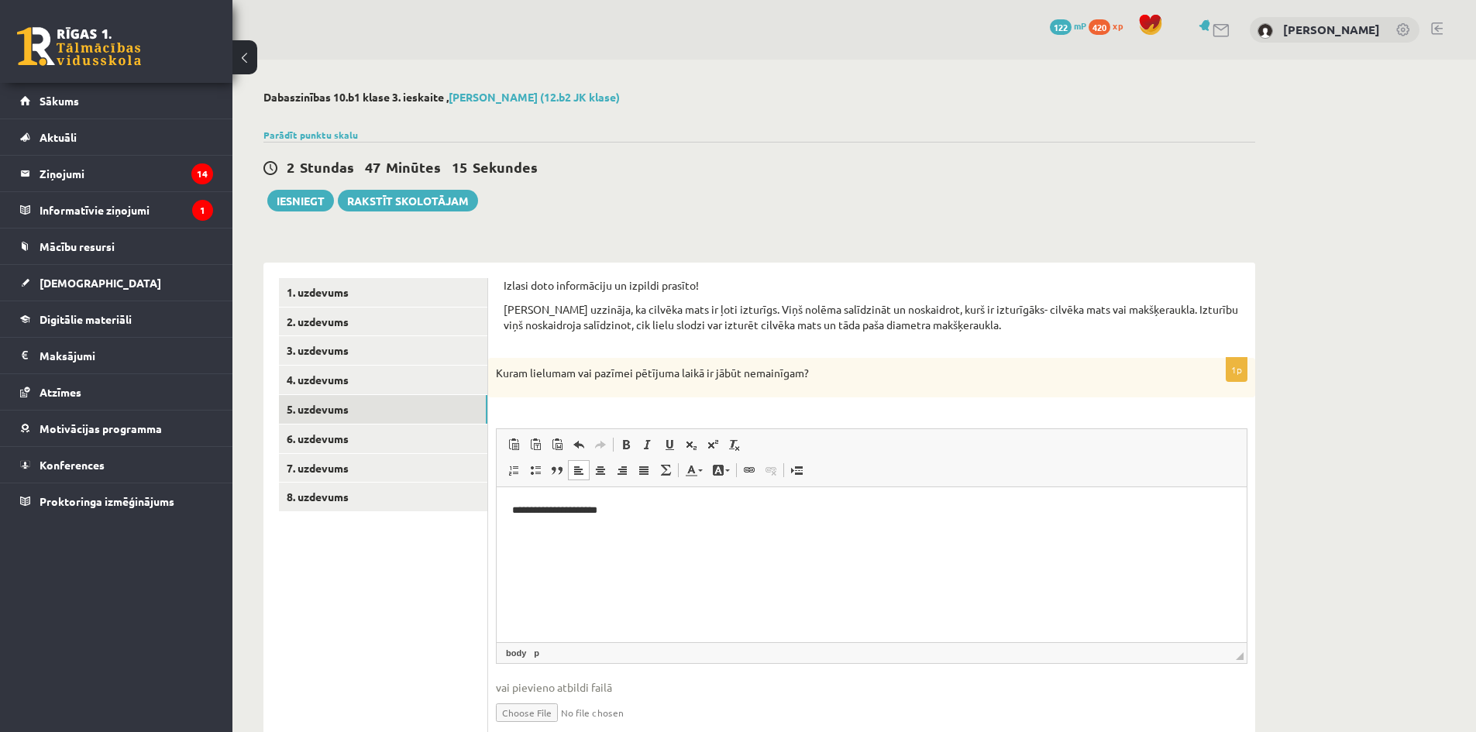
click at [866, 408] on div "**********" at bounding box center [871, 555] width 767 height 394
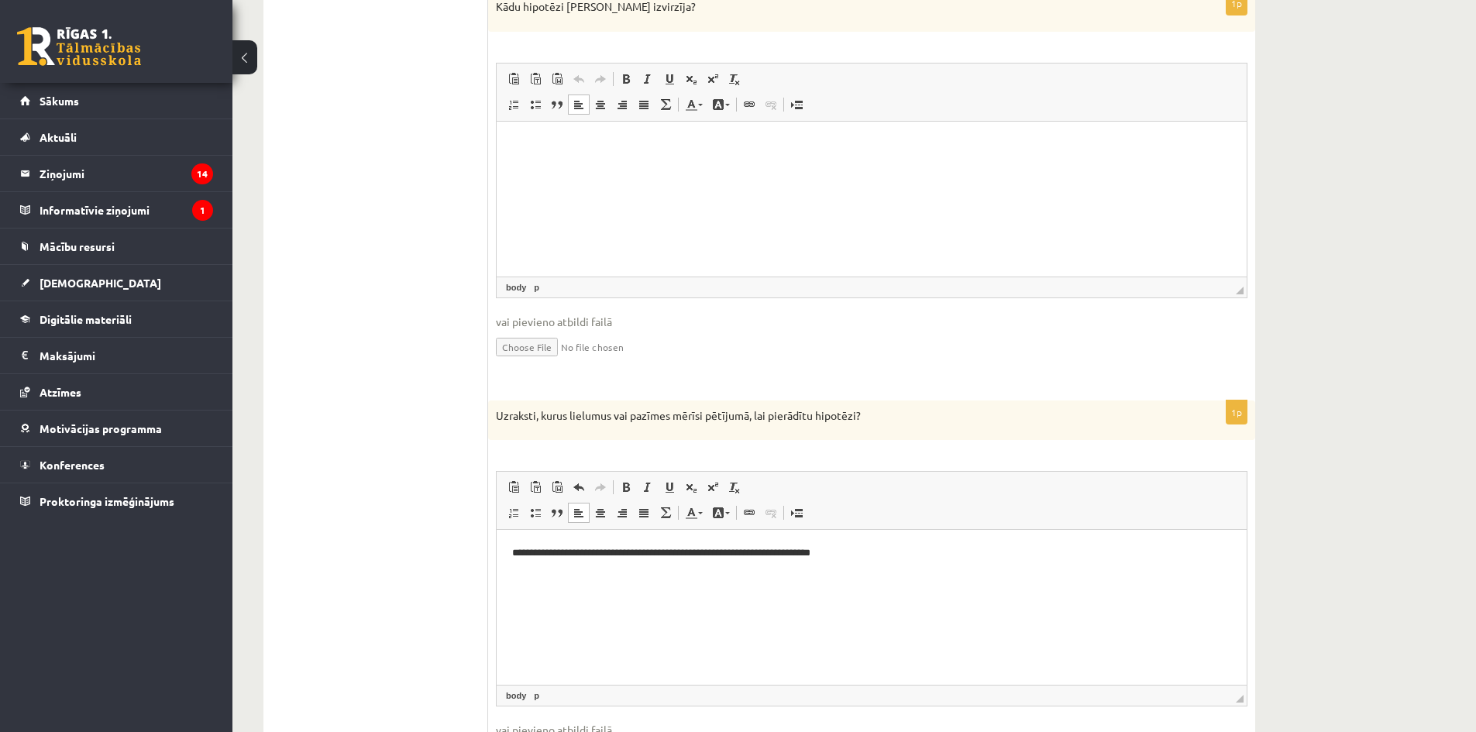
scroll to position [620, 0]
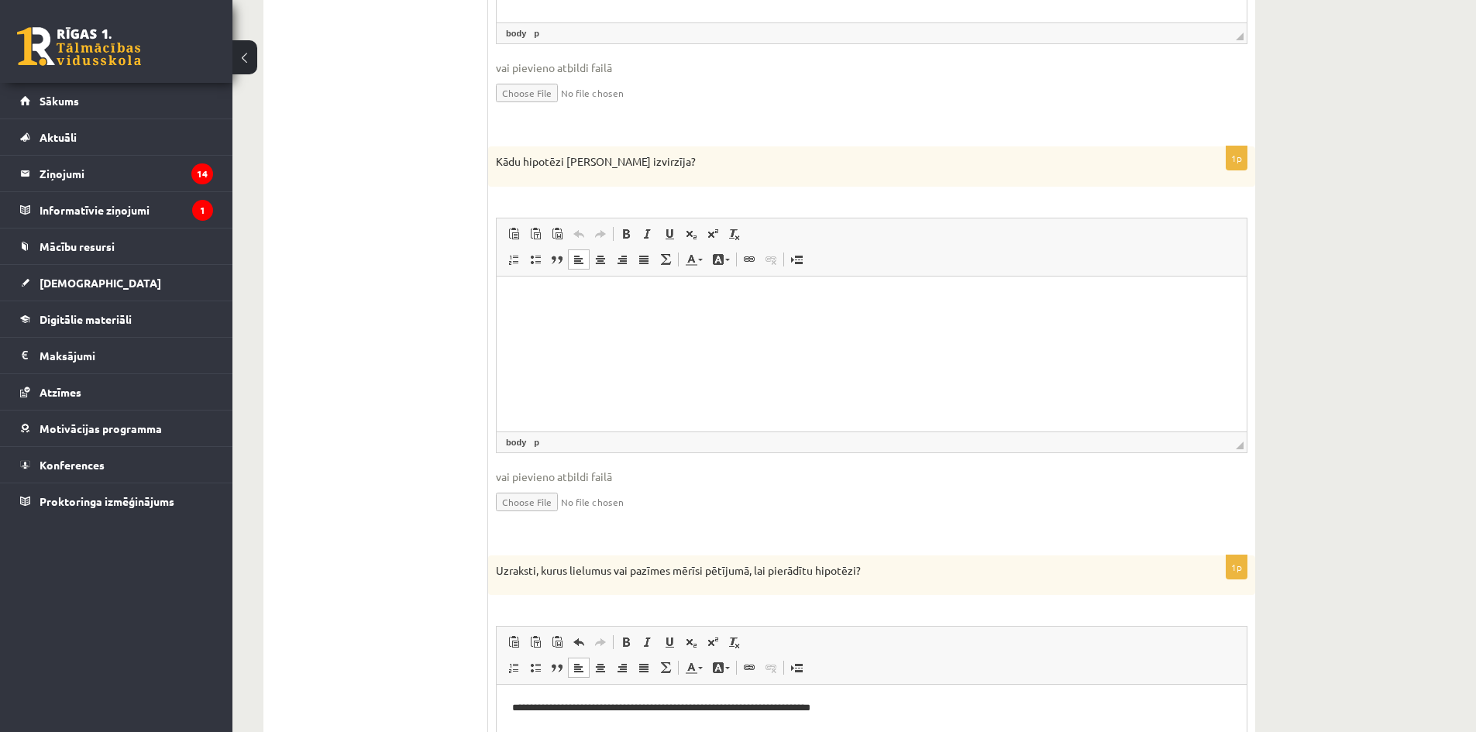
click at [646, 167] on p "Kādu hipotēzi Kārlis izvirzīja?" at bounding box center [833, 161] width 674 height 15
click at [929, 707] on p "**********" at bounding box center [871, 708] width 719 height 16
click at [799, 323] on html at bounding box center [872, 299] width 750 height 47
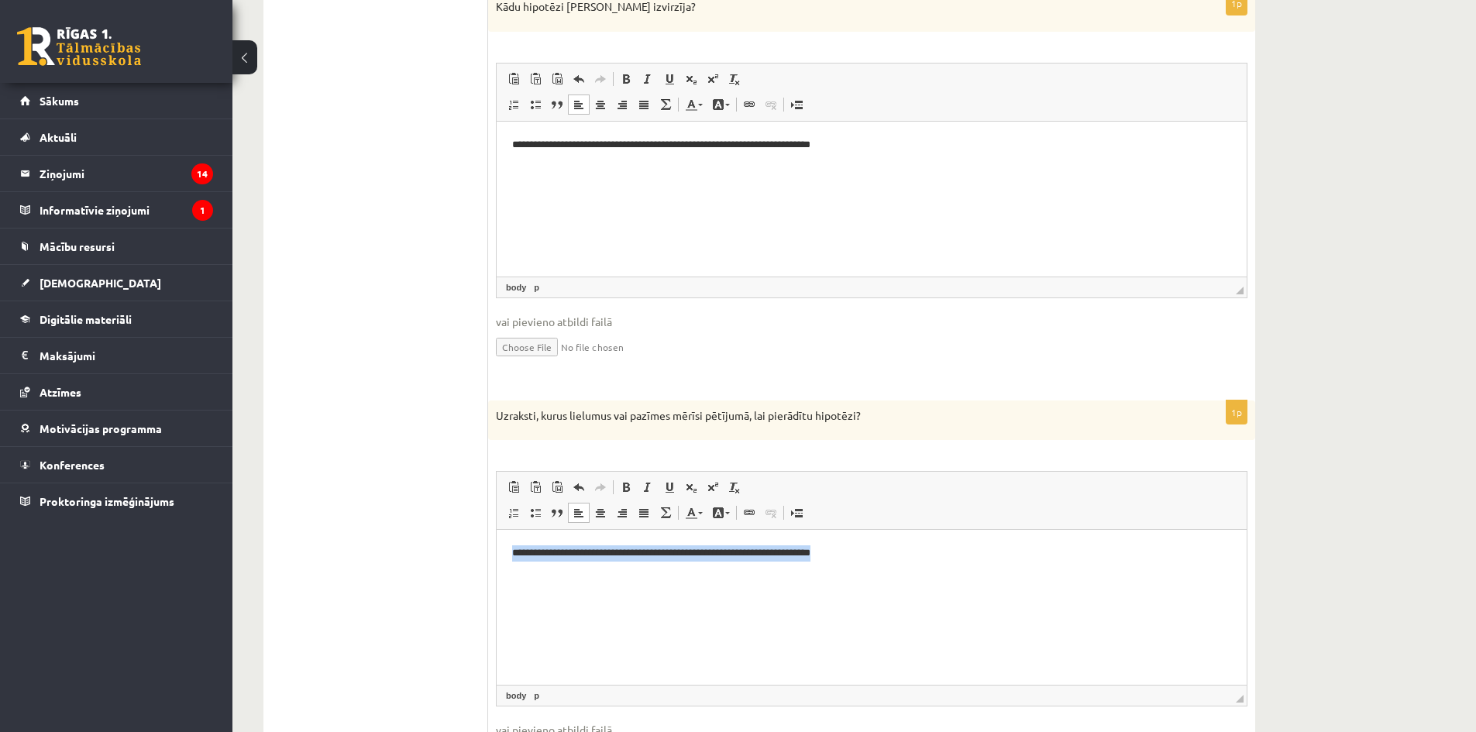
click at [896, 551] on p "**********" at bounding box center [871, 553] width 719 height 16
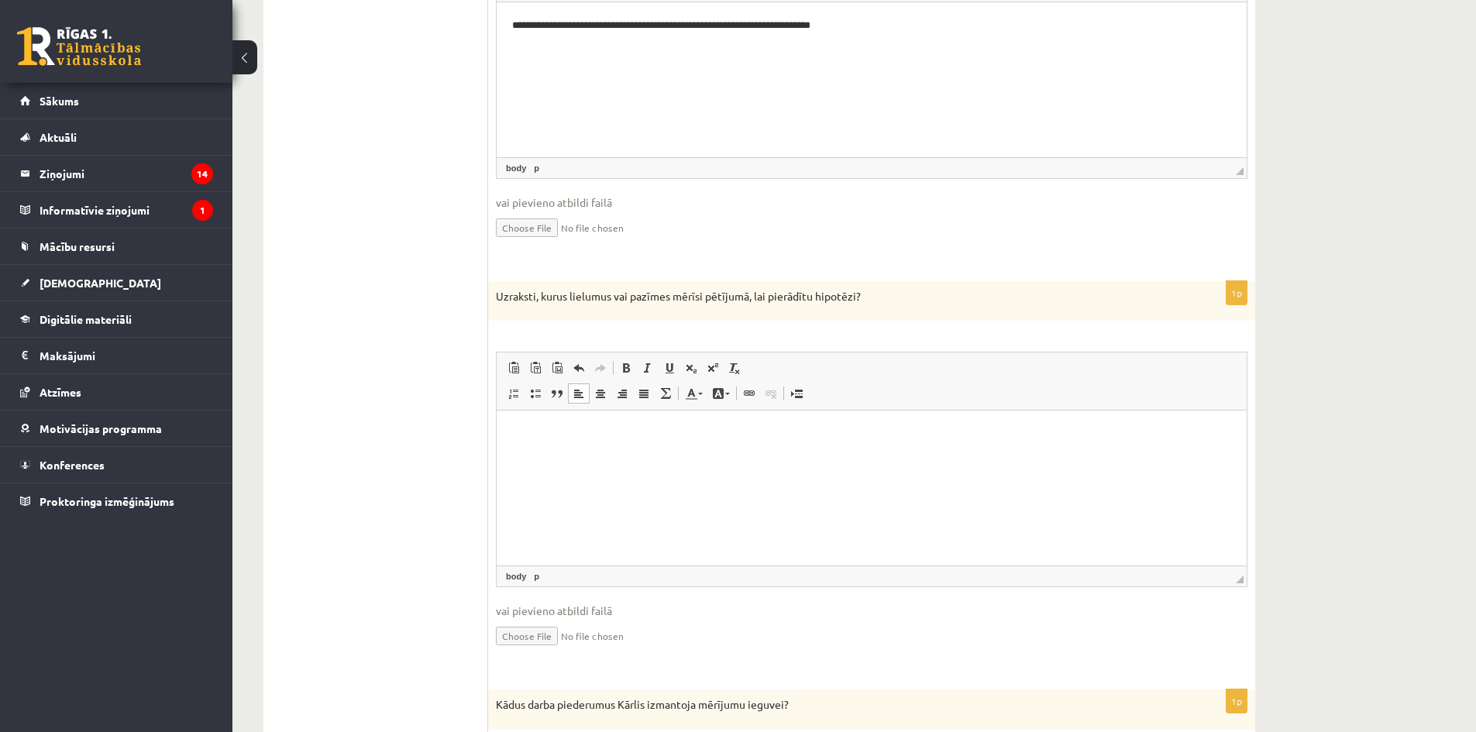
scroll to position [896, 0]
click at [833, 446] on html at bounding box center [872, 431] width 750 height 47
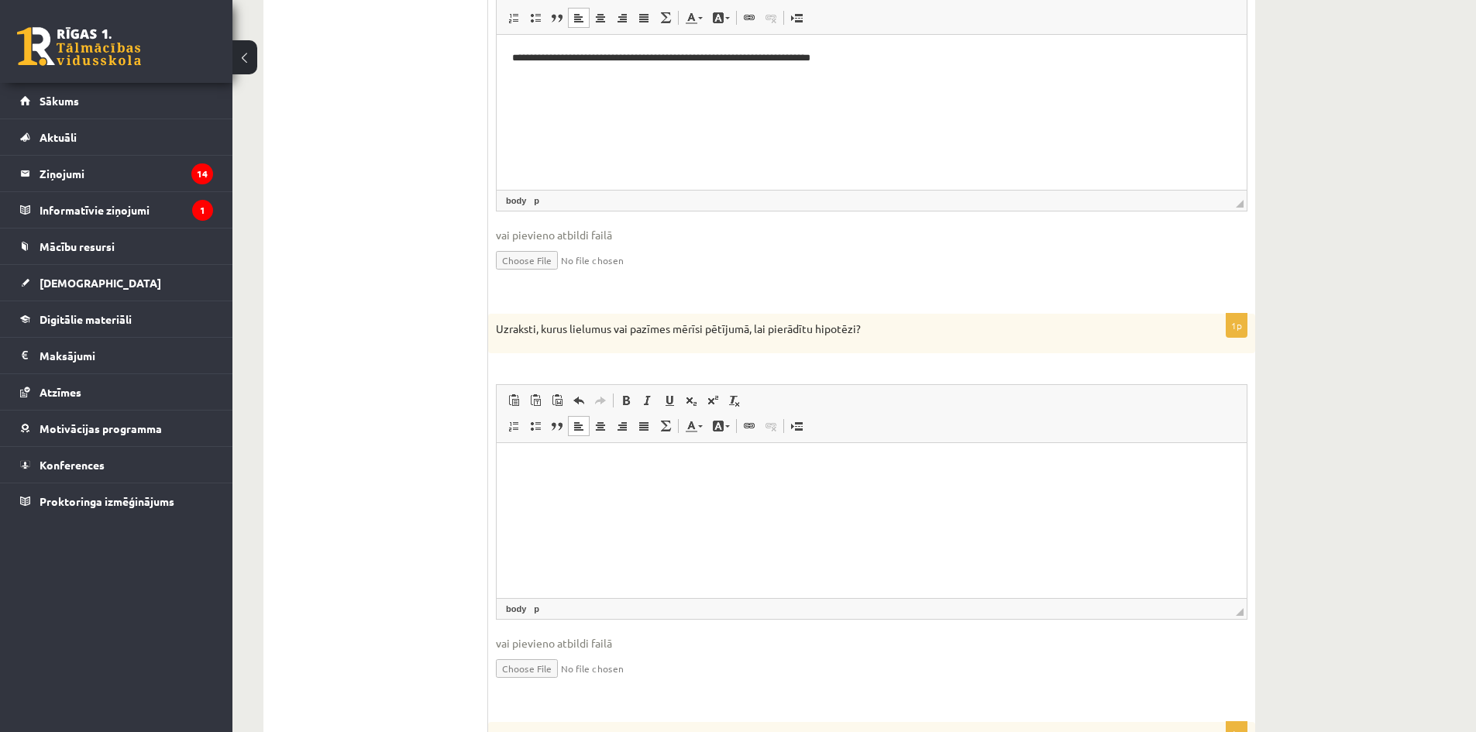
scroll to position [883, 0]
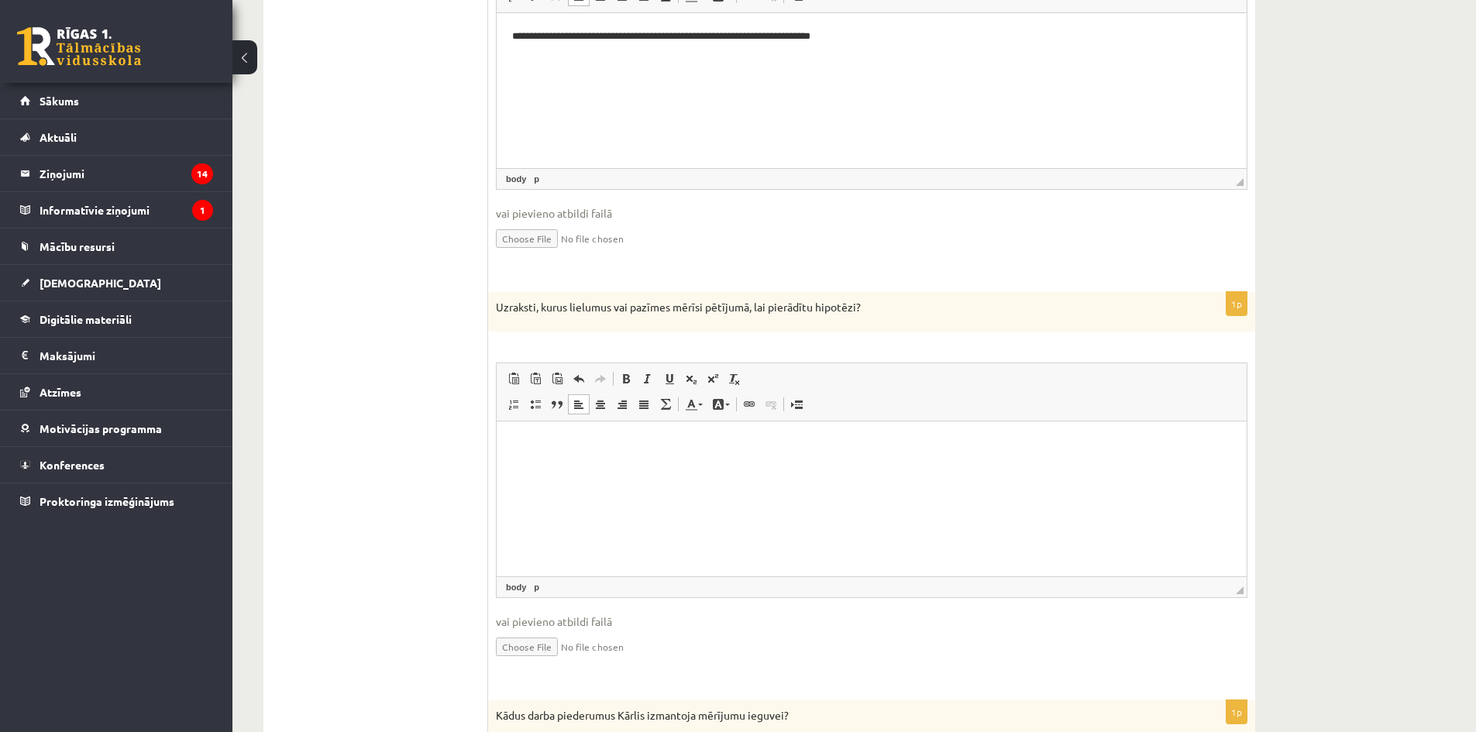
click at [853, 447] on p "Rich Text Editor, wiswyg-editor-user-answer-47433819646360" at bounding box center [871, 445] width 719 height 16
drag, startPoint x: 818, startPoint y: 478, endPoint x: 771, endPoint y: 465, distance: 49.1
click at [771, 465] on html at bounding box center [872, 444] width 750 height 47
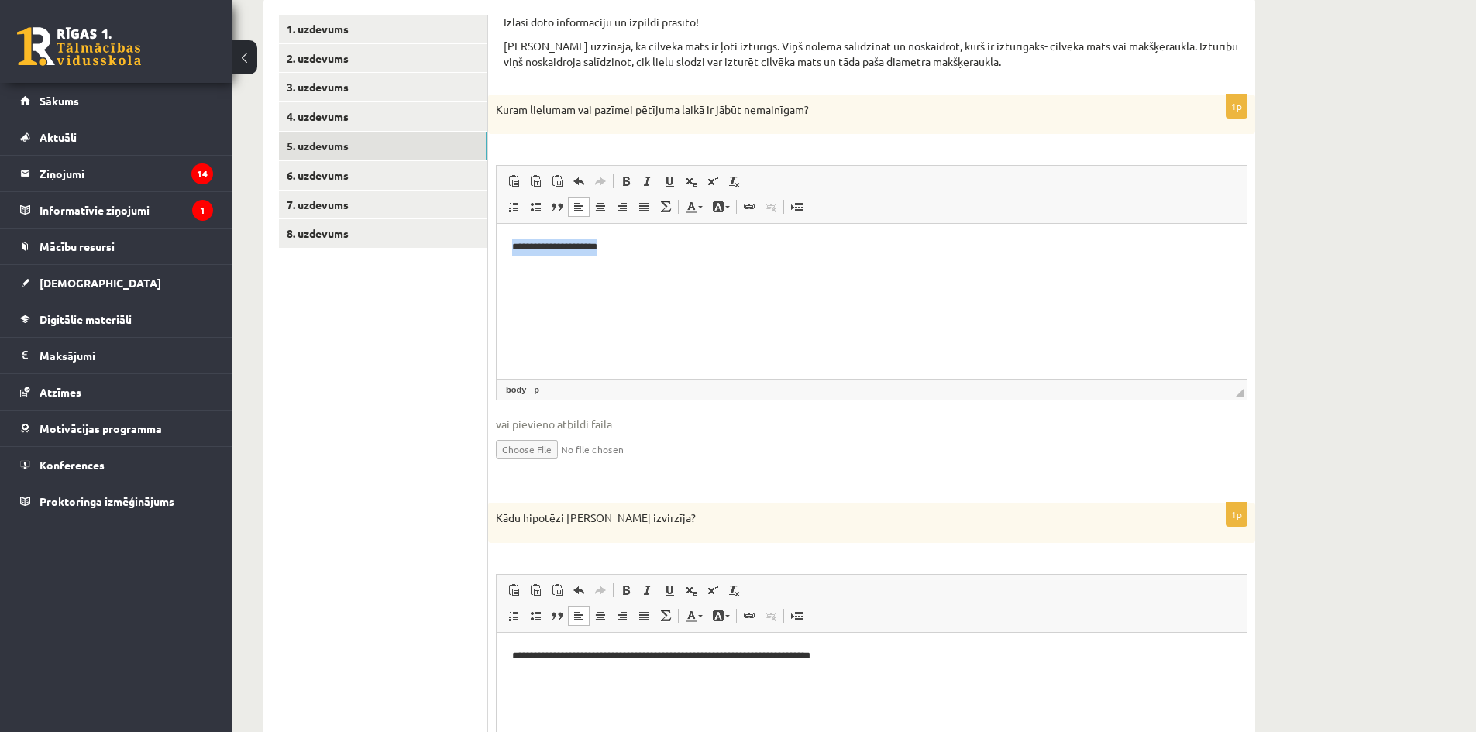
drag, startPoint x: 639, startPoint y: 254, endPoint x: 509, endPoint y: 259, distance: 130.2
click at [509, 259] on html "**********" at bounding box center [872, 247] width 750 height 47
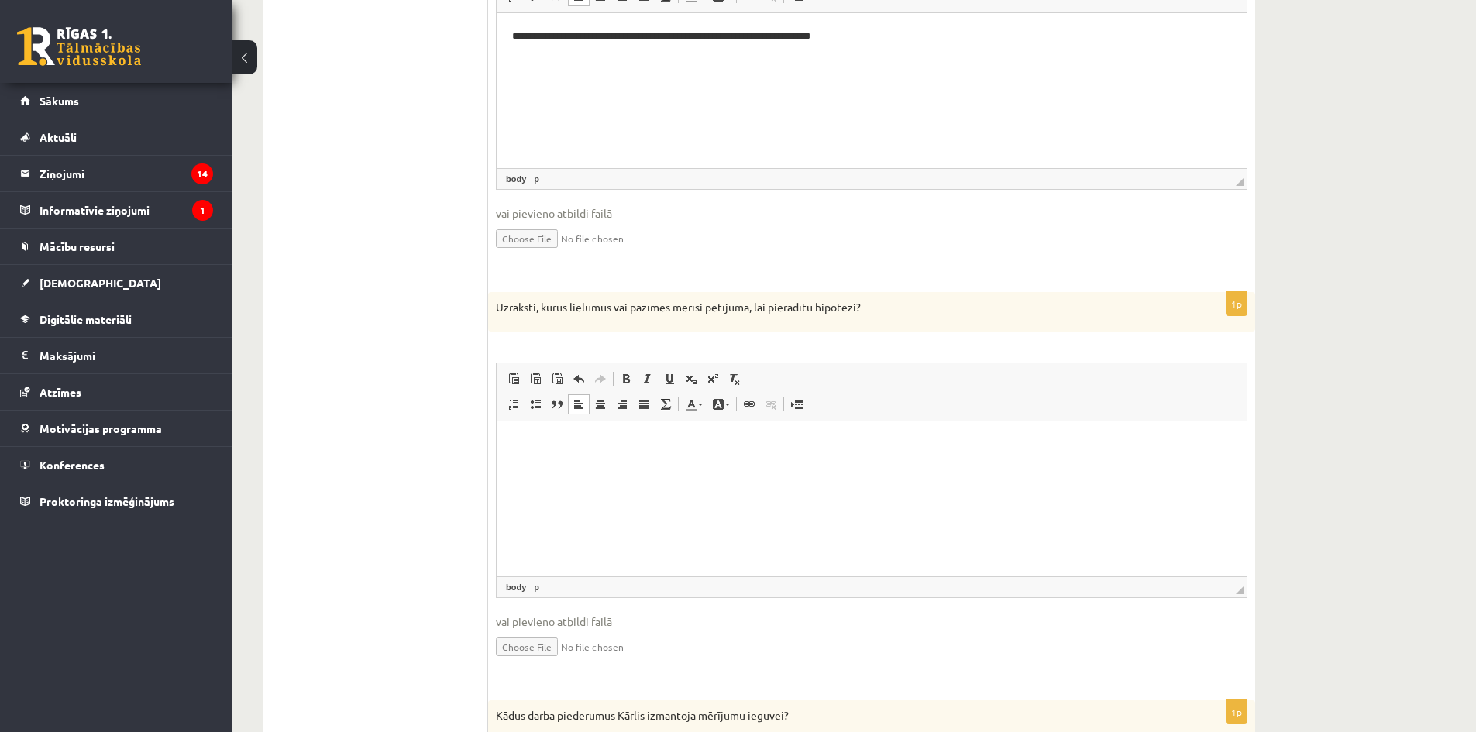
click at [621, 442] on p "Rich Text Editor, wiswyg-editor-user-answer-47433819646360" at bounding box center [871, 445] width 719 height 16
click at [544, 451] on p "**********" at bounding box center [871, 445] width 719 height 16
click at [637, 449] on p "**********" at bounding box center [871, 445] width 719 height 16
click at [820, 353] on div "1p Uzraksti, kurus lielumus vai pazīmes mērīsi pētījumā, lai pierādītu hipotēzi…" at bounding box center [871, 489] width 767 height 394
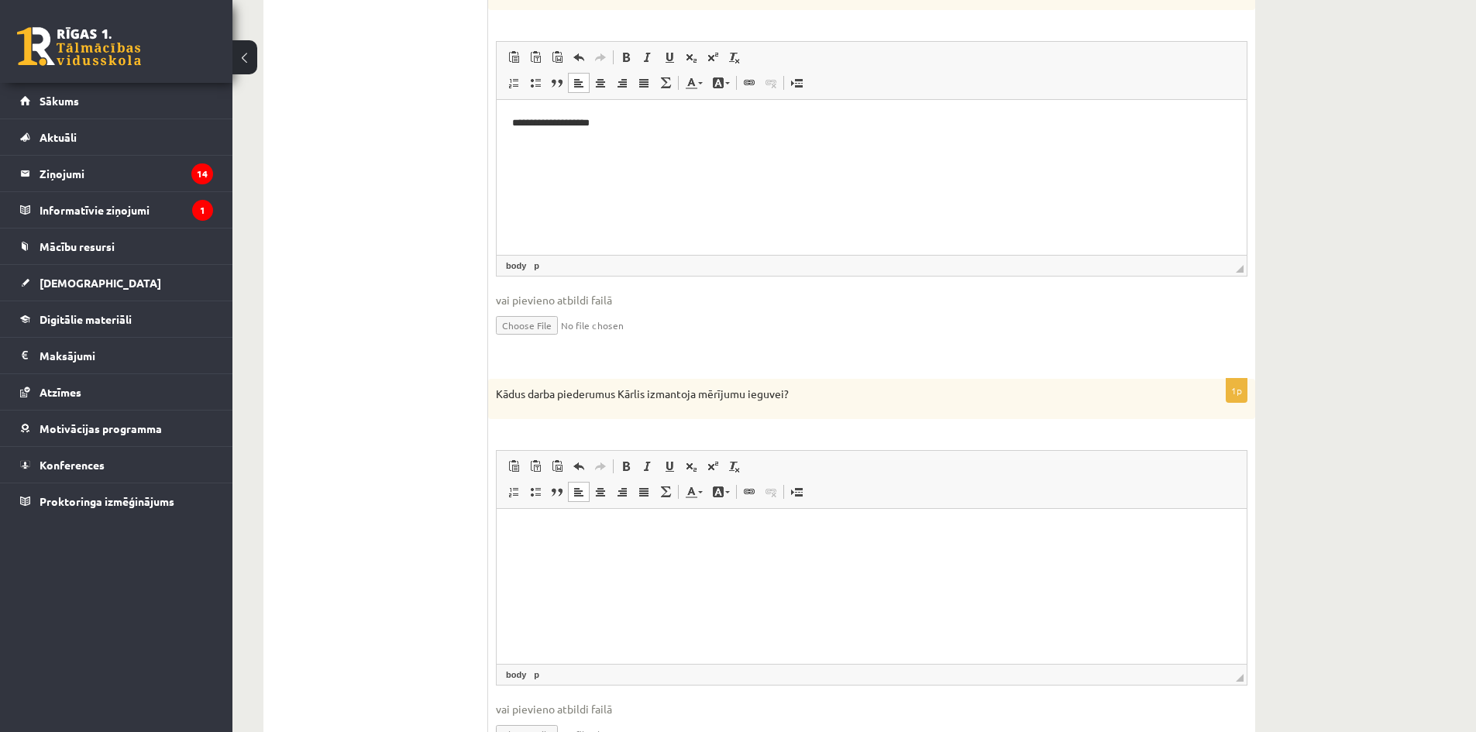
scroll to position [1253, 0]
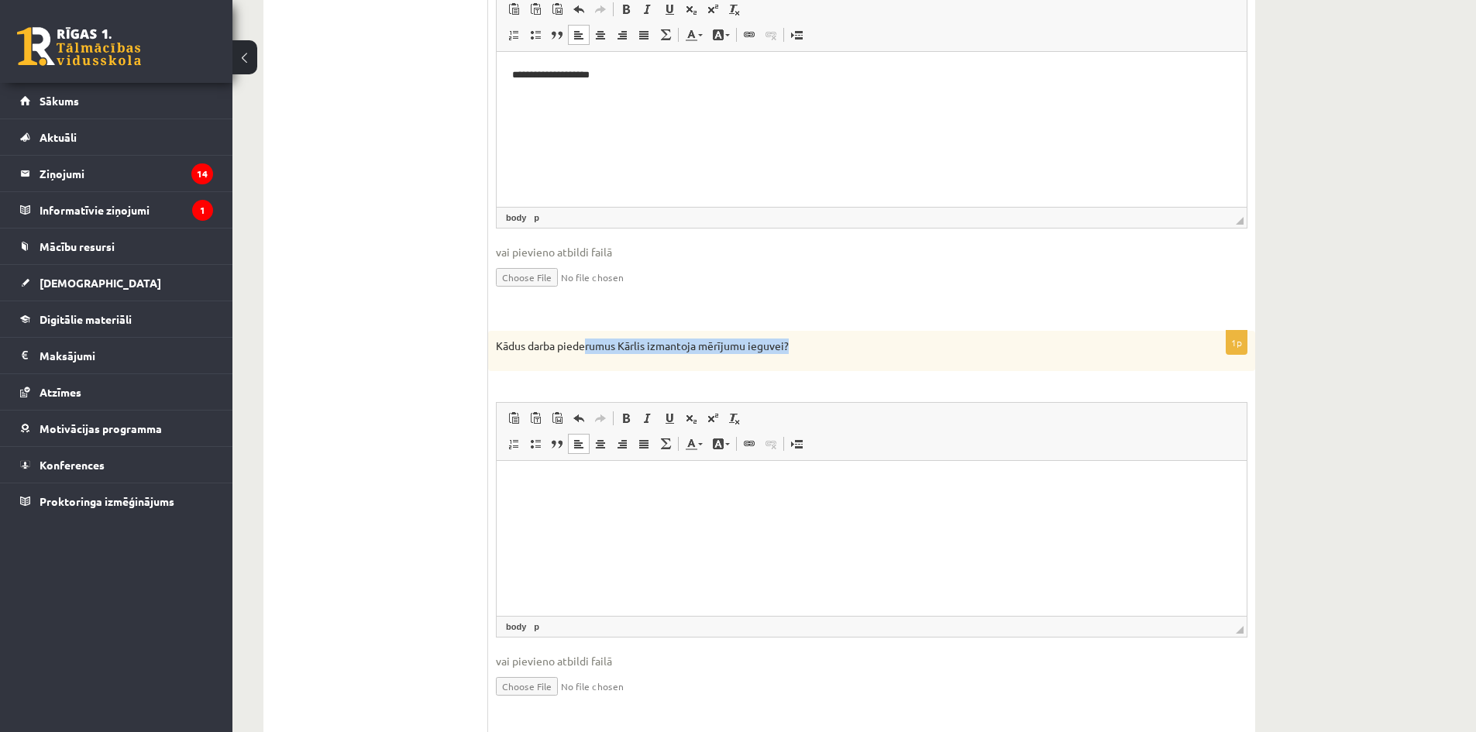
drag, startPoint x: 584, startPoint y: 355, endPoint x: 798, endPoint y: 354, distance: 213.8
click at [798, 354] on p "Kādus darba piederumus Kārlis izmantoja mērījumu ieguvei?" at bounding box center [833, 346] width 674 height 15
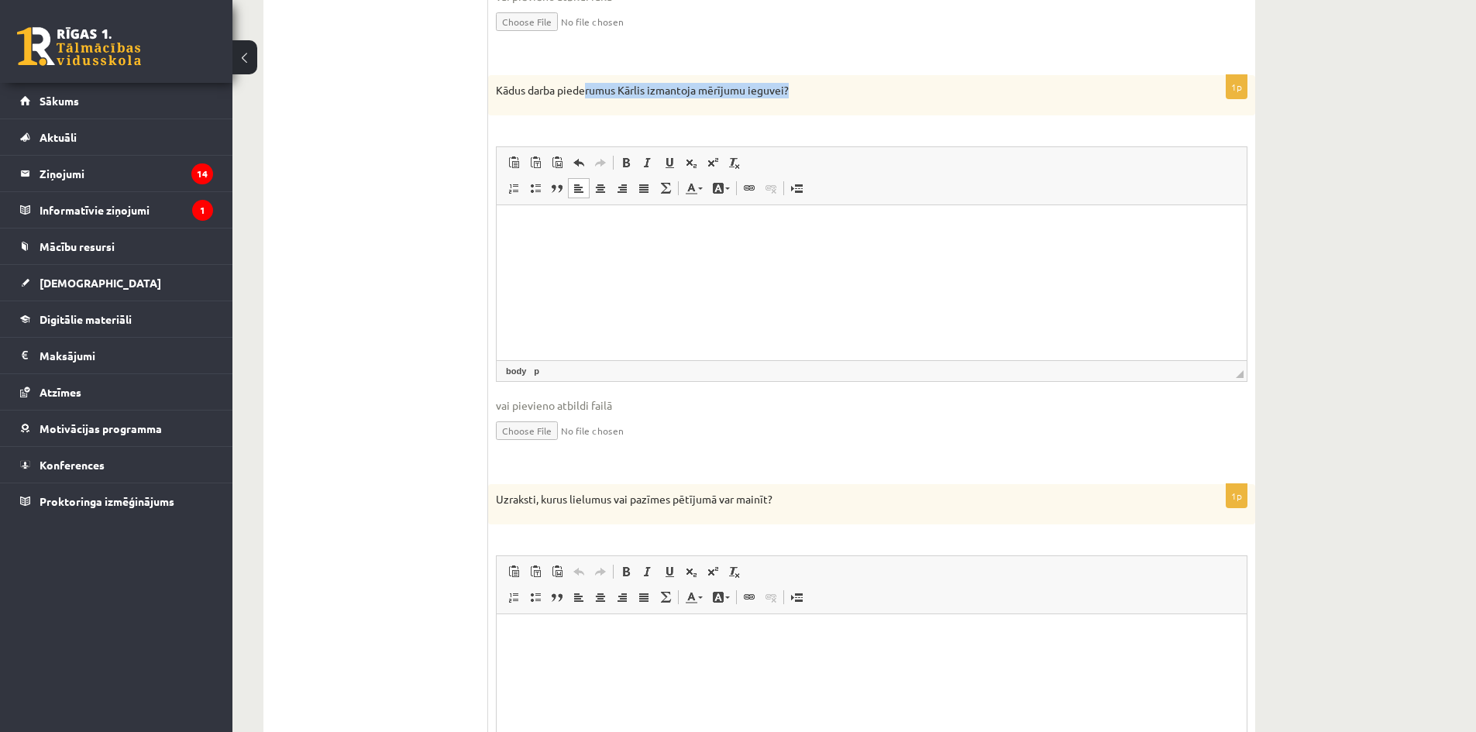
scroll to position [1256, 0]
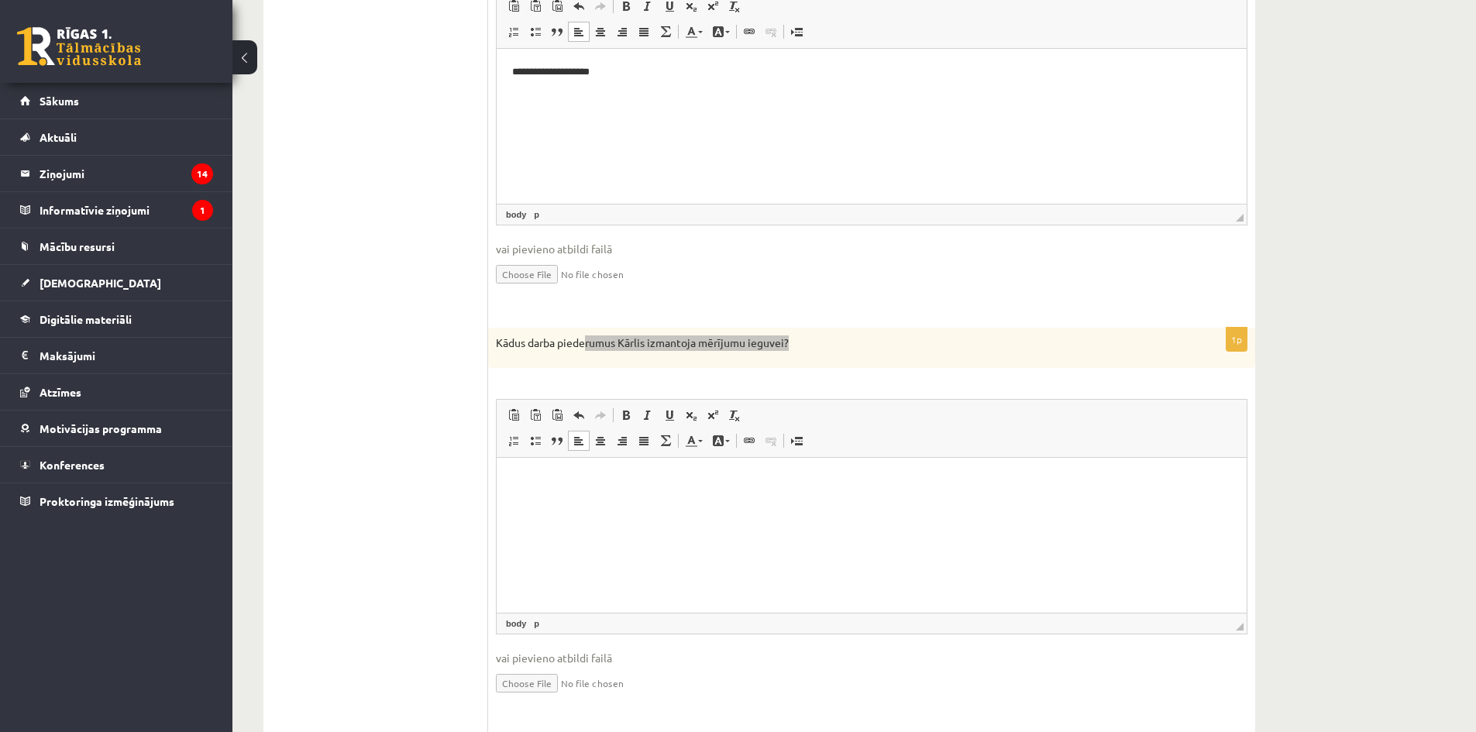
click at [903, 471] on html at bounding box center [872, 480] width 750 height 47
click at [897, 376] on div "1p Kādus darba piederumus Kārlis izmantoja mērījumu ieguvei? Rich Text Editor, …" at bounding box center [871, 525] width 767 height 394
click at [887, 490] on html at bounding box center [872, 480] width 750 height 47
click at [596, 273] on input "file" at bounding box center [872, 273] width 752 height 32
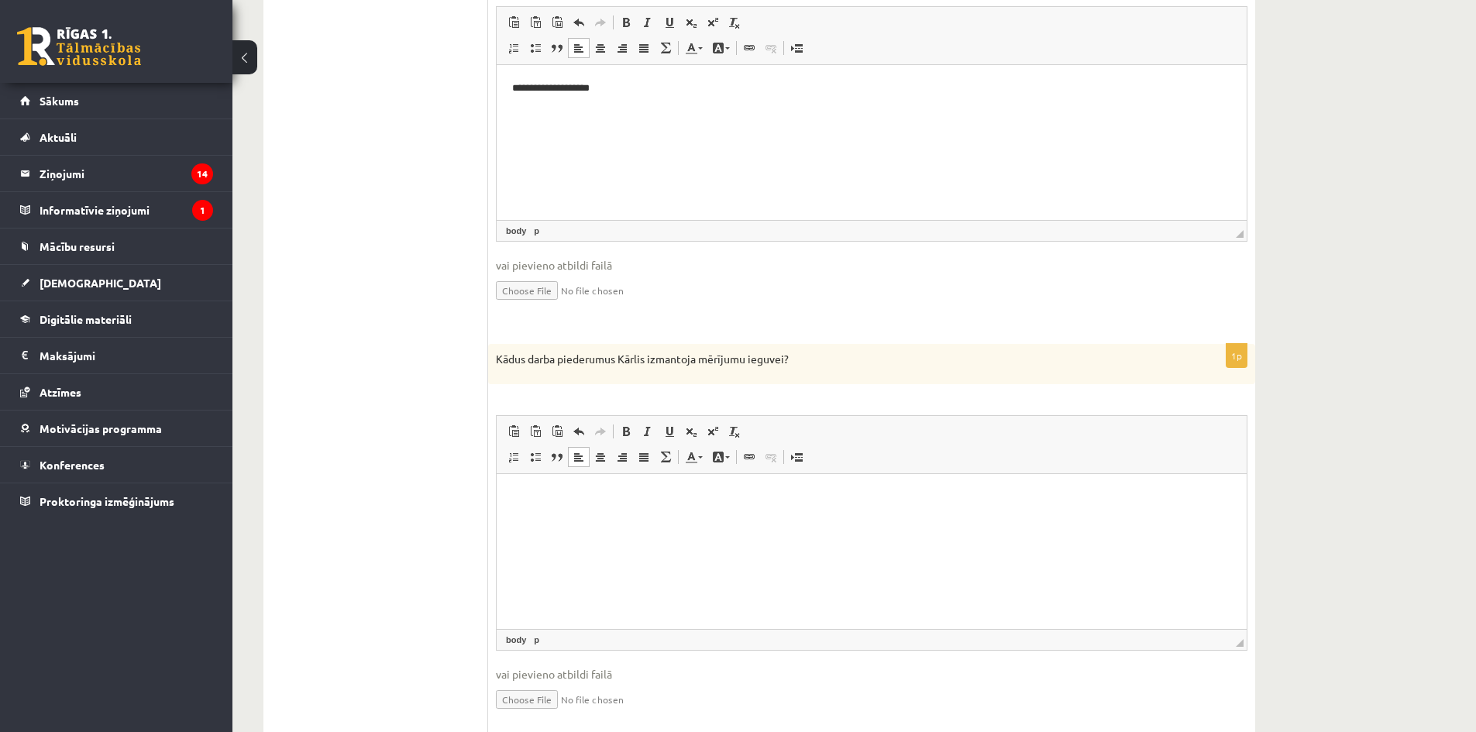
scroll to position [1395, 0]
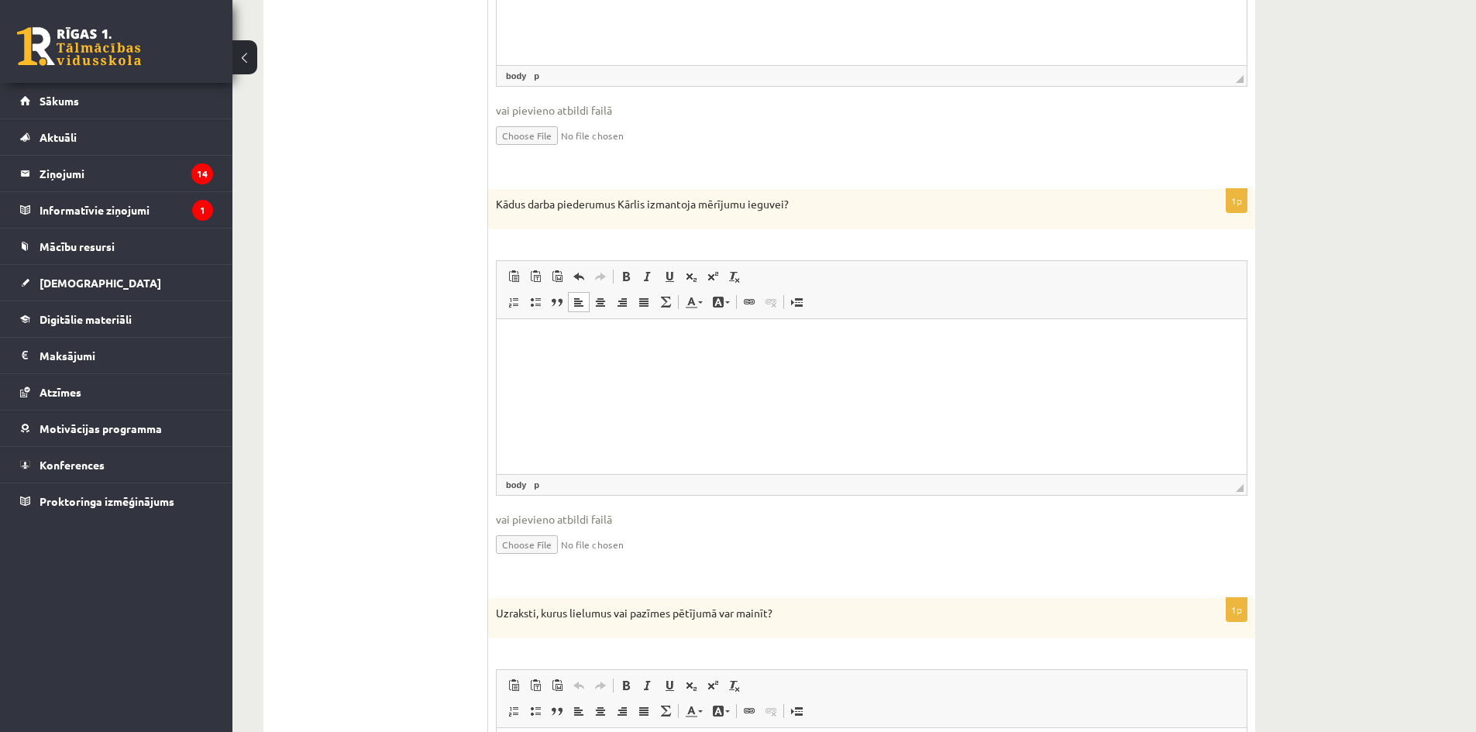
click at [1053, 366] on html at bounding box center [872, 341] width 750 height 47
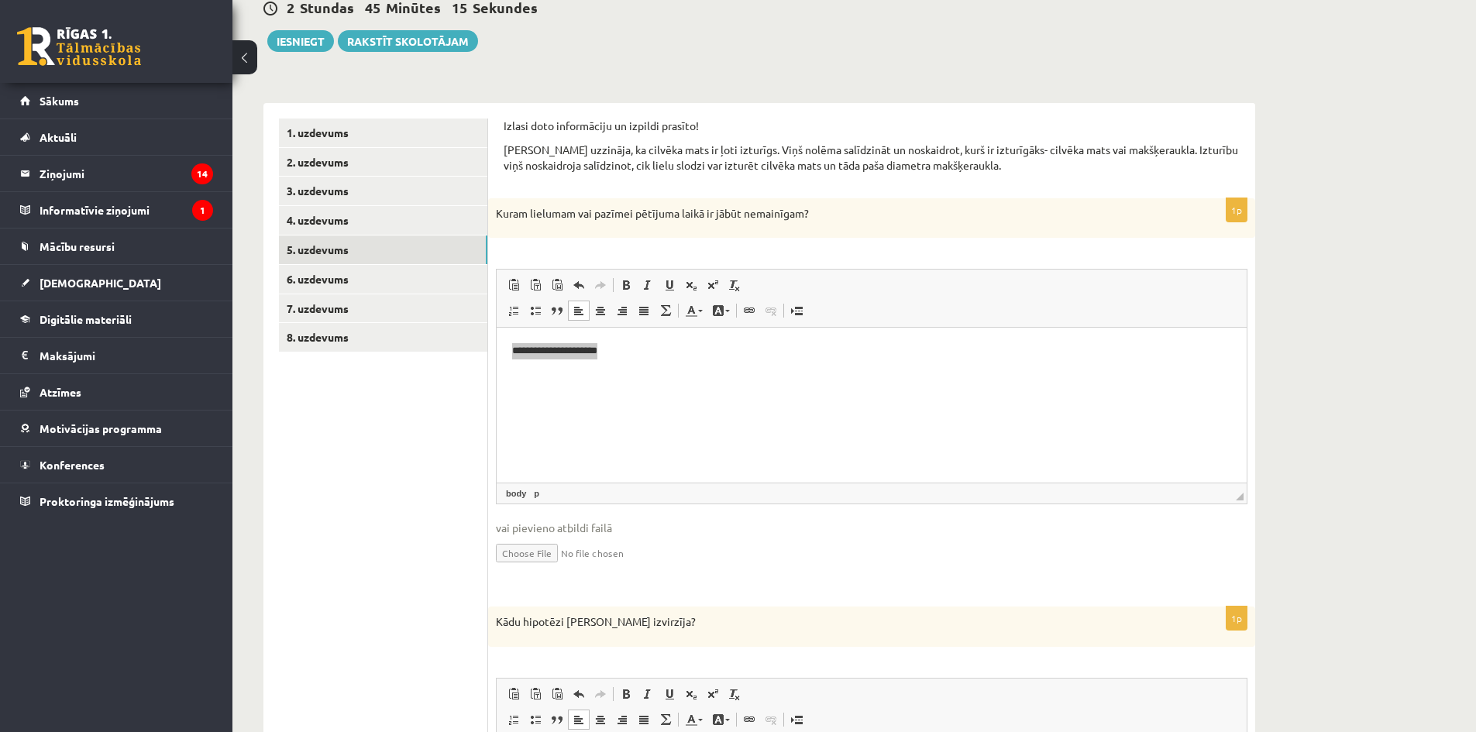
scroll to position [0, 0]
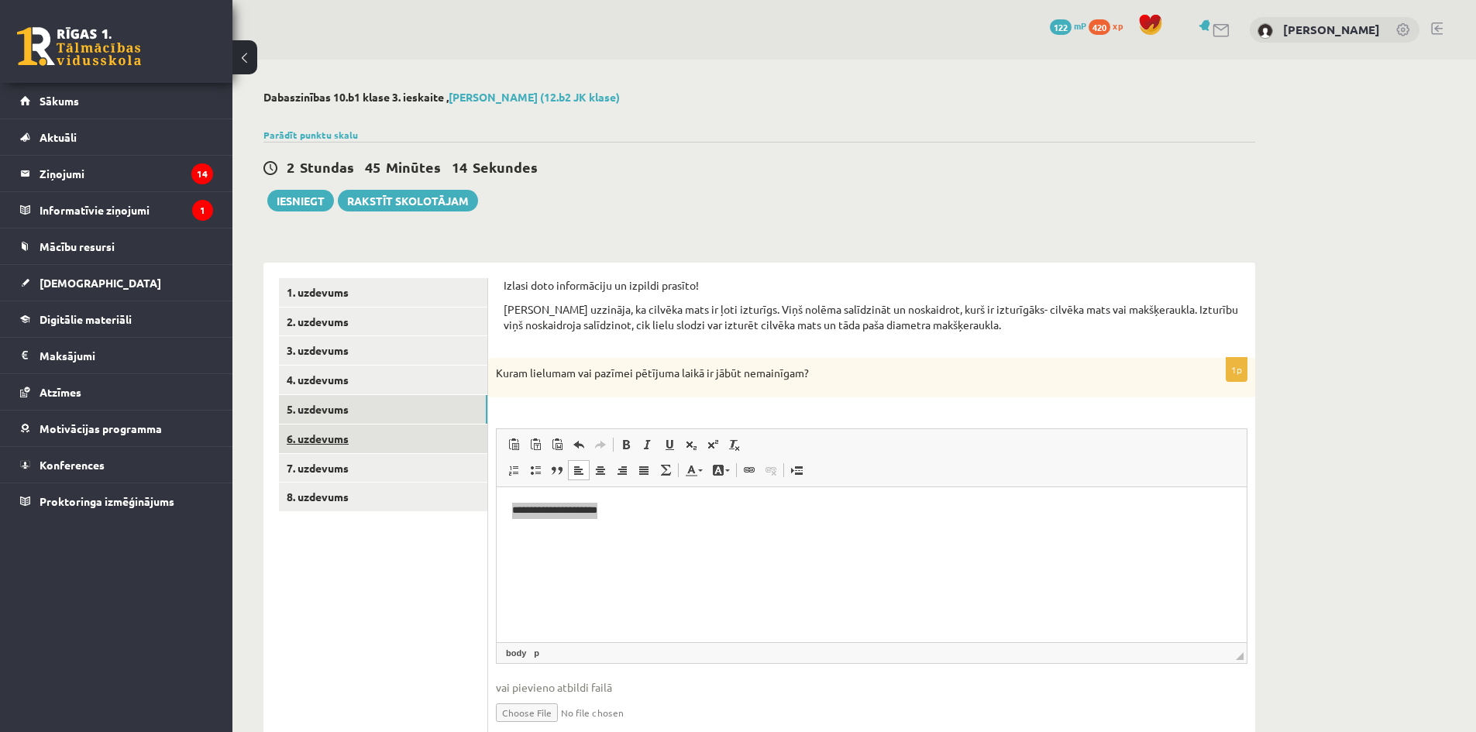
click at [353, 431] on link "6. uzdevums" at bounding box center [383, 439] width 208 height 29
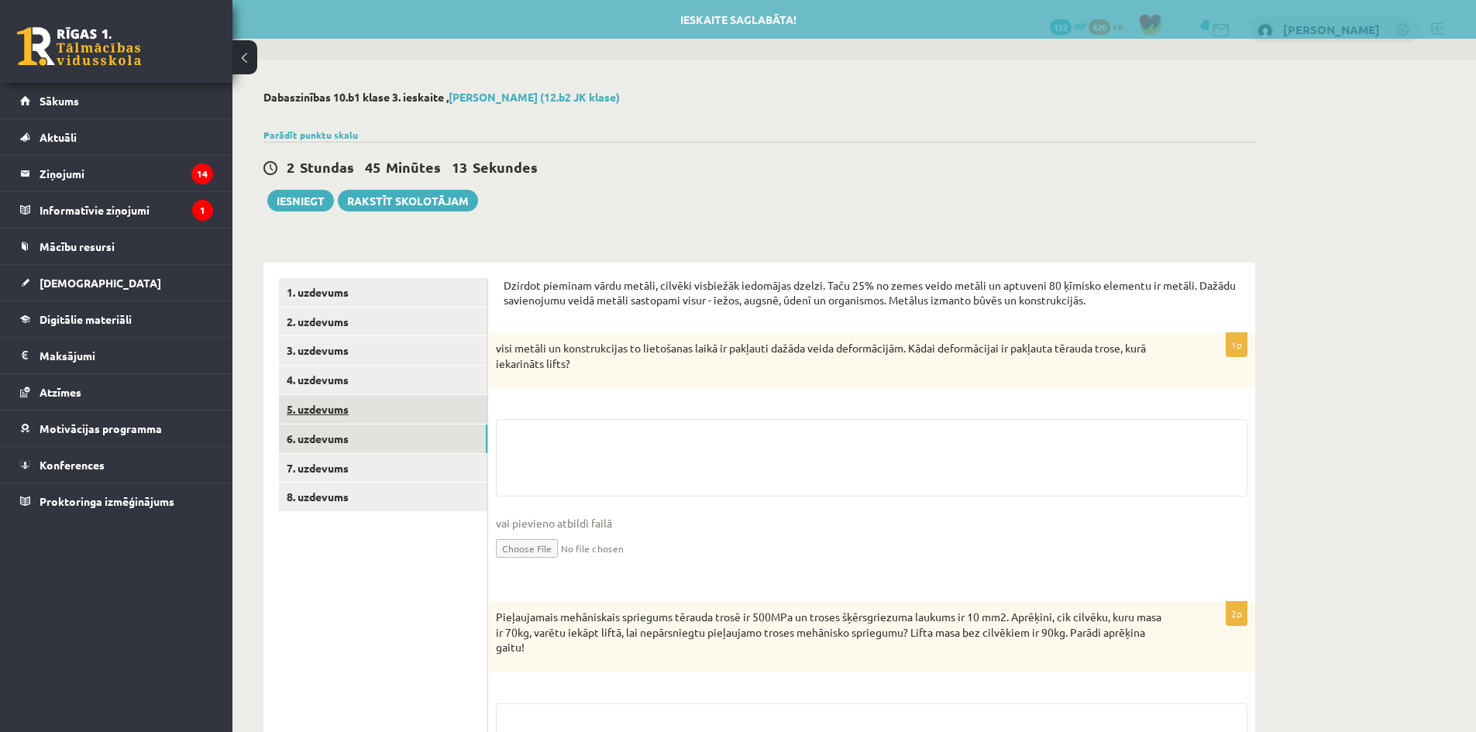
click at [356, 404] on link "5. uzdevums" at bounding box center [383, 409] width 208 height 29
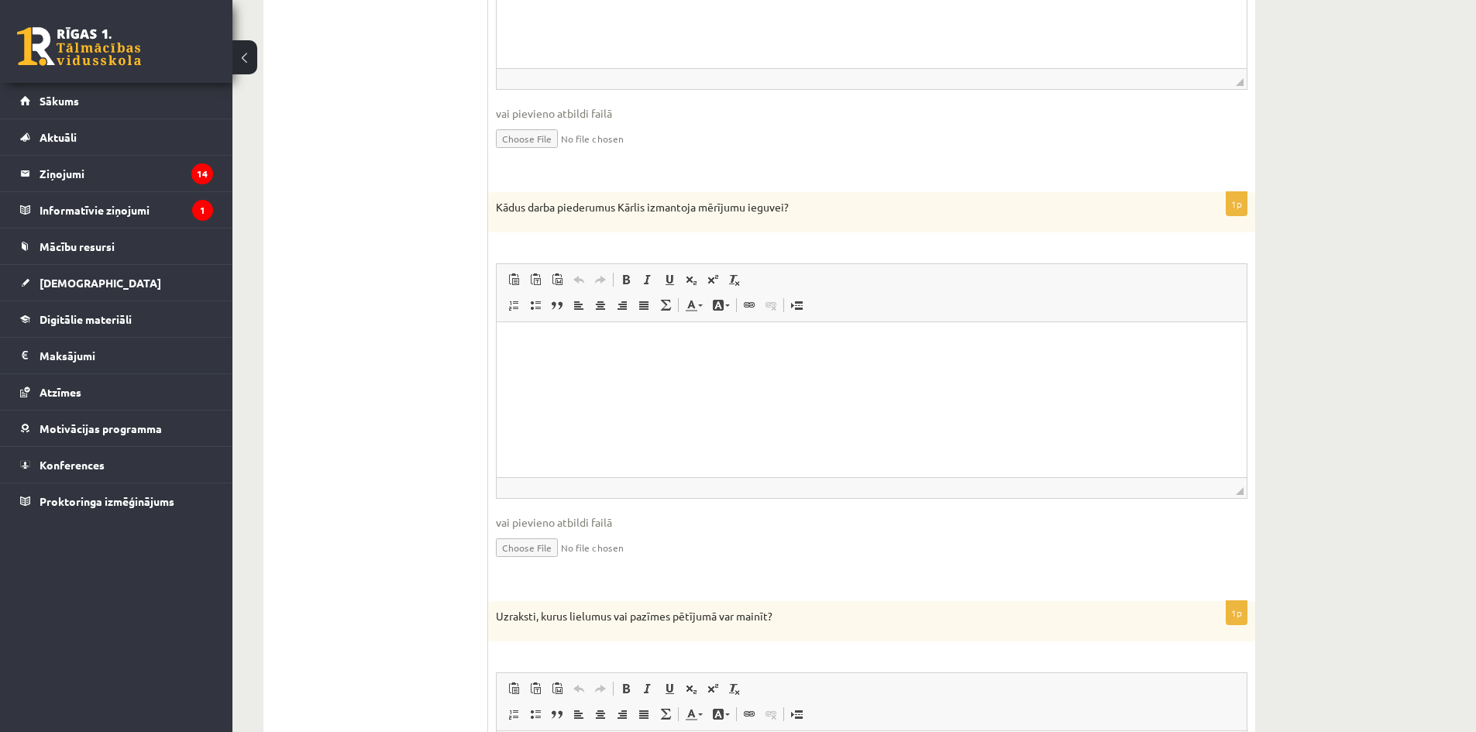
scroll to position [1546, 0]
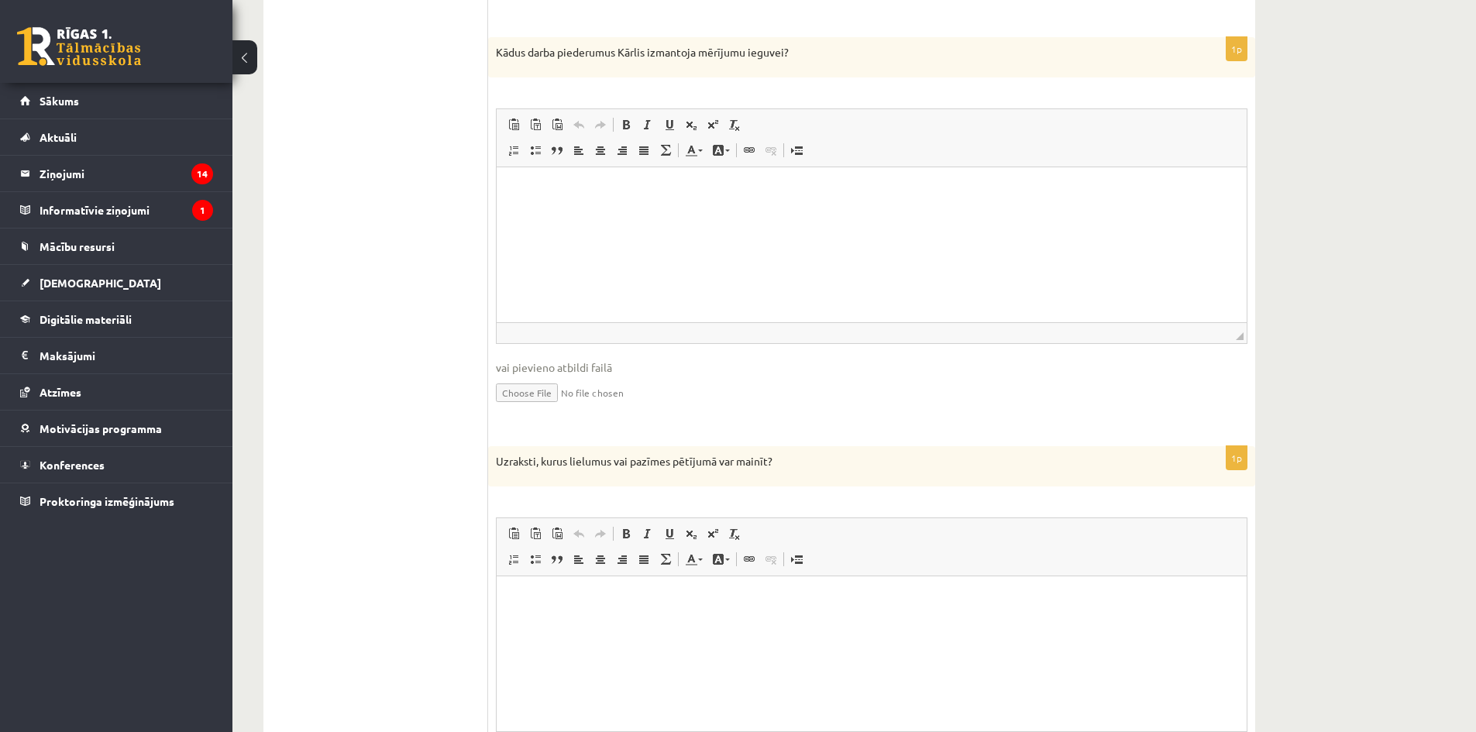
click at [1108, 214] on html at bounding box center [872, 190] width 750 height 47
click at [927, 609] on html at bounding box center [872, 599] width 750 height 47
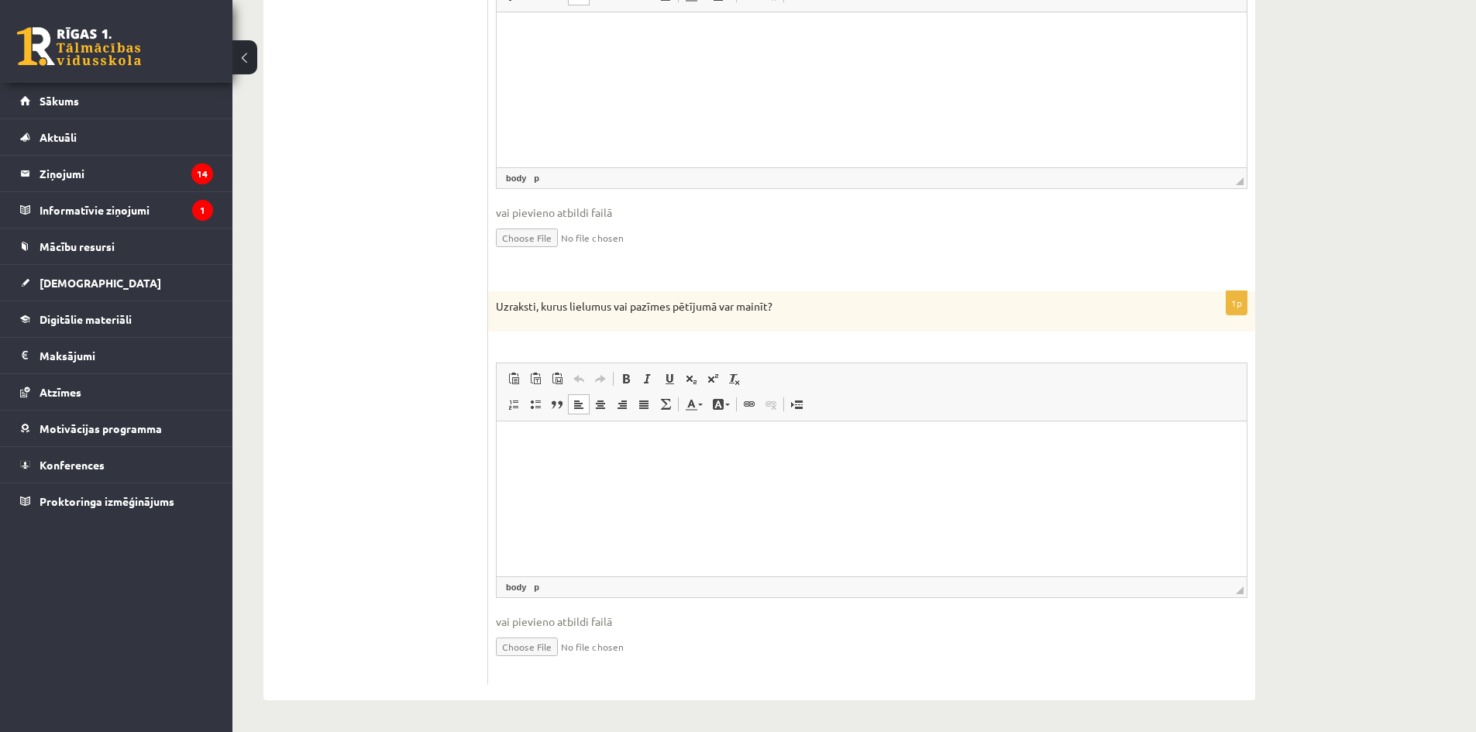
click at [714, 468] on html at bounding box center [872, 444] width 750 height 47
click at [555, 451] on p "**********" at bounding box center [871, 444] width 719 height 16
click at [565, 450] on p "**********" at bounding box center [871, 444] width 719 height 16
click at [681, 457] on html "**********" at bounding box center [872, 444] width 750 height 47
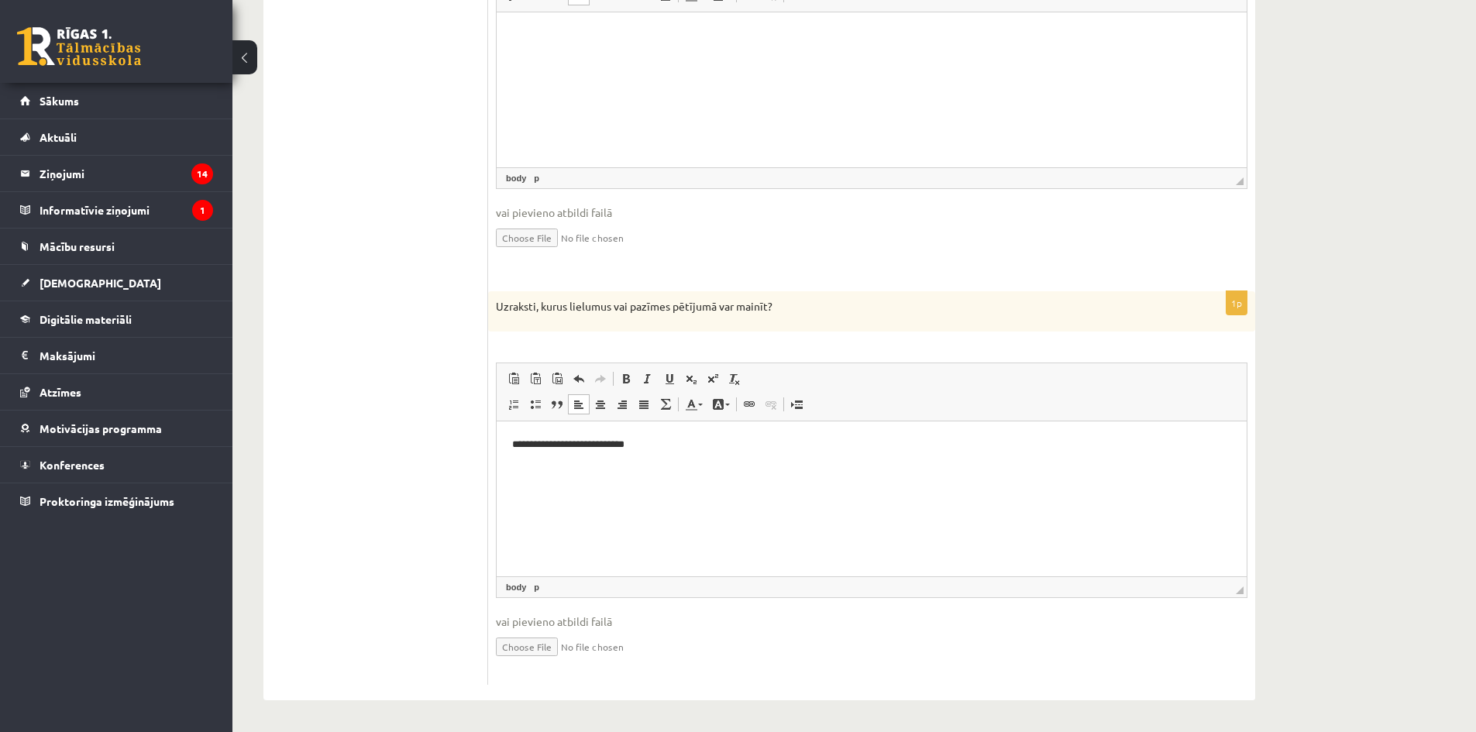
scroll to position [1399, 0]
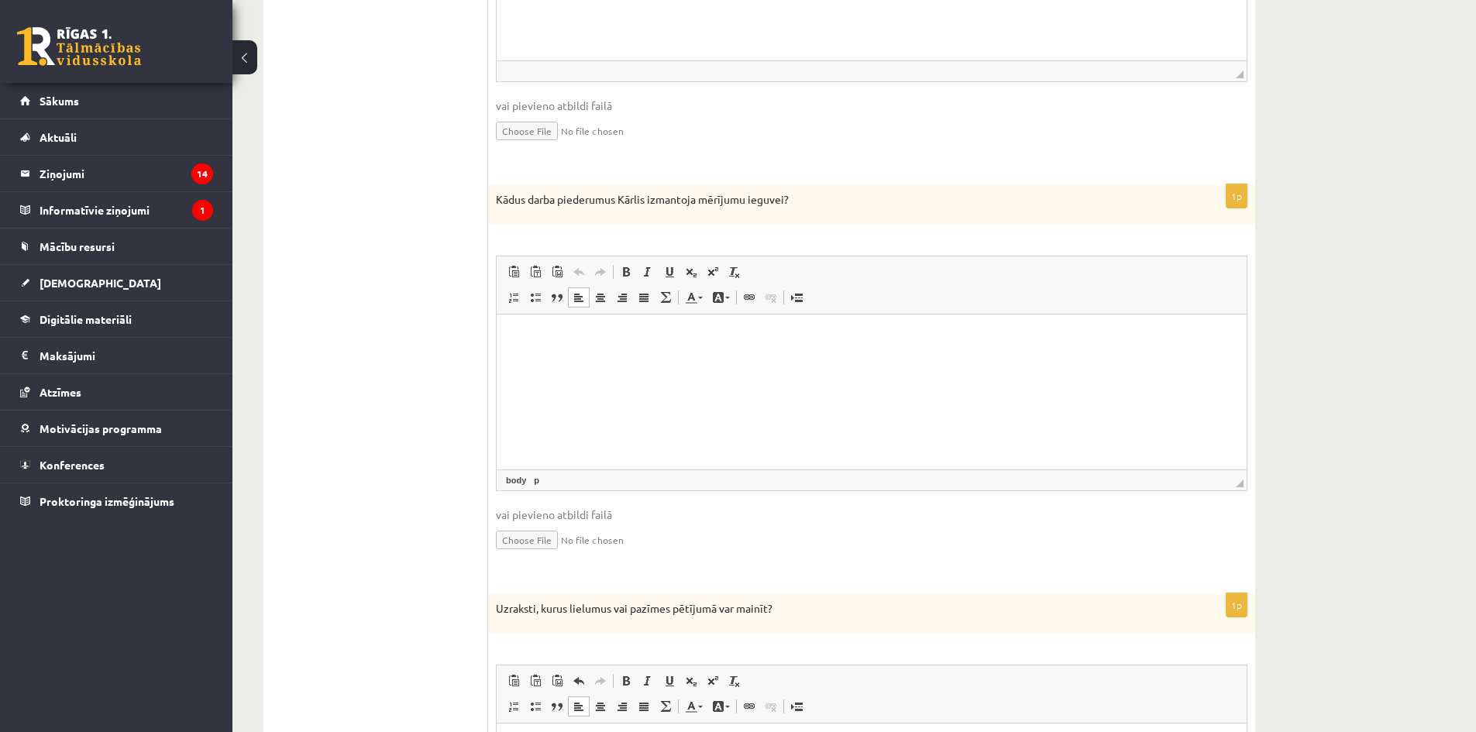
click at [627, 359] on html at bounding box center [872, 337] width 750 height 47
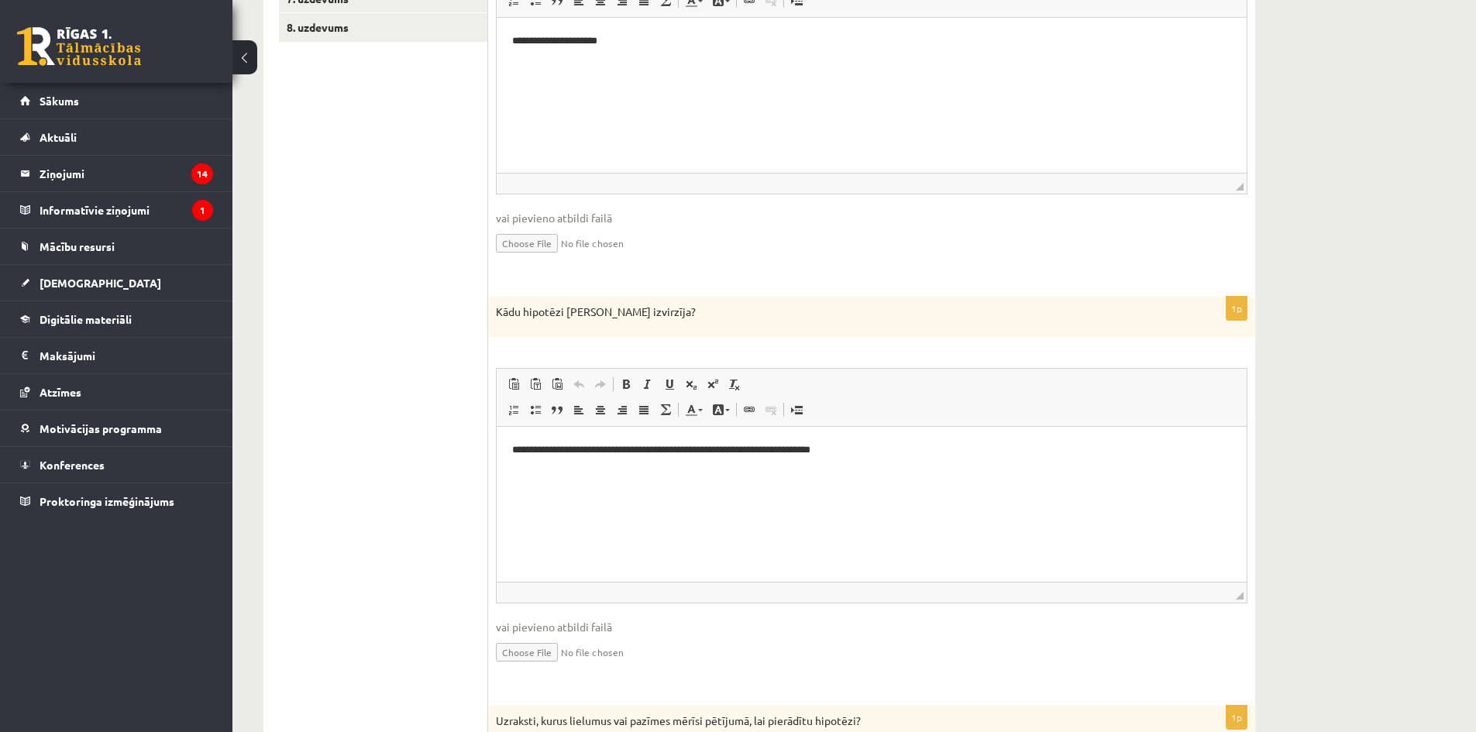
scroll to position [5, 0]
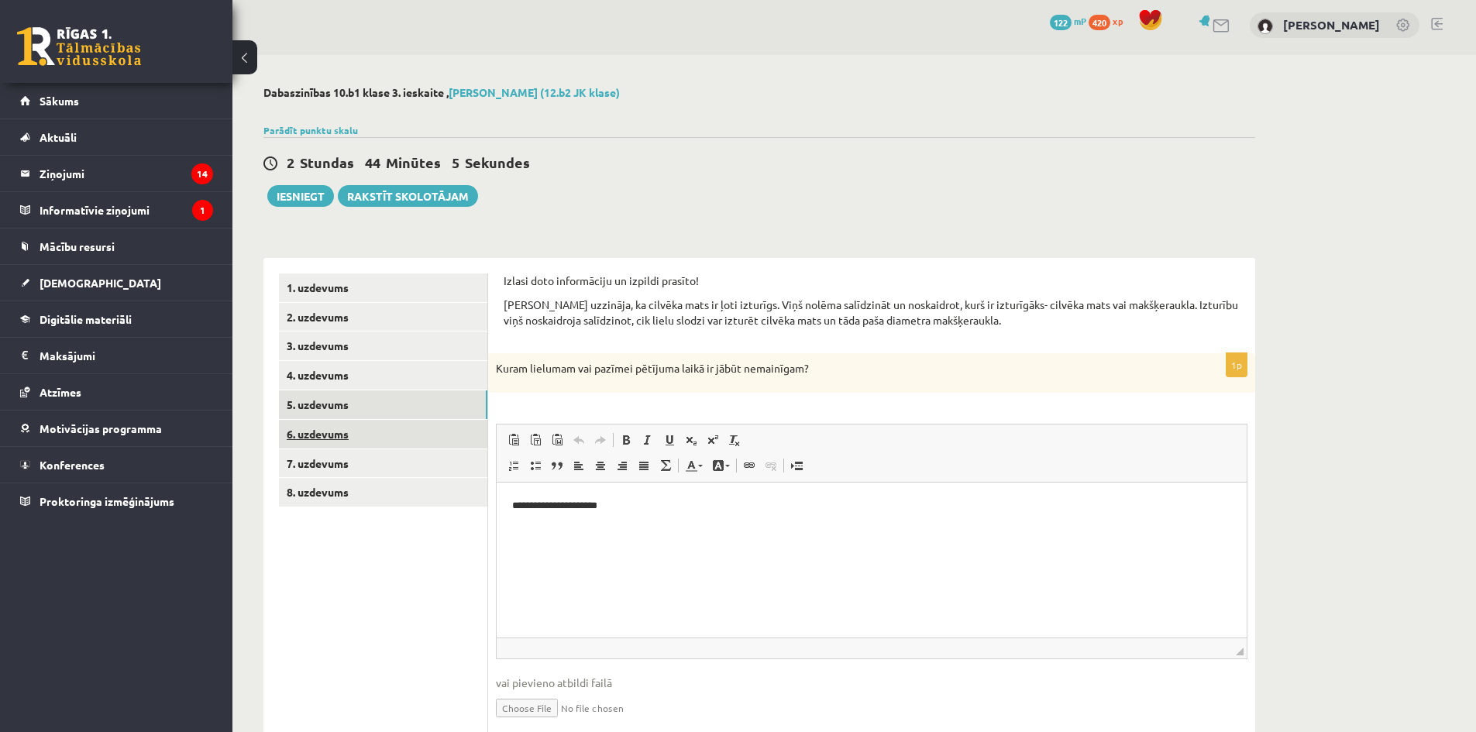
click at [447, 426] on link "6. uzdevums" at bounding box center [383, 434] width 208 height 29
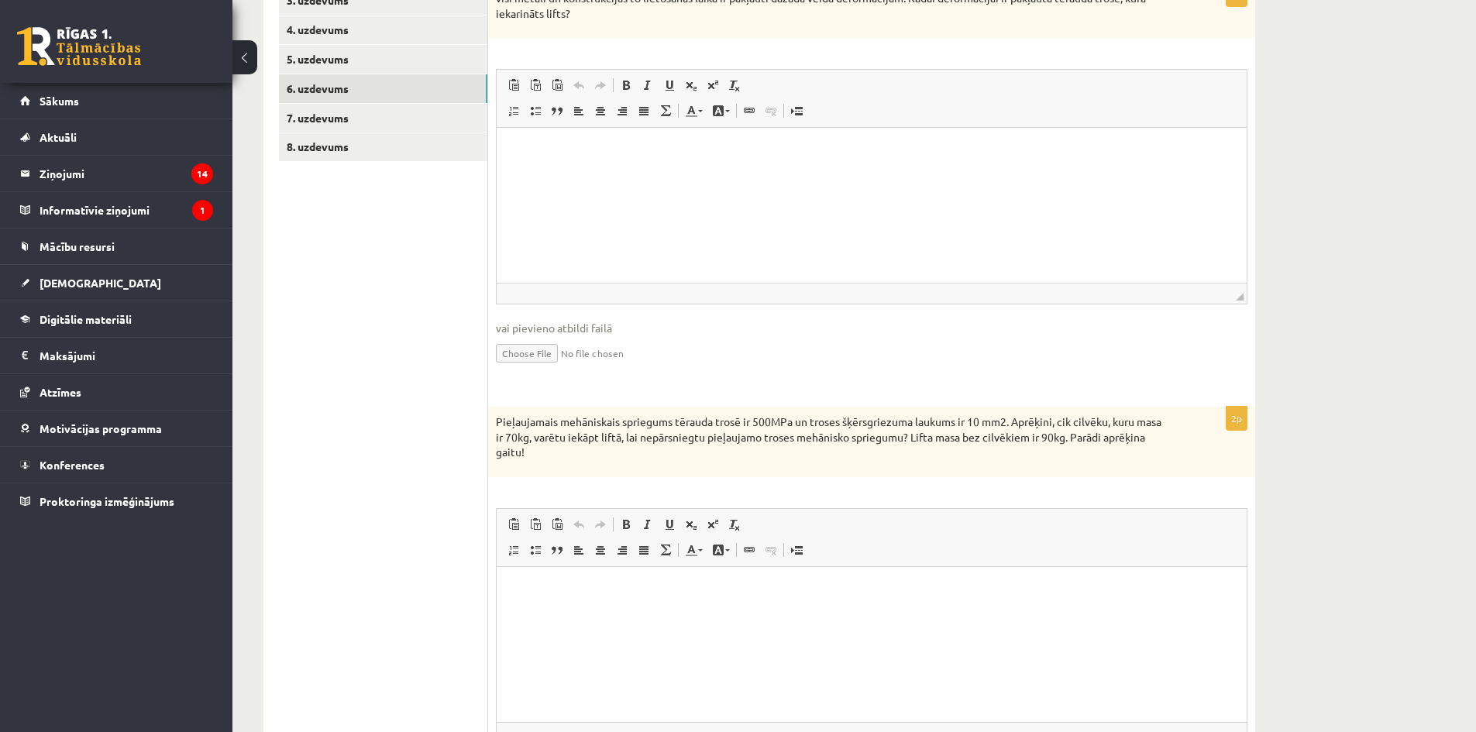
scroll to position [40, 0]
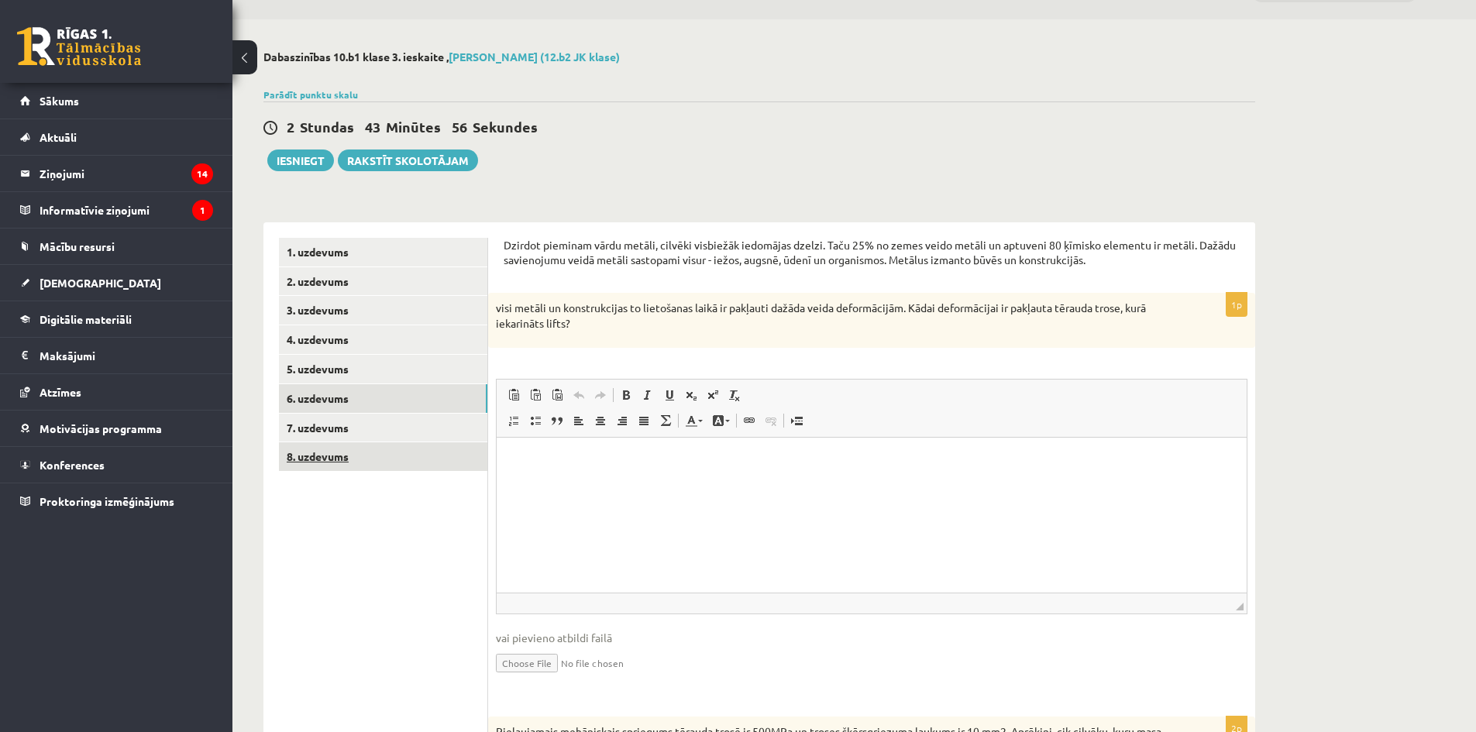
click at [374, 450] on link "8. uzdevums" at bounding box center [383, 456] width 208 height 29
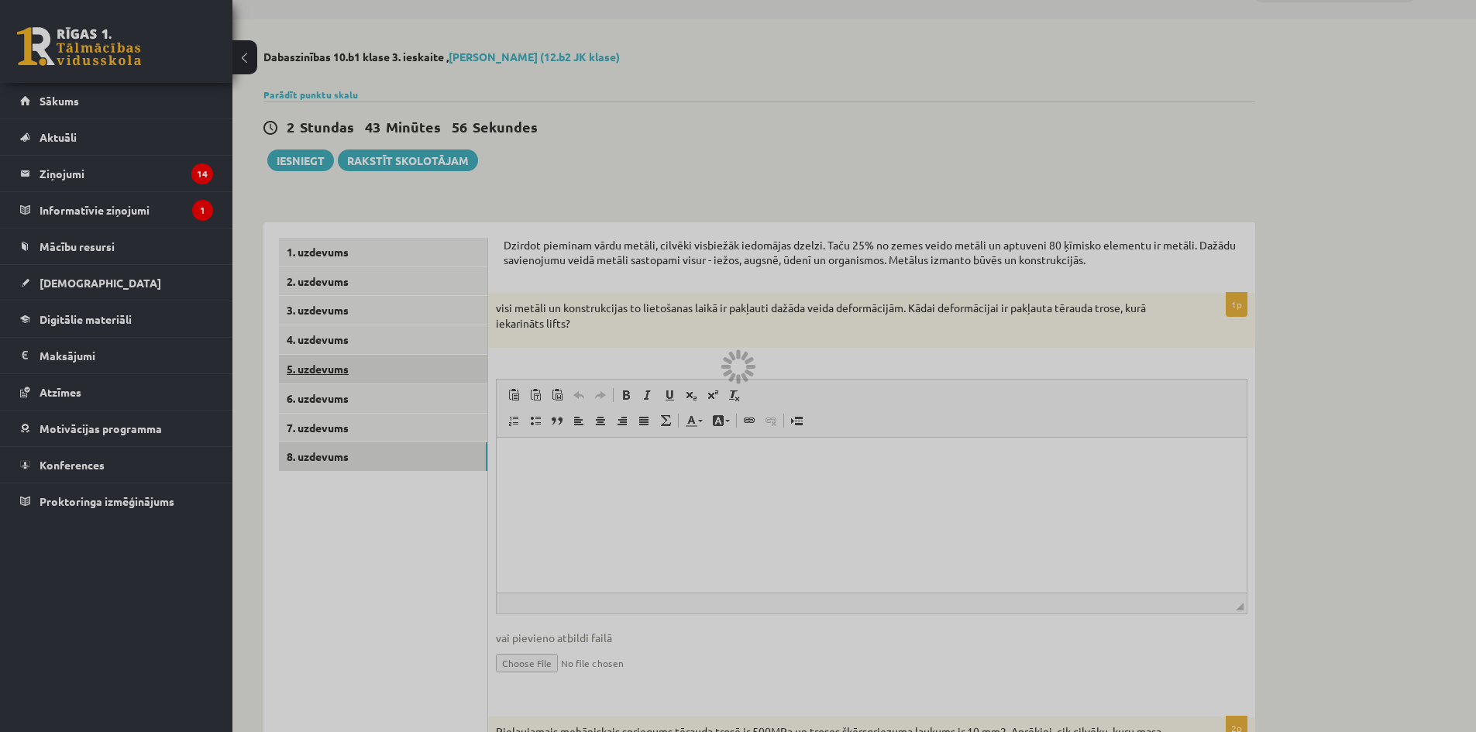
scroll to position [0, 0]
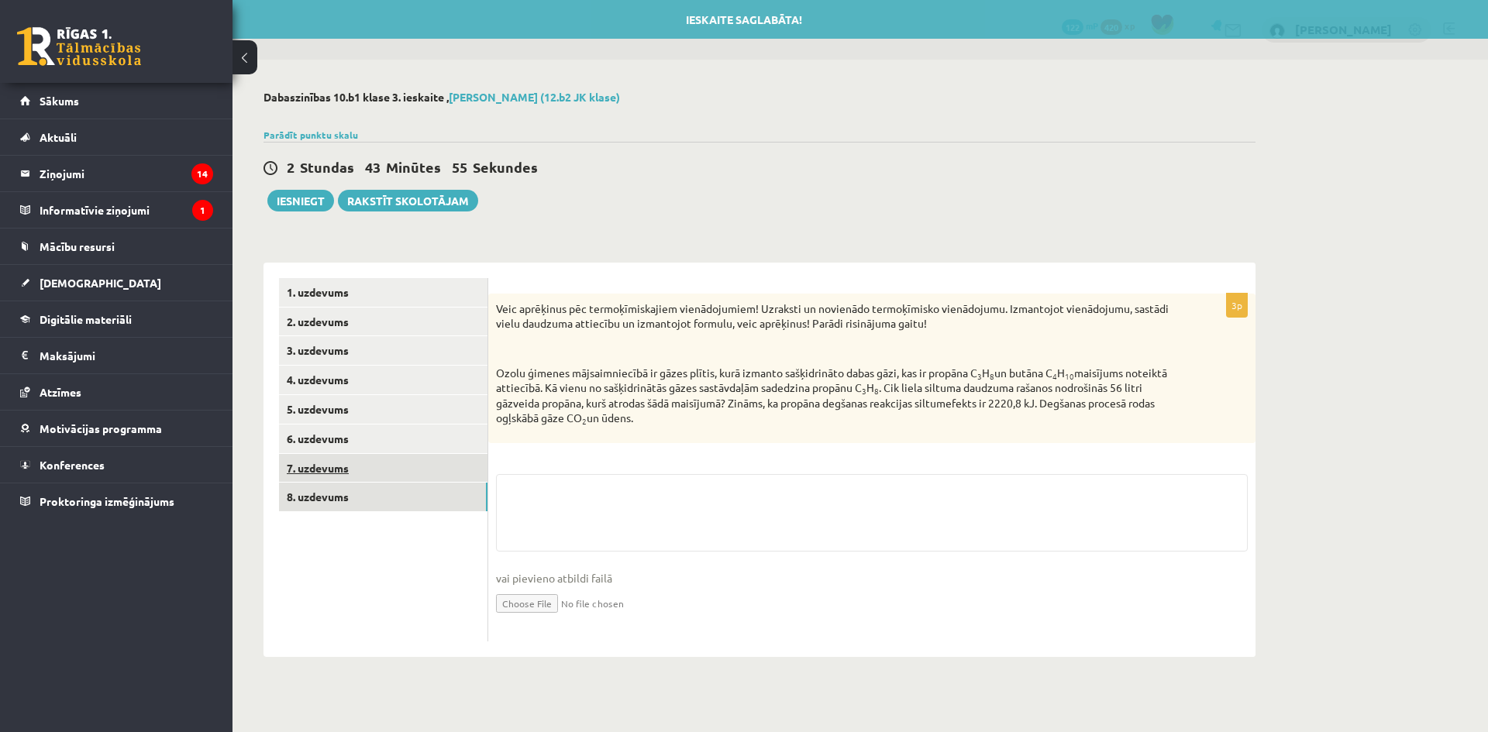
click at [374, 461] on link "7. uzdevums" at bounding box center [383, 468] width 208 height 29
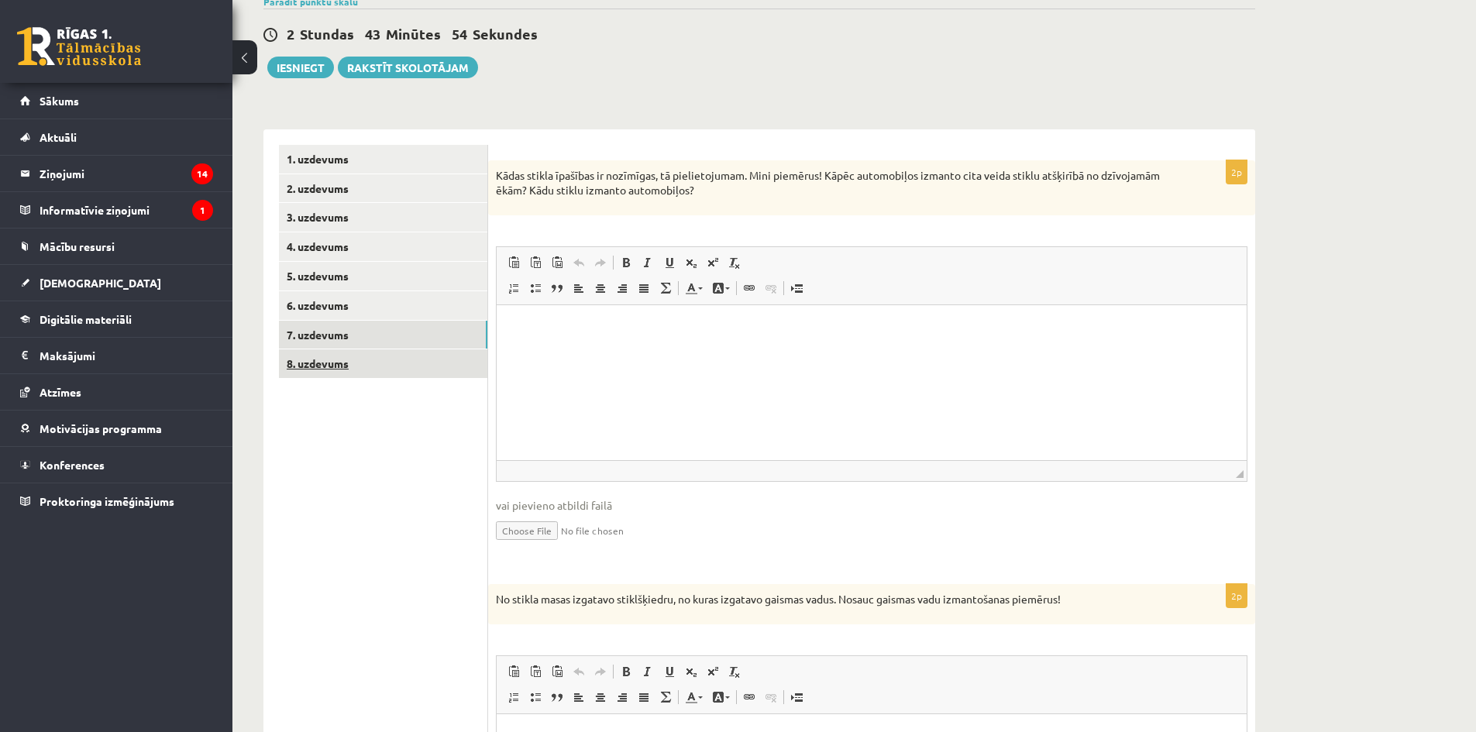
click at [404, 375] on link "8. uzdevums" at bounding box center [383, 363] width 208 height 29
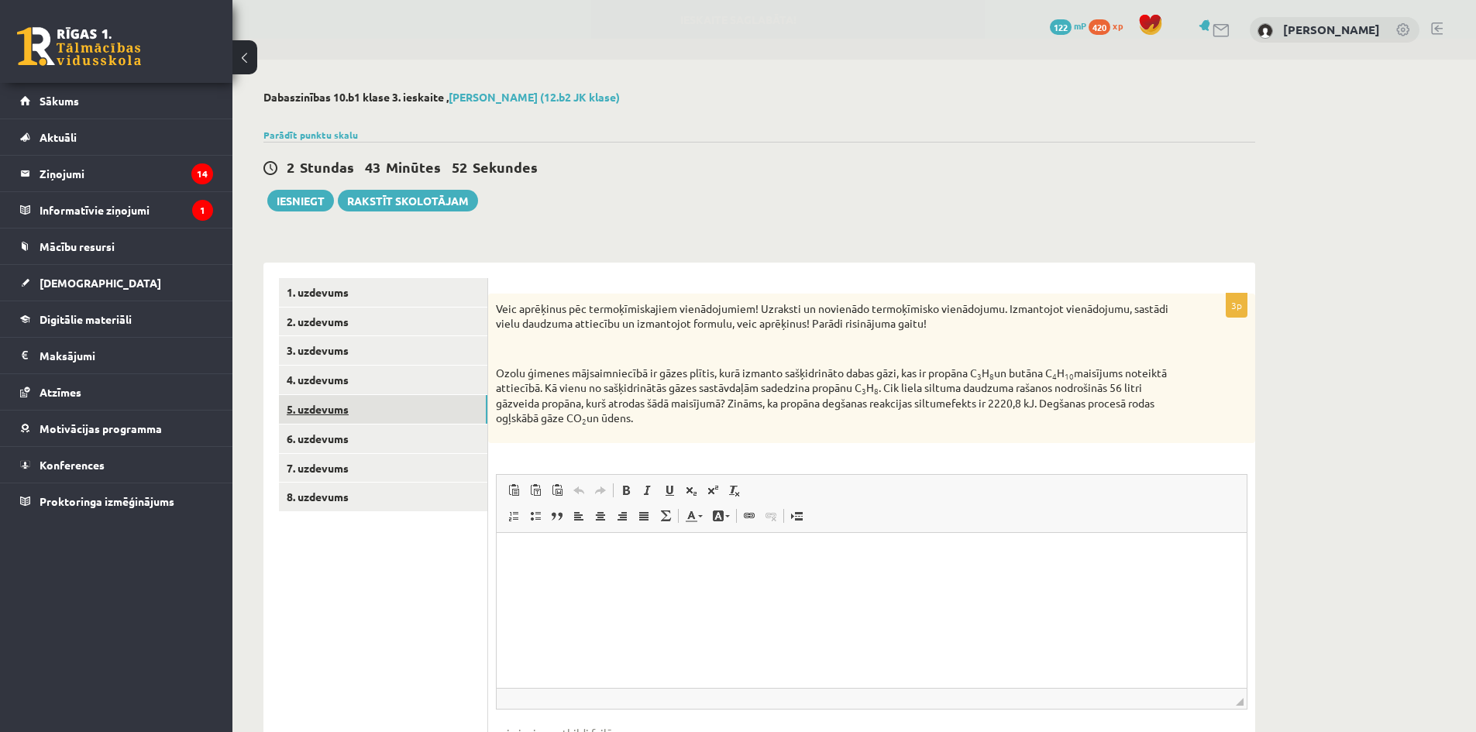
click at [415, 397] on link "5. uzdevums" at bounding box center [383, 409] width 208 height 29
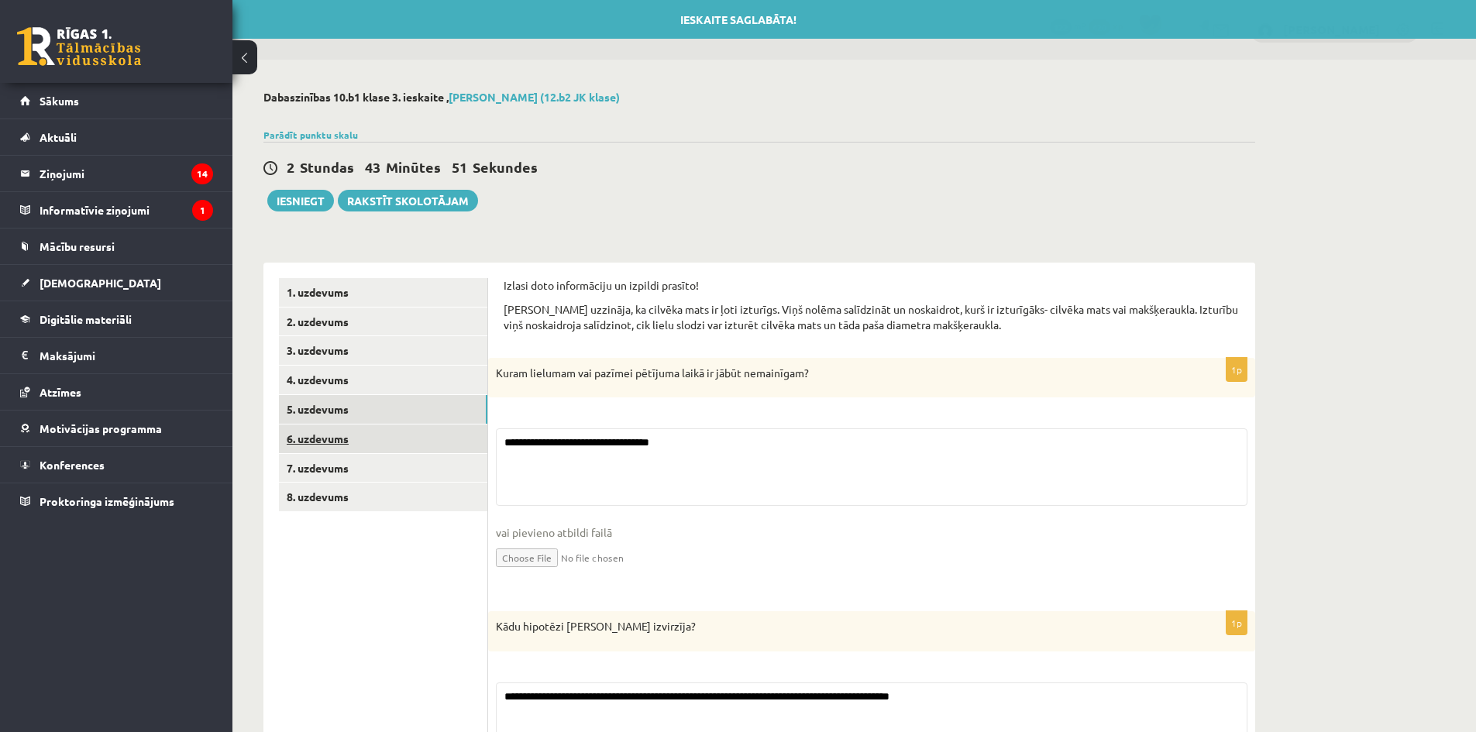
click at [404, 437] on link "6. uzdevums" at bounding box center [383, 439] width 208 height 29
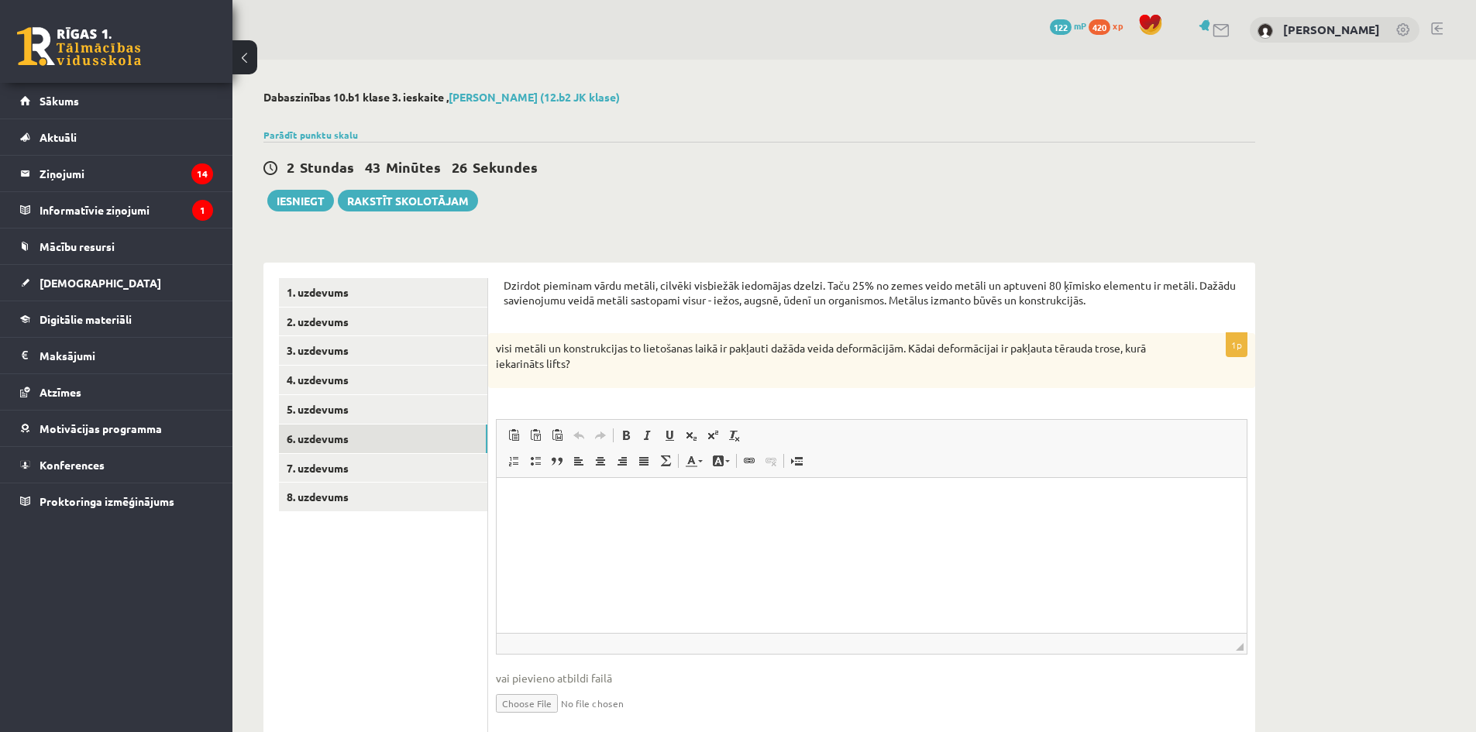
click at [718, 394] on div "1p visi metāli un konstrukcijas to lietošanas laikā ir pakļauti dažāda veida de…" at bounding box center [871, 537] width 767 height 408
click at [654, 486] on html at bounding box center [872, 501] width 750 height 47
click at [755, 519] on html "**********" at bounding box center [872, 501] width 750 height 47
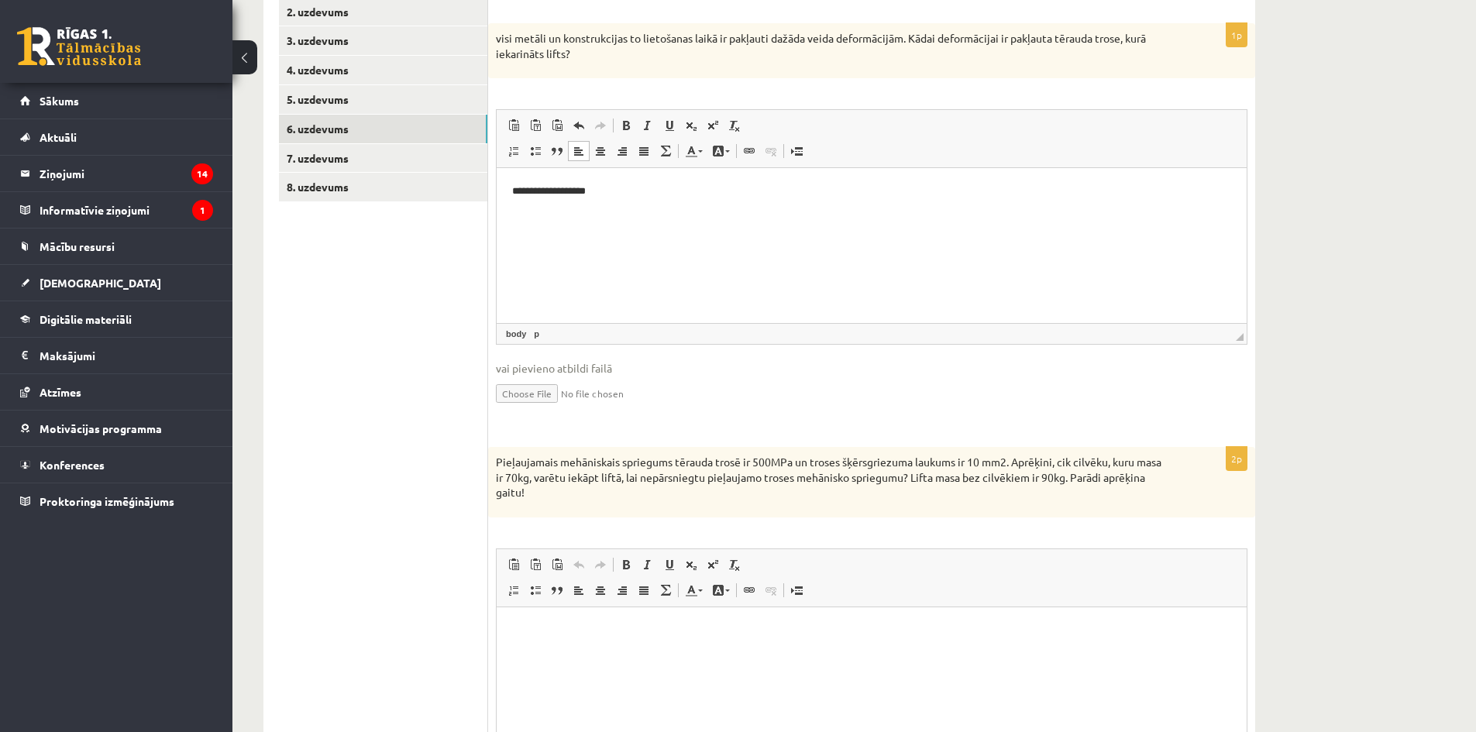
click at [779, 485] on p "Pieļaujamais mehāniskais spriegums tērauda trosē ir 500MPa un troses šķērsgriez…" at bounding box center [833, 478] width 674 height 46
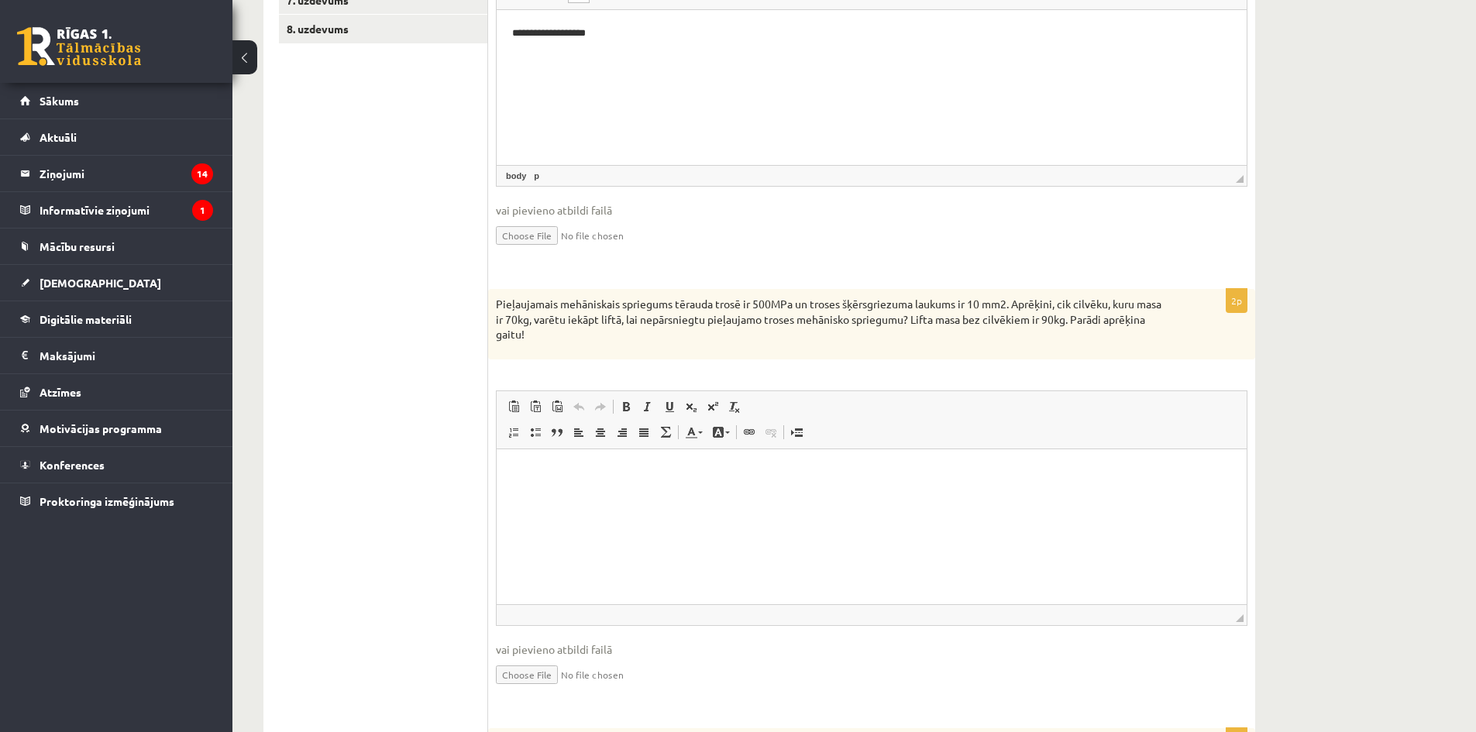
scroll to position [498, 0]
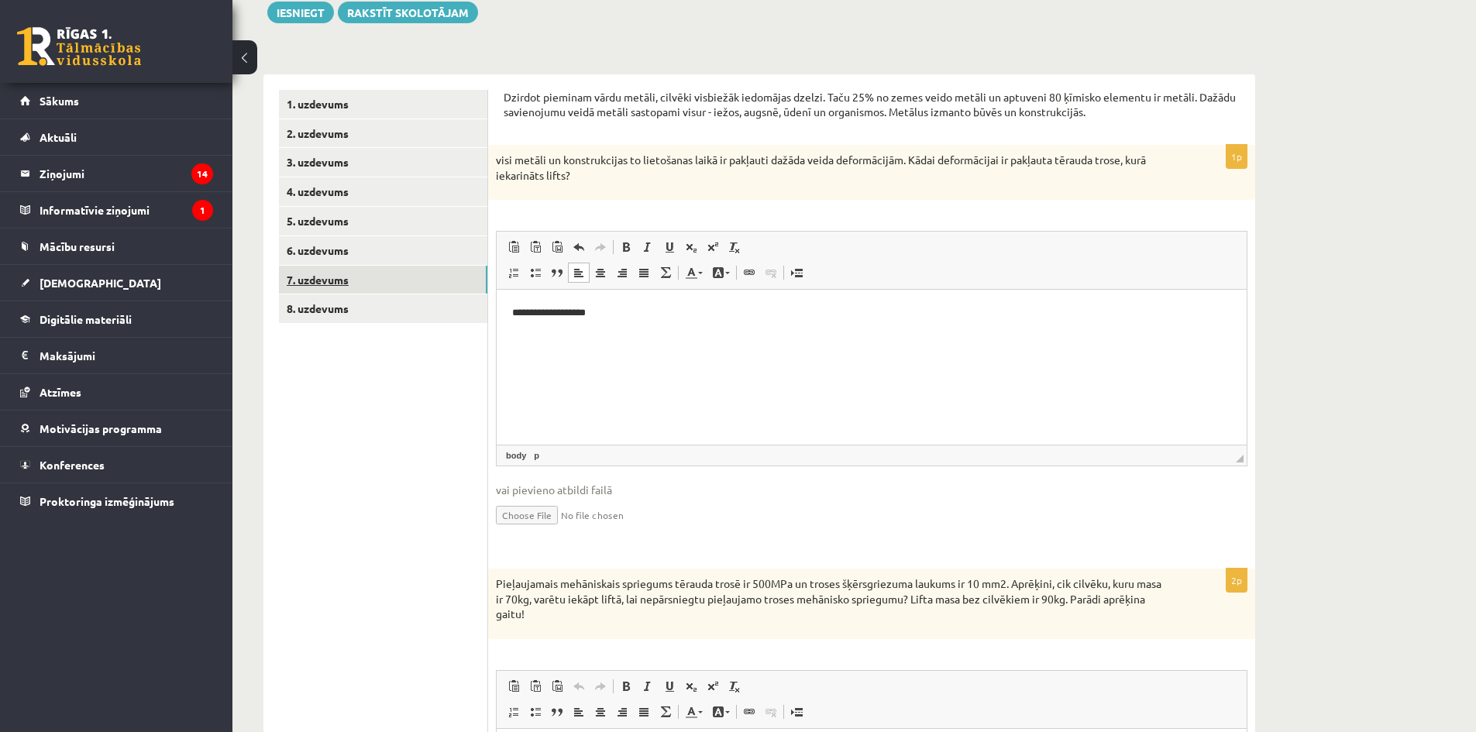
click at [357, 276] on link "7. uzdevums" at bounding box center [383, 280] width 208 height 29
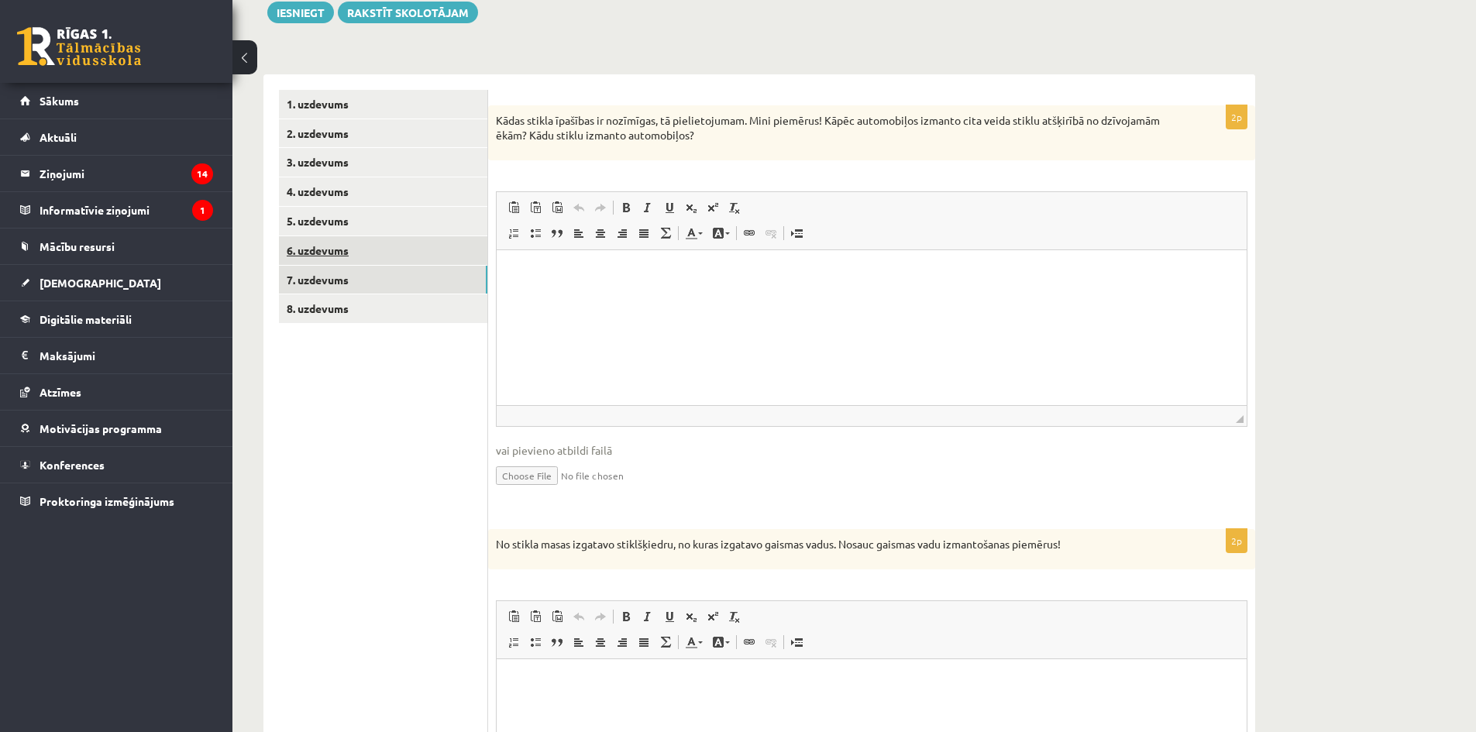
scroll to position [0, 0]
drag, startPoint x: 686, startPoint y: 140, endPoint x: 534, endPoint y: 150, distance: 152.1
click at [534, 150] on div "Kādas stikla īpašības ir nozīmīgas, tā pielietojumam. Mini piemērus! Kāpēc auto…" at bounding box center [871, 132] width 767 height 55
drag, startPoint x: 532, startPoint y: 138, endPoint x: 689, endPoint y: 142, distance: 156.5
click at [689, 142] on p "Kādas stikla īpašības ir nozīmīgas, tā pielietojumam. Mini piemērus! Kāpēc auto…" at bounding box center [833, 128] width 674 height 30
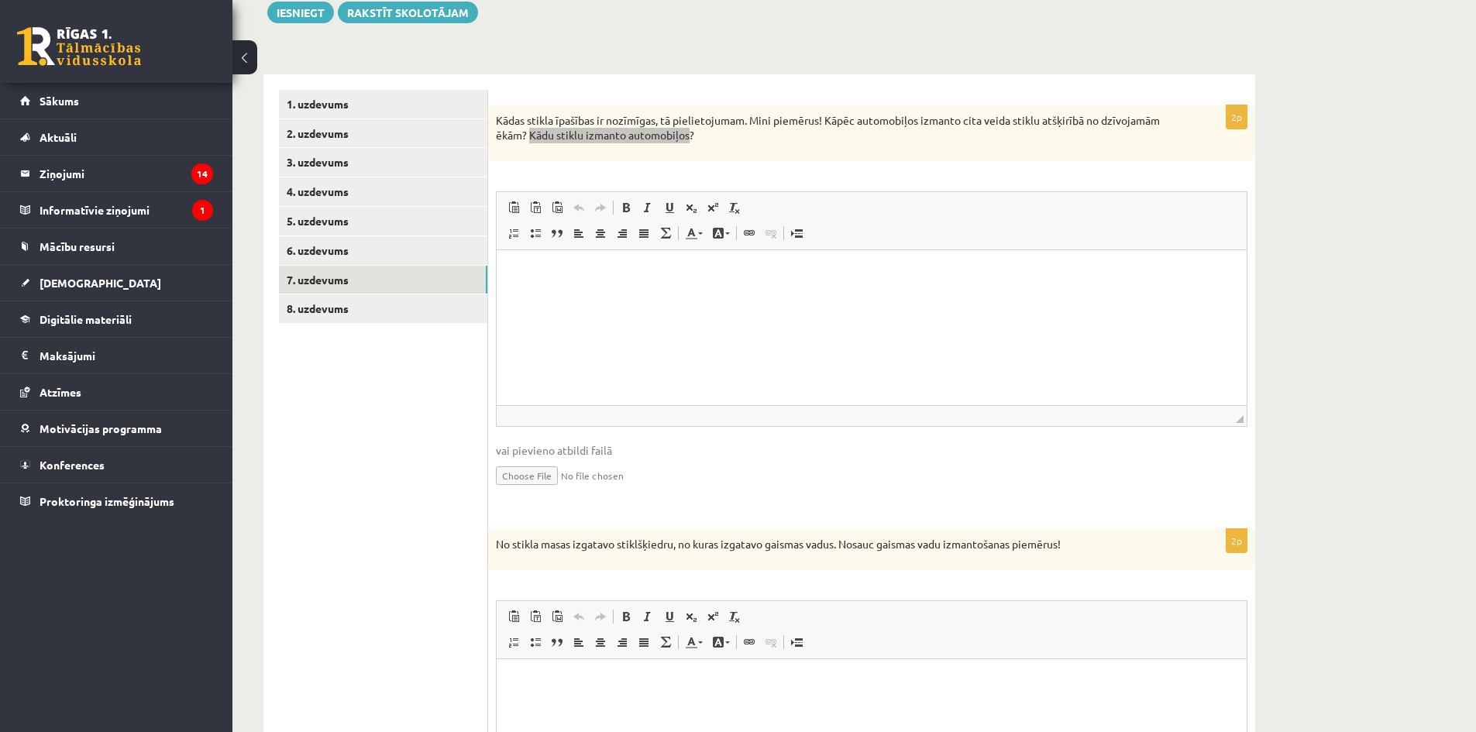
click at [634, 297] on html at bounding box center [872, 272] width 750 height 47
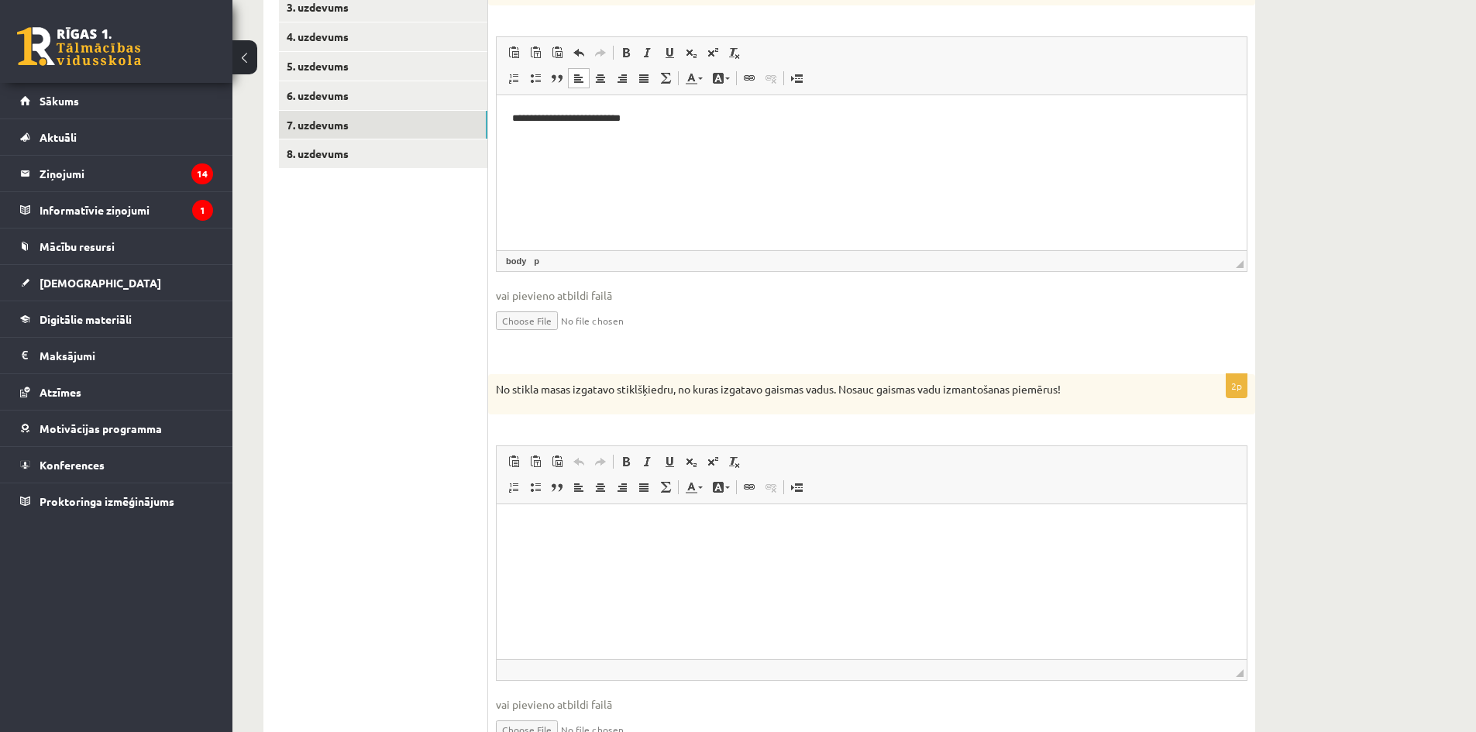
drag, startPoint x: 614, startPoint y: 526, endPoint x: 631, endPoint y: 524, distance: 18.0
click at [618, 525] on p "Rich Text Editor, wiswyg-editor-user-answer-47433996383200" at bounding box center [871, 527] width 719 height 16
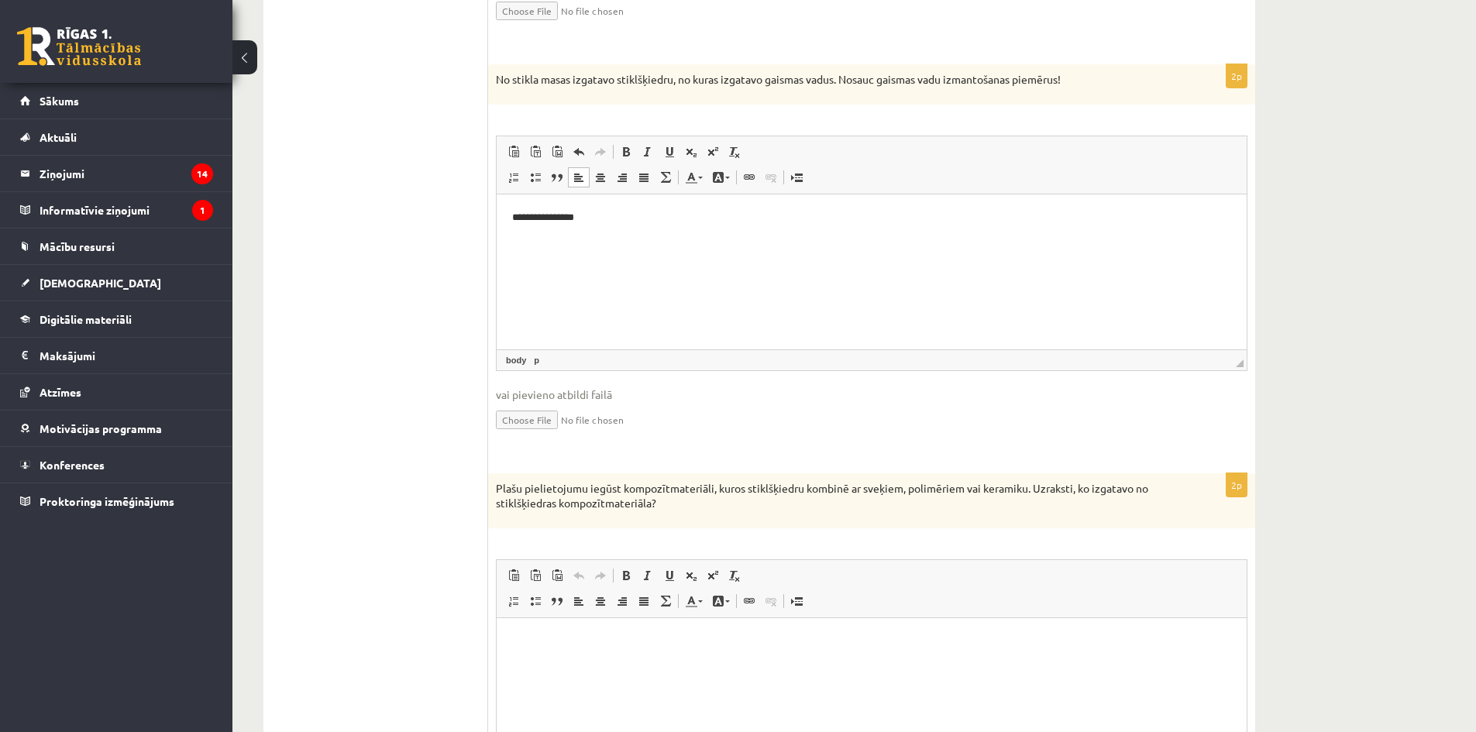
scroll to position [808, 0]
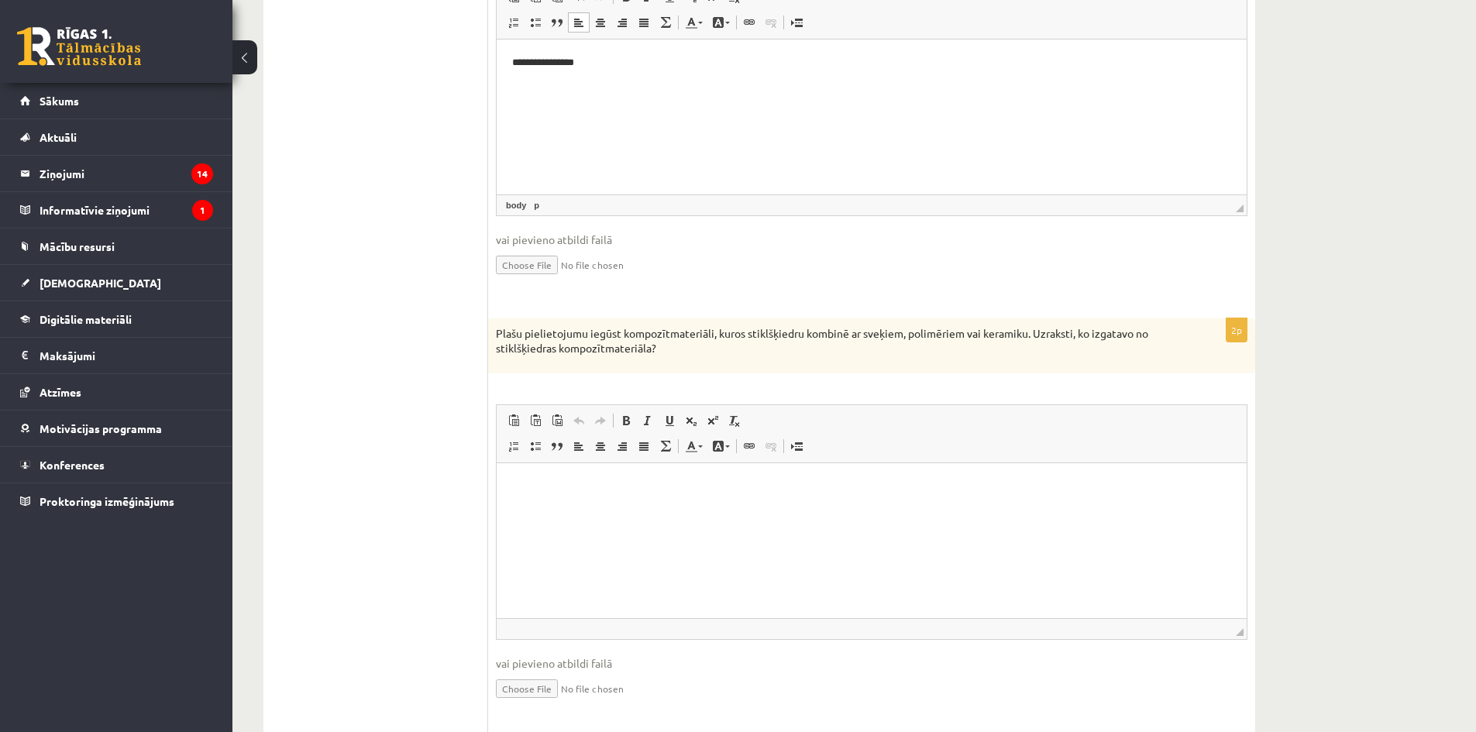
click at [707, 393] on div "2p Plašu pielietojumu iegūst kompozītmateriāli, kuros stiklšķiedru kombinē ar s…" at bounding box center [871, 522] width 767 height 408
drag, startPoint x: 1069, startPoint y: 339, endPoint x: 1083, endPoint y: 342, distance: 14.1
click at [1084, 340] on p "Plašu pielietojumu iegūst kompozītmateriāli, kuros stiklšķiedru kombinē ar sveķ…" at bounding box center [833, 341] width 674 height 30
click at [1088, 354] on p "Plašu pielietojumu iegūst kompozītmateriāli, kuros stiklšķiedru kombinē ar sveķ…" at bounding box center [833, 341] width 674 height 30
drag, startPoint x: 1073, startPoint y: 333, endPoint x: 652, endPoint y: 360, distance: 421.6
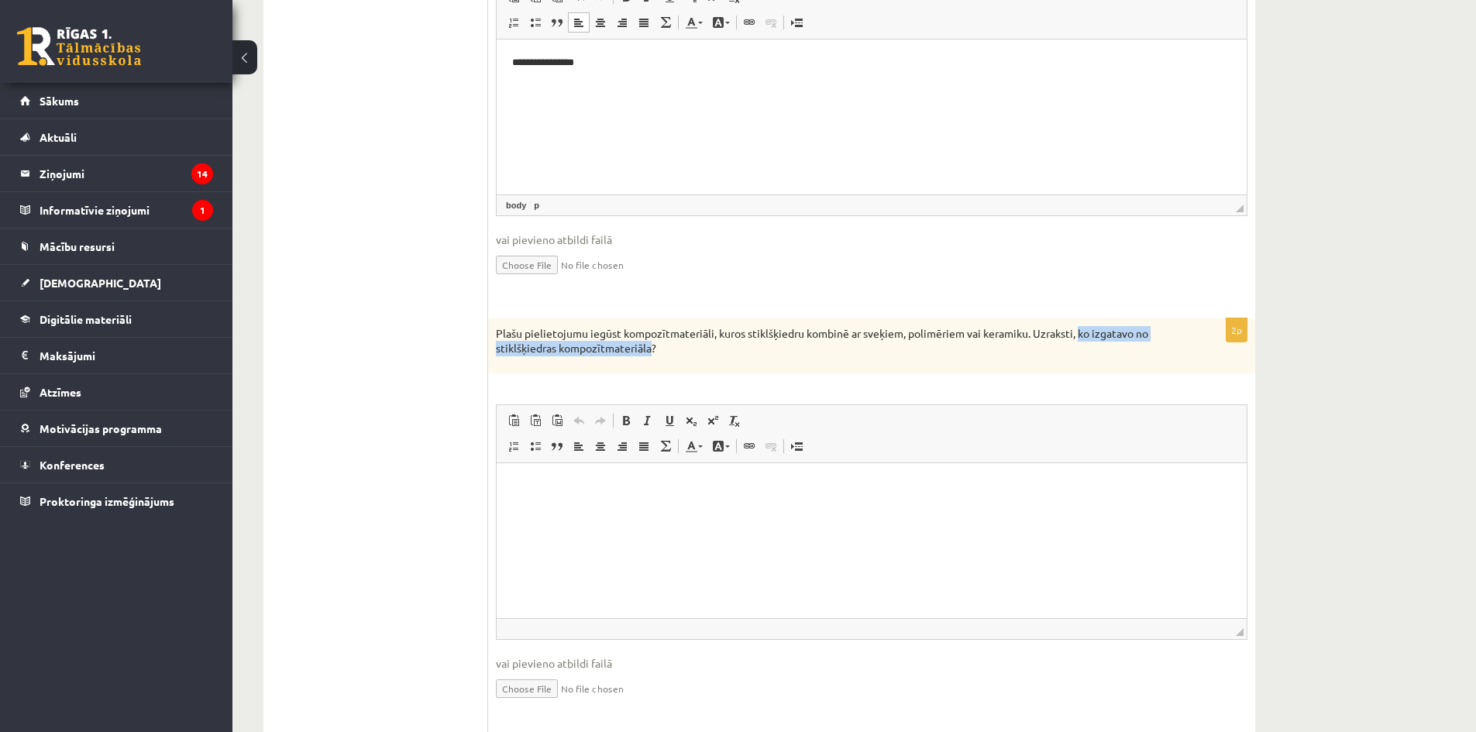
click at [652, 360] on div "Plašu pielietojumu iegūst kompozītmateriāli, kuros stiklšķiedru kombinē ar sveķ…" at bounding box center [871, 345] width 767 height 55
click at [632, 503] on html at bounding box center [872, 486] width 750 height 47
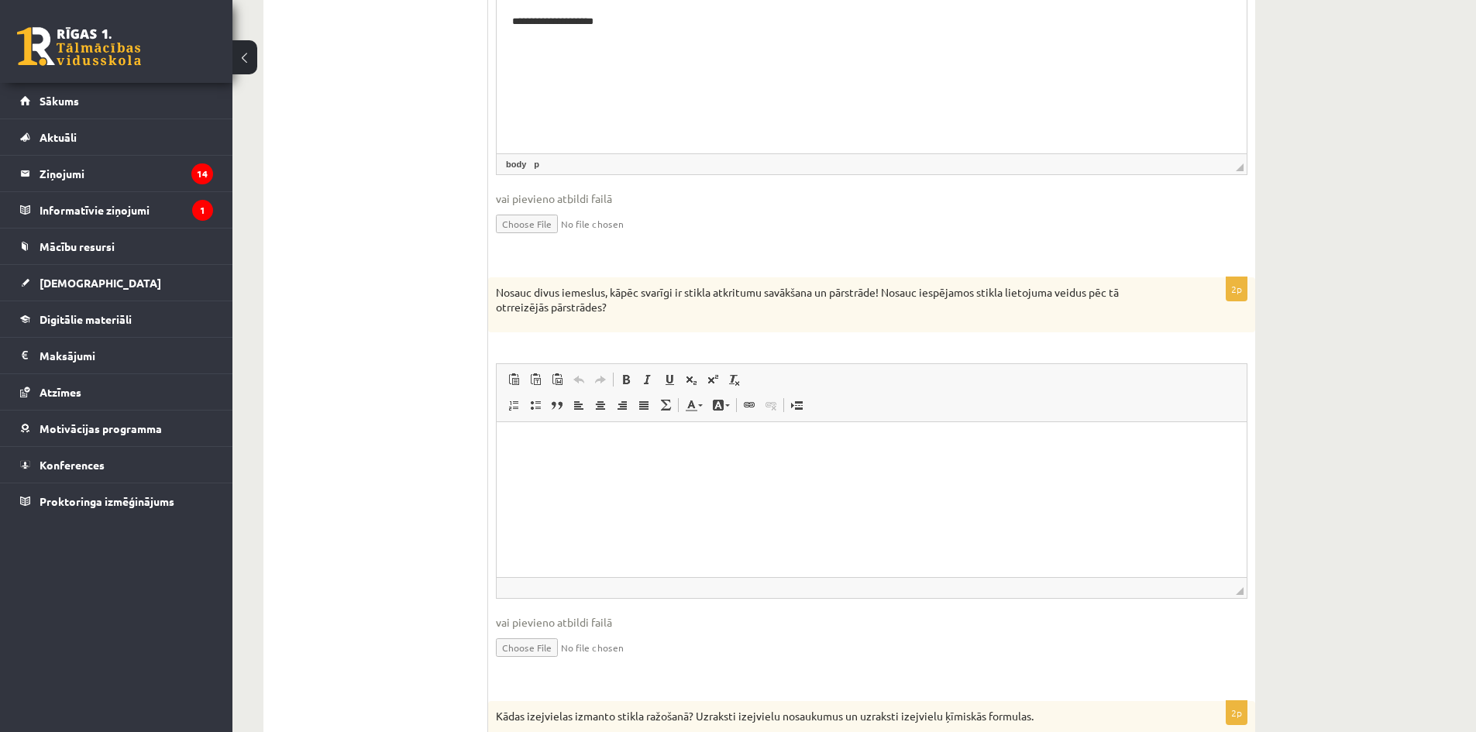
scroll to position [1428, 0]
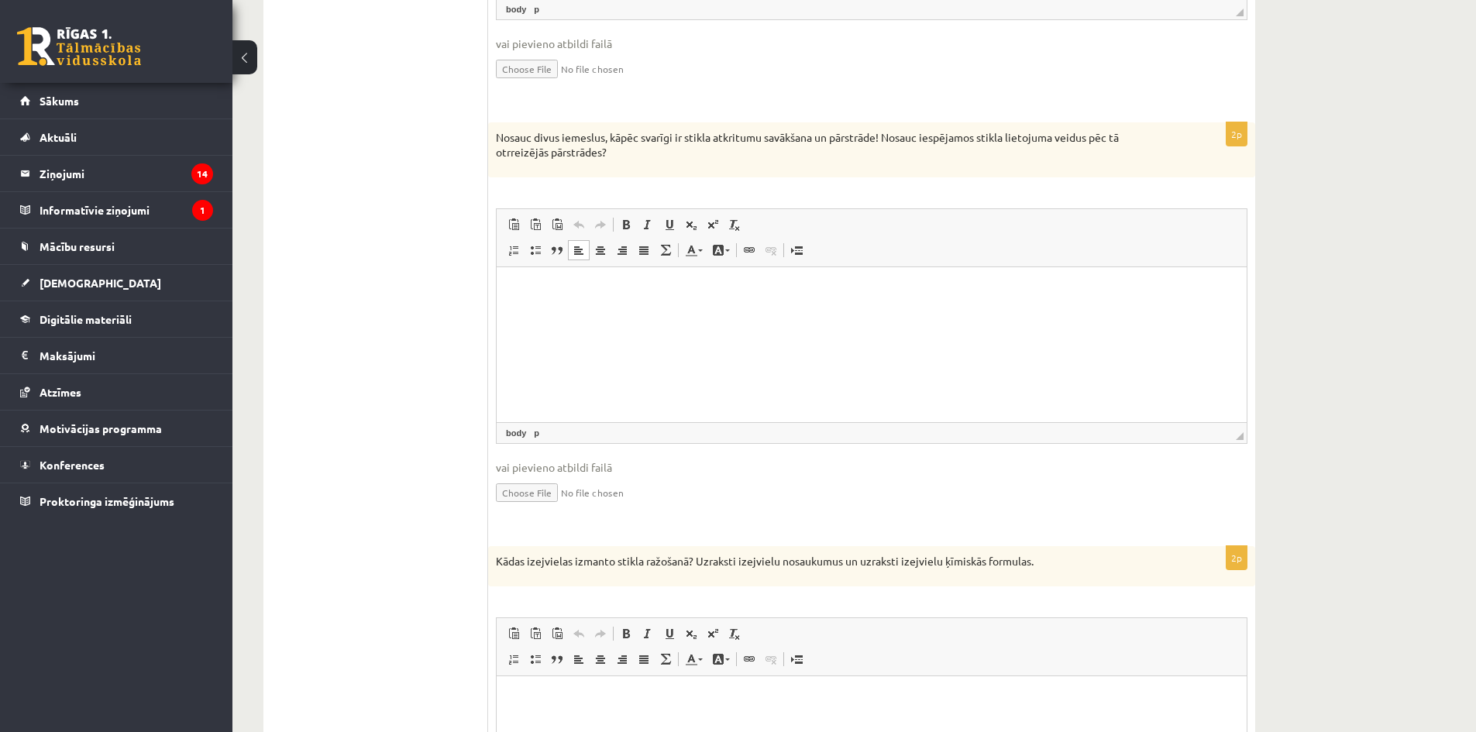
click at [714, 314] on html at bounding box center [872, 290] width 750 height 47
click at [703, 307] on html at bounding box center [872, 290] width 750 height 47
drag, startPoint x: 703, startPoint y: 307, endPoint x: 1051, endPoint y: 324, distance: 349.1
click at [1051, 314] on html at bounding box center [872, 290] width 750 height 47
click at [757, 311] on html "**********" at bounding box center [872, 290] width 750 height 47
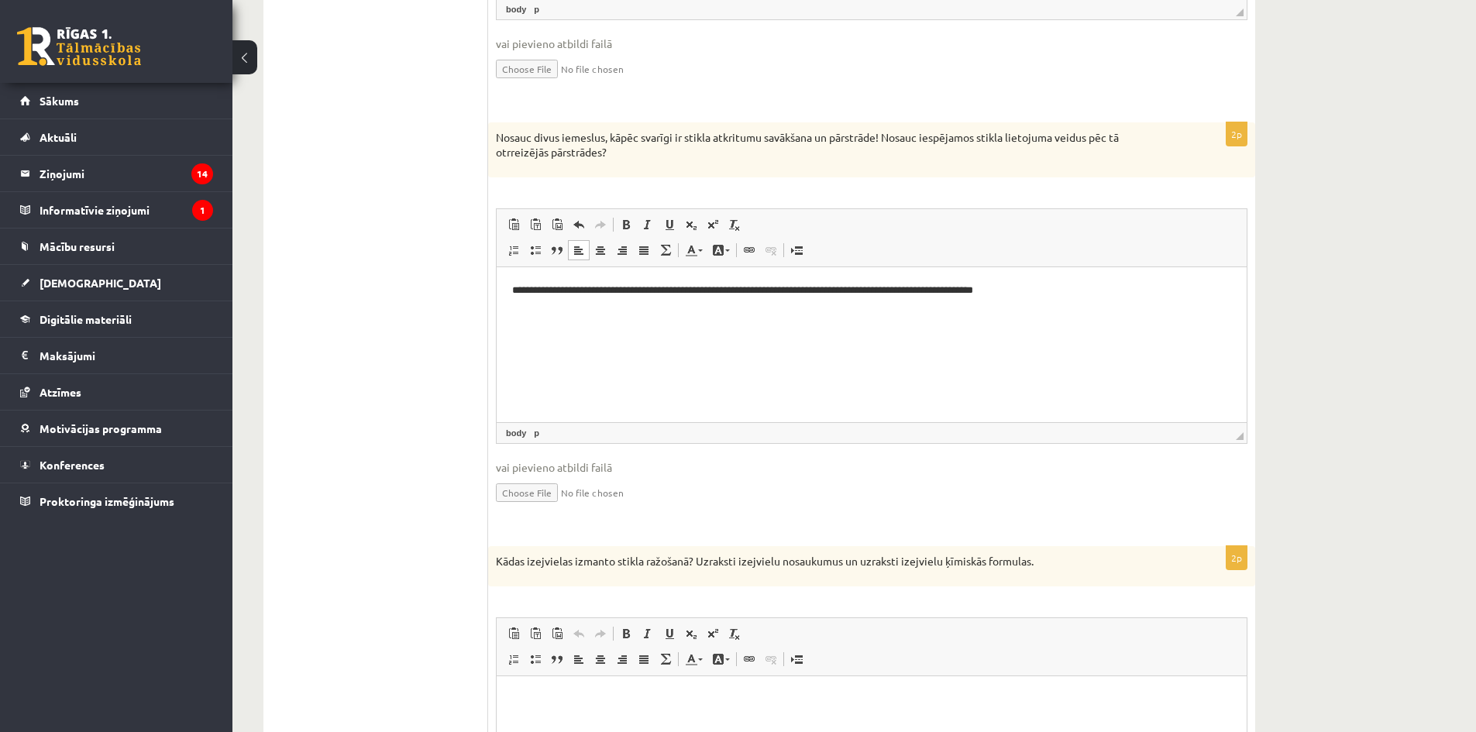
scroll to position [1691, 0]
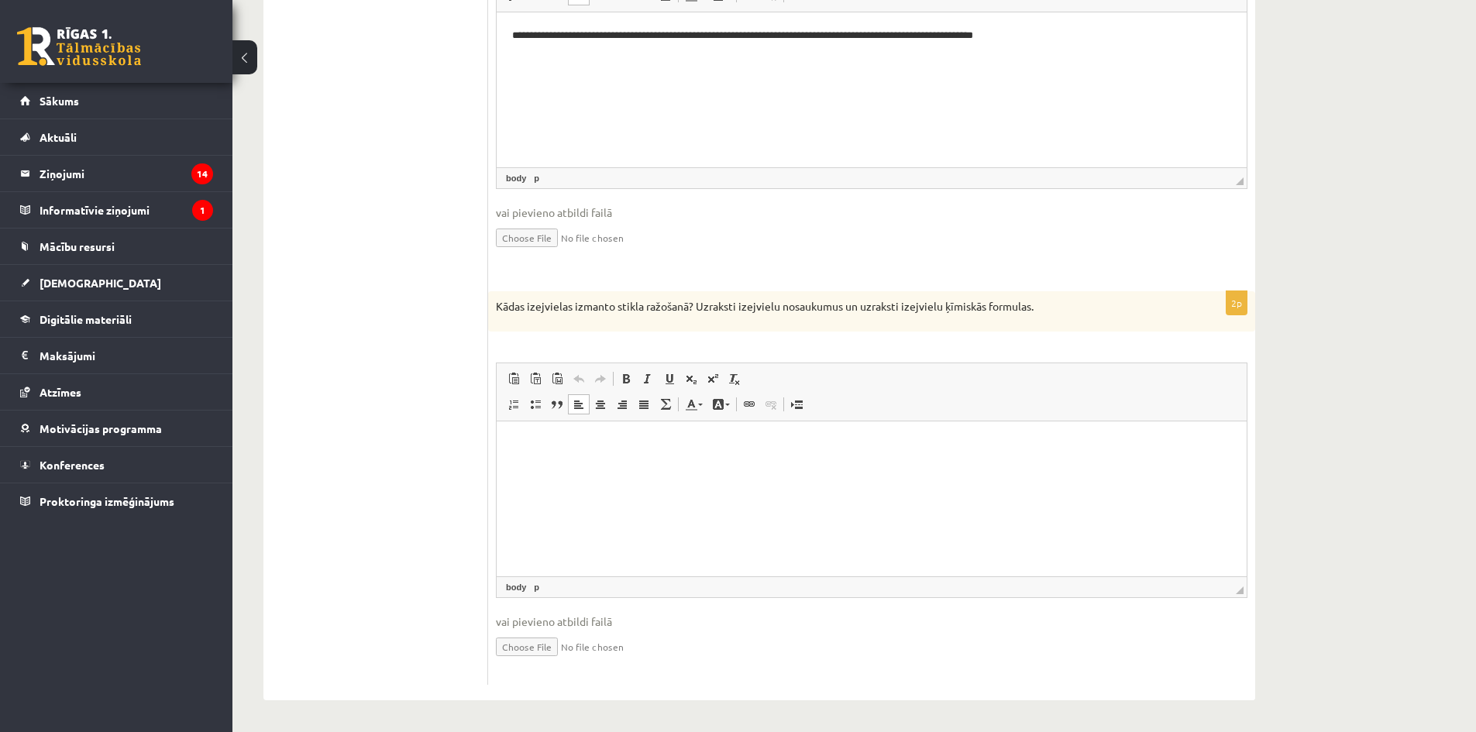
click at [1009, 455] on html at bounding box center [872, 444] width 750 height 47
click at [515, 468] on html at bounding box center [872, 444] width 750 height 47
click at [596, 451] on p "*********" at bounding box center [871, 444] width 719 height 16
click at [709, 449] on p "**********" at bounding box center [871, 444] width 719 height 16
click at [619, 467] on p "Rich Text Editor, wiswyg-editor-user-answer-47433950564300" at bounding box center [871, 471] width 719 height 16
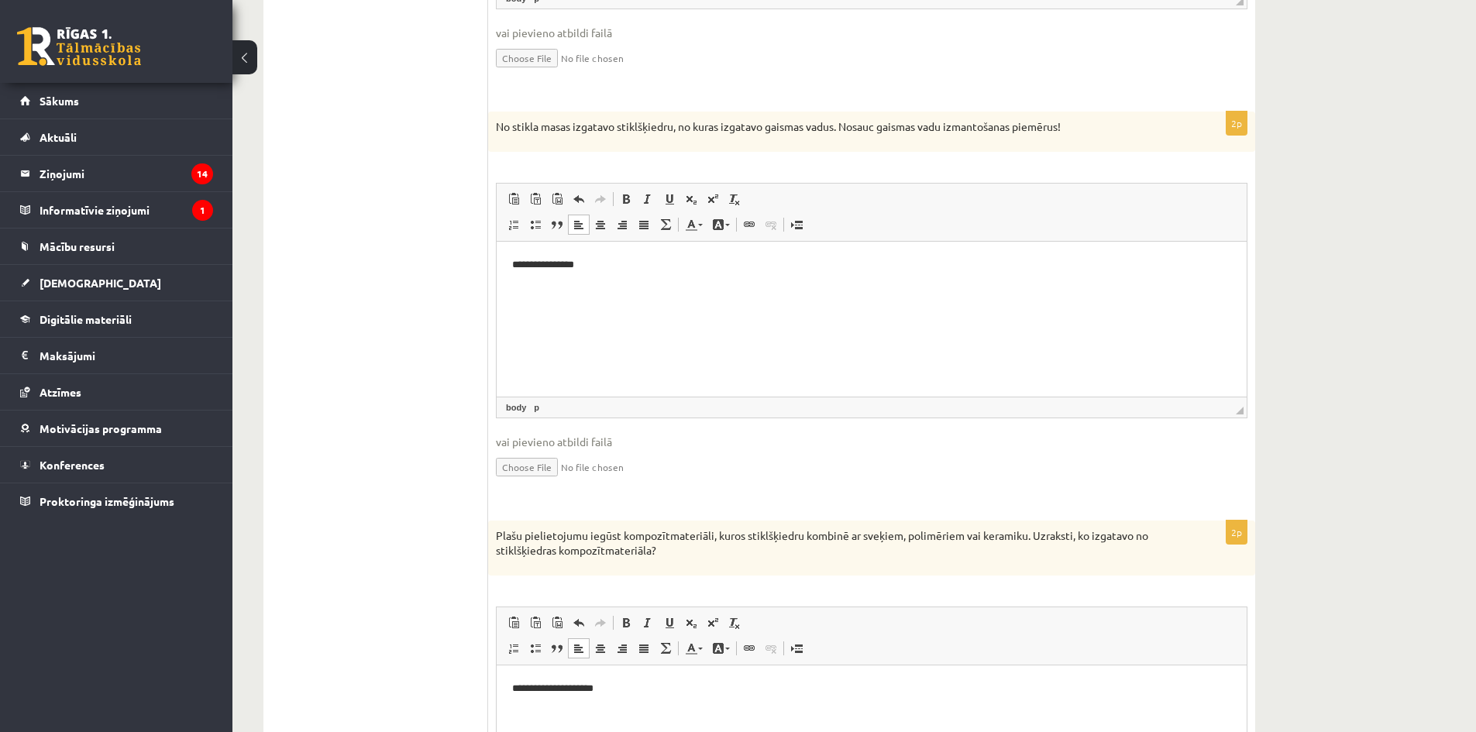
scroll to position [141, 0]
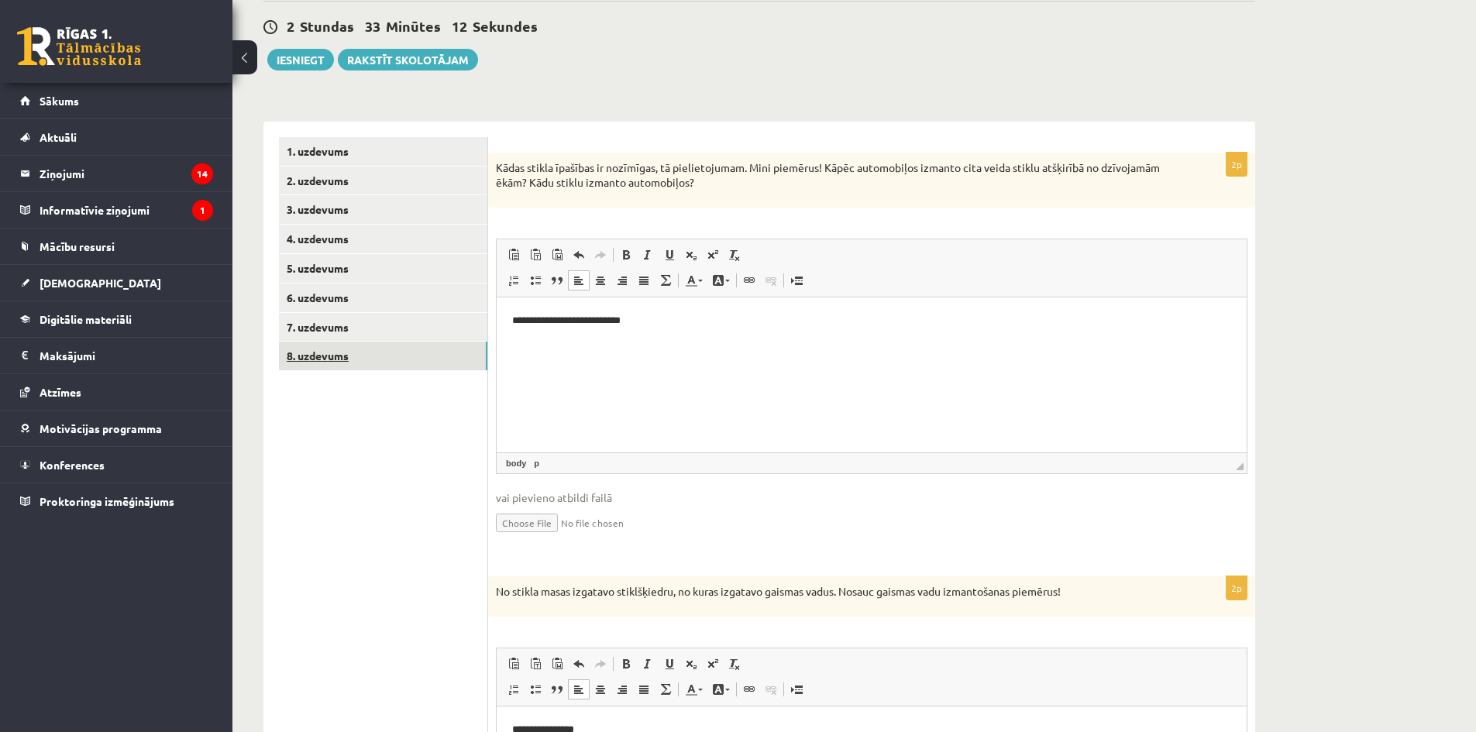
click at [385, 349] on link "8. uzdevums" at bounding box center [383, 356] width 208 height 29
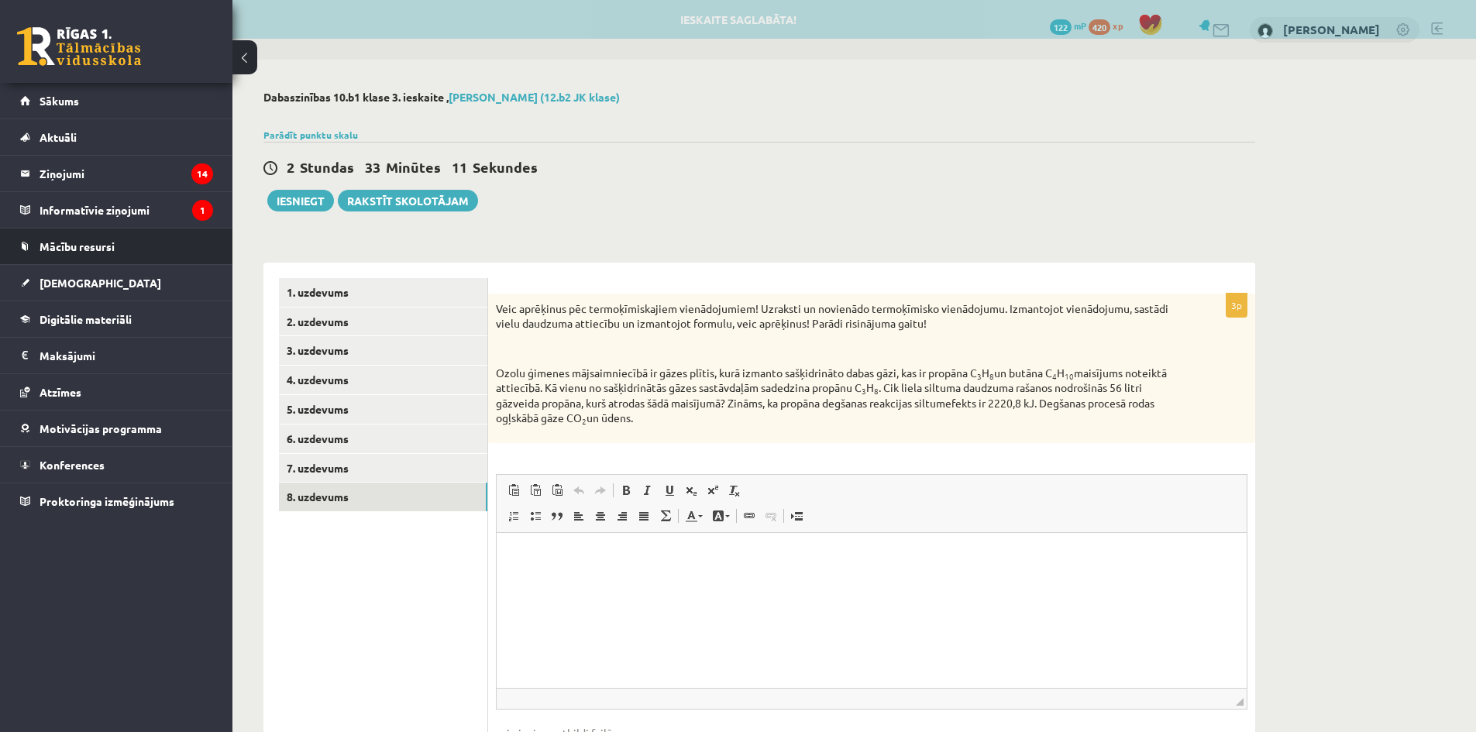
scroll to position [0, 0]
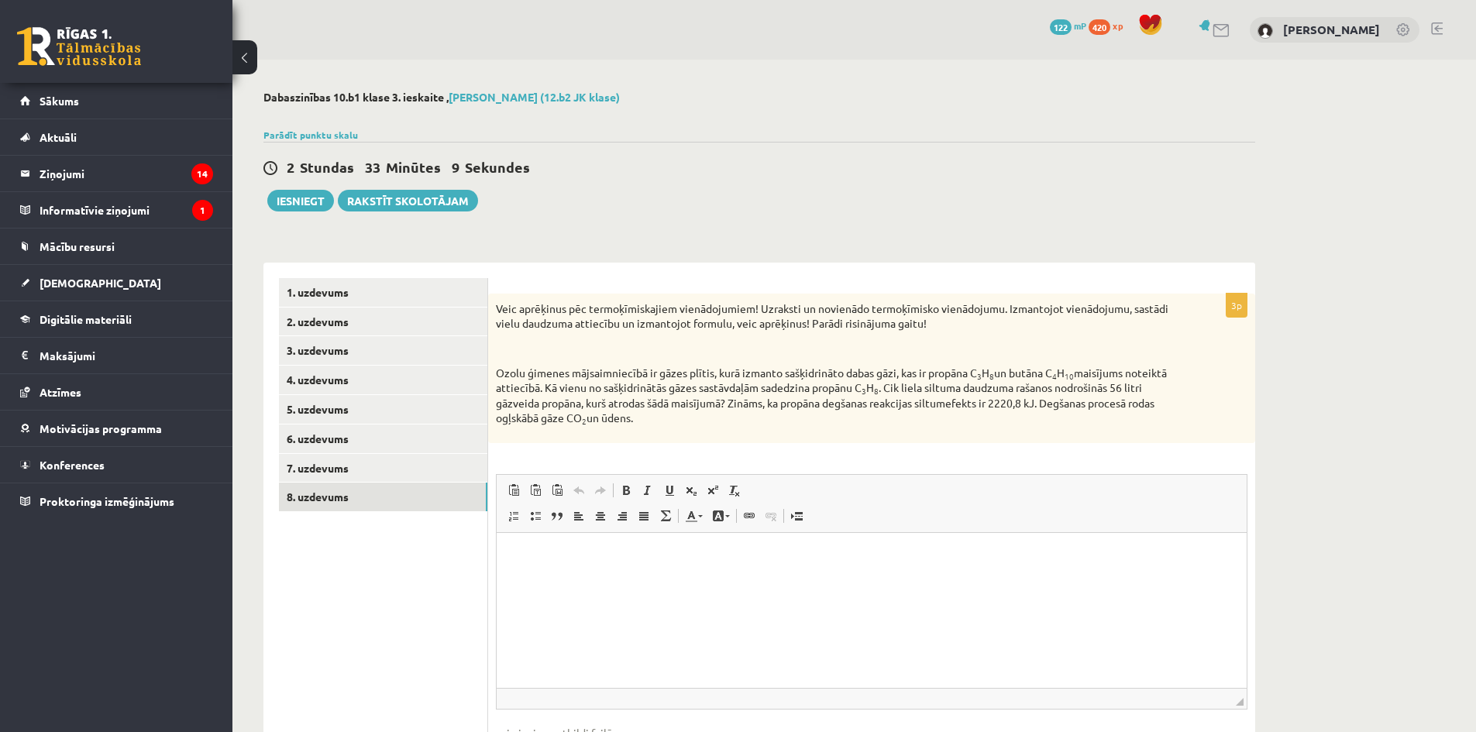
click at [727, 579] on html at bounding box center [872, 555] width 750 height 47
click at [407, 446] on link "6. uzdevums" at bounding box center [383, 439] width 208 height 29
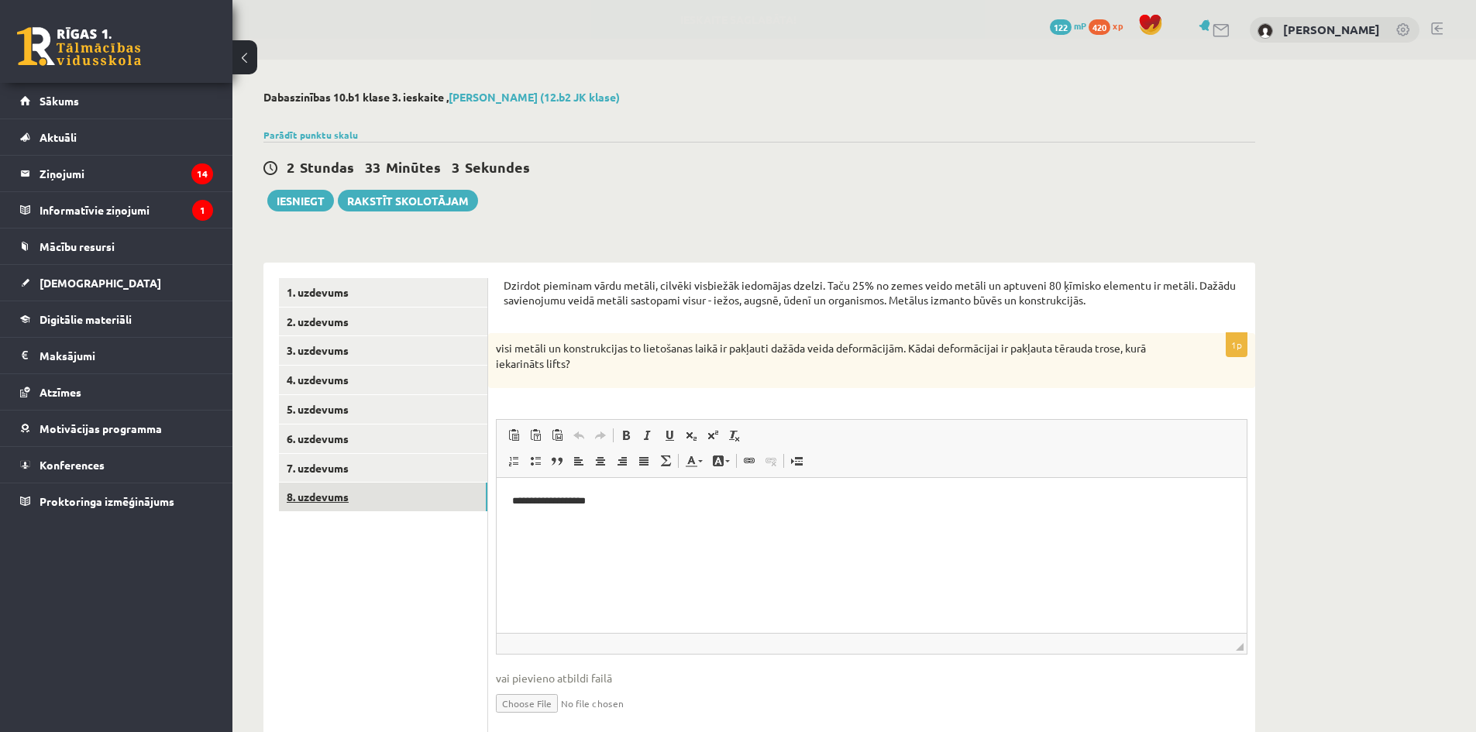
click at [419, 489] on link "8. uzdevums" at bounding box center [383, 497] width 208 height 29
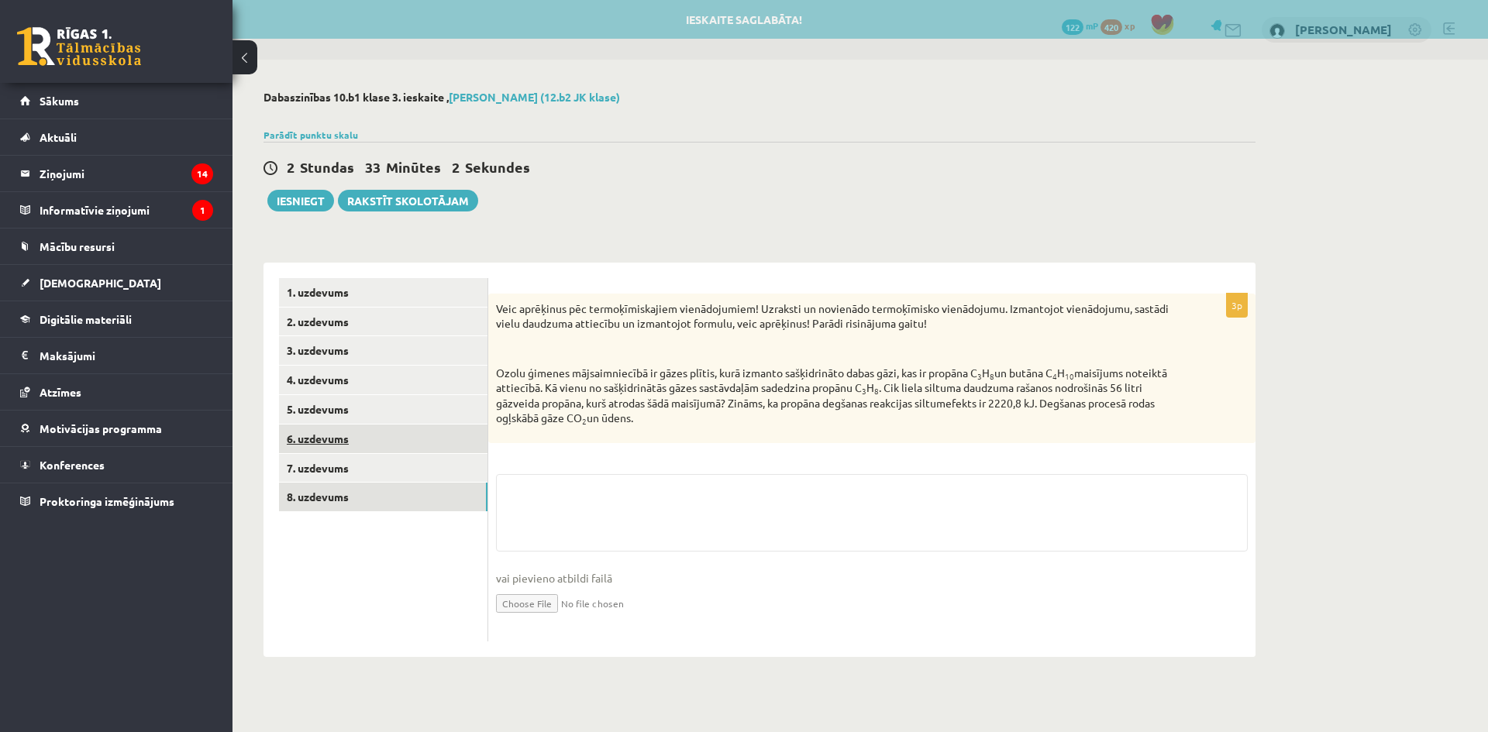
click at [415, 445] on link "6. uzdevums" at bounding box center [383, 439] width 208 height 29
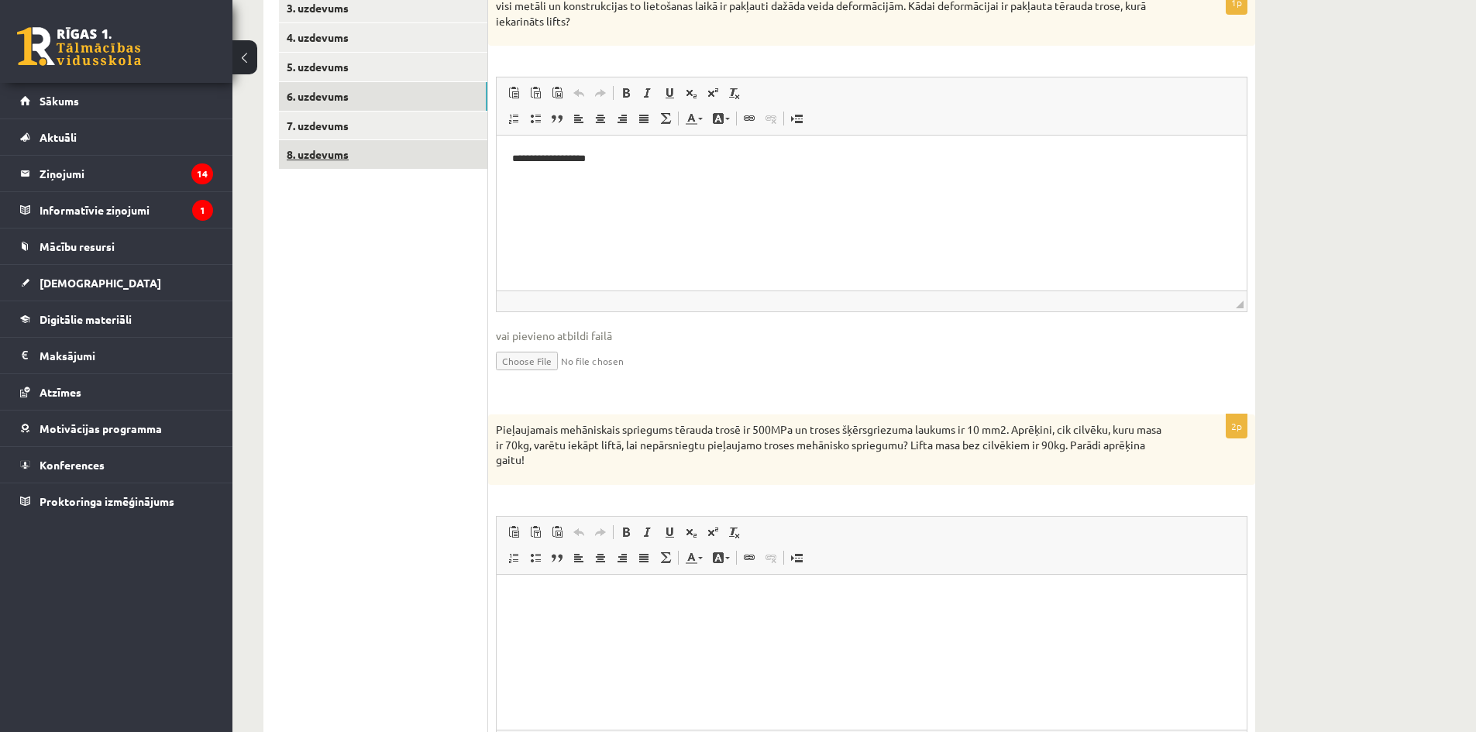
scroll to position [187, 0]
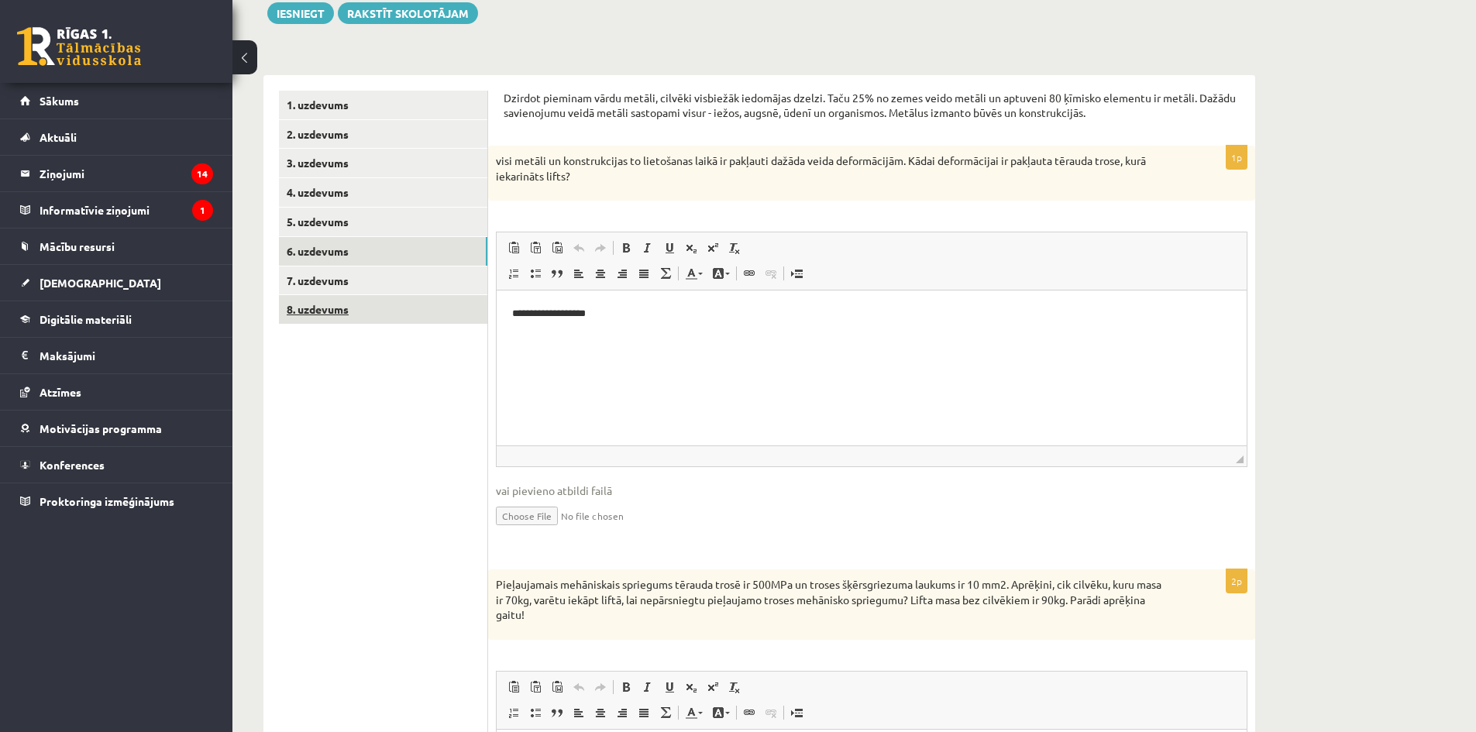
click at [368, 305] on link "8. uzdevums" at bounding box center [383, 309] width 208 height 29
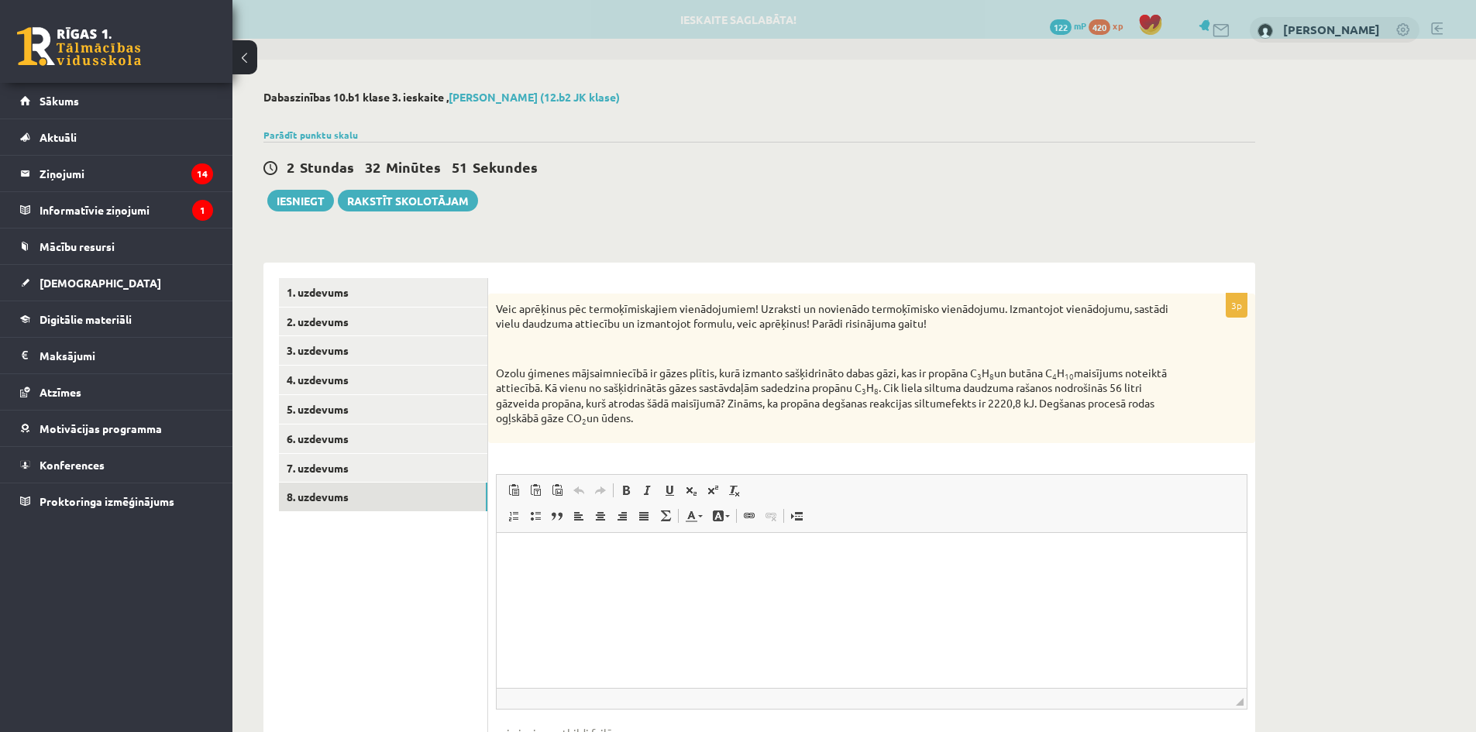
scroll to position [0, 0]
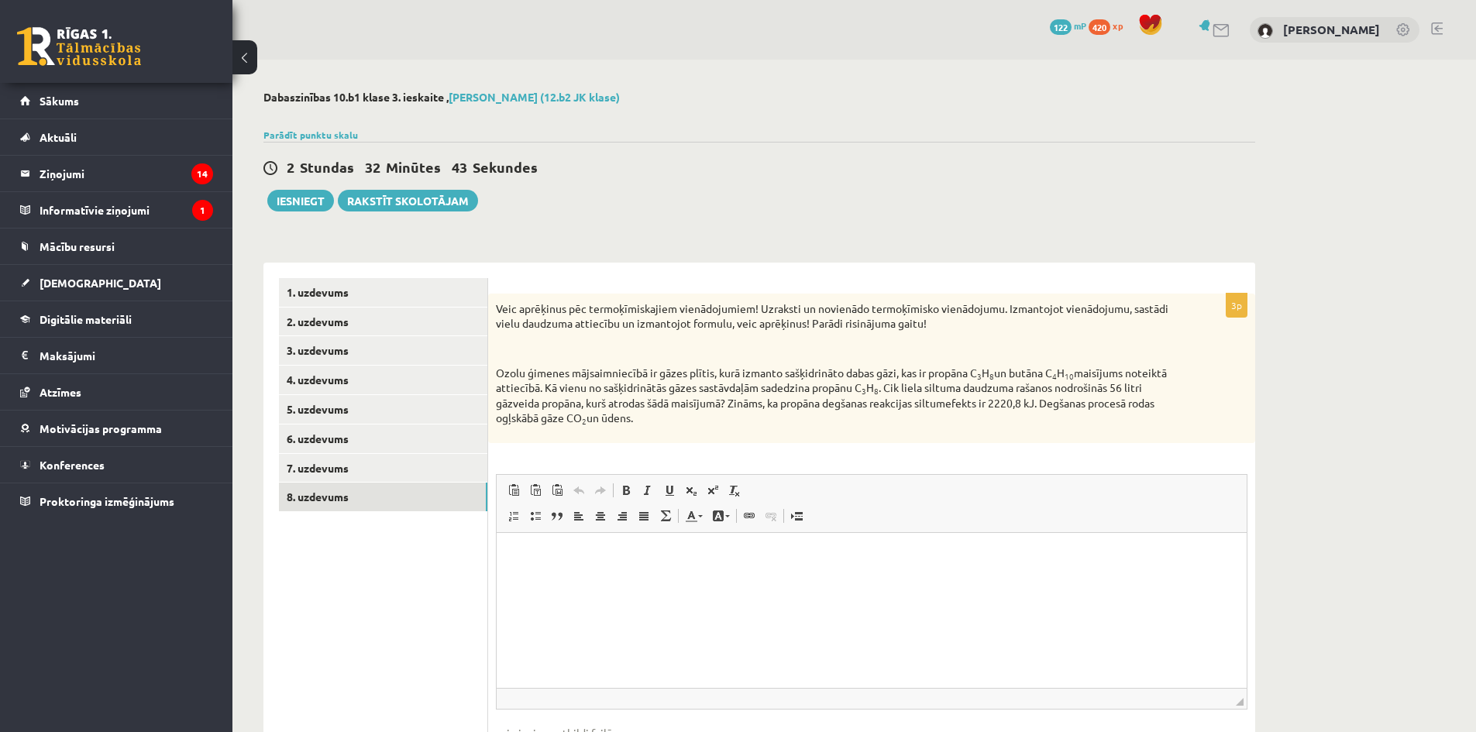
drag, startPoint x: 1278, startPoint y: 441, endPoint x: 1377, endPoint y: 479, distance: 106.2
click at [1377, 479] on div "**********" at bounding box center [853, 451] width 1243 height 783
click at [370, 476] on link "7. uzdevums" at bounding box center [383, 468] width 208 height 29
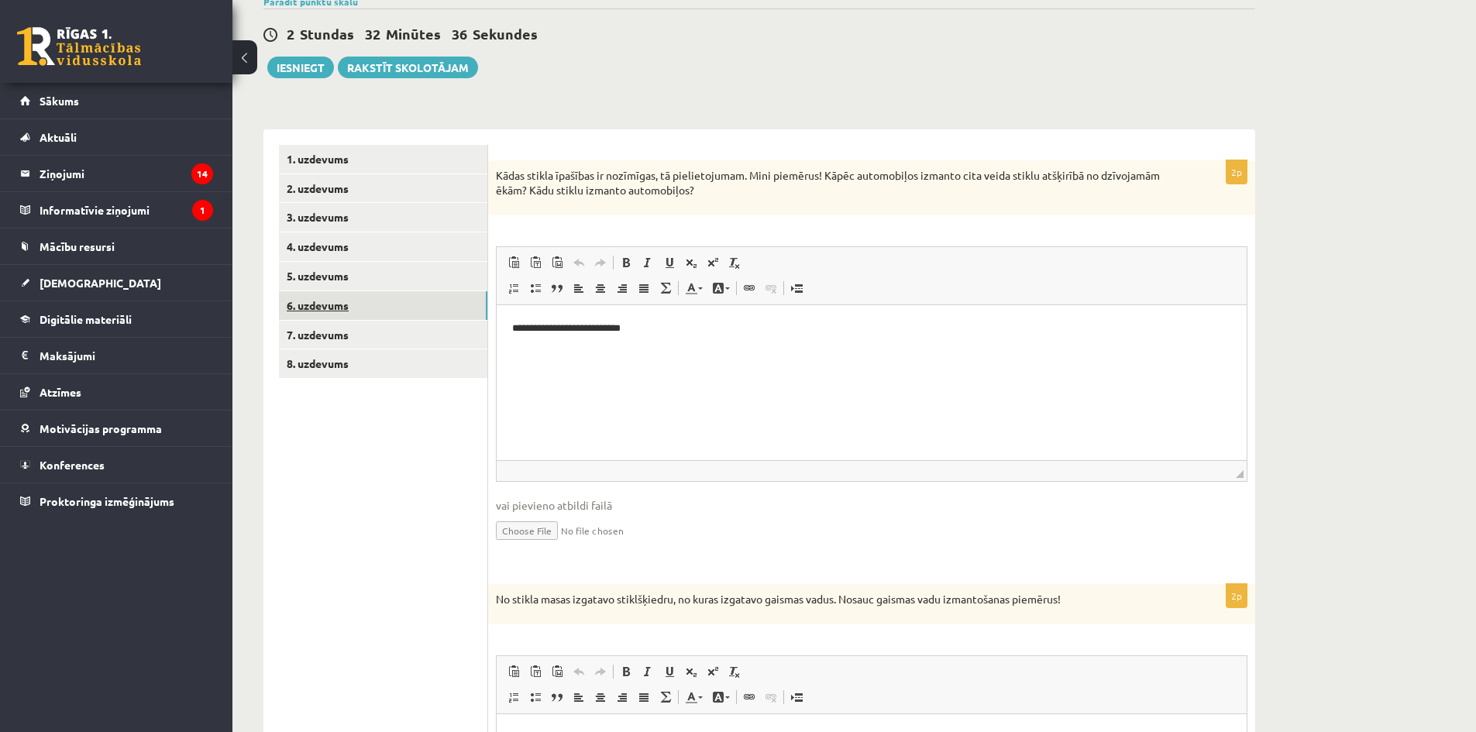
click at [364, 305] on link "6. uzdevums" at bounding box center [383, 305] width 208 height 29
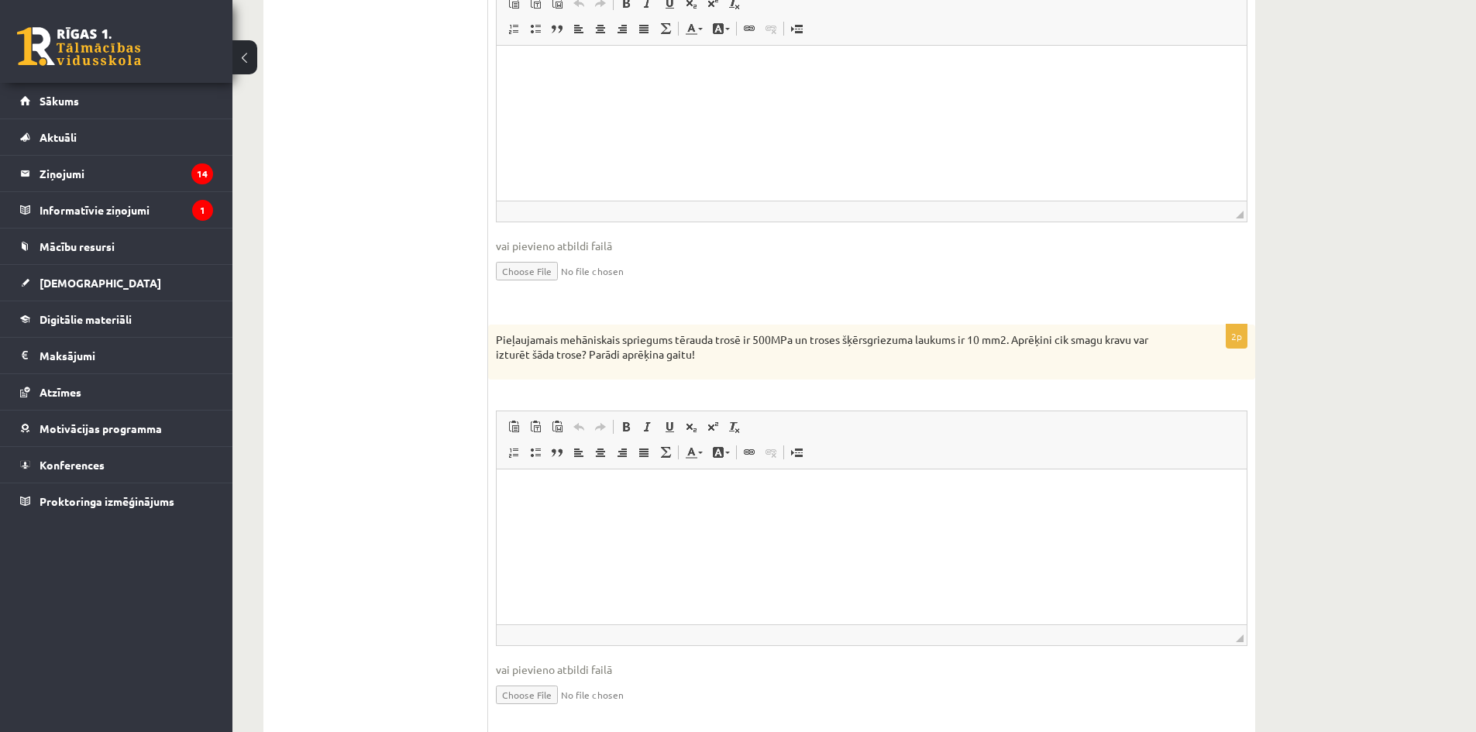
scroll to position [1745, 0]
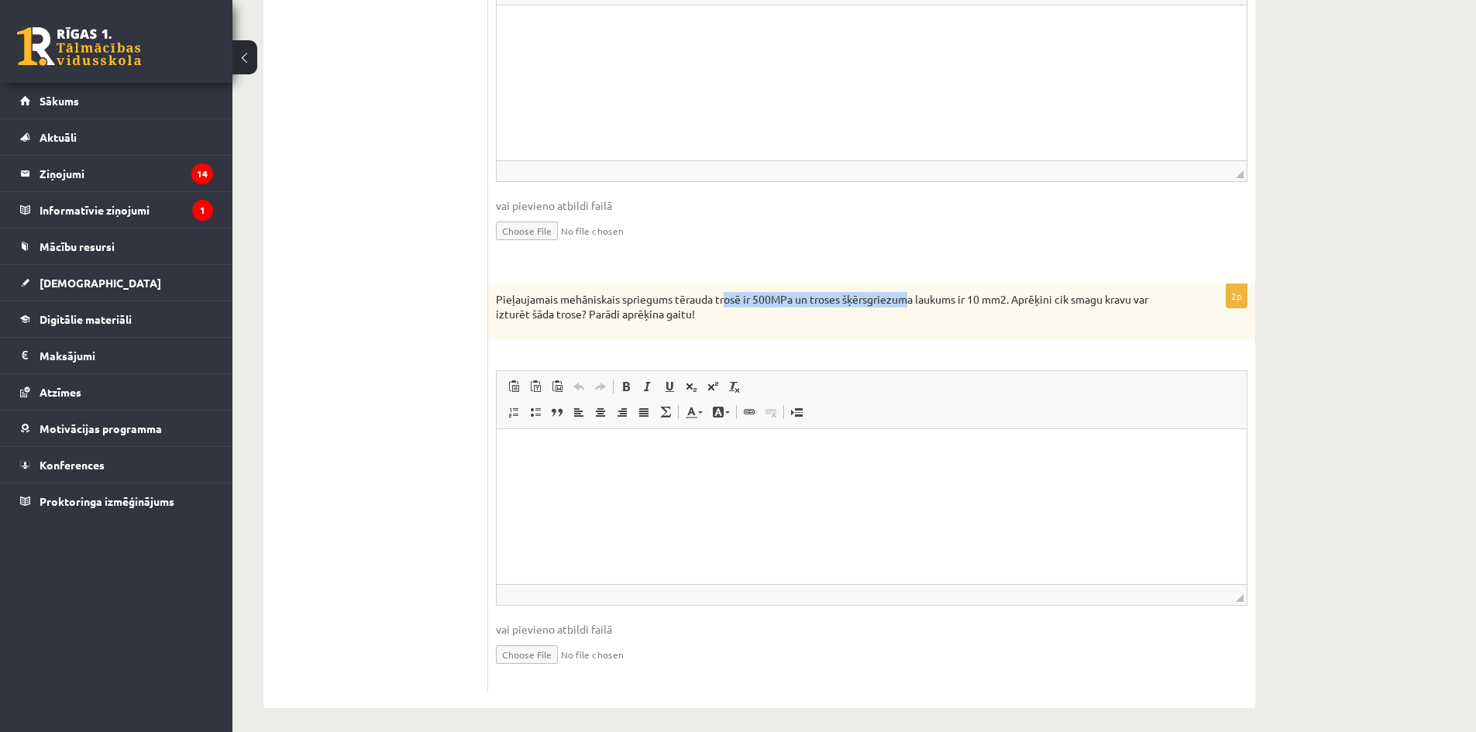
drag, startPoint x: 733, startPoint y: 291, endPoint x: 901, endPoint y: 286, distance: 168.2
click at [901, 292] on p "Pieļaujamais mehāniskais spriegums tērauda trosē ir 500MPa un troses šķērsgriez…" at bounding box center [833, 307] width 674 height 30
click at [897, 303] on p "Pieļaujamais mehāniskais spriegums tērauda trosē ir 500MPa un troses šķērsgriez…" at bounding box center [833, 307] width 674 height 30
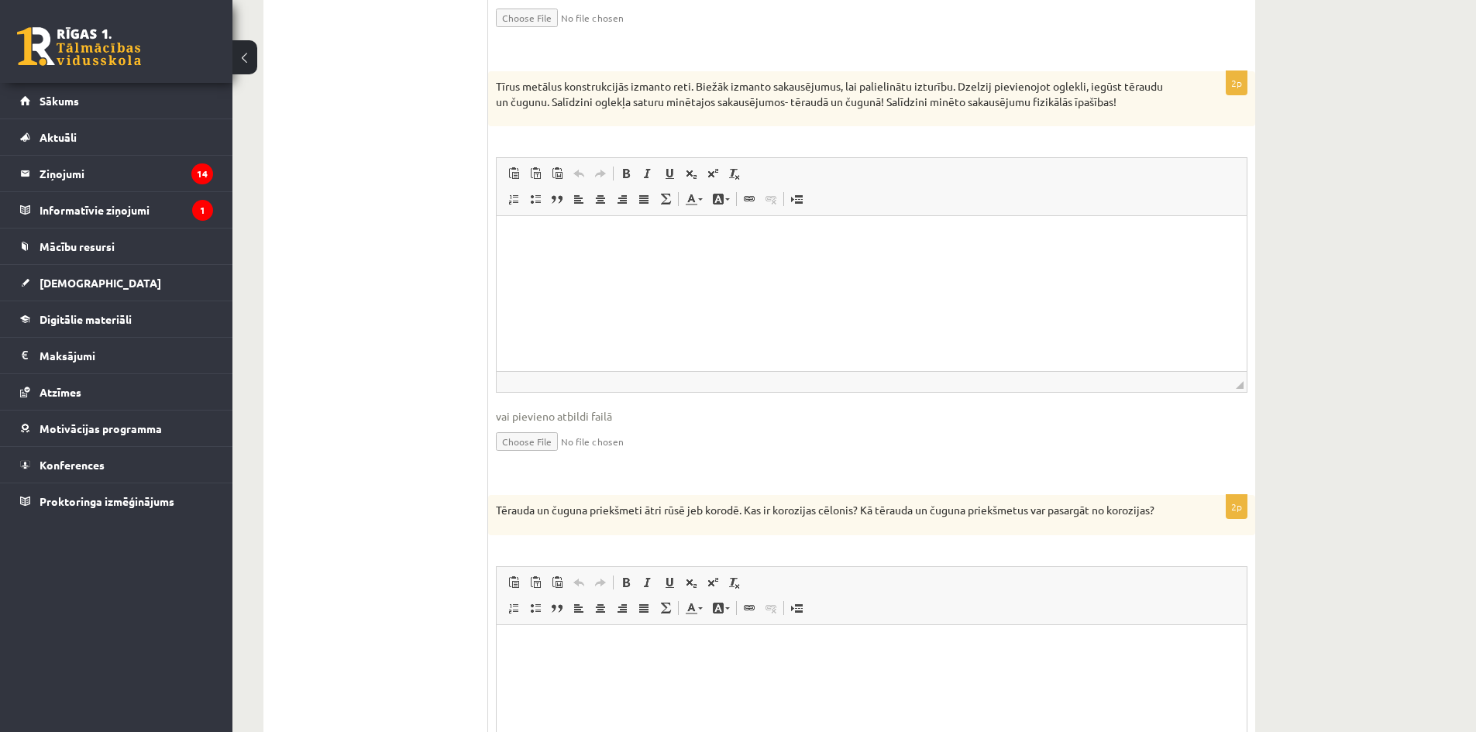
scroll to position [1280, 0]
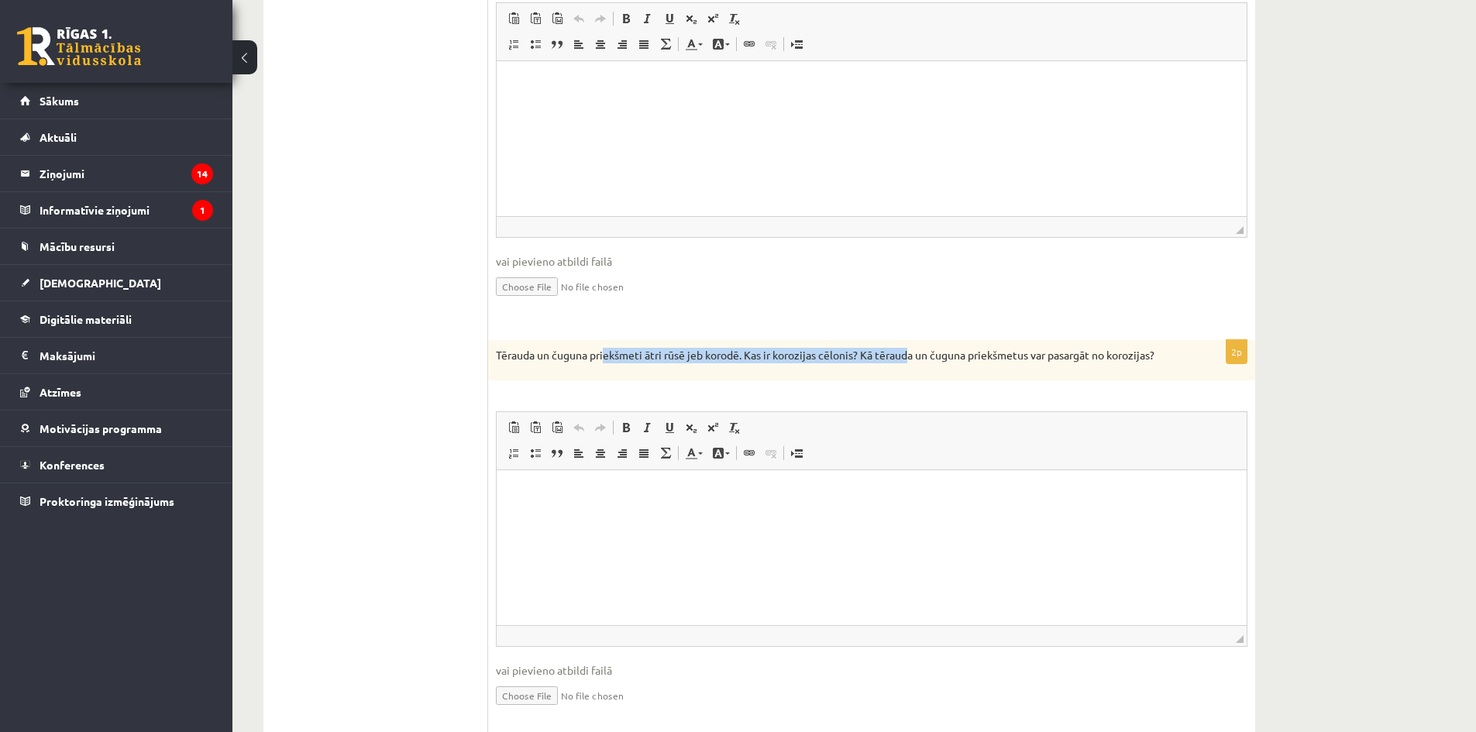
drag, startPoint x: 715, startPoint y: 349, endPoint x: 927, endPoint y: 356, distance: 212.4
click at [902, 348] on p "Tērauda un čuguna priekšmeti ātri rūsē jeb korodē. Kas ir korozijas cēlonis? Kā…" at bounding box center [833, 355] width 674 height 15
click at [979, 371] on div "2p Tērauda un čuguna priekšmeti ātri rūsē jeb korodē. Kas ir korozijas cēlonis?…" at bounding box center [871, 537] width 767 height 394
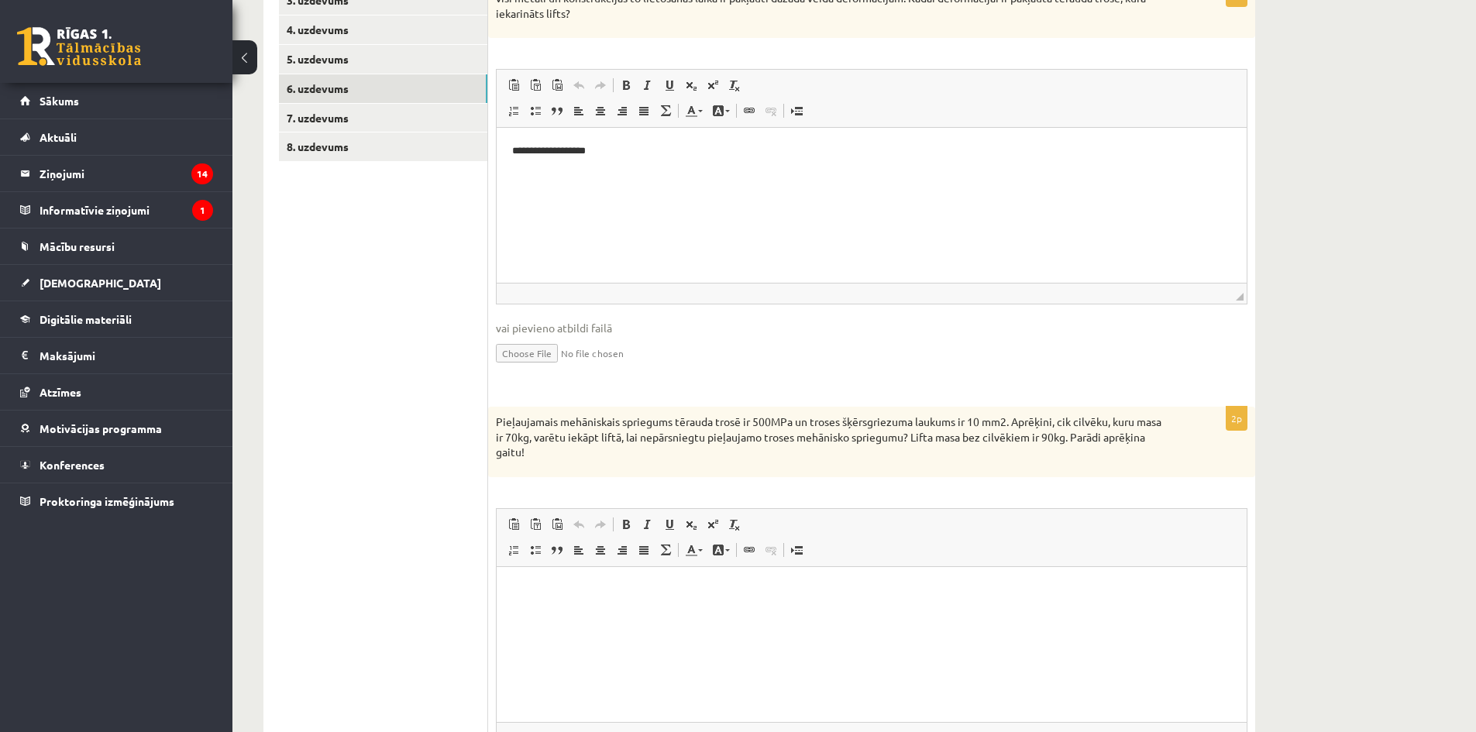
scroll to position [195, 0]
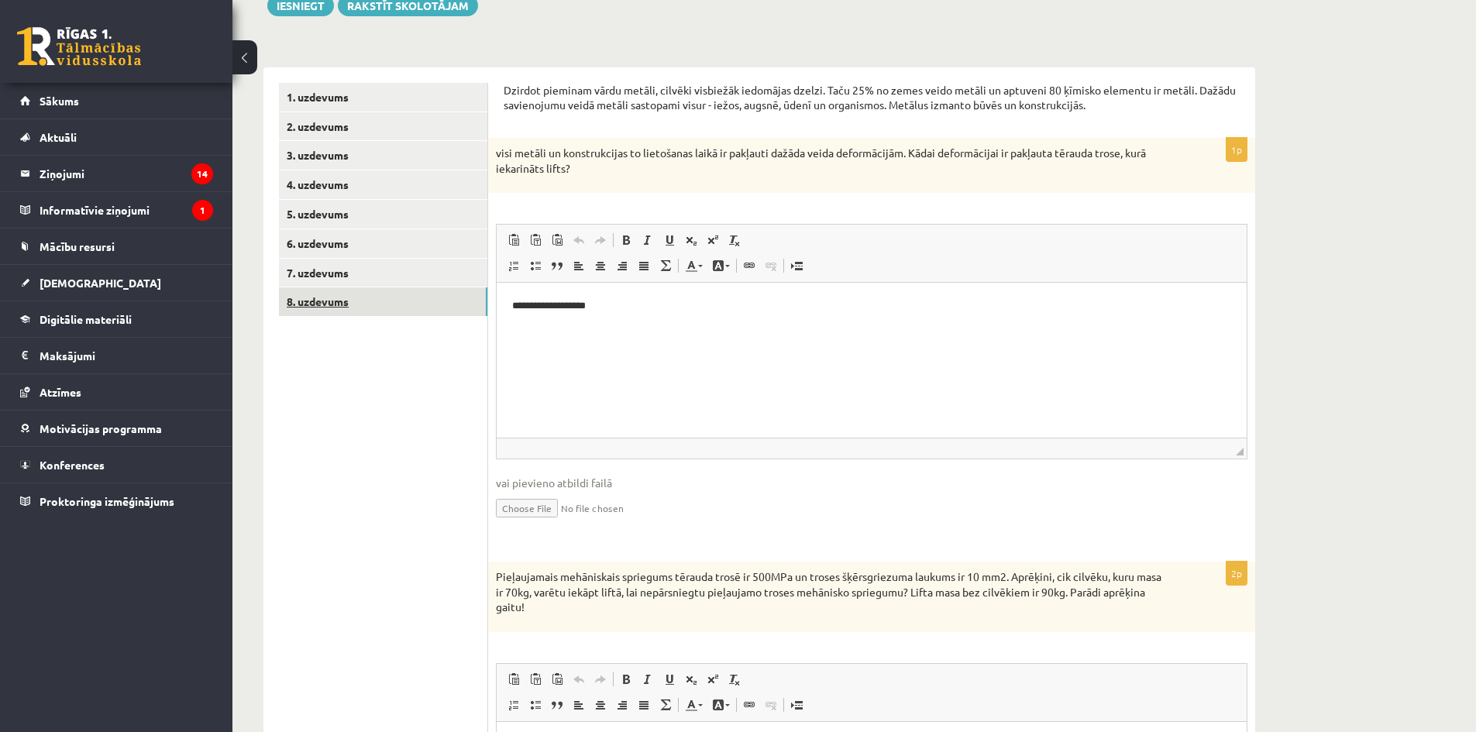
click at [358, 298] on link "8. uzdevums" at bounding box center [383, 301] width 208 height 29
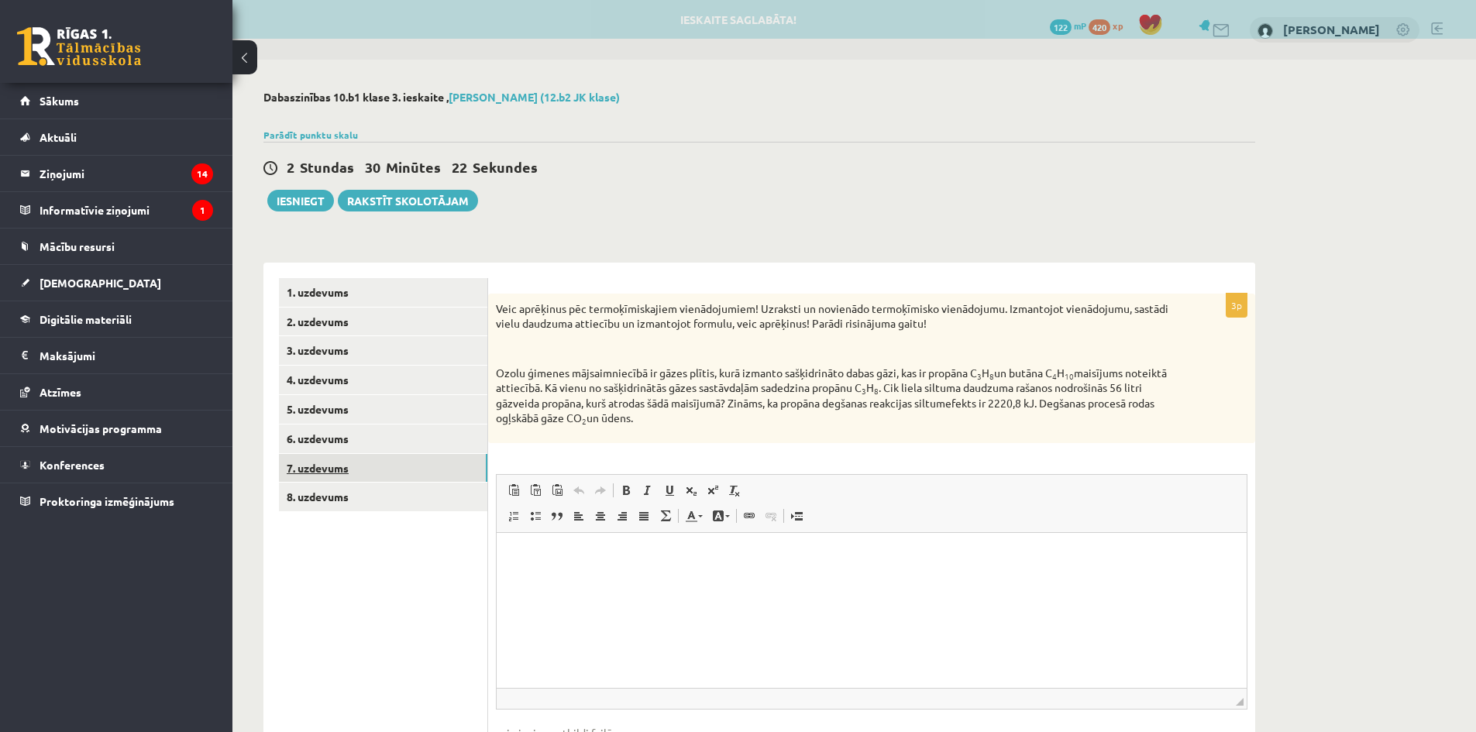
scroll to position [0, 0]
click at [374, 456] on link "7. uzdevums" at bounding box center [383, 468] width 208 height 29
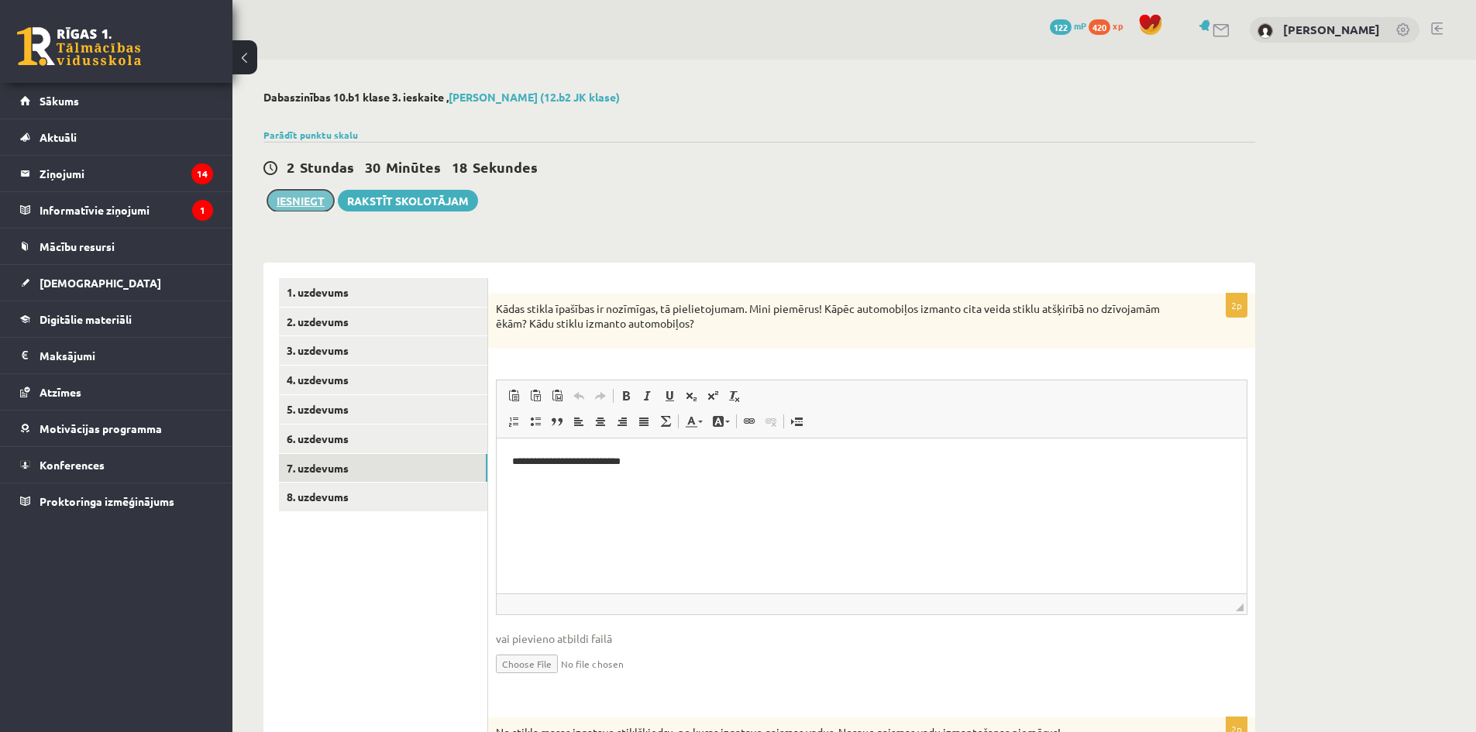
click at [300, 199] on button "Iesniegt" at bounding box center [300, 201] width 67 height 22
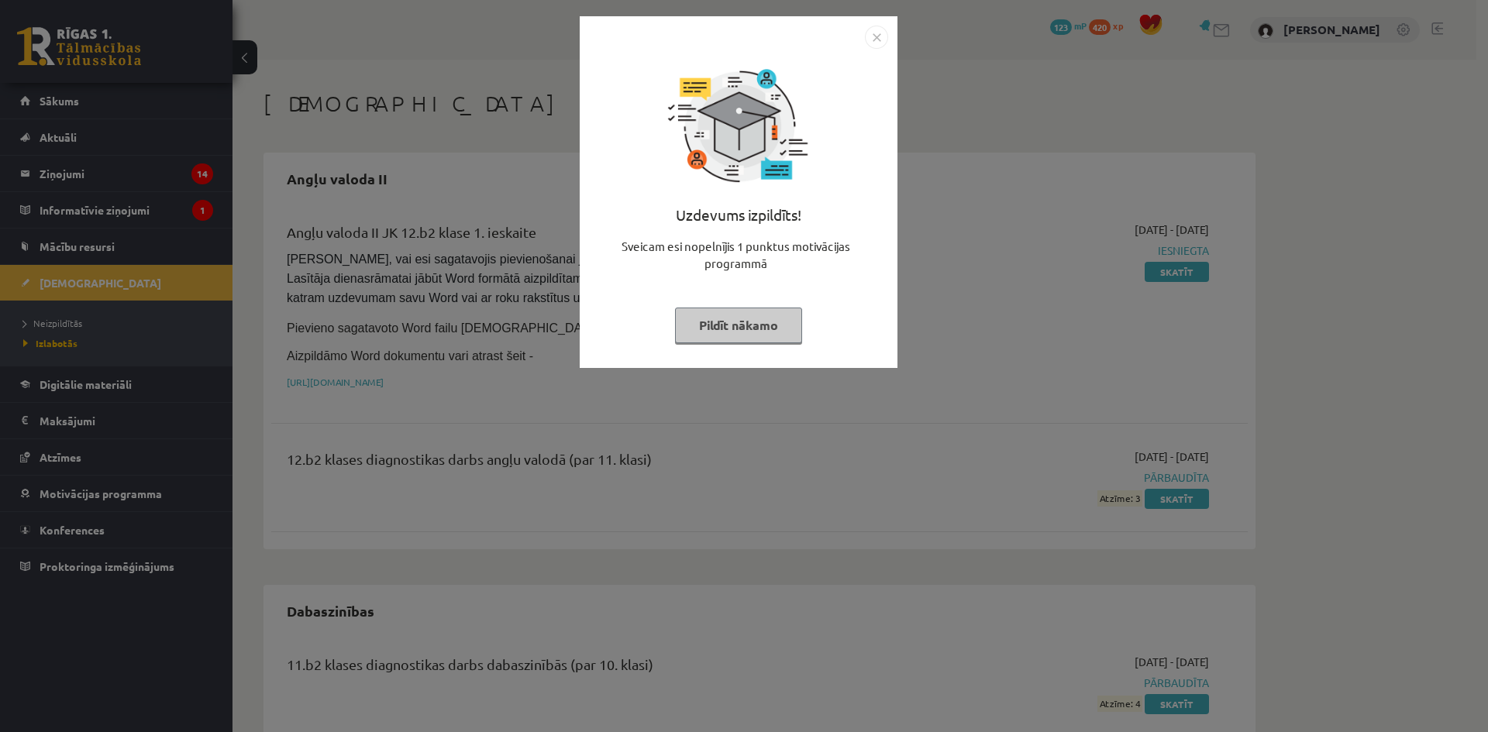
click at [865, 41] on div at bounding box center [738, 37] width 299 height 23
click at [875, 40] on img "Close" at bounding box center [876, 37] width 23 height 23
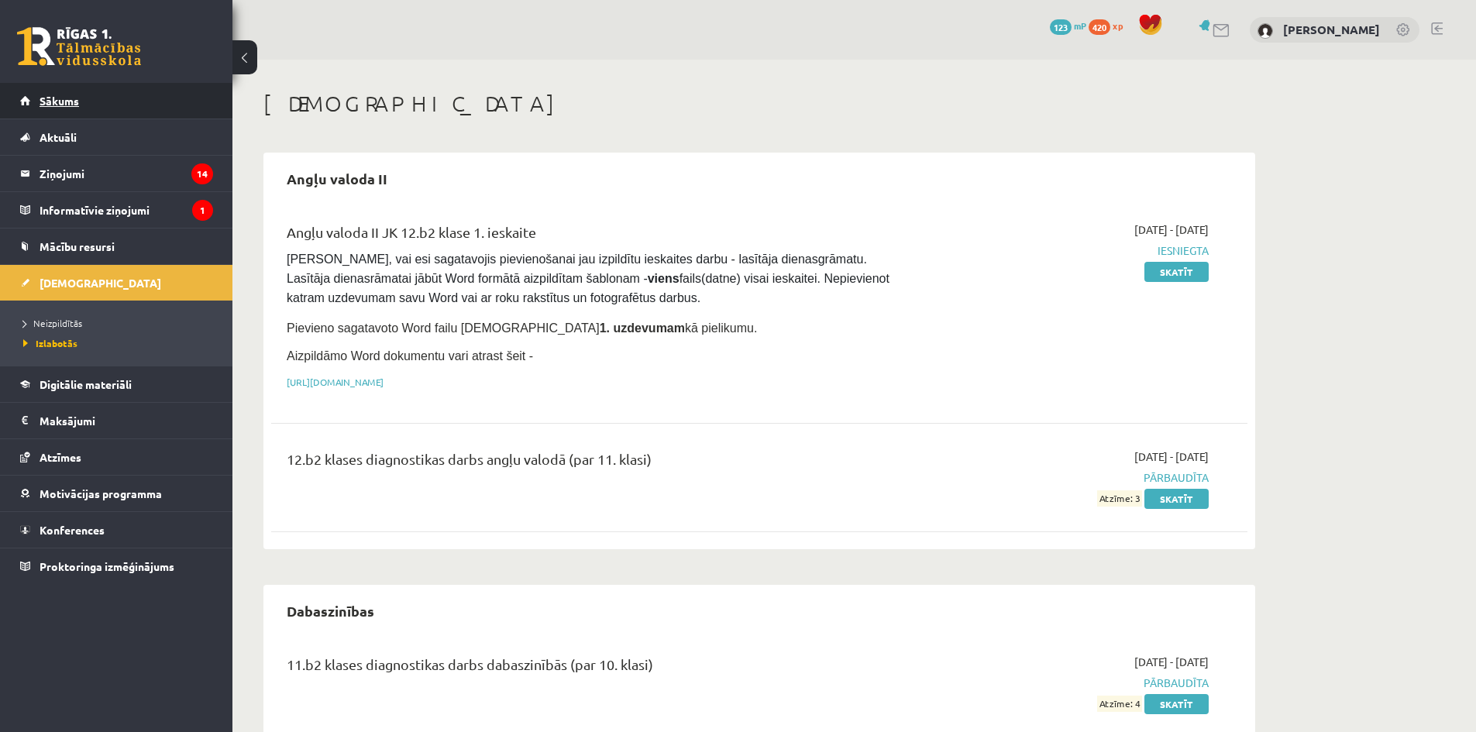
click at [129, 113] on link "Sākums" at bounding box center [116, 101] width 193 height 36
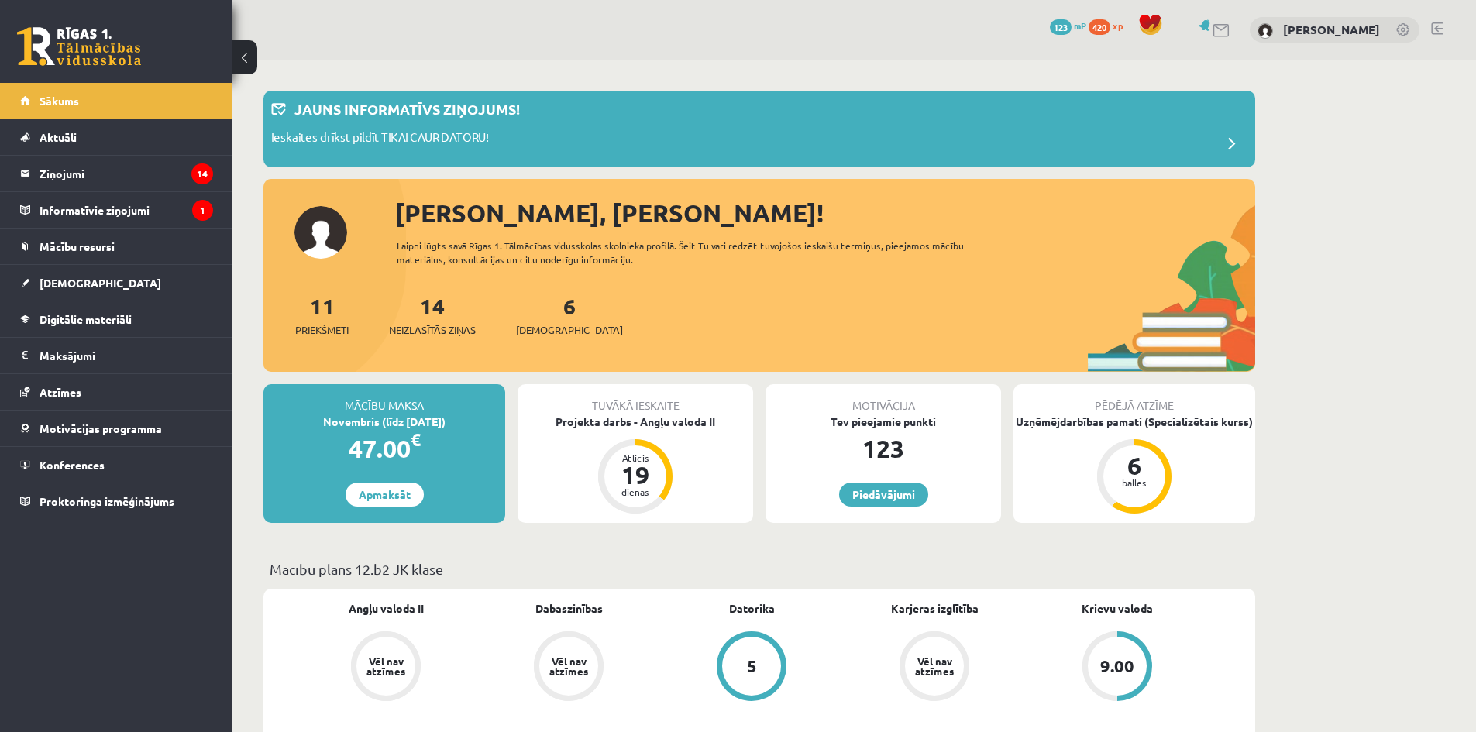
click at [1098, 32] on span "420" at bounding box center [1100, 26] width 22 height 15
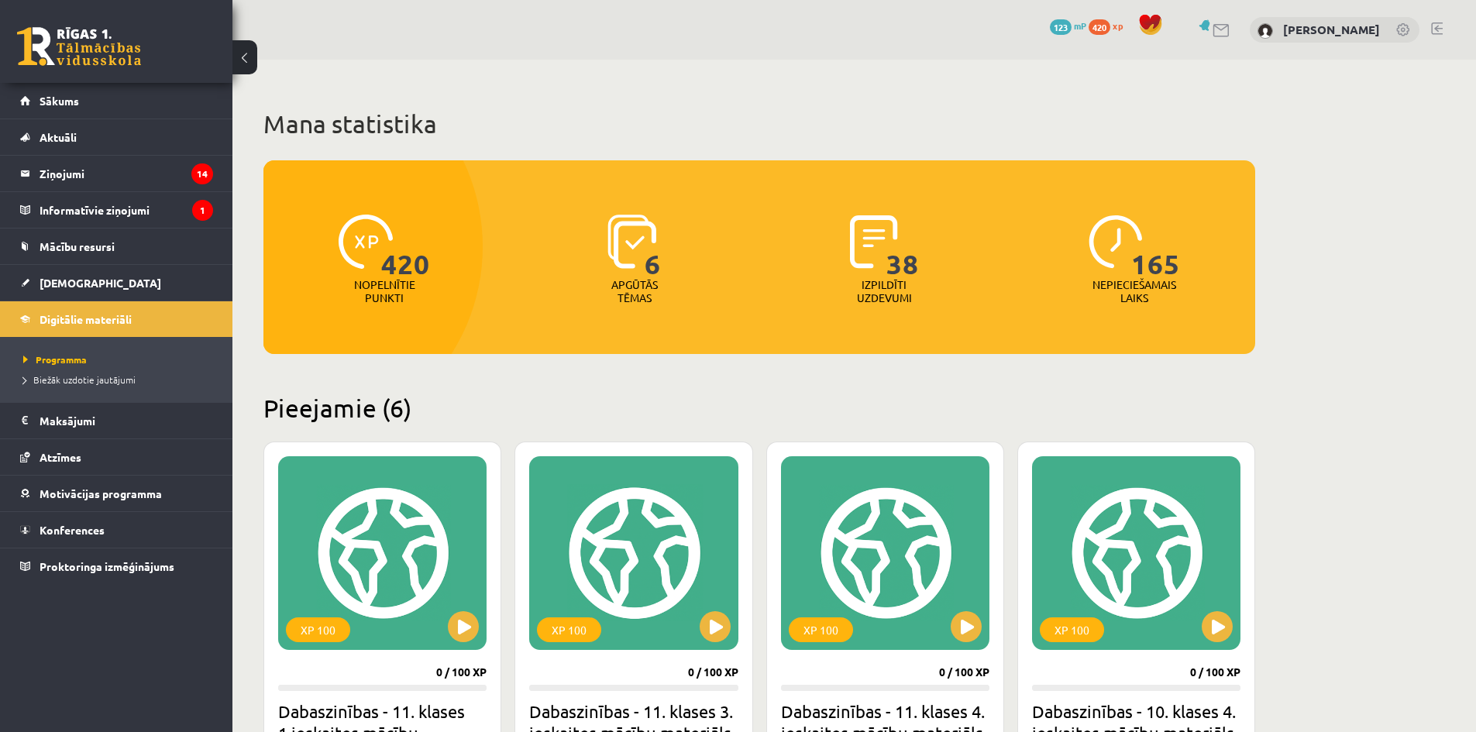
click at [1071, 24] on link "123 mP" at bounding box center [1068, 25] width 36 height 12
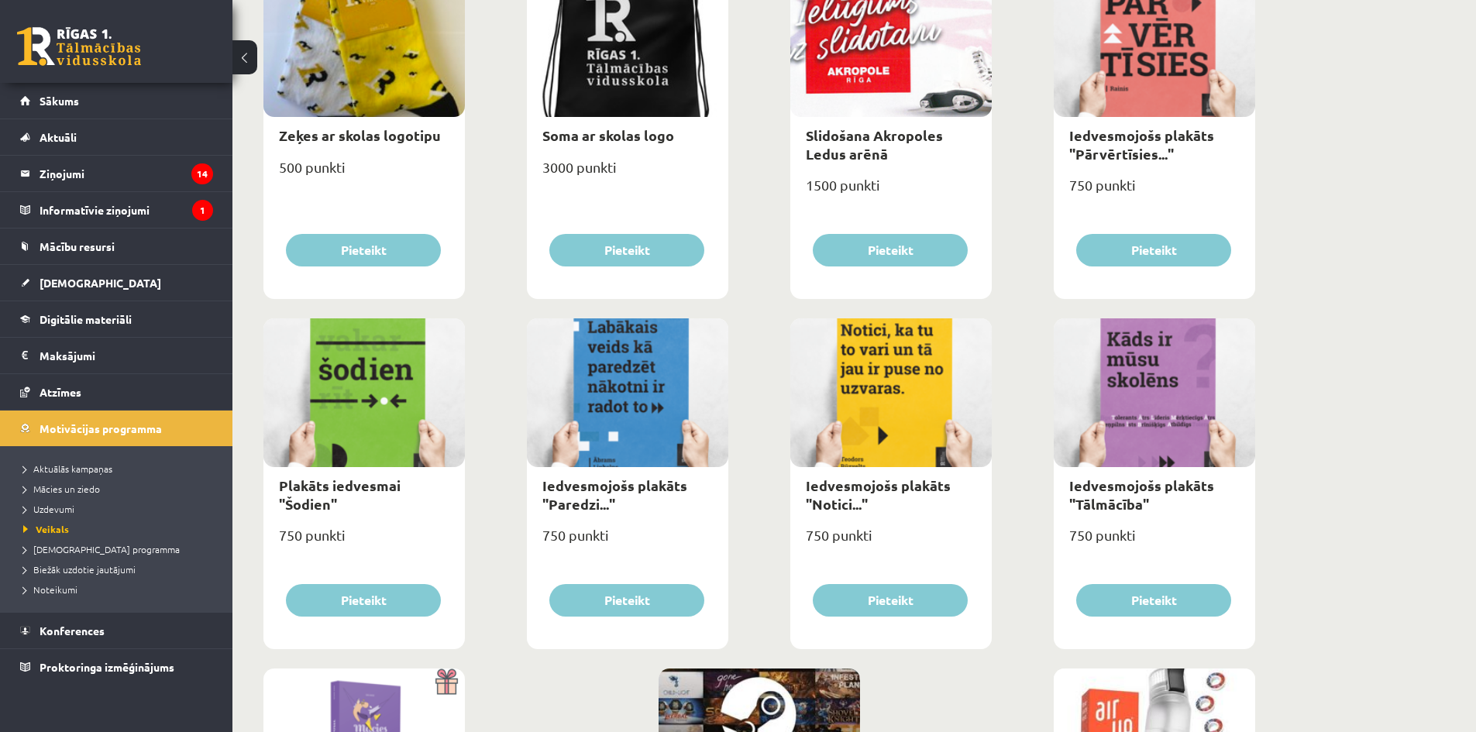
scroll to position [1648, 0]
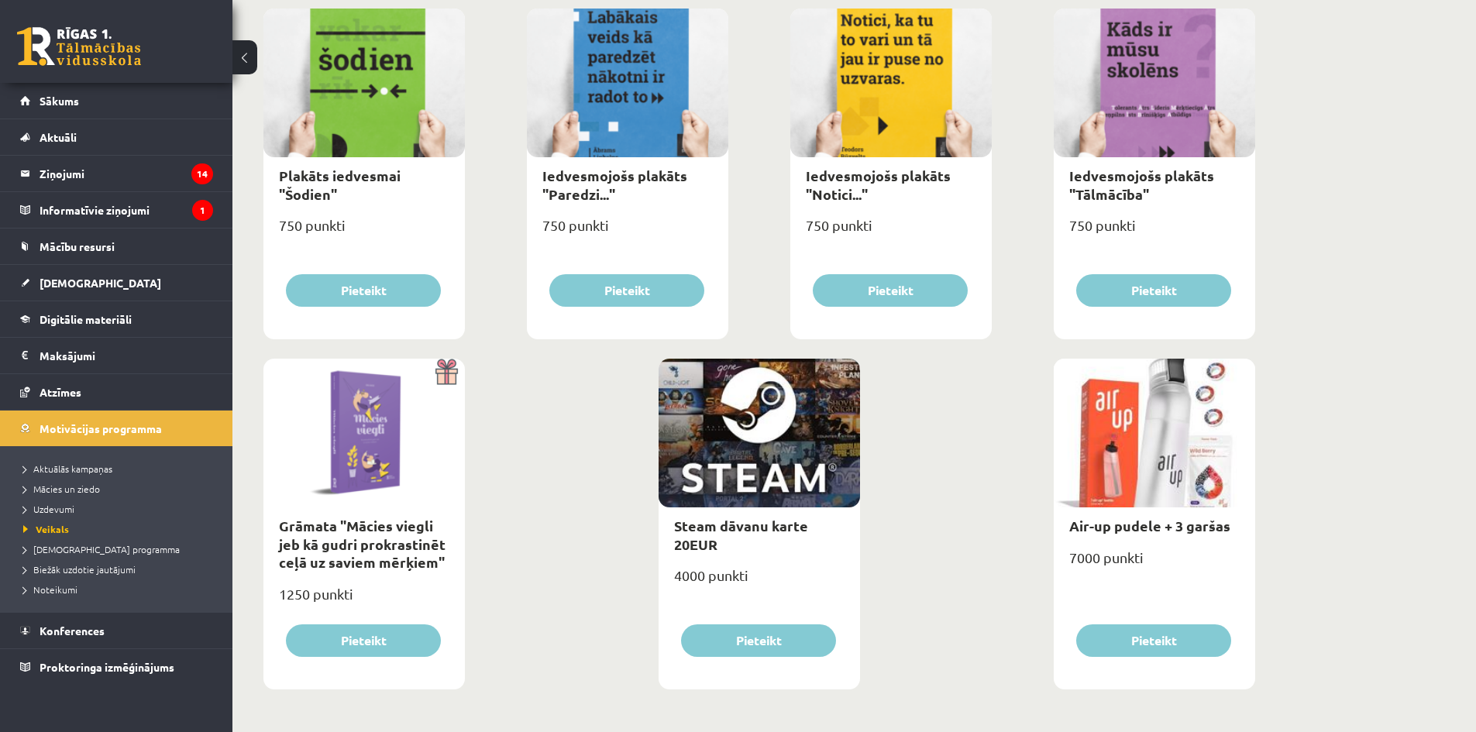
click at [1168, 528] on link "Air-up pudele + 3 garšas" at bounding box center [1149, 526] width 161 height 18
type input "*"
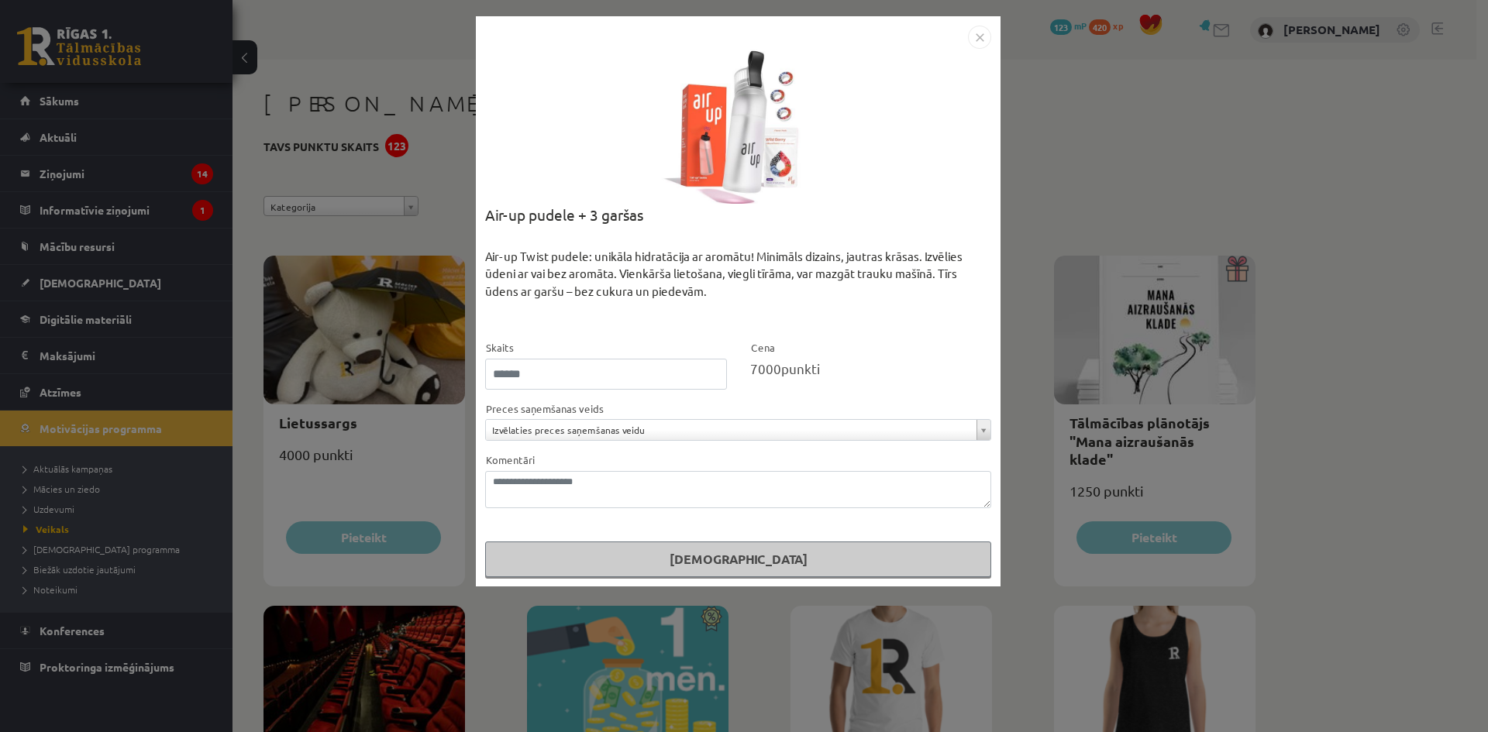
click at [976, 33] on img "Close" at bounding box center [979, 37] width 23 height 23
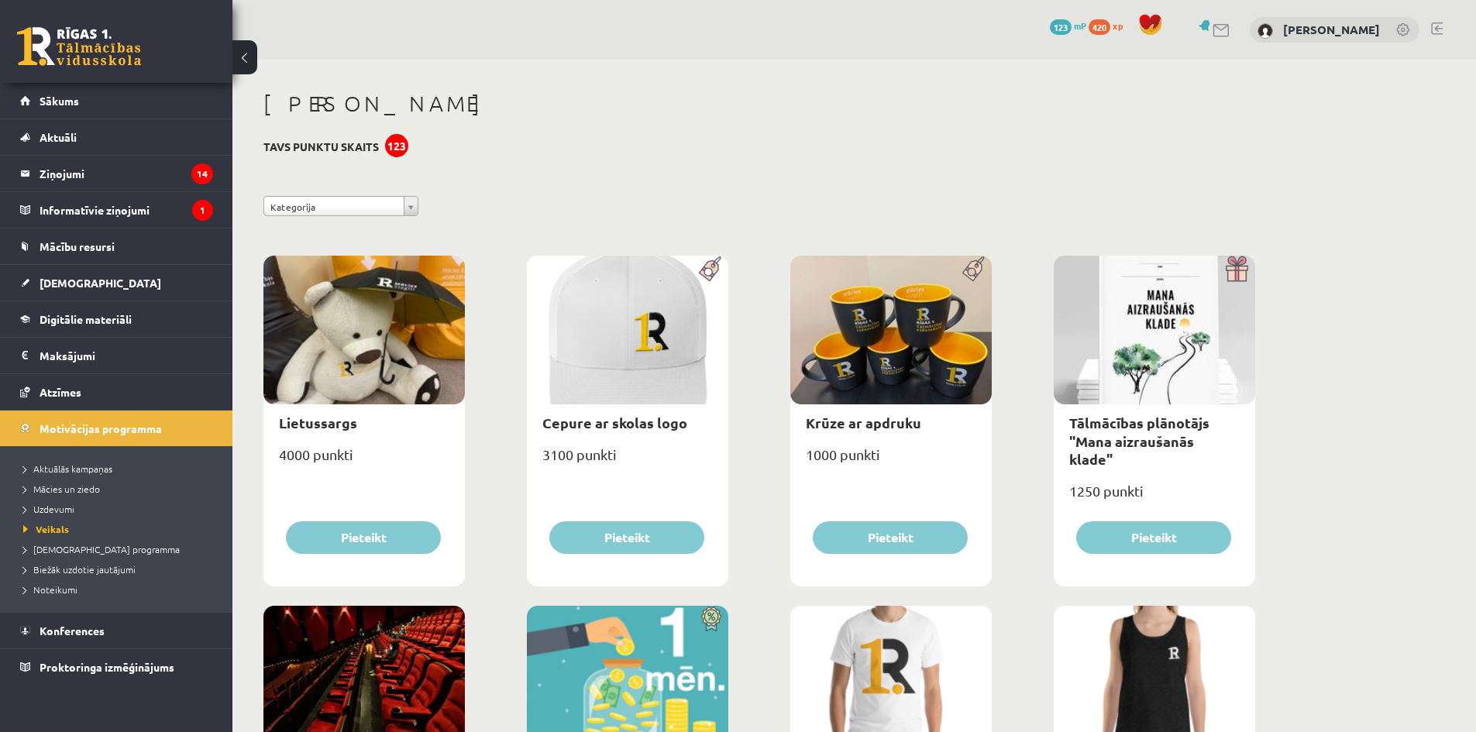
click at [1435, 26] on link at bounding box center [1437, 28] width 12 height 12
